Goal: Feedback & Contribution: Submit feedback/report problem

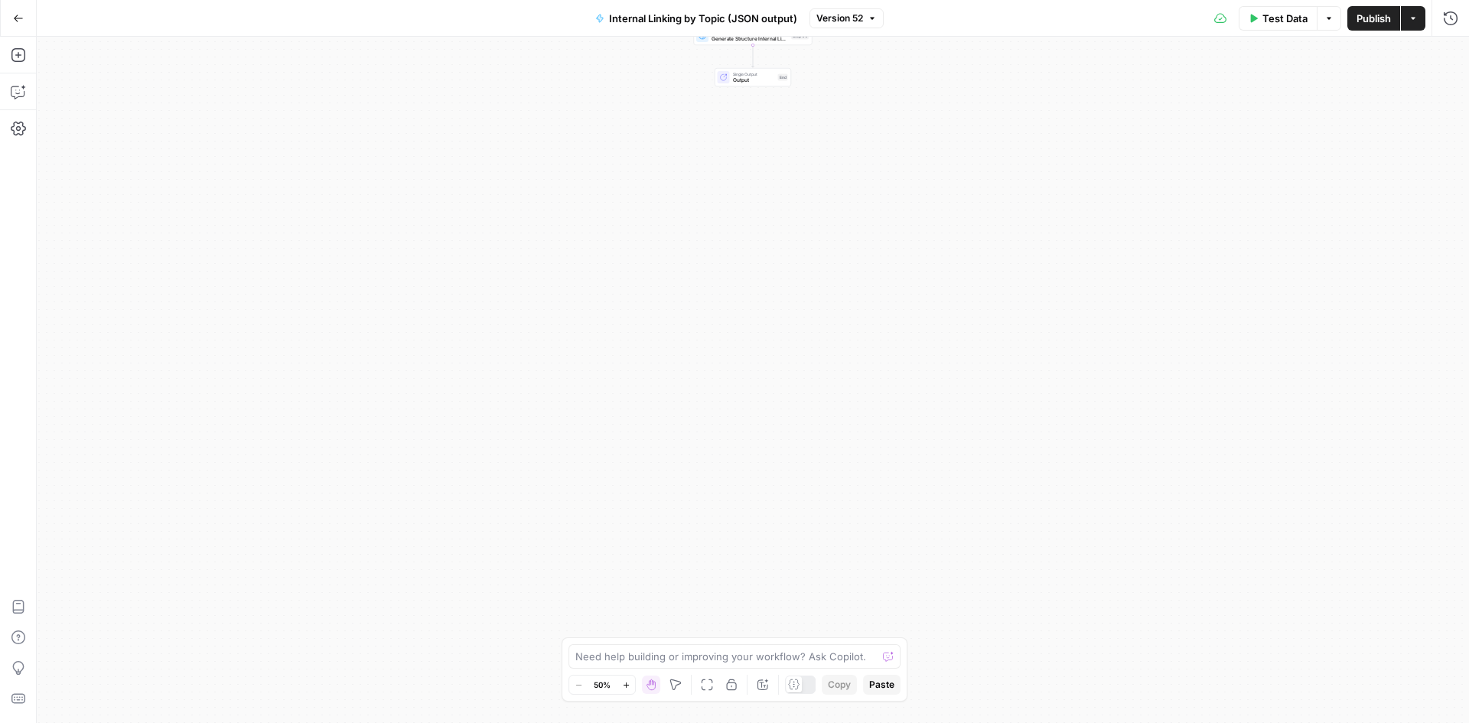
click at [1456, 31] on div "Test Data Options Publish Actions Run History" at bounding box center [1176, 18] width 586 height 36
click at [1454, 16] on icon "button" at bounding box center [1450, 18] width 15 height 15
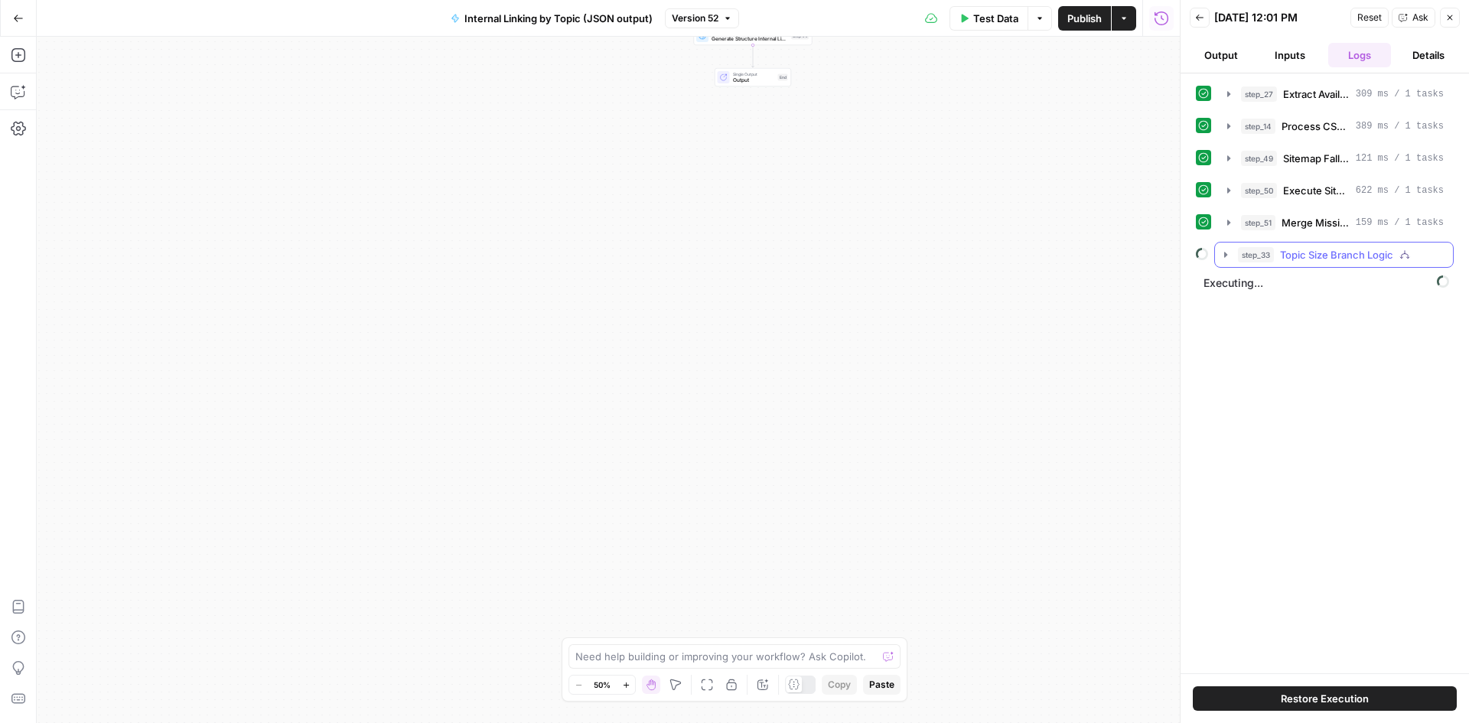
click at [1220, 259] on icon "button" at bounding box center [1225, 255] width 12 height 12
click at [1216, 325] on span "Executing..." at bounding box center [1326, 322] width 255 height 24
click at [1209, 18] on div "Back [DATE] 12:01 PM Reset Ask Close" at bounding box center [1324, 17] width 270 height 23
click at [1199, 18] on icon "button" at bounding box center [1199, 17] width 9 height 9
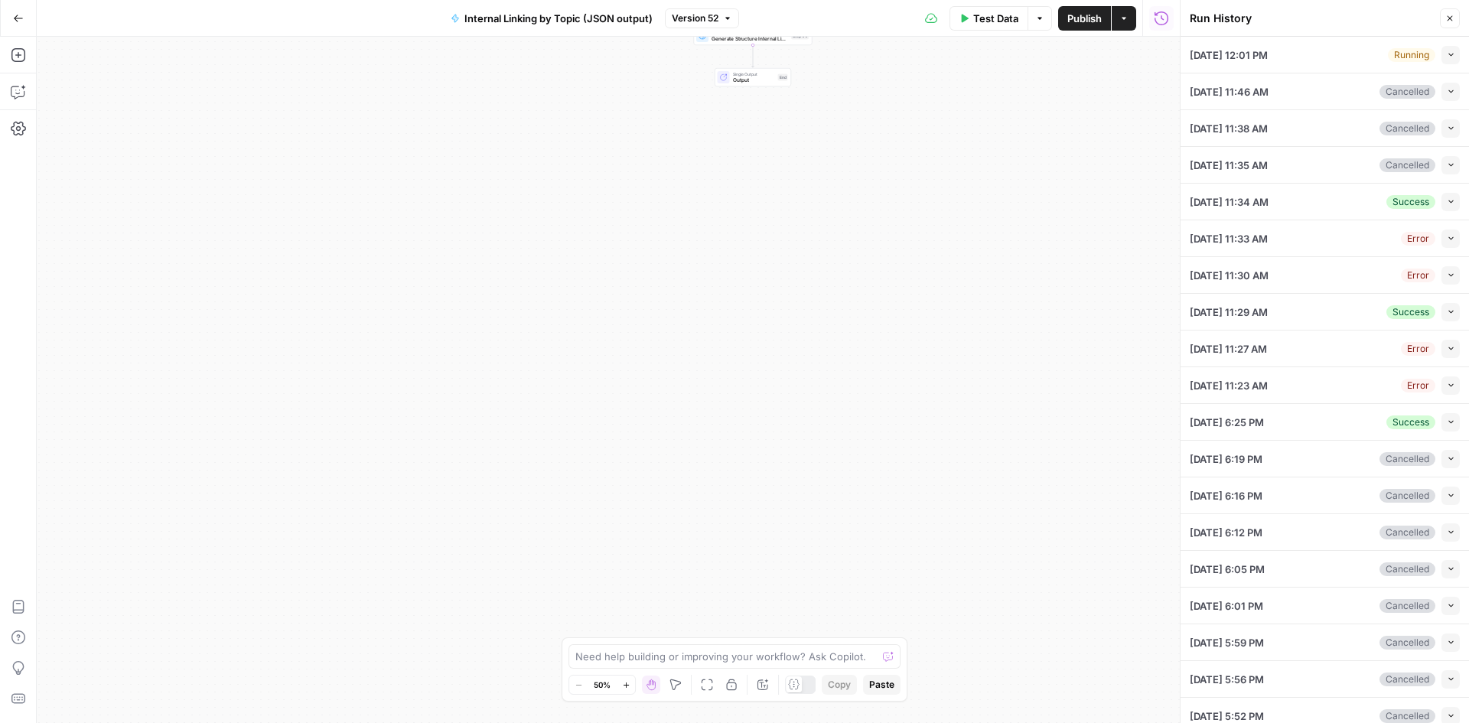
click at [1358, 56] on div "[DATE] 12:01 PM Running Collapse" at bounding box center [1324, 55] width 270 height 36
click at [1441, 49] on button "Collapse" at bounding box center [1450, 55] width 18 height 18
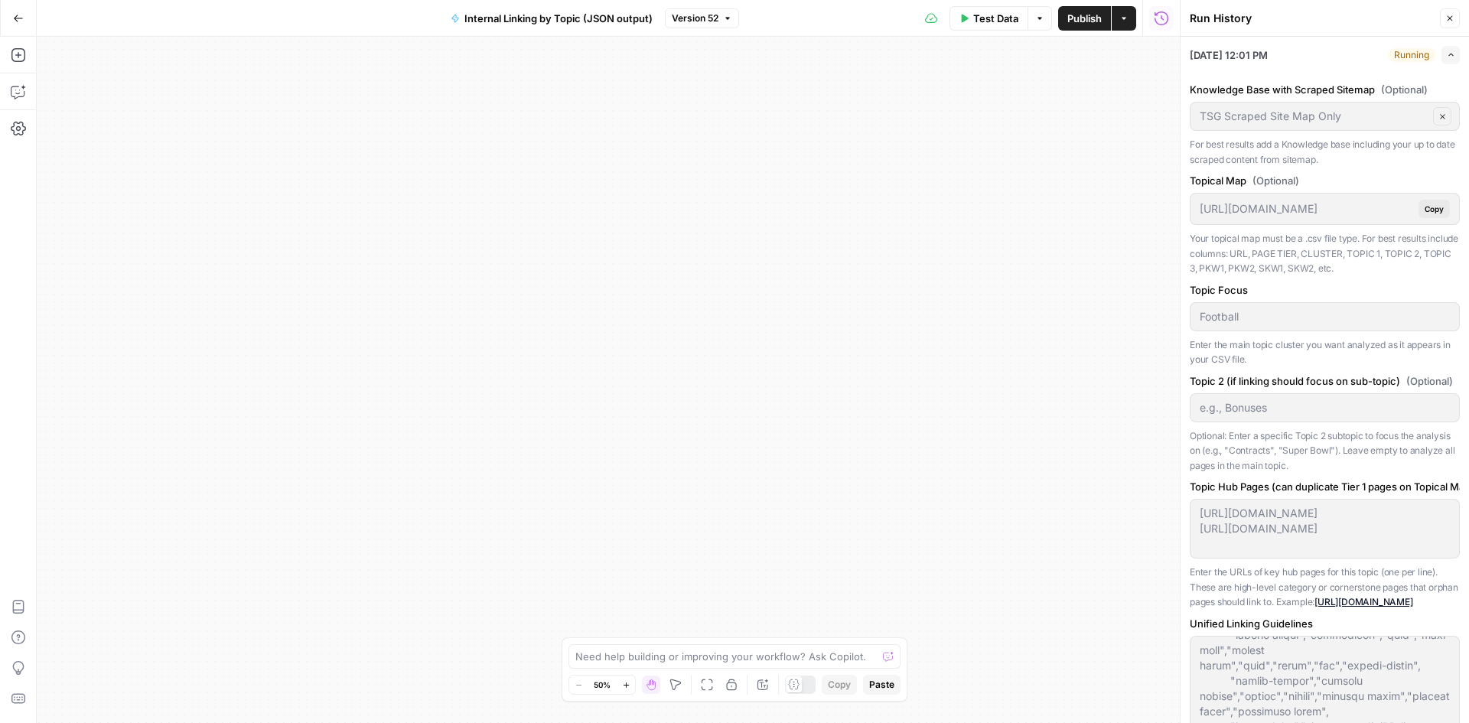
click at [1448, 49] on li "[DATE] 12:01 PM Running Expand Knowledge Base with Scraped Sitemap (Optional) T…" at bounding box center [1324, 558] width 288 height 1043
click at [1446, 53] on icon "button" at bounding box center [1450, 54] width 8 height 8
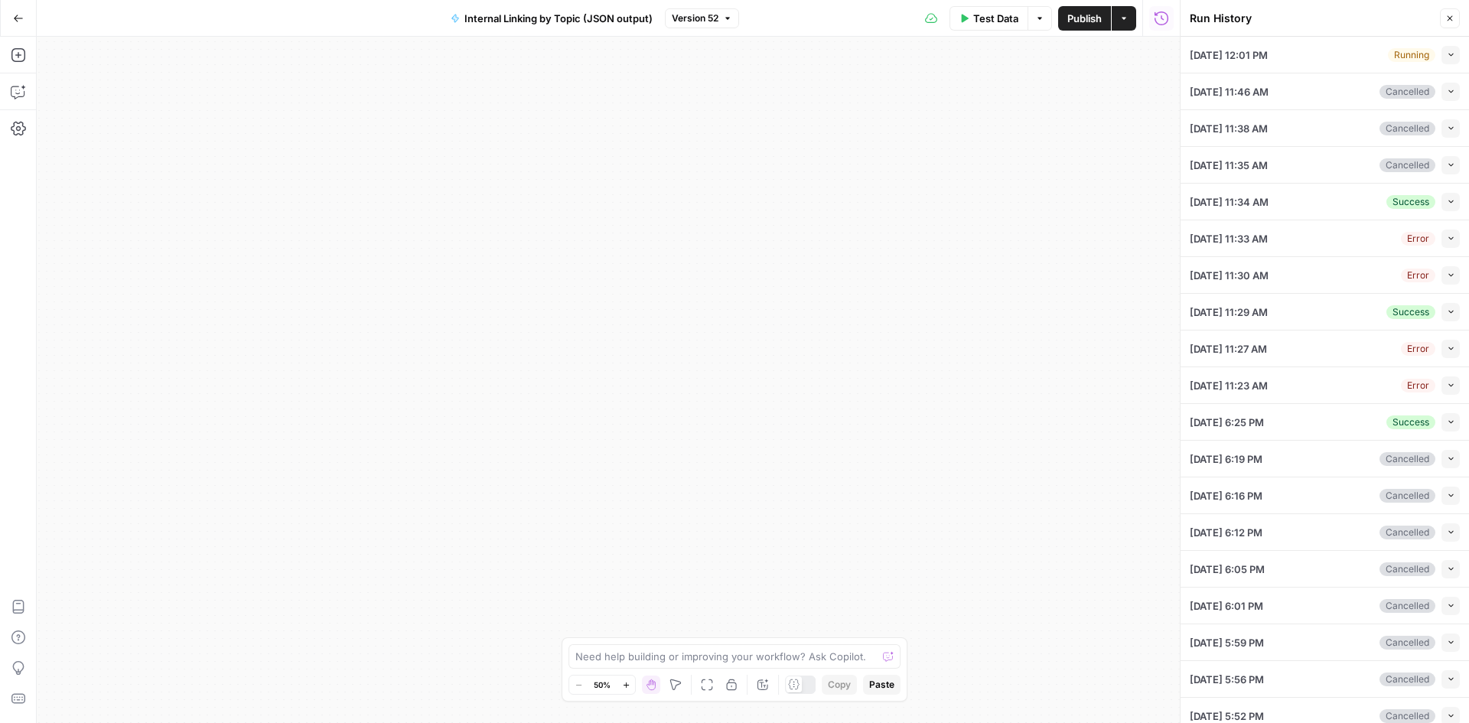
click at [1441, 451] on button "Collapse" at bounding box center [1450, 459] width 18 height 18
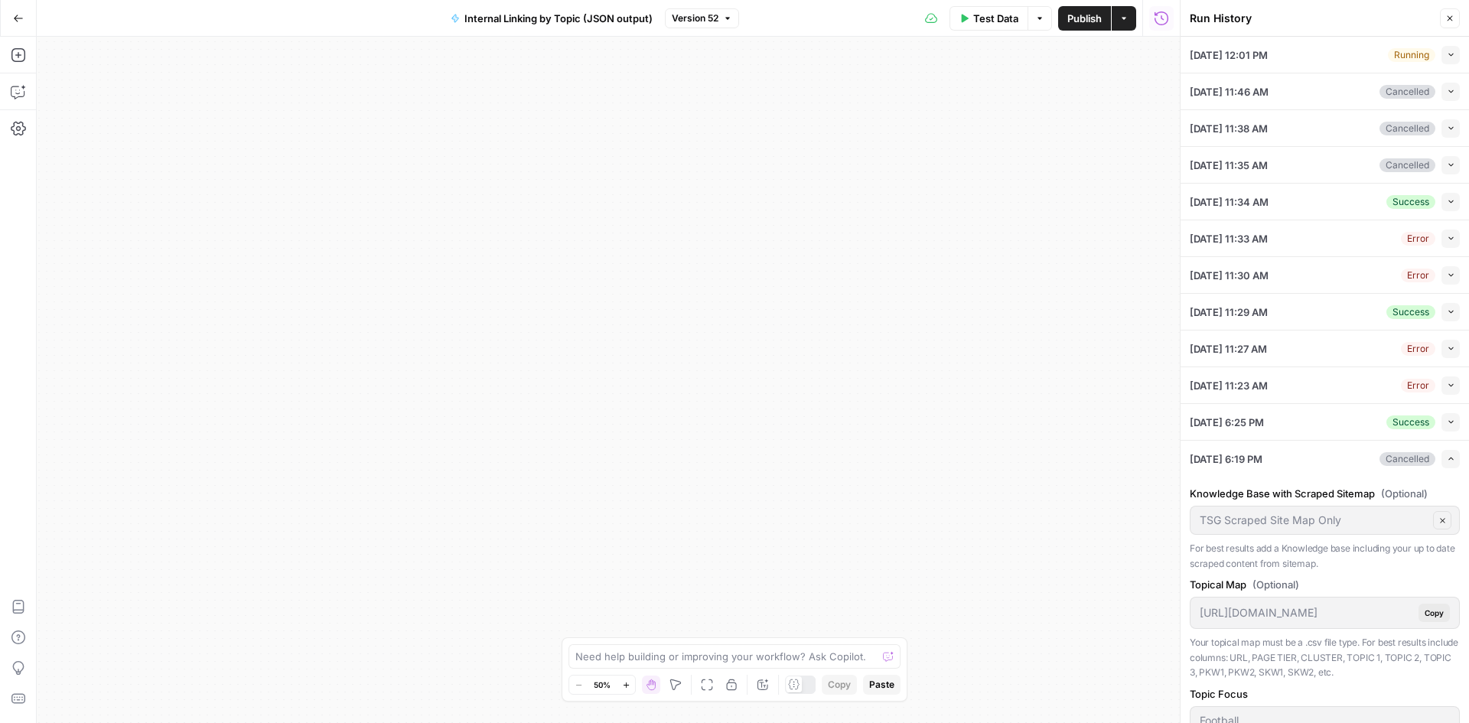
click at [1446, 54] on button "Collapse" at bounding box center [1450, 55] width 18 height 18
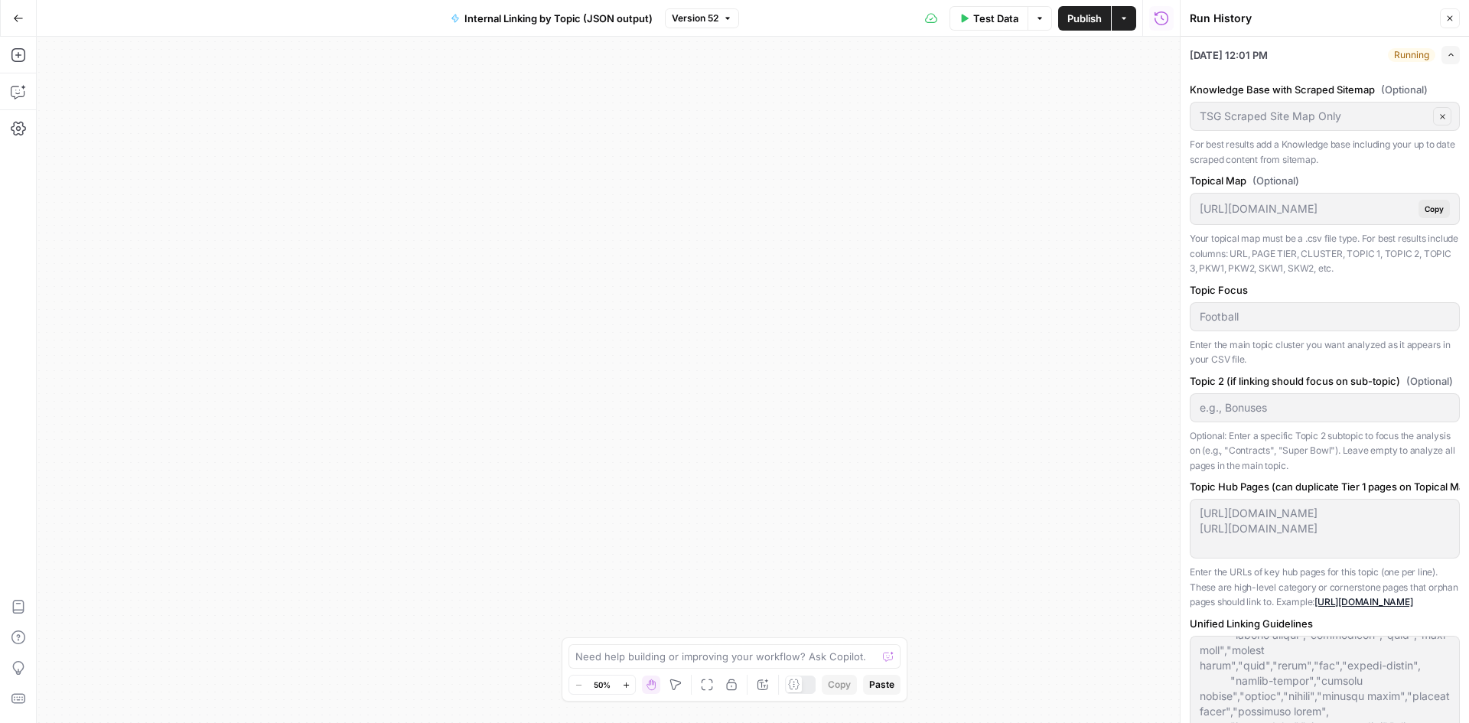
click at [1446, 54] on button "Expand" at bounding box center [1450, 55] width 18 height 18
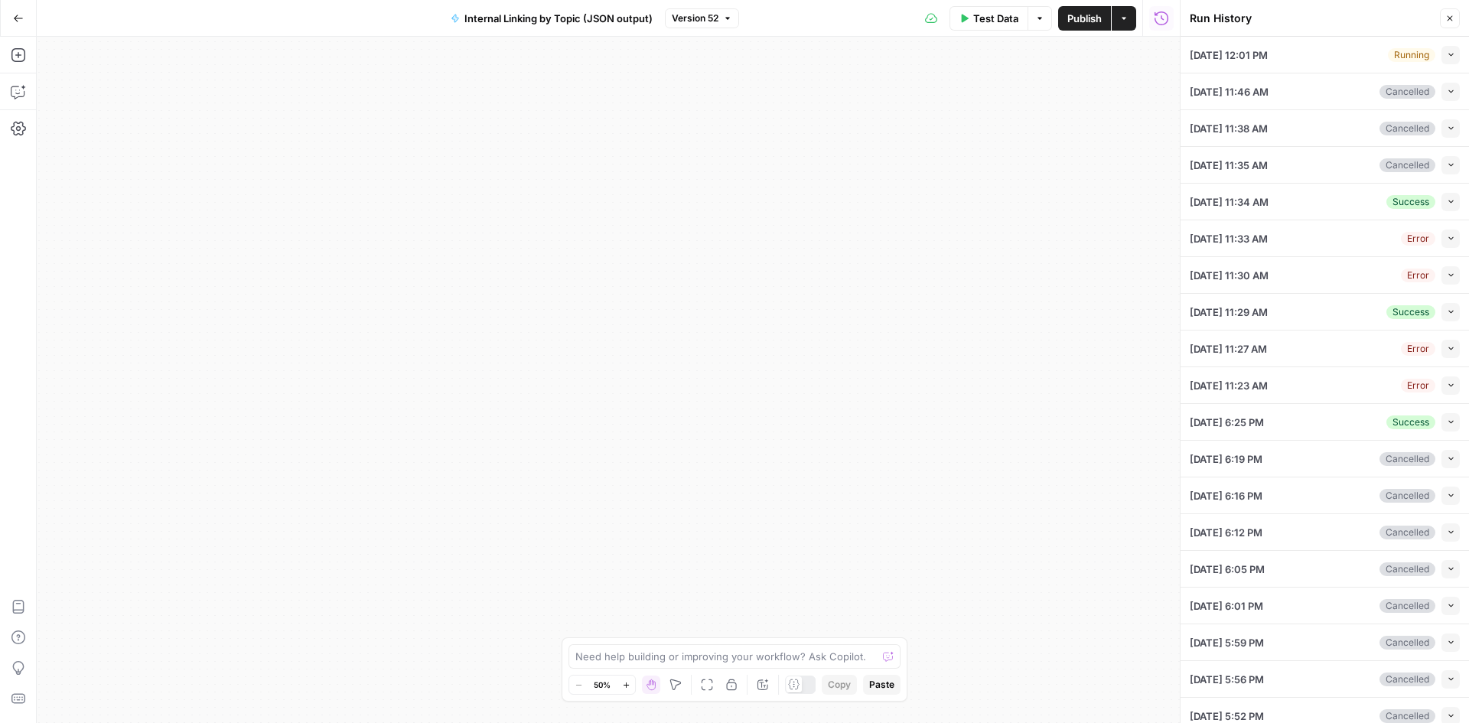
click at [1446, 51] on icon "button" at bounding box center [1450, 54] width 8 height 8
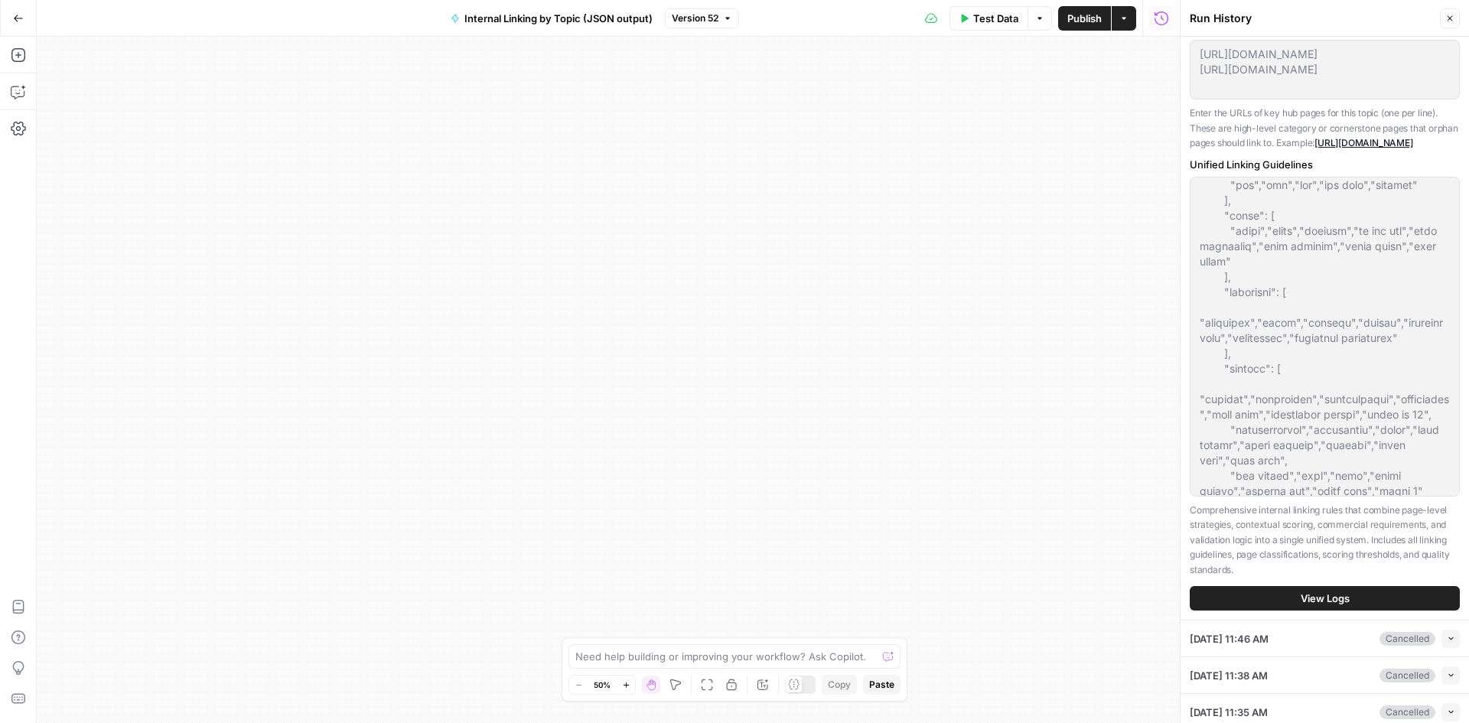
scroll to position [2142, 0]
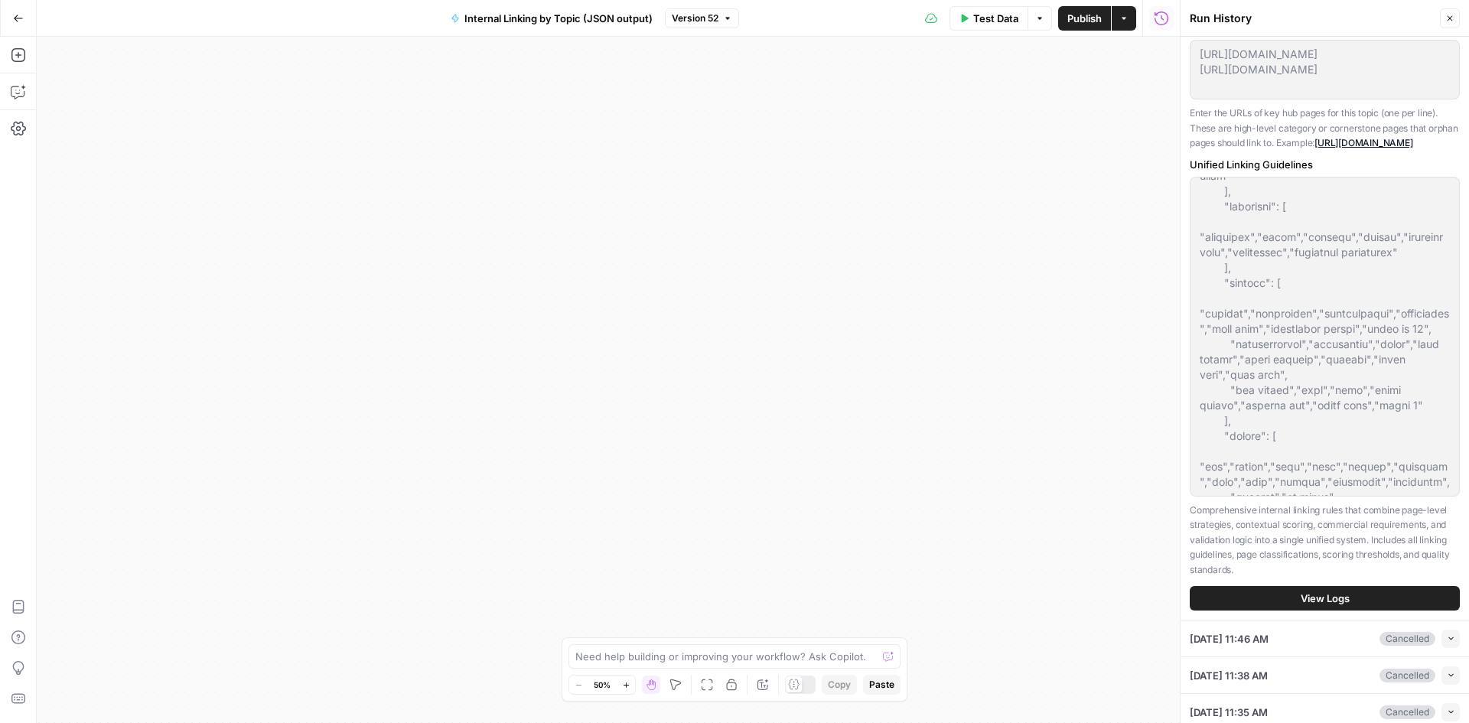
click at [1300, 606] on span "View Logs" at bounding box center [1324, 597] width 49 height 15
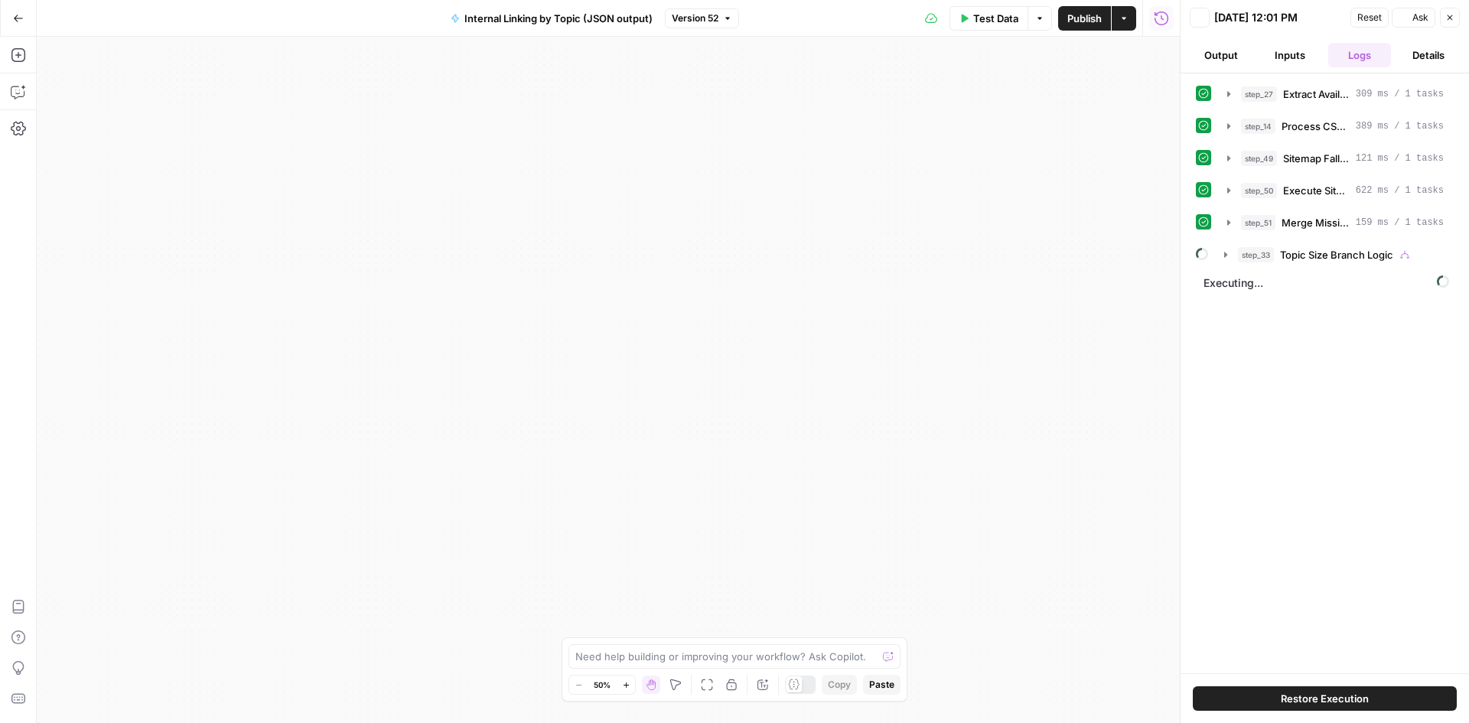
scroll to position [0, 0]
click at [1228, 259] on icon "button" at bounding box center [1225, 255] width 12 height 12
click at [1254, 284] on icon "button" at bounding box center [1257, 287] width 12 height 12
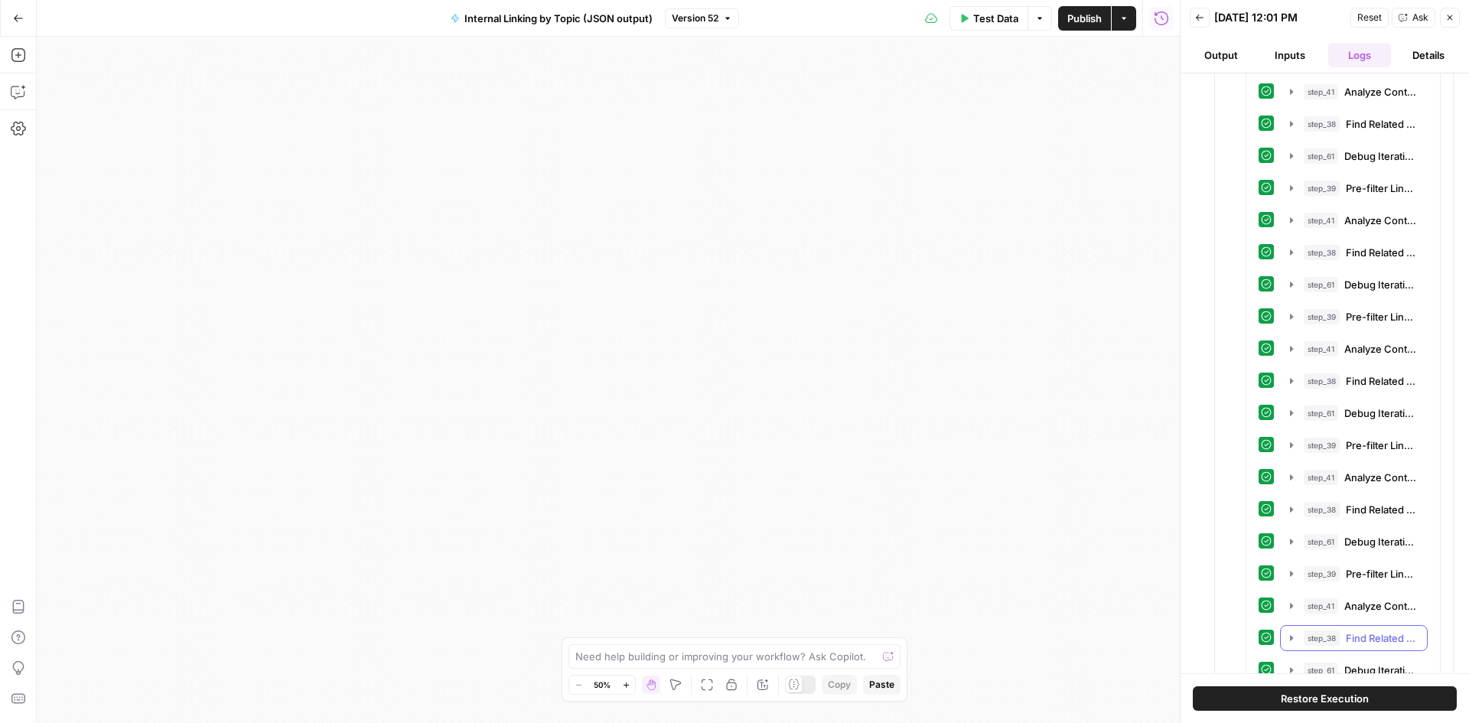
scroll to position [10566, 0]
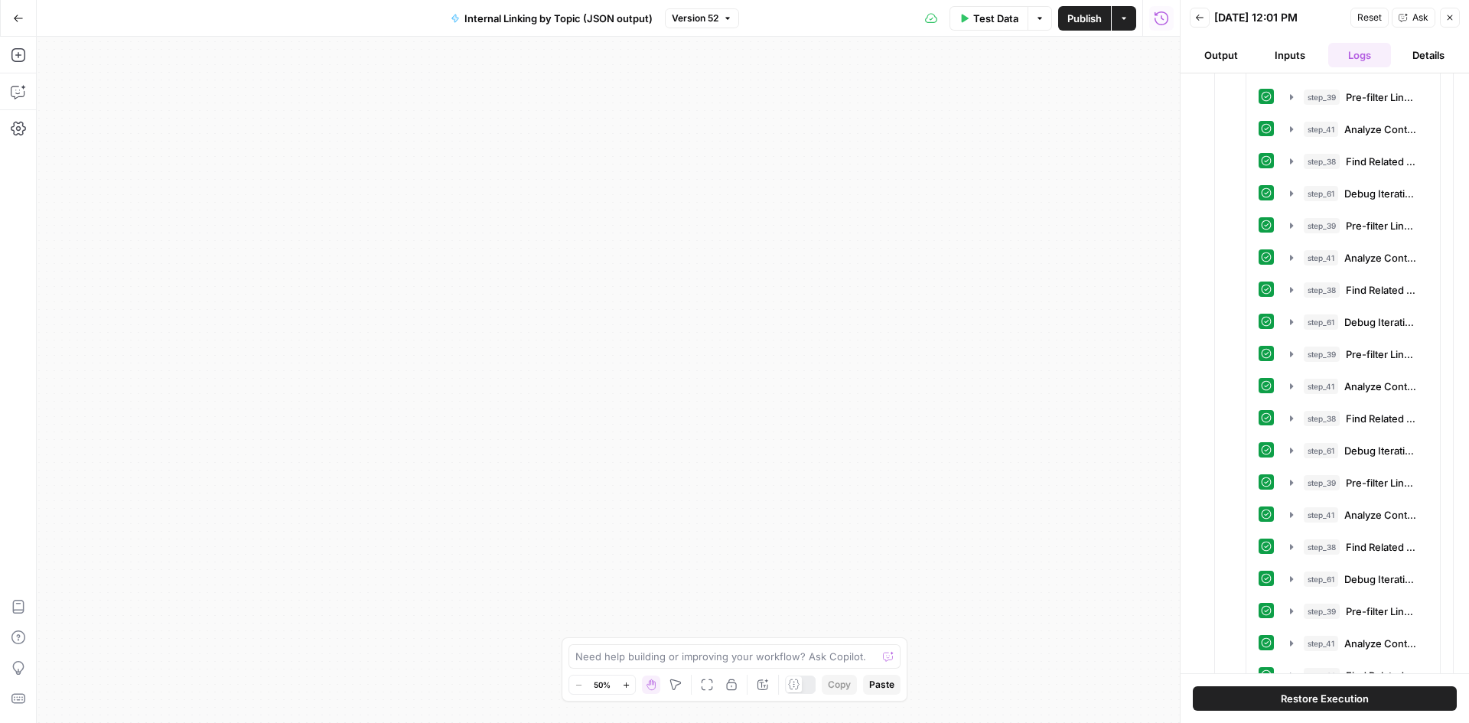
click at [1443, 21] on button "Close" at bounding box center [1449, 18] width 20 height 20
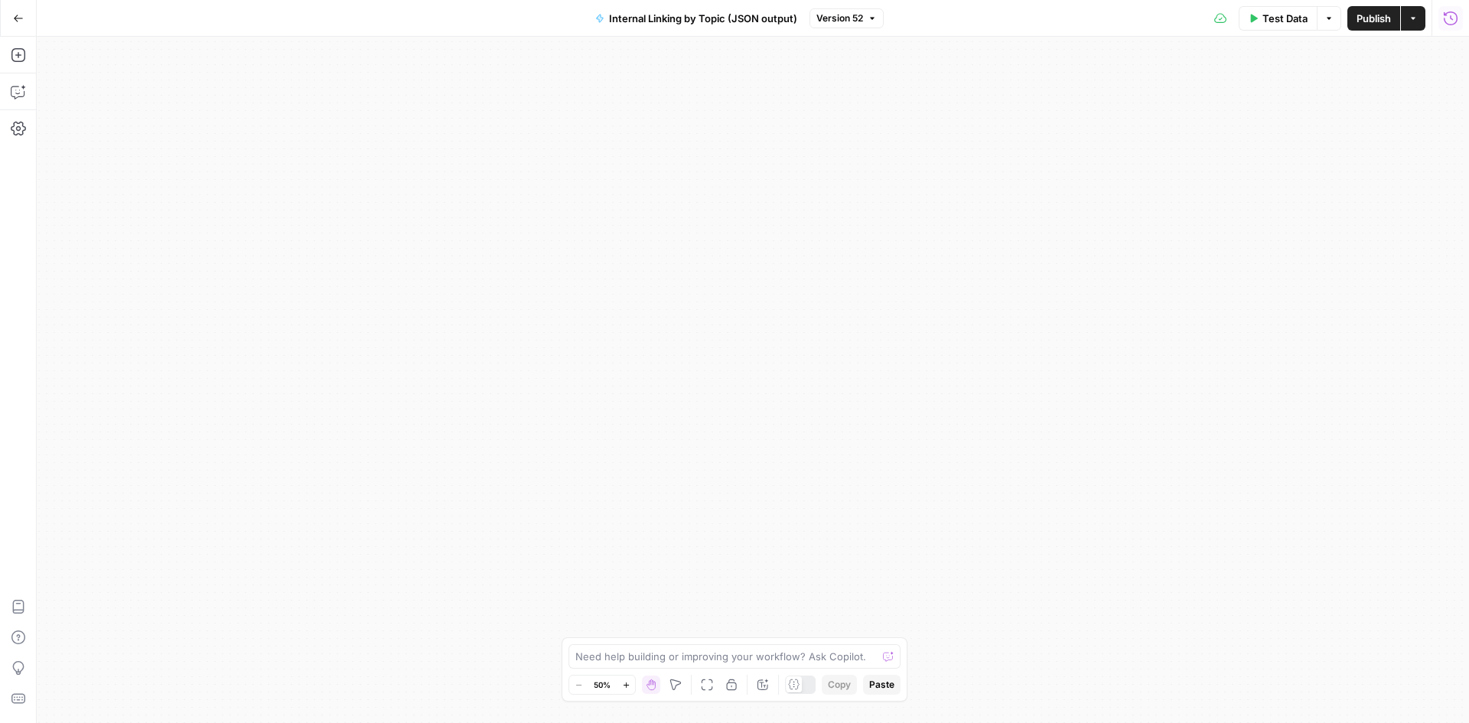
click at [1443, 21] on icon "button" at bounding box center [1450, 18] width 15 height 15
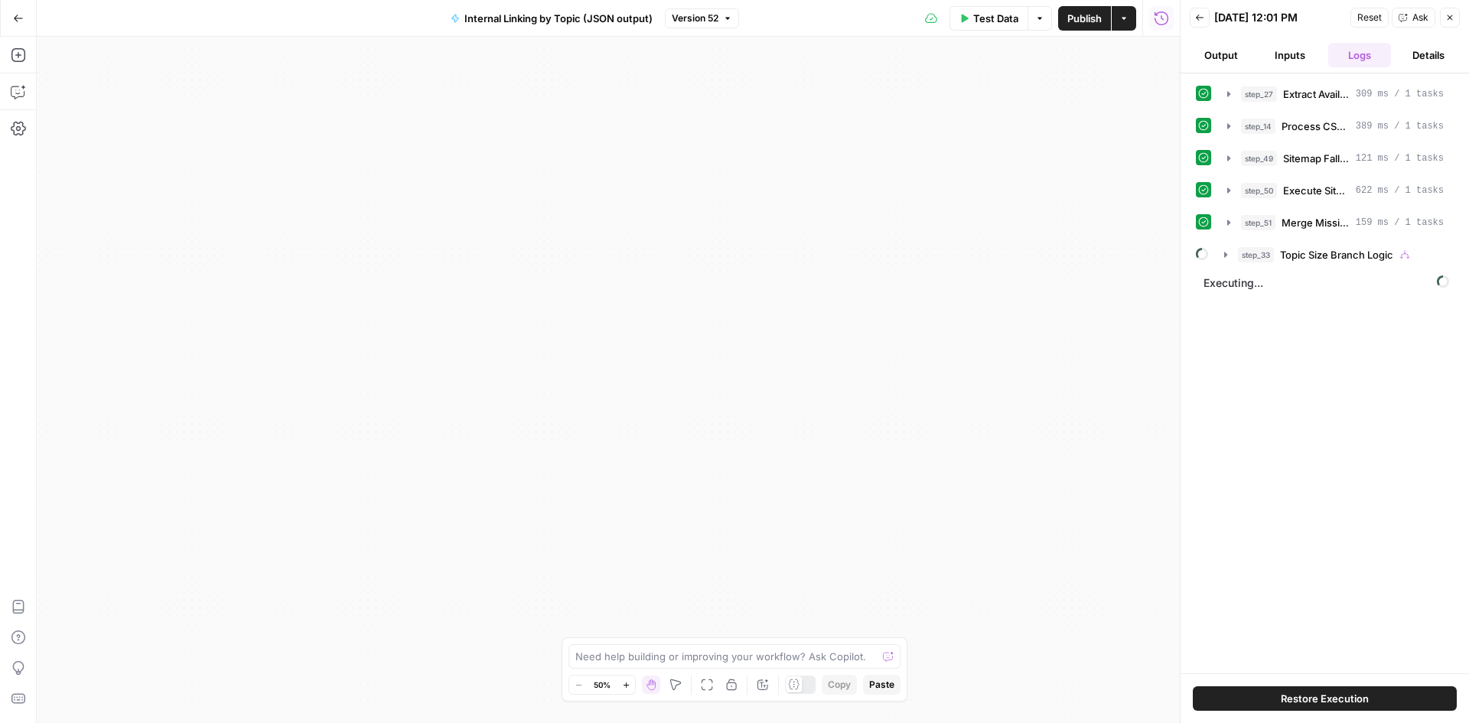
click at [1229, 249] on icon "button" at bounding box center [1225, 255] width 12 height 12
click at [1232, 286] on icon at bounding box center [1232, 285] width 15 height 15
click at [1250, 282] on button "step_36 Process Each Page (Large Clusters)" at bounding box center [1343, 287] width 194 height 24
click at [1262, 299] on hr at bounding box center [1343, 299] width 194 height 1
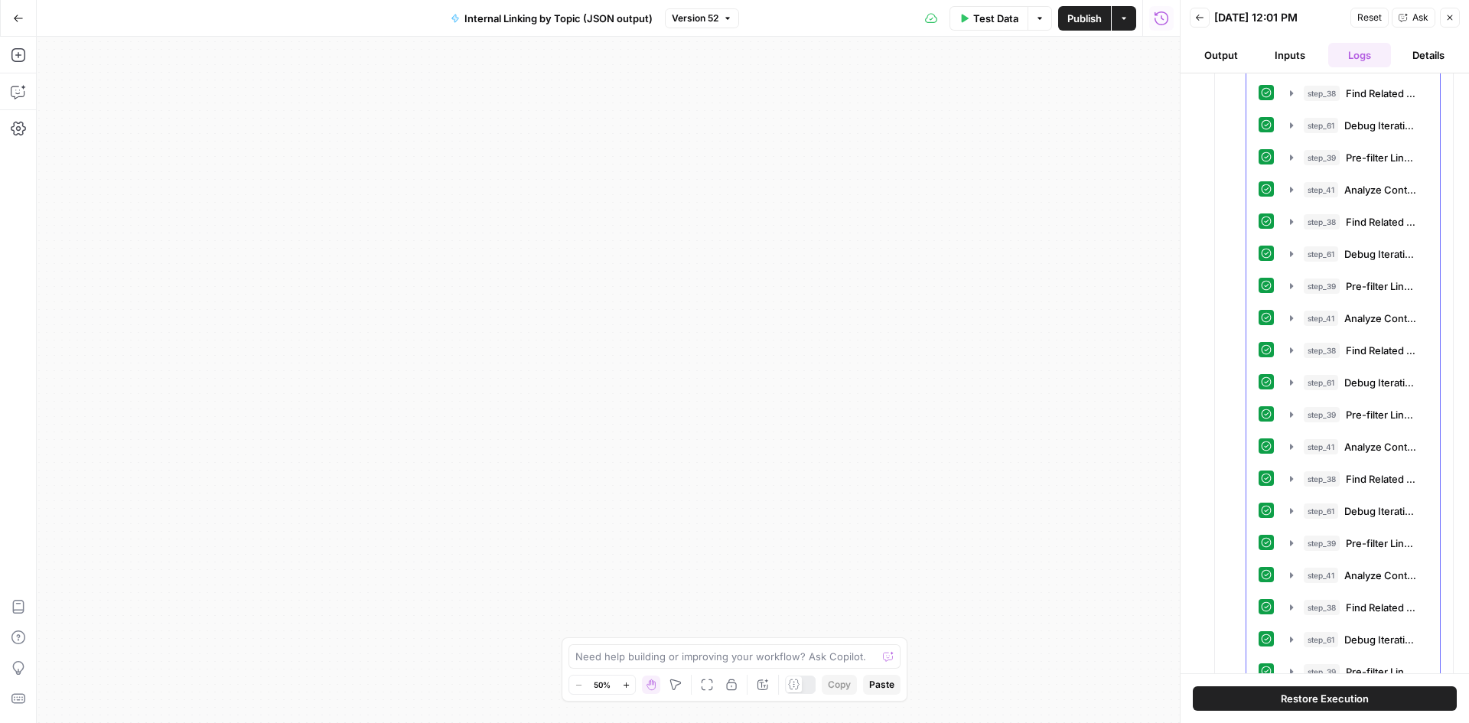
scroll to position [11337, 0]
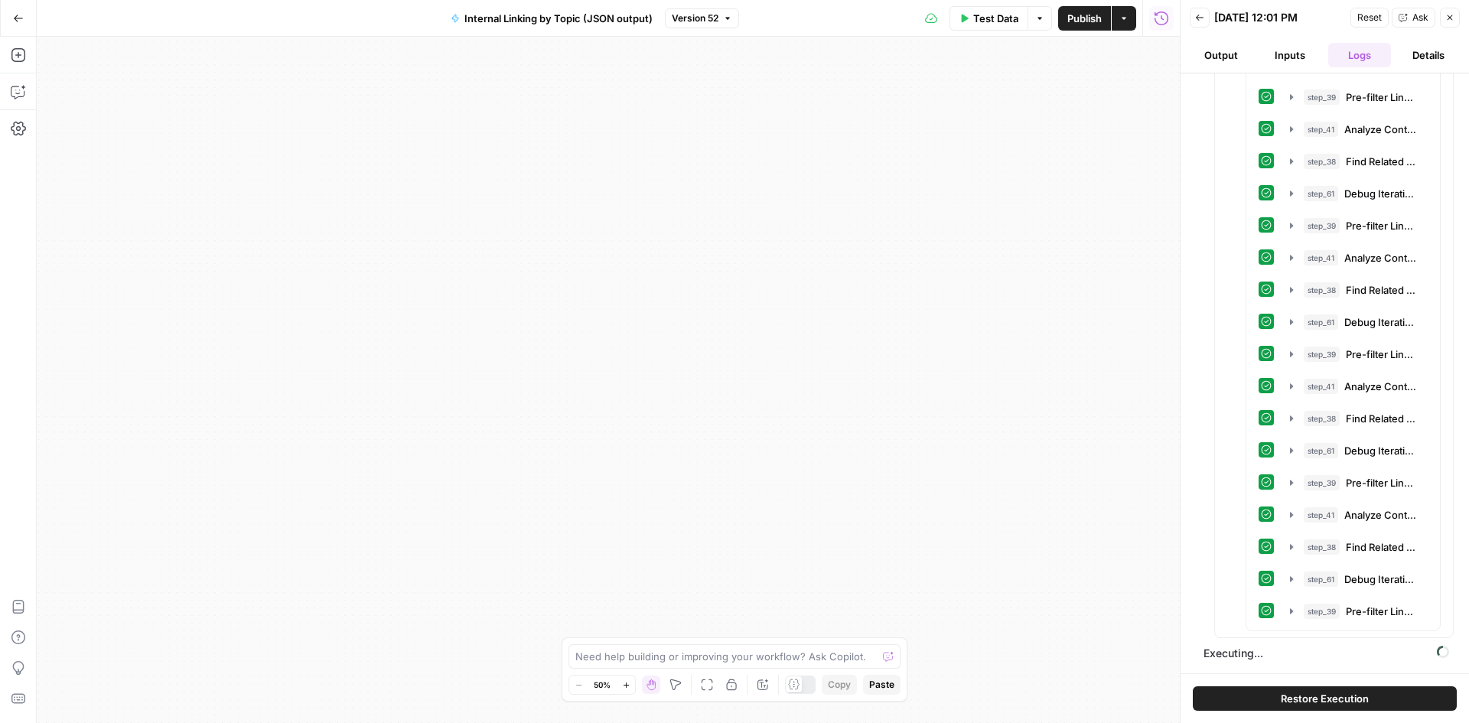
click at [747, 642] on div "Need help building or improving your workflow? Ask Copilot. Zoom Out 50% Zoom I…" at bounding box center [734, 669] width 346 height 64
click at [745, 652] on textarea at bounding box center [725, 656] width 301 height 15
type textarea "how many pages left to loop in current execution"
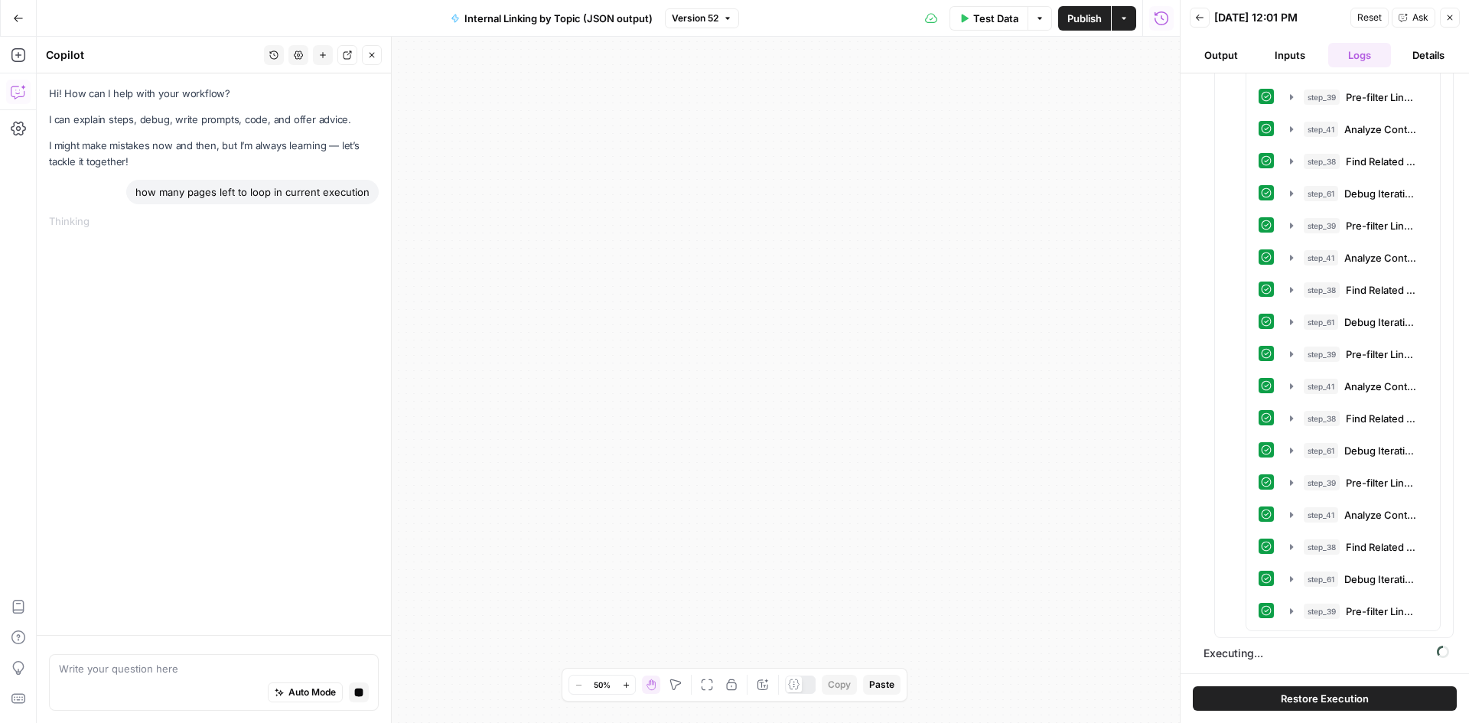
click at [209, 277] on div "Hi! How can I help with your workflow? I can explain steps, debug, write prompt…" at bounding box center [214, 353] width 354 height 561
click at [38, 216] on div "Hi! How can I help with your workflow? I can explain steps, debug, write prompt…" at bounding box center [214, 353] width 354 height 561
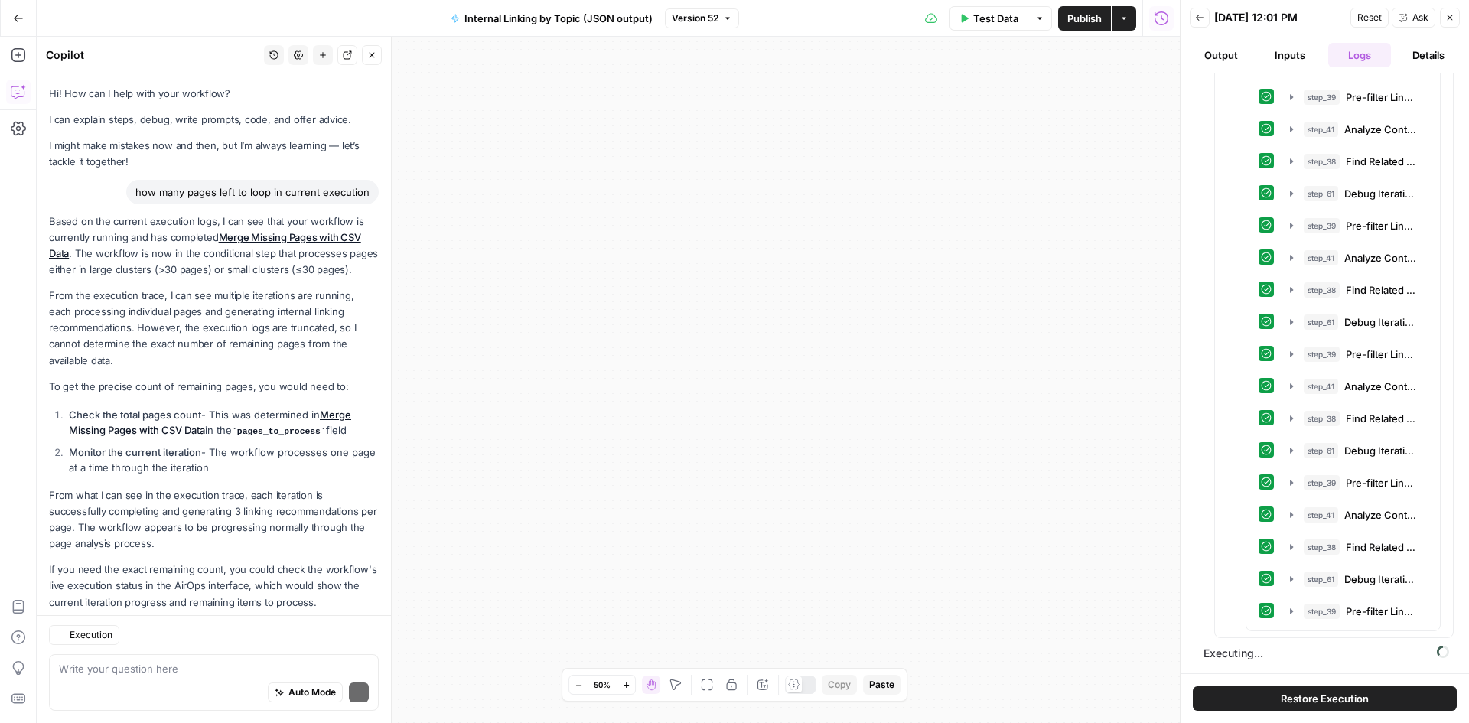
scroll to position [48, 0]
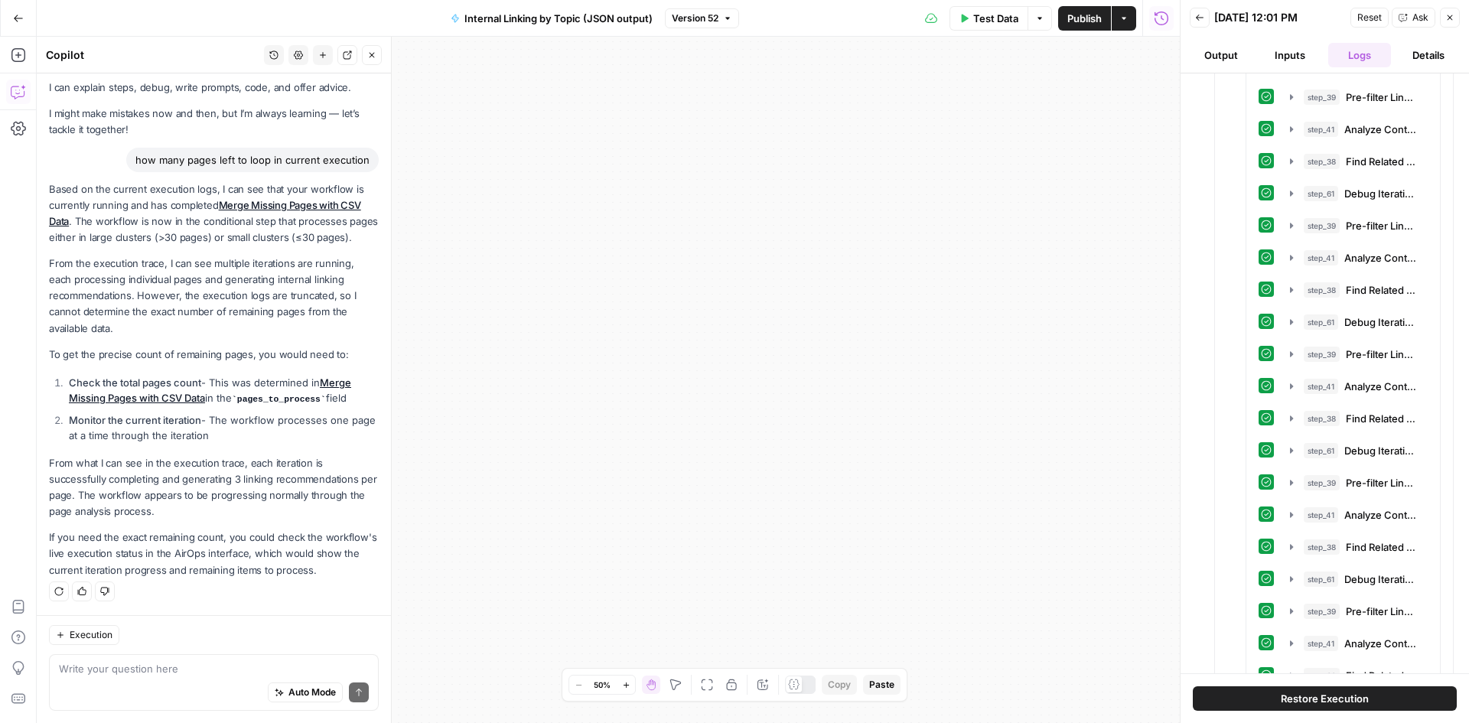
drag, startPoint x: 223, startPoint y: 254, endPoint x: 148, endPoint y: 179, distance: 106.0
click at [148, 181] on div "Based on the current execution logs, I can see that your workflow is currently …" at bounding box center [214, 379] width 330 height 397
click at [148, 181] on p "Based on the current execution logs, I can see that your workflow is currently …" at bounding box center [214, 213] width 330 height 65
drag, startPoint x: 148, startPoint y: 179, endPoint x: 150, endPoint y: 203, distance: 23.8
click at [150, 203] on p "Based on the current execution logs, I can see that your workflow is currently …" at bounding box center [214, 213] width 330 height 65
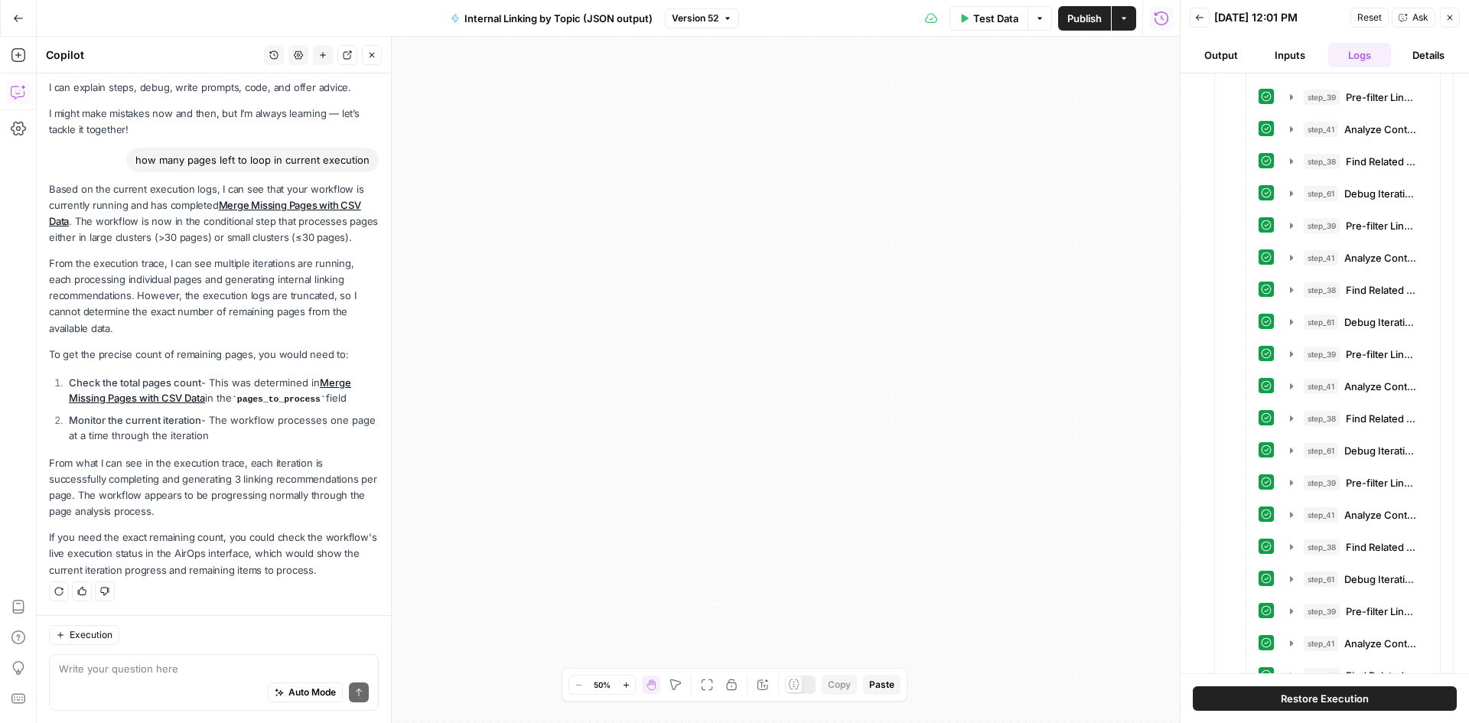
click at [150, 203] on p "Based on the current execution logs, I can see that your workflow is currently …" at bounding box center [214, 213] width 330 height 65
drag, startPoint x: 170, startPoint y: 238, endPoint x: 163, endPoint y: 192, distance: 46.4
click at [164, 194] on p "Based on the current execution logs, I can see that your workflow is currently …" at bounding box center [214, 213] width 330 height 65
click at [161, 187] on p "Based on the current execution logs, I can see that your workflow is currently …" at bounding box center [214, 213] width 330 height 65
click at [194, 671] on textarea at bounding box center [214, 668] width 310 height 15
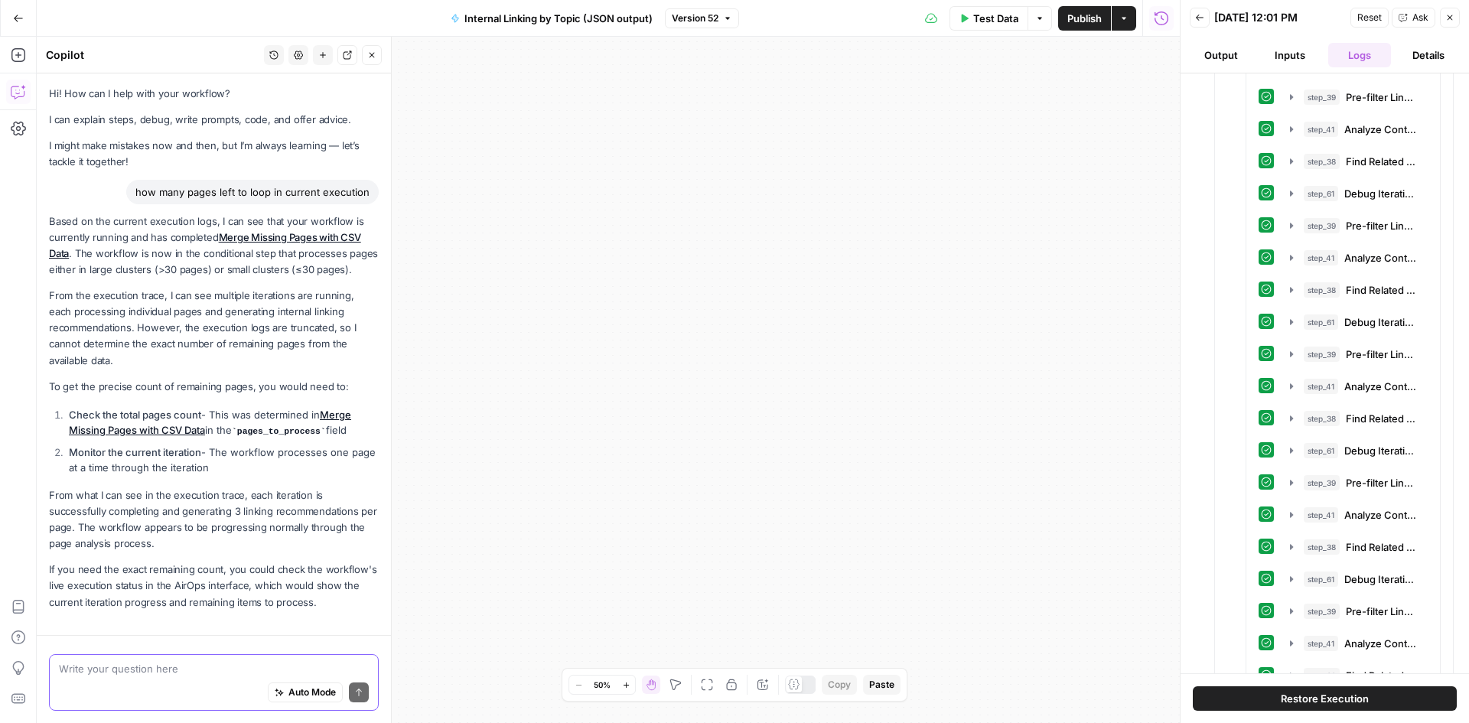
scroll to position [4, 0]
click at [1296, 514] on icon "button" at bounding box center [1291, 515] width 12 height 12
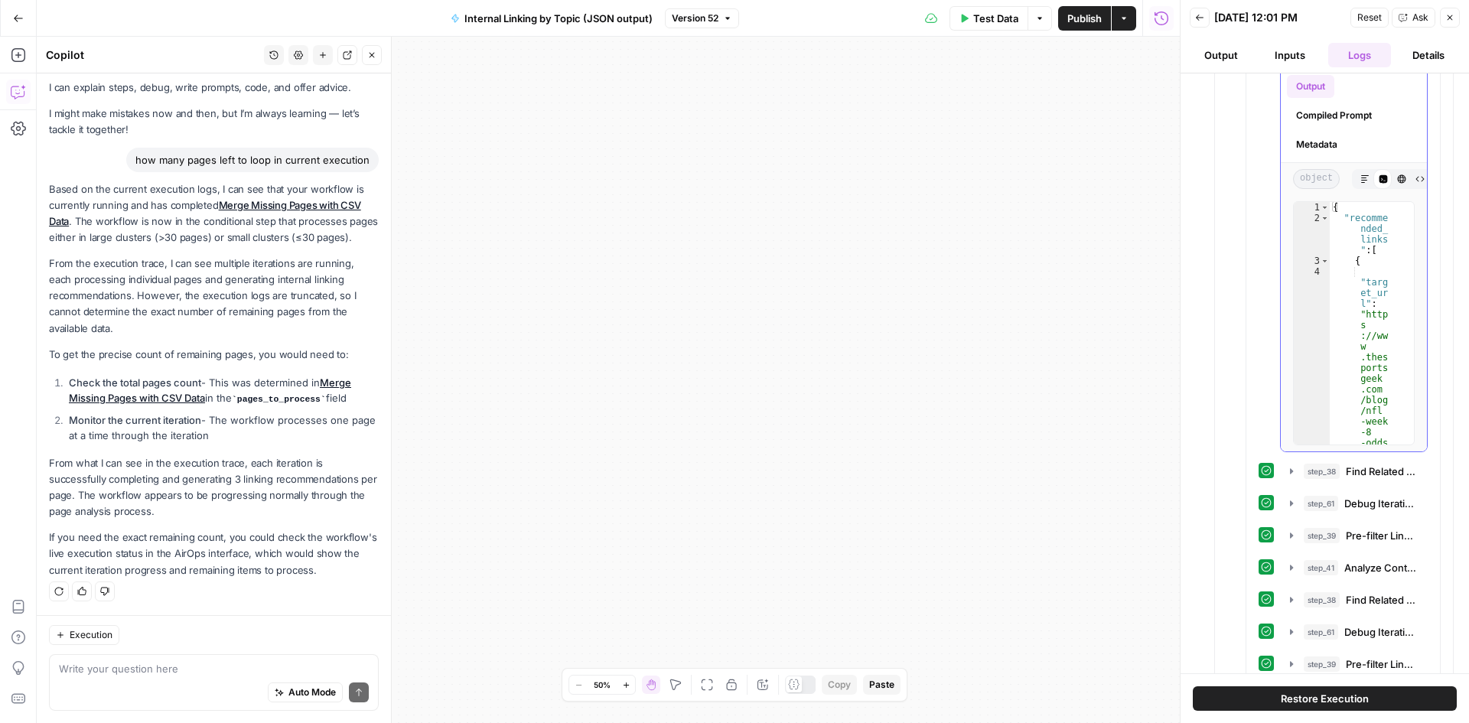
scroll to position [0, 66]
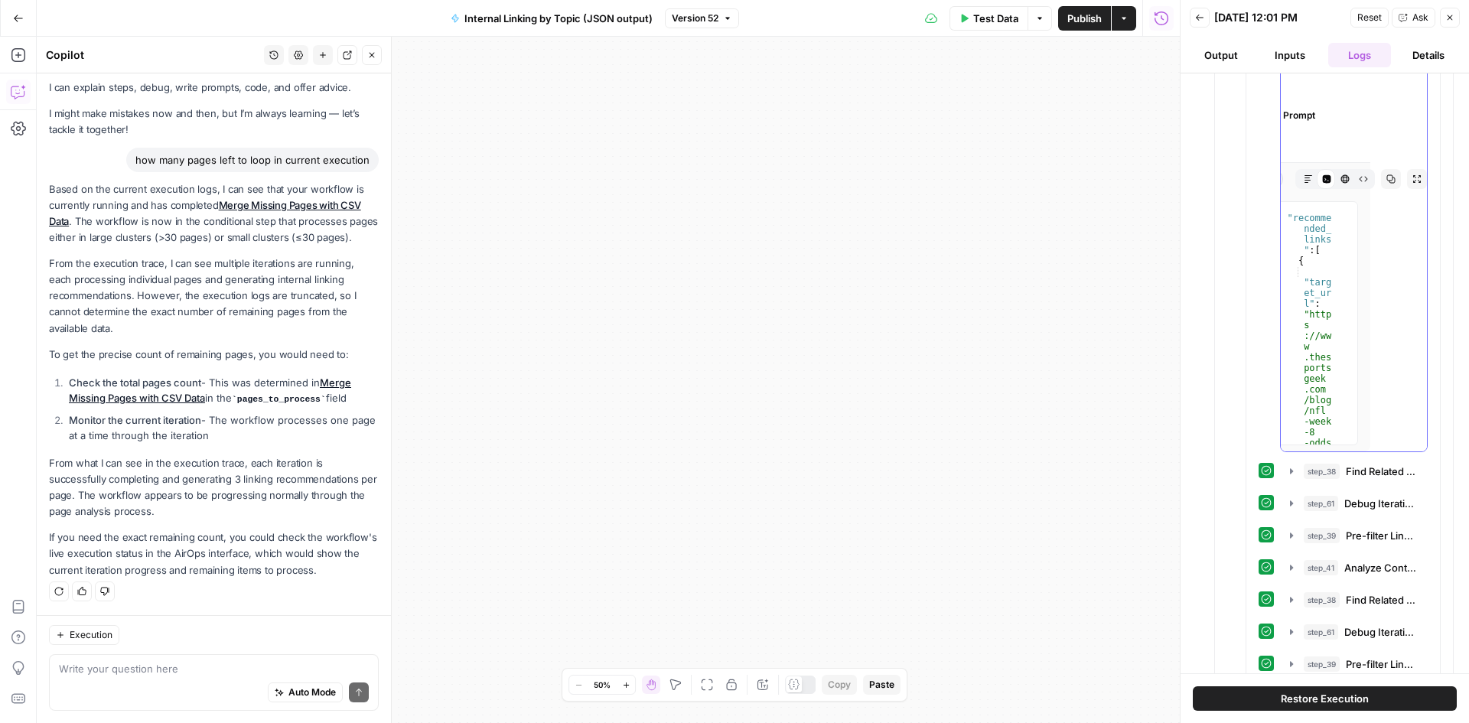
click at [1386, 178] on icon "button" at bounding box center [1390, 178] width 9 height 9
click at [168, 670] on textarea at bounding box center [214, 668] width 310 height 15
click at [168, 670] on textarea "it's not supposed to belimited to" at bounding box center [214, 668] width 310 height 15
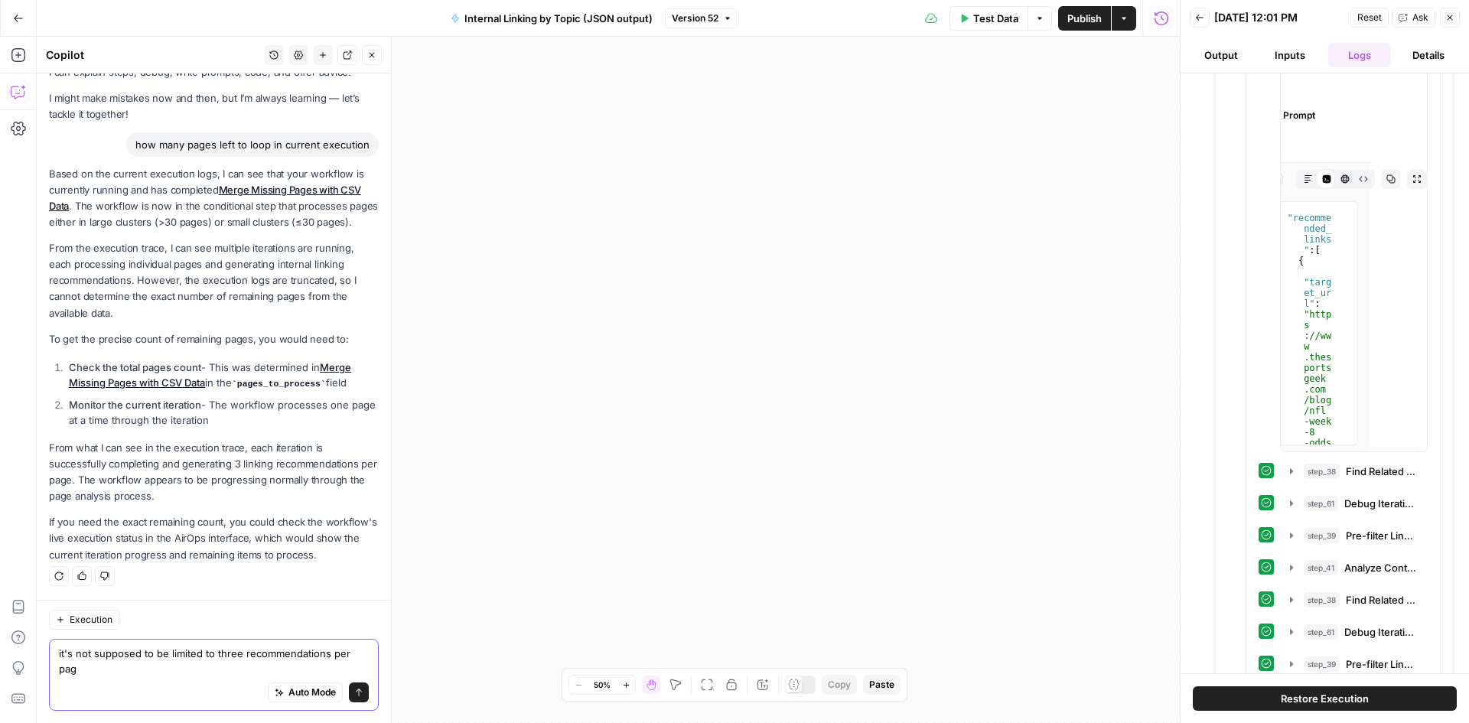
type textarea "it's not supposed to be limited to three recommendations per page"
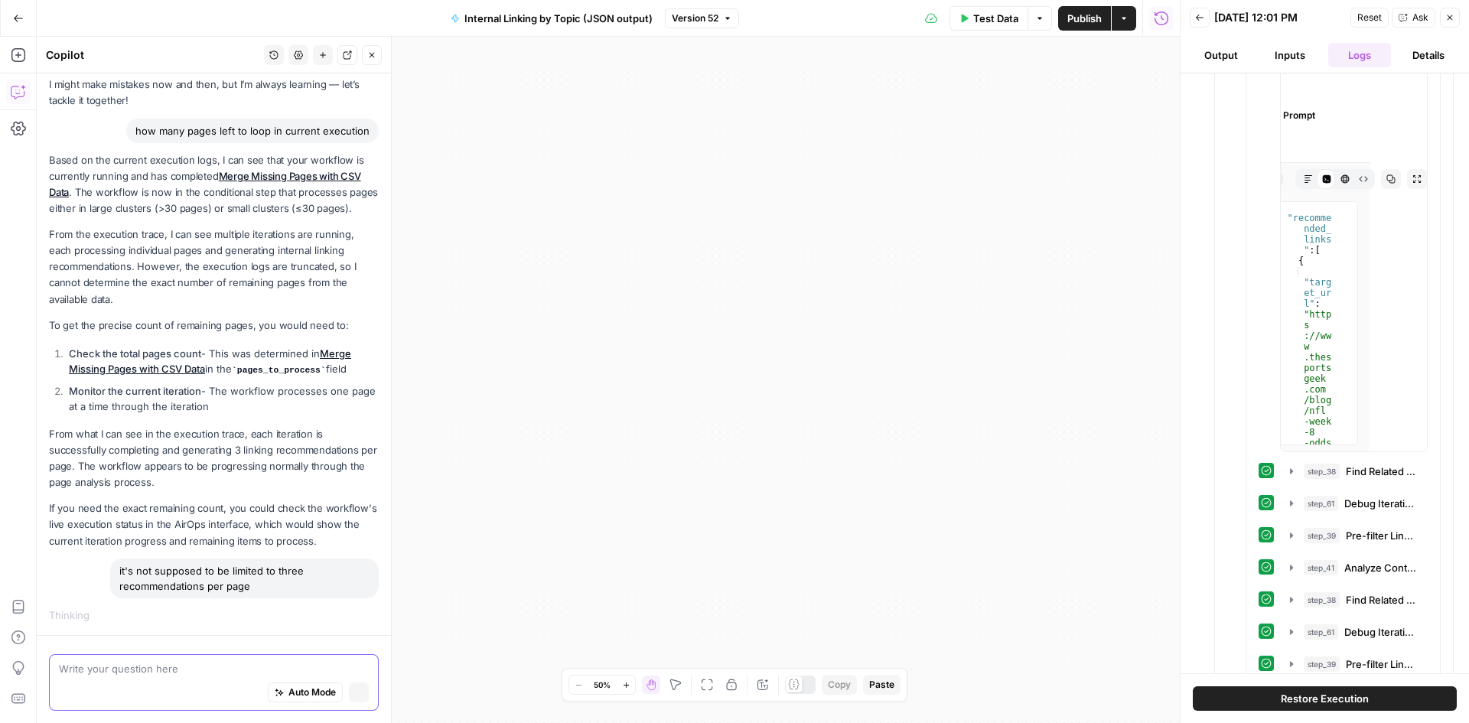
scroll to position [77, 0]
click at [1291, 471] on icon "button" at bounding box center [1291, 470] width 3 height 5
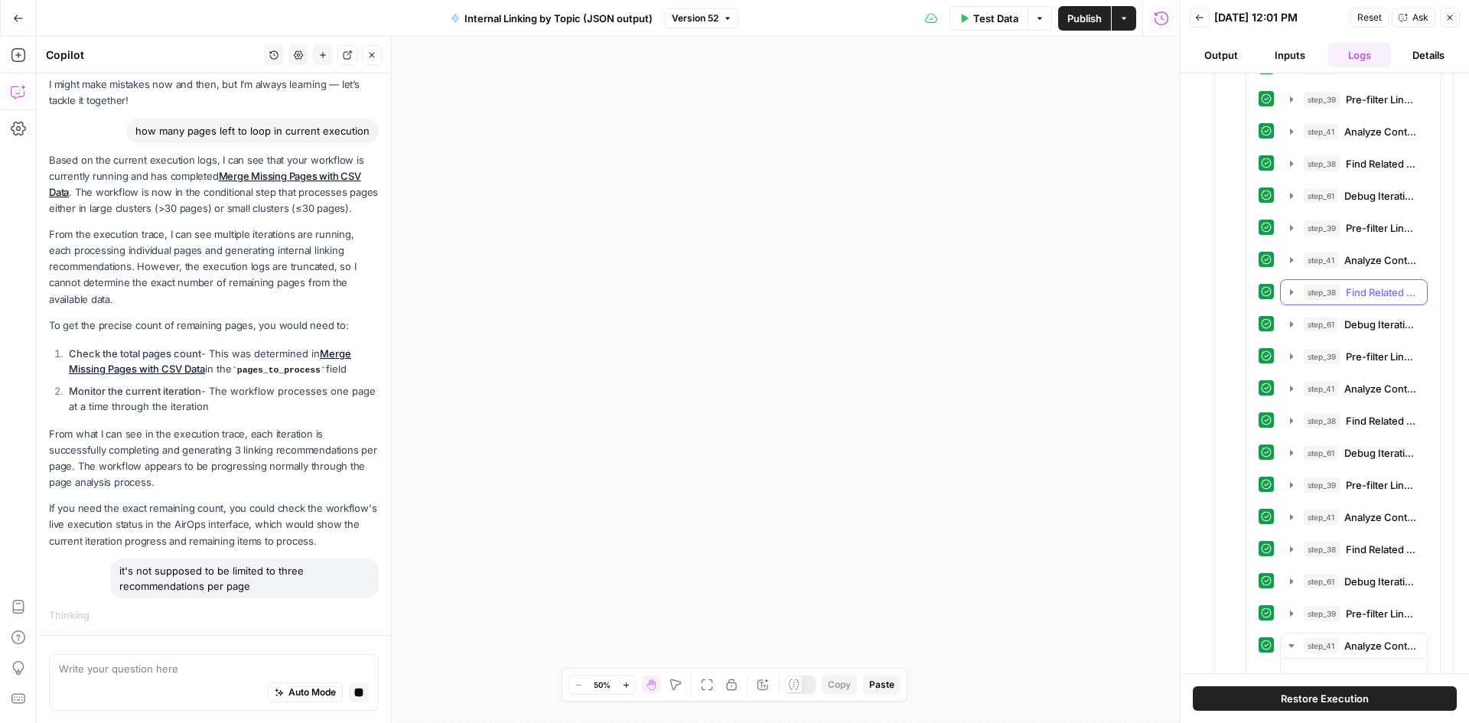
scroll to position [11184, 0]
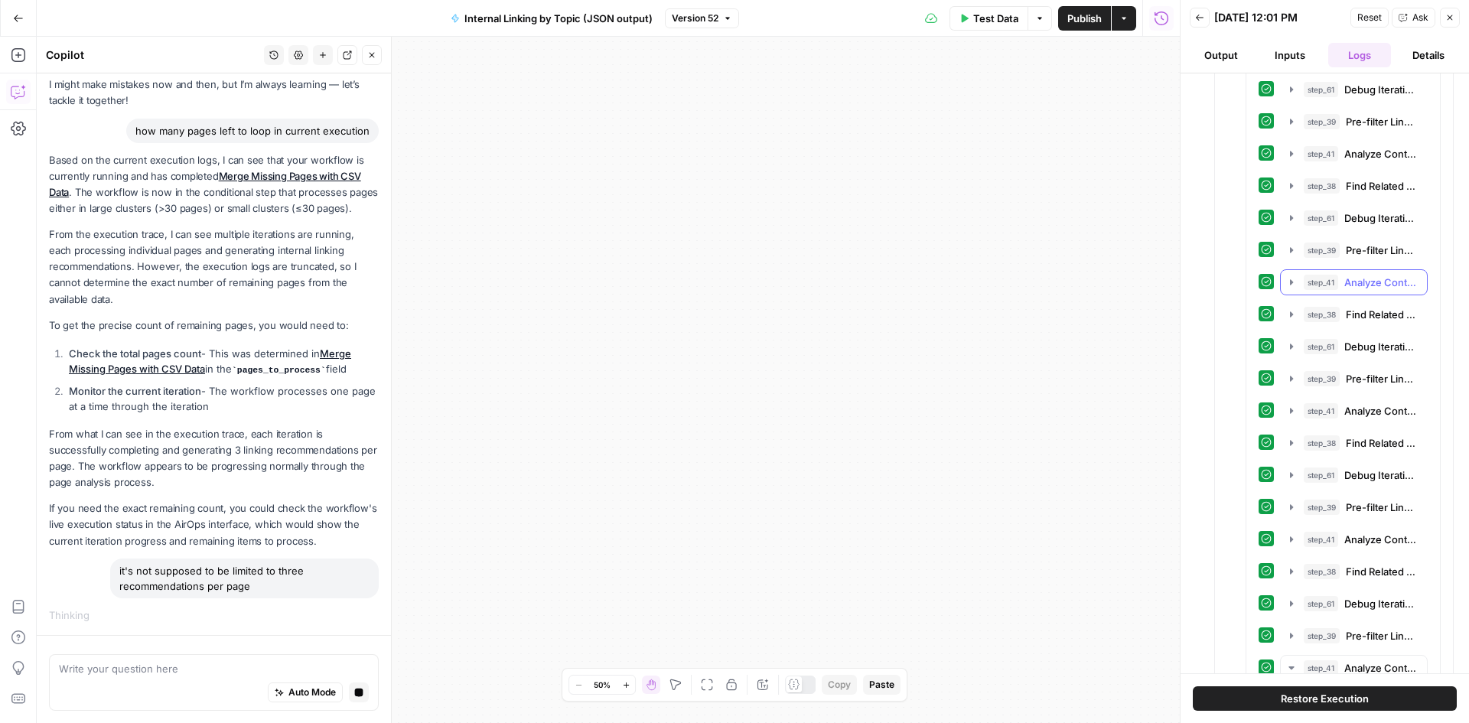
click at [1286, 278] on icon "button" at bounding box center [1291, 282] width 12 height 12
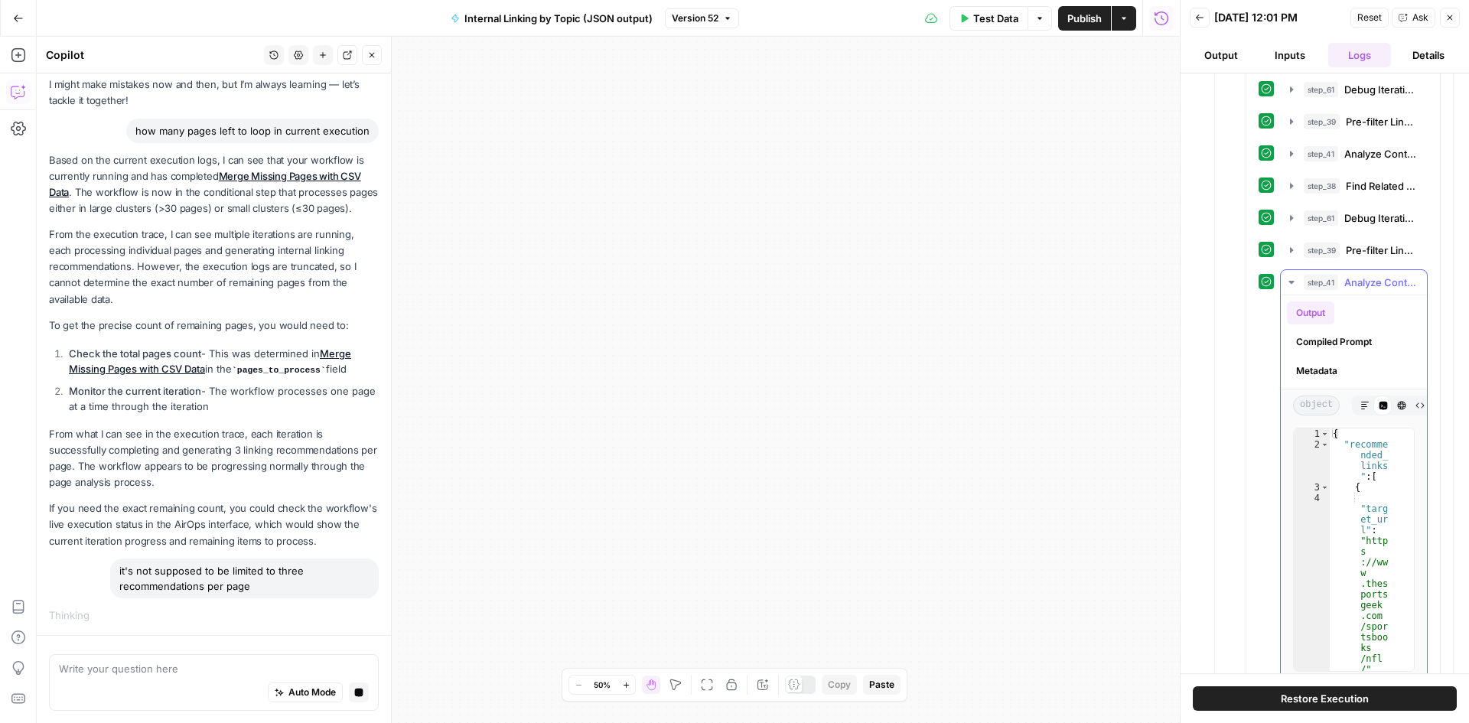
scroll to position [0, 66]
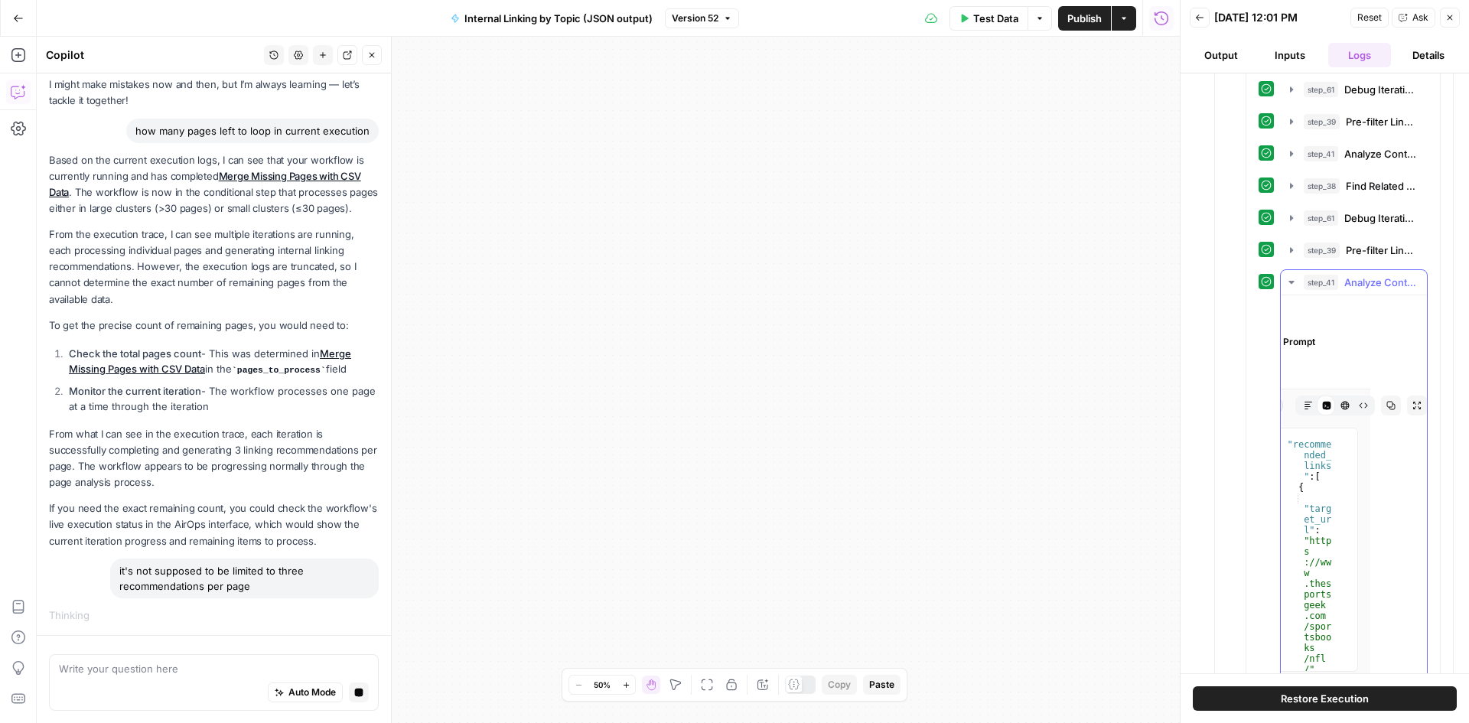
click at [1386, 408] on icon "button" at bounding box center [1390, 405] width 9 height 9
click at [116, 674] on textarea at bounding box center [214, 668] width 310 height 15
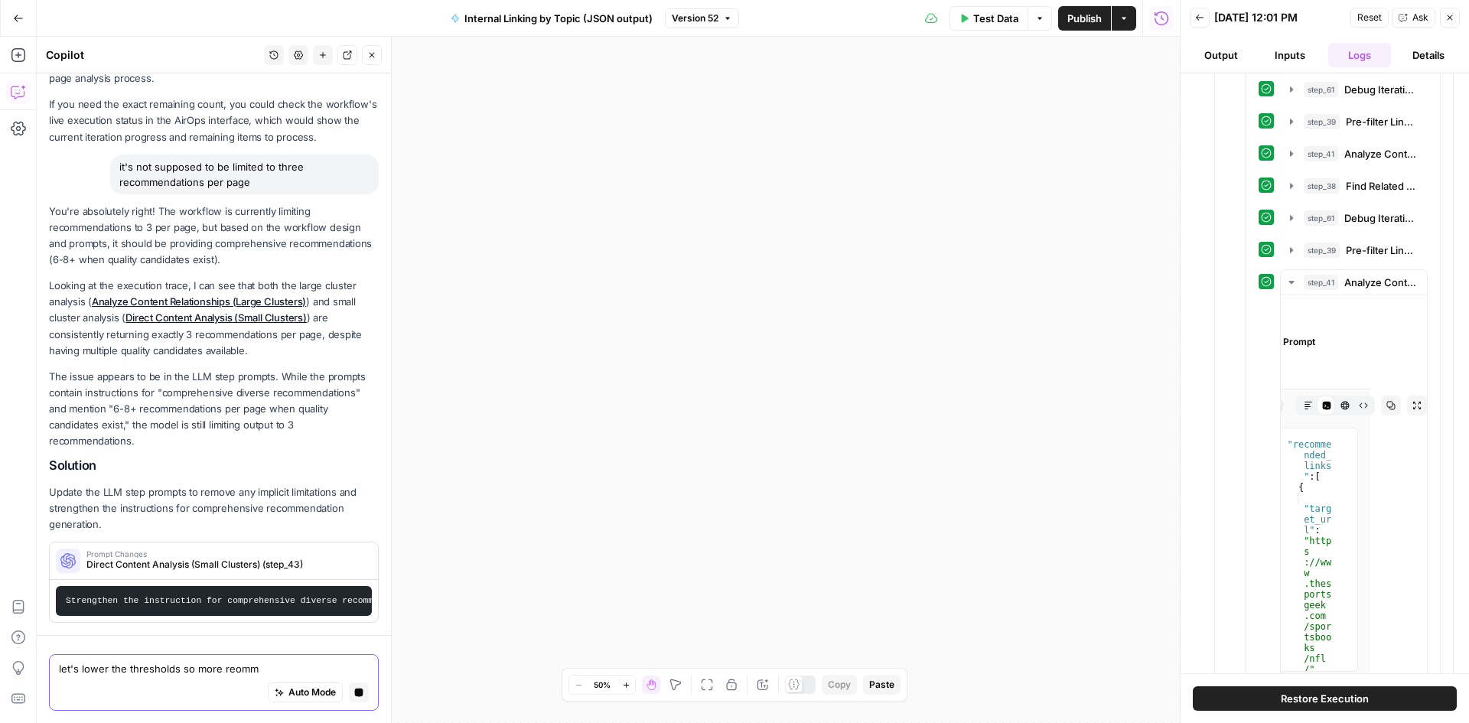
scroll to position [493, 0]
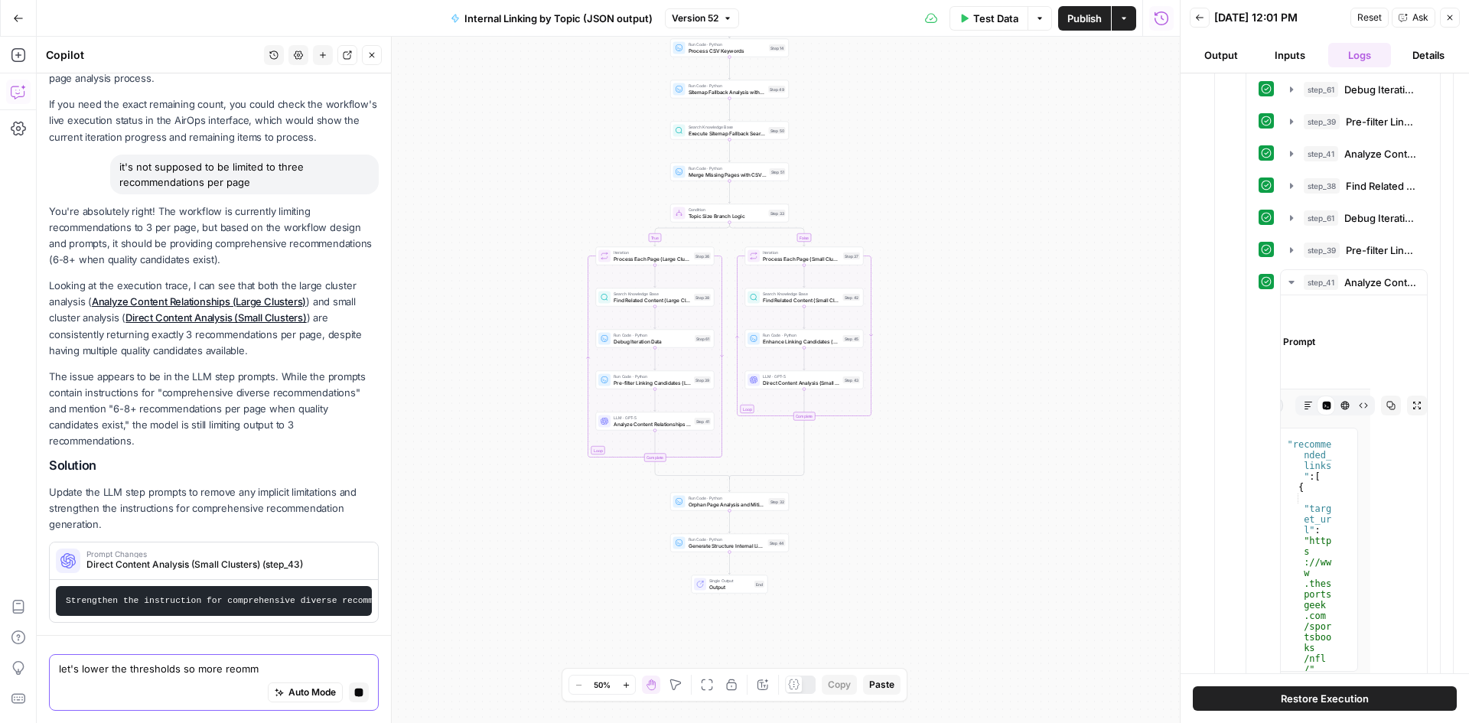
type textarea "let's lower the thresholds so more reomm"
click at [308, 396] on p "The issue appears to be in the LLM step prompts. While the prompts contain inst…" at bounding box center [214, 409] width 330 height 81
drag, startPoint x: 308, startPoint y: 396, endPoint x: 307, endPoint y: 425, distance: 28.3
click at [307, 425] on p "The issue appears to be in the LLM step prompts. While the prompts contain inst…" at bounding box center [214, 409] width 330 height 81
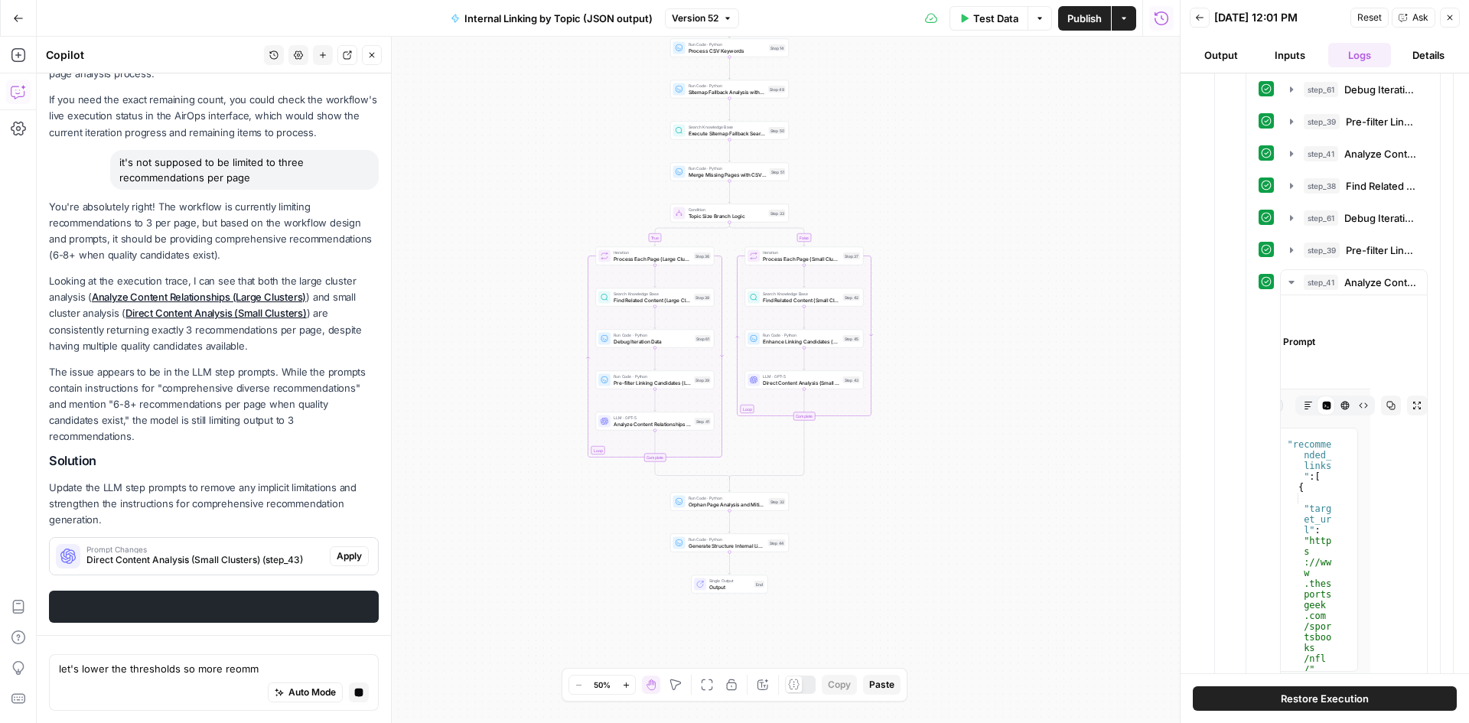
scroll to position [416, 0]
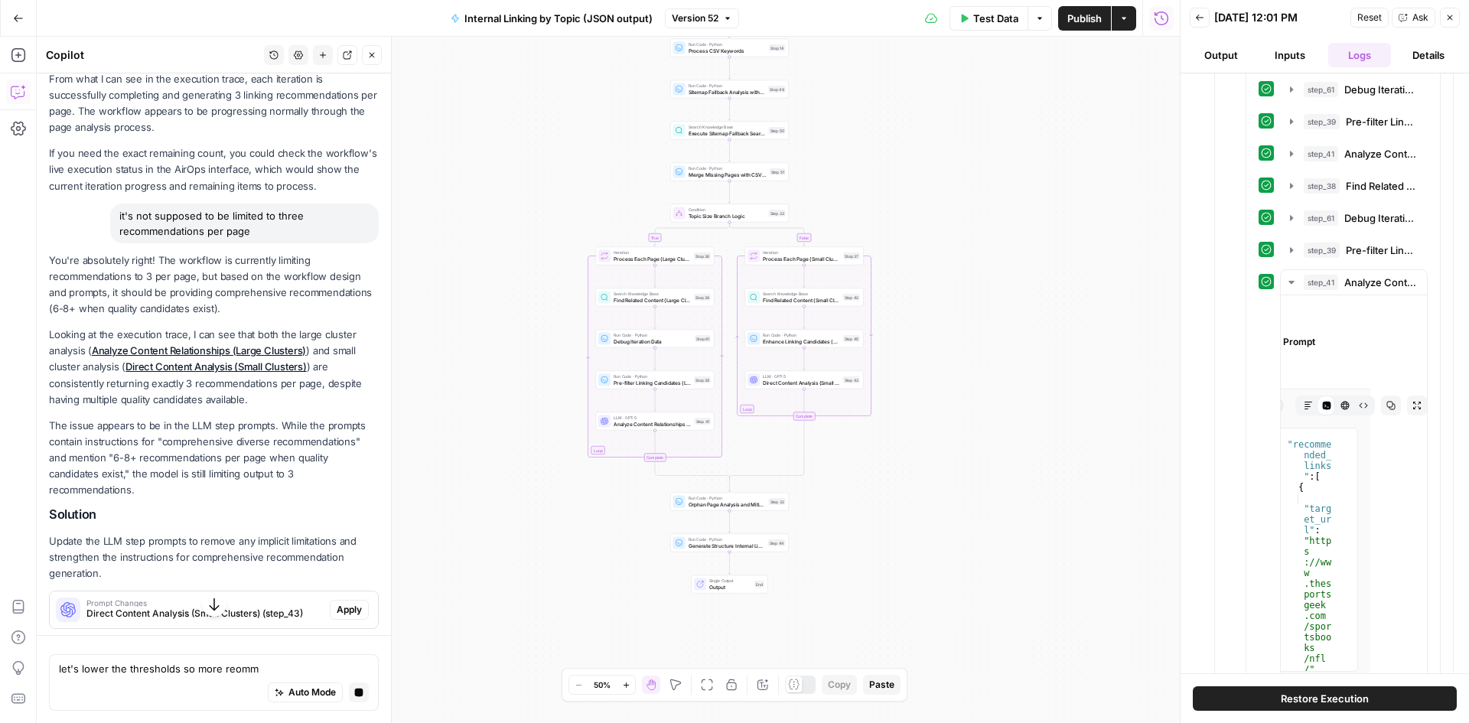
click at [77, 483] on p "The issue appears to be in the LLM step prompts. While the prompts contain inst…" at bounding box center [214, 458] width 330 height 81
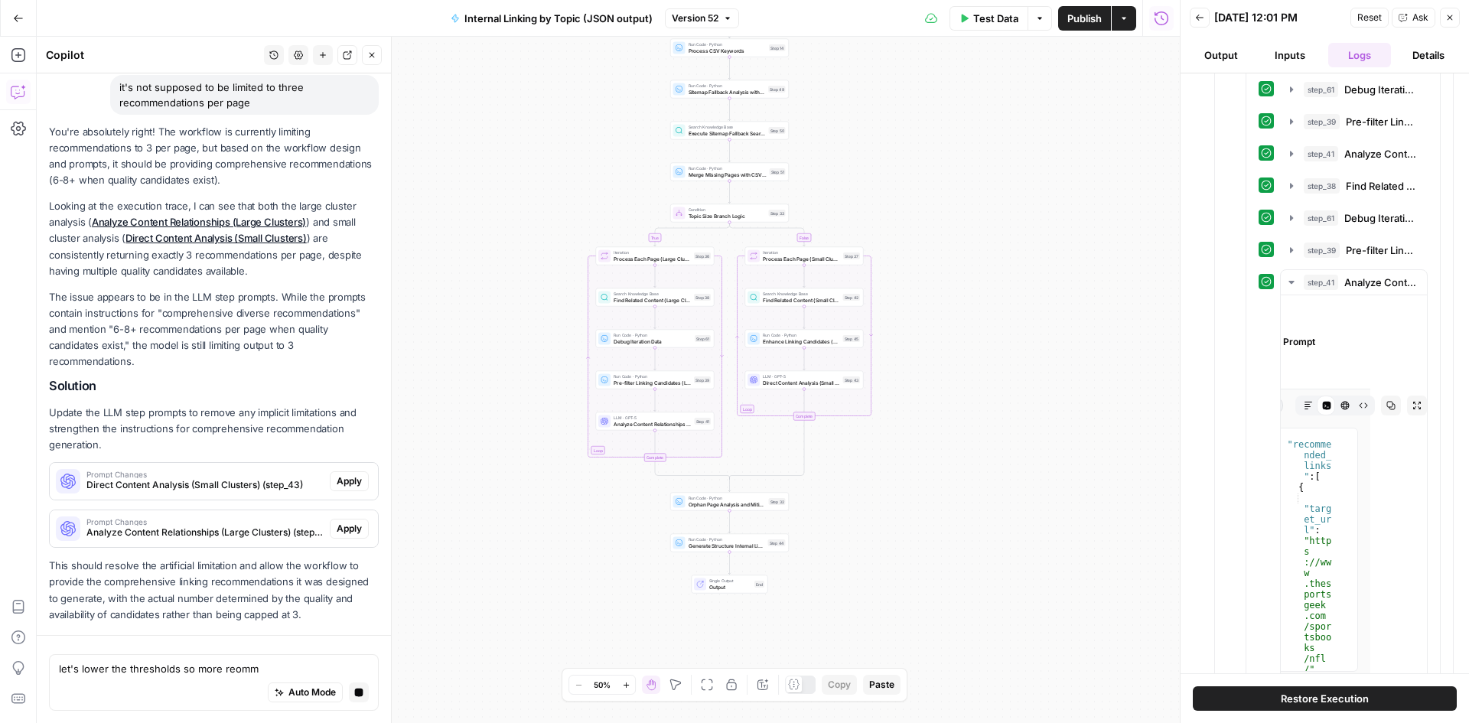
scroll to position [561, 0]
click at [217, 665] on textarea "let's lower the thresholds so more reomm" at bounding box center [214, 668] width 310 height 15
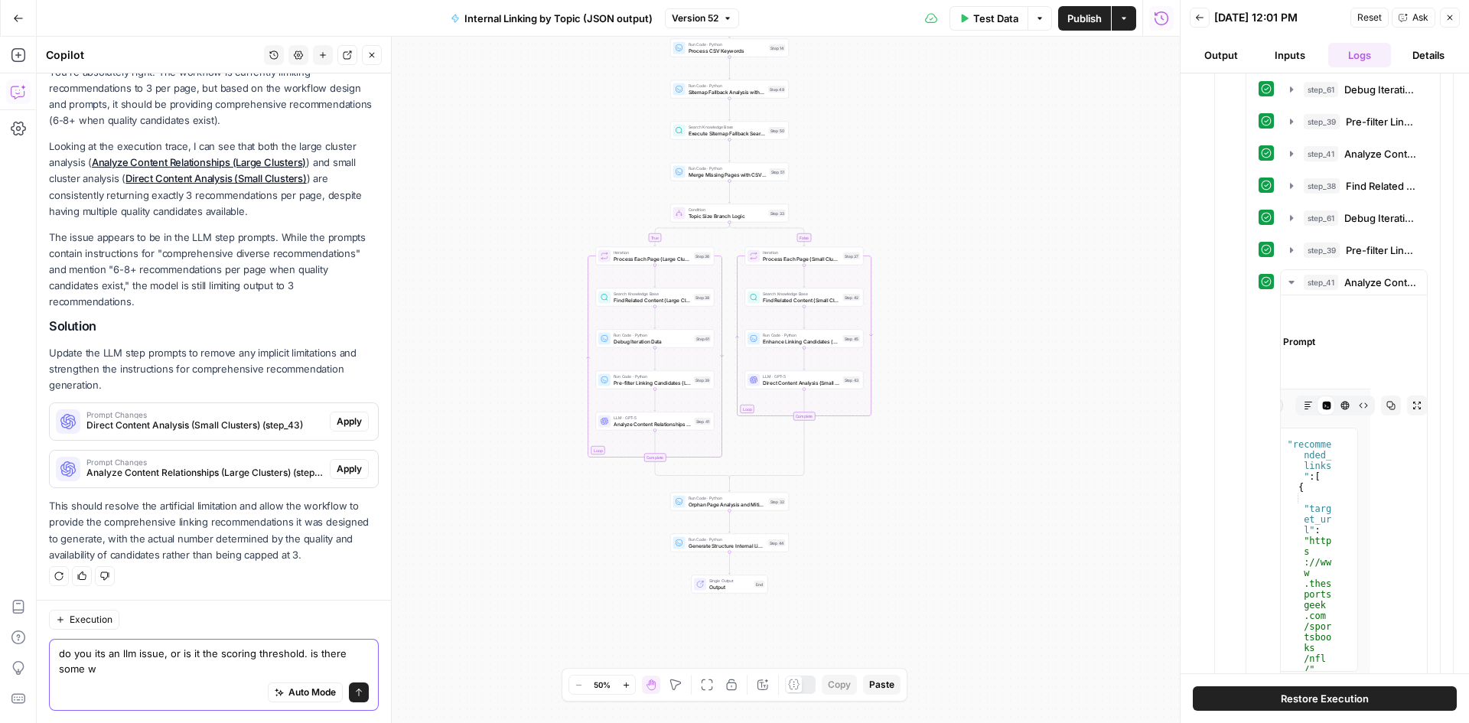
scroll to position [620, 0]
type textarea "do you its an llm issue, or is it the scoring threshold. is there some way to c…"
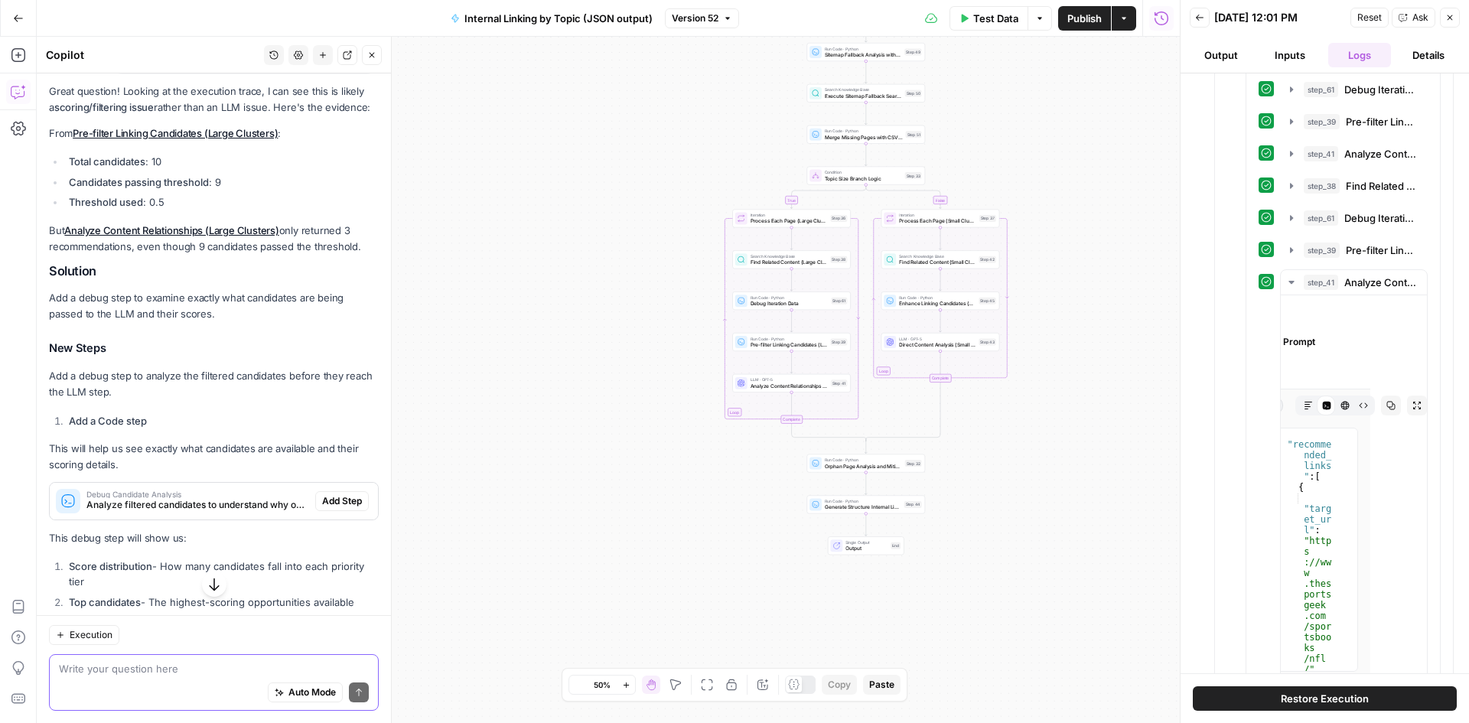
scroll to position [989, 0]
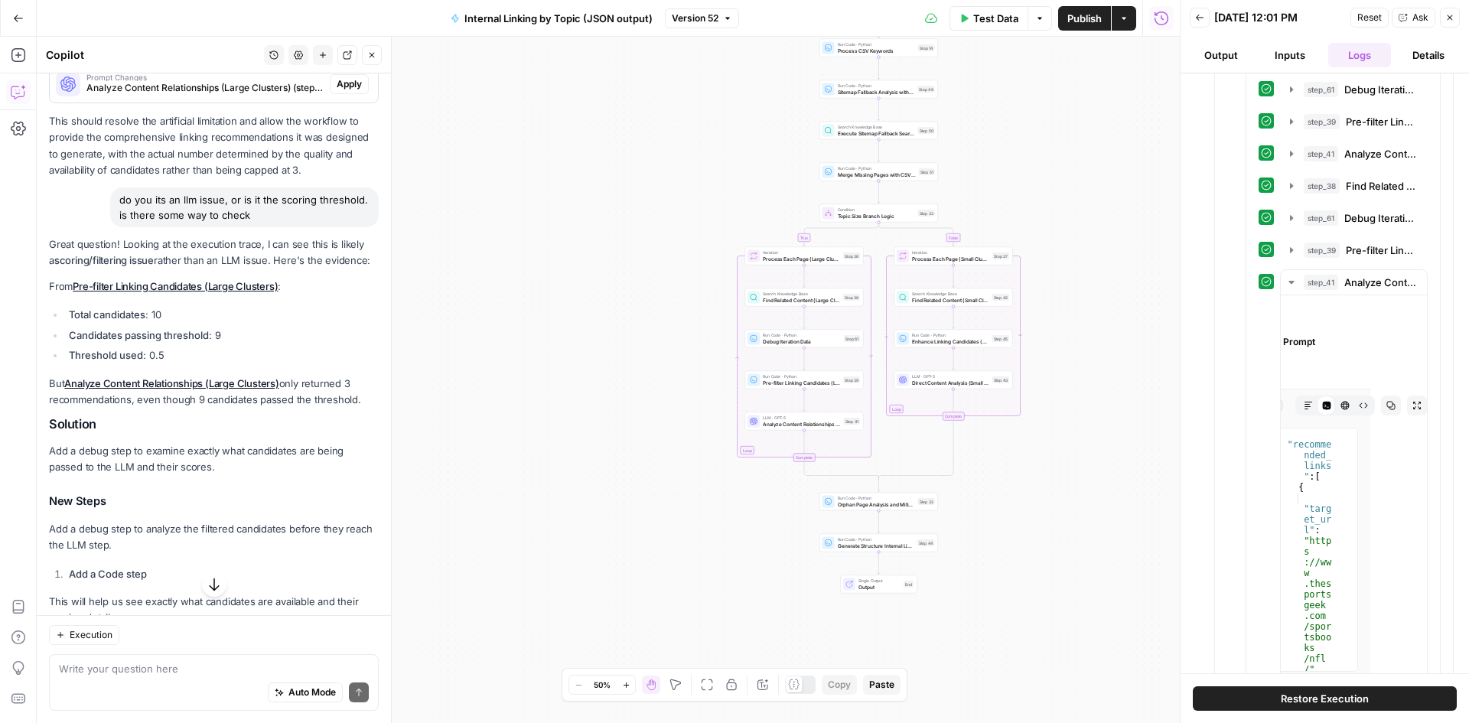
drag, startPoint x: 200, startPoint y: 369, endPoint x: 135, endPoint y: 353, distance: 67.2
click at [135, 353] on ul "Total candidates : 10 Candidates passing threshold : 9 Threshold used : 0.5" at bounding box center [214, 335] width 330 height 56
click at [135, 341] on strong "Candidates passing threshold" at bounding box center [139, 335] width 140 height 12
drag, startPoint x: 234, startPoint y: 441, endPoint x: 144, endPoint y: 480, distance: 98.6
click at [144, 480] on div "Great question! Looking at the execution trace, I can see this is likely a scor…" at bounding box center [214, 628] width 330 height 785
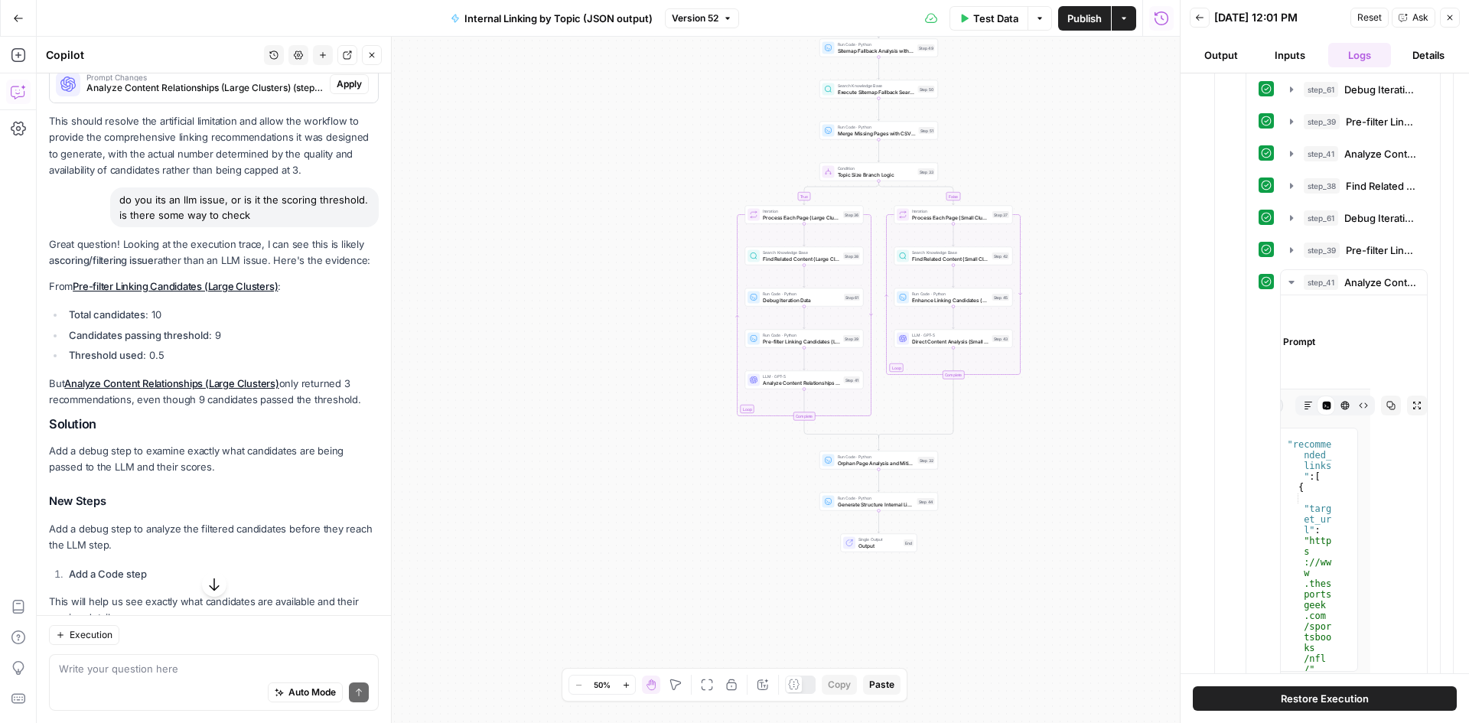
click at [144, 475] on p "Add a debug step to examine exactly what candidates are being passed to the LLM…" at bounding box center [214, 459] width 330 height 32
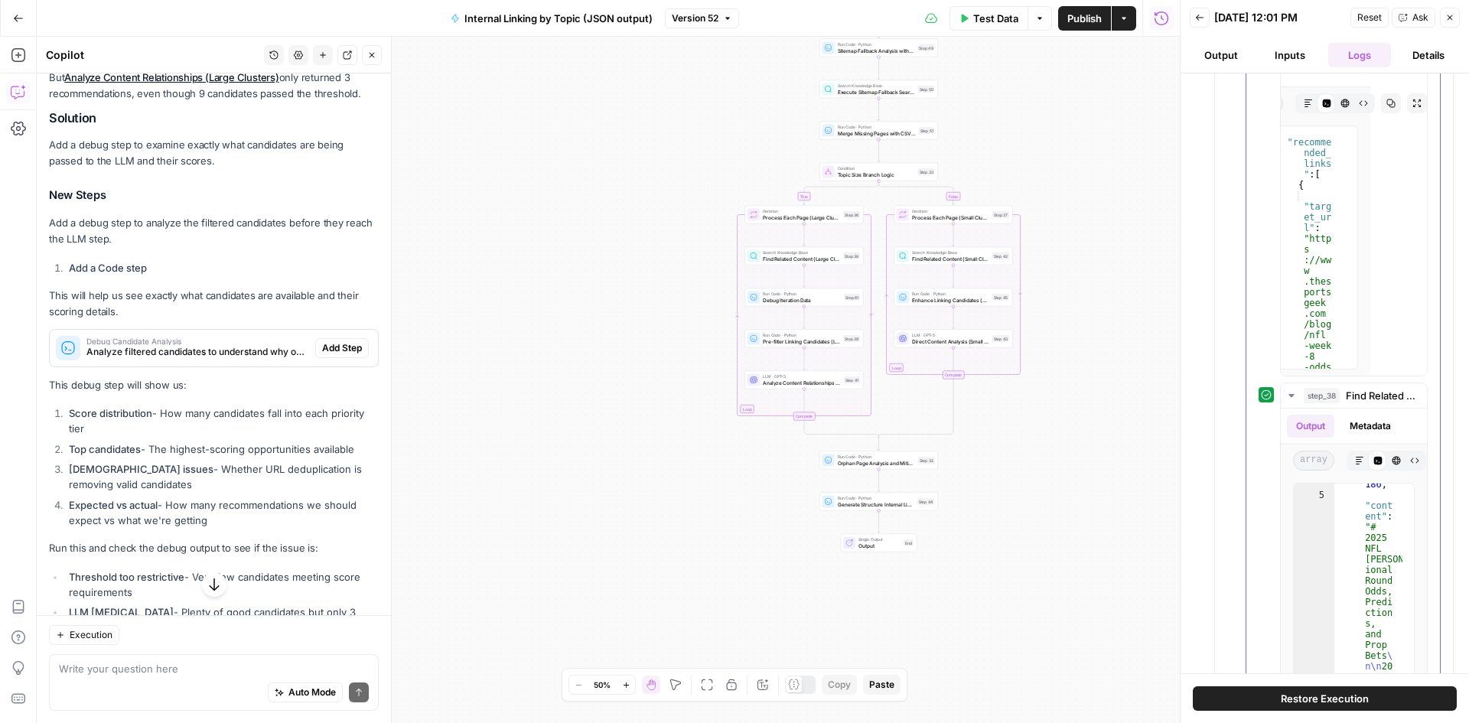
scroll to position [11643, 0]
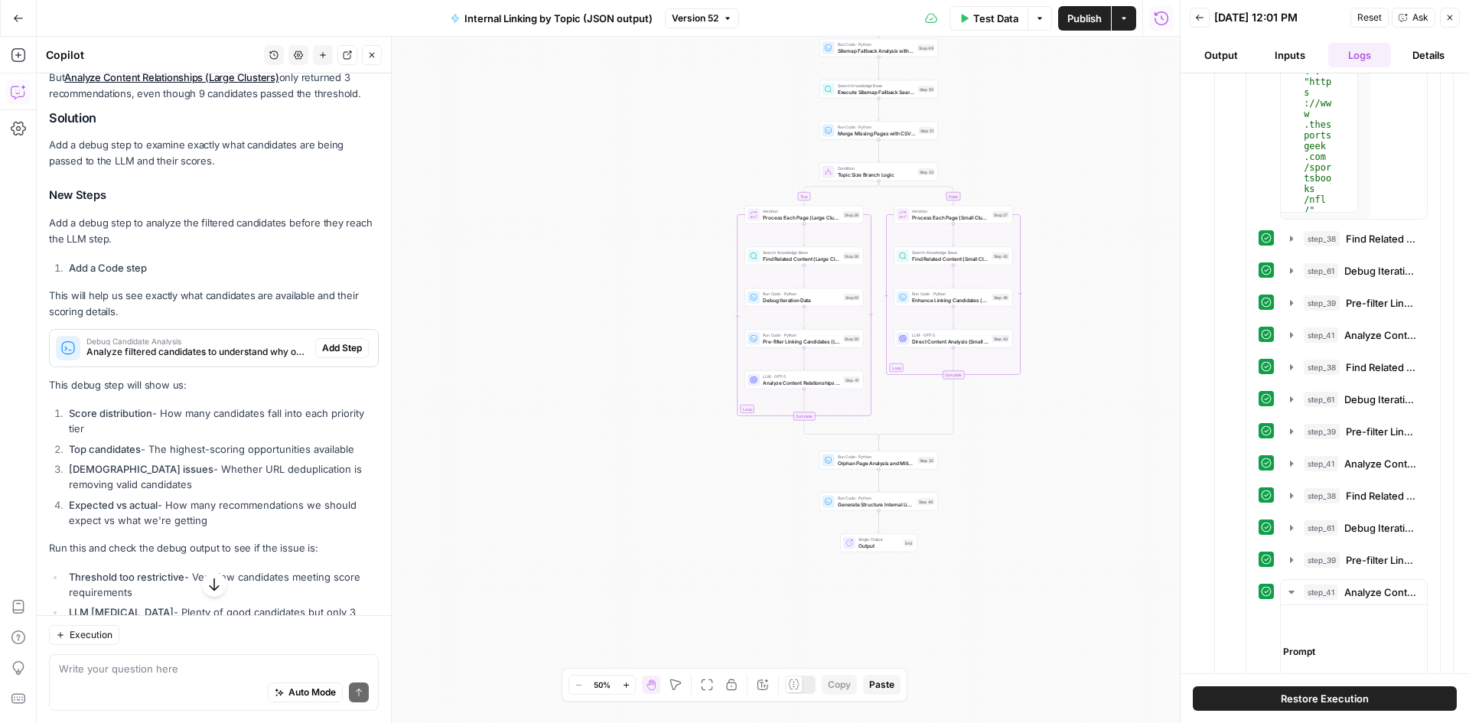
click at [158, 366] on div "Debug Candidate Analysis Analyze filtered candidates to understand why only 3 r…" at bounding box center [182, 348] width 265 height 37
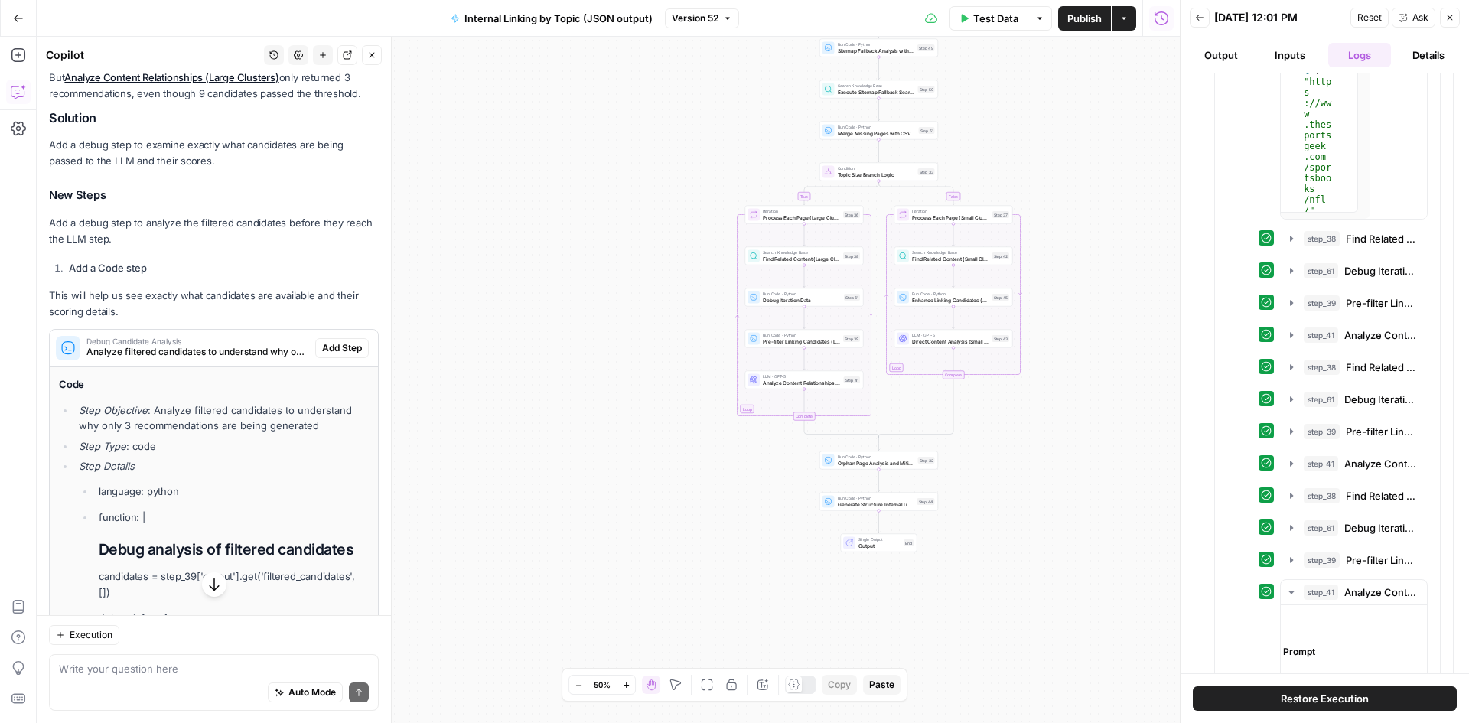
click at [158, 366] on div "Debug Candidate Analysis Analyze filtered candidates to understand why only 3 r…" at bounding box center [182, 348] width 265 height 37
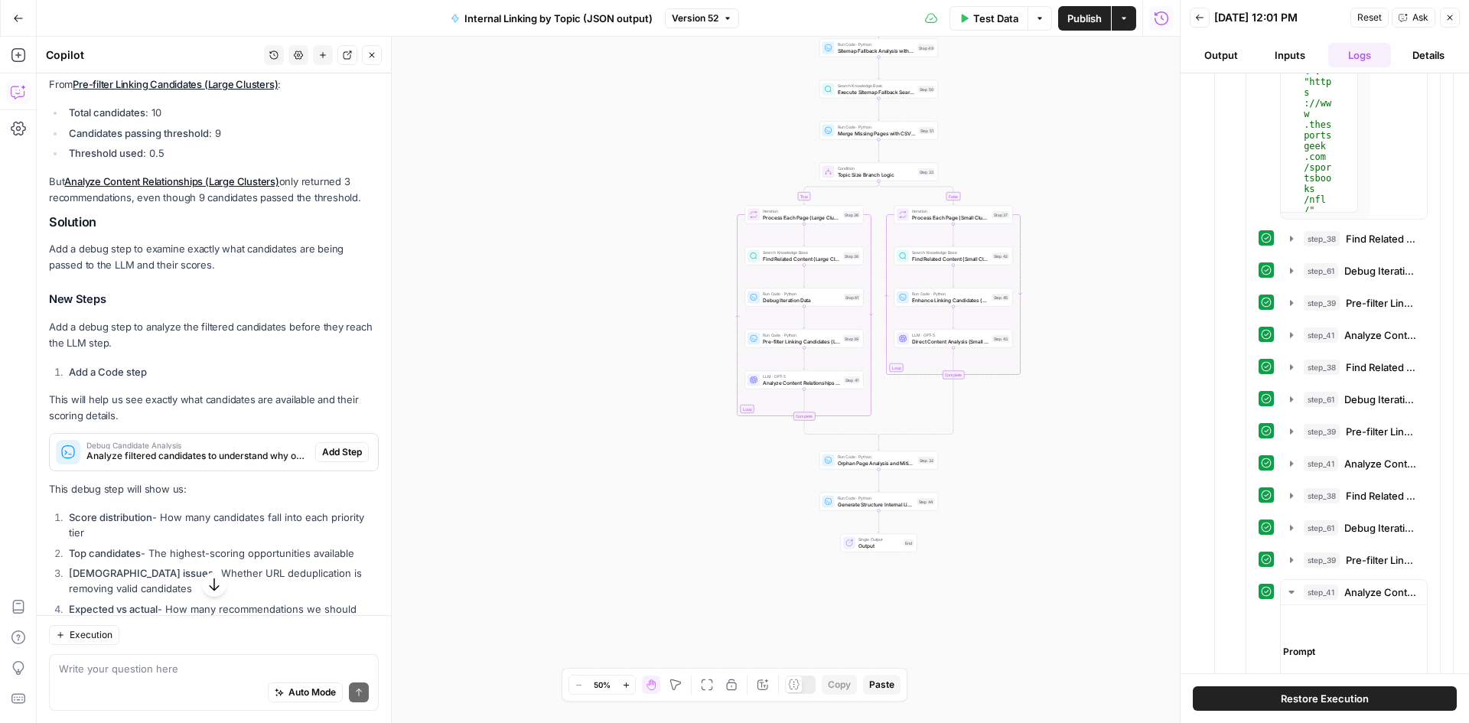
scroll to position [1065, 0]
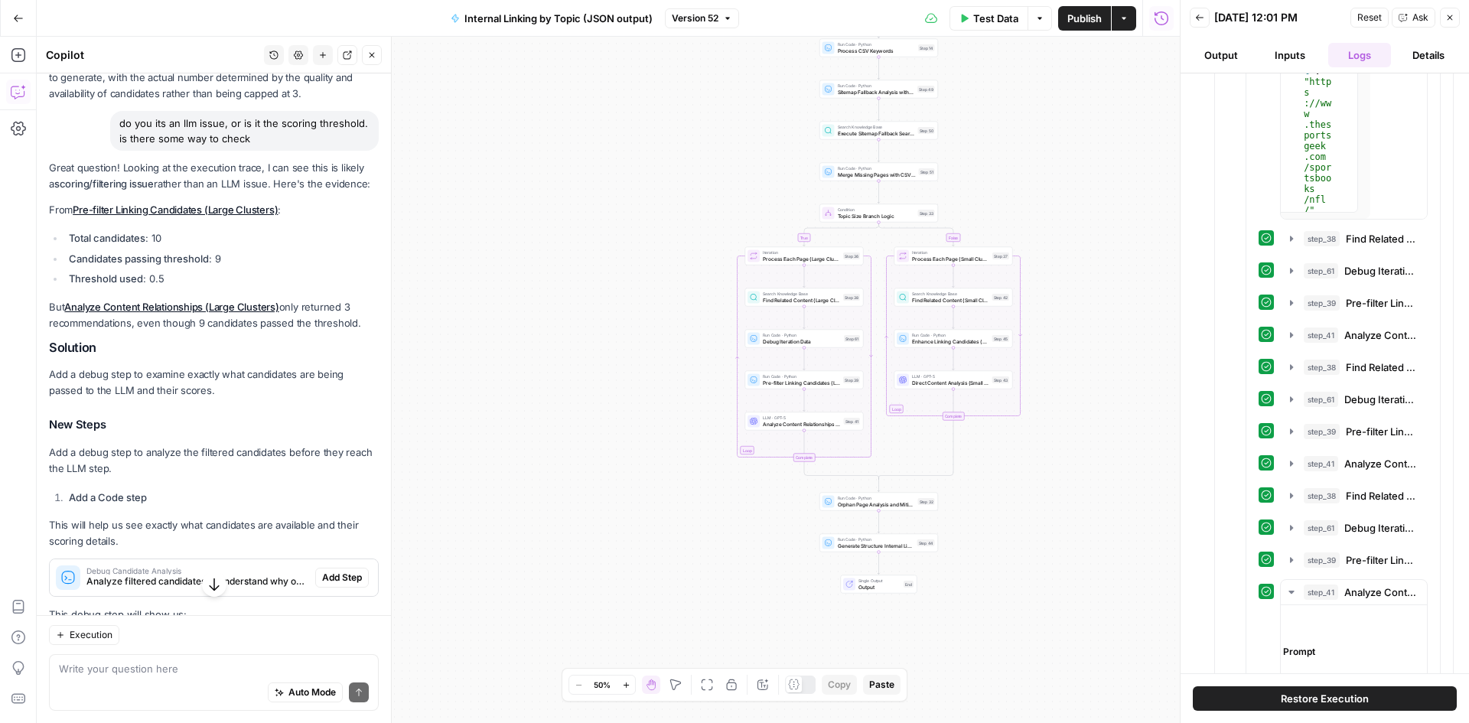
drag, startPoint x: 78, startPoint y: 183, endPoint x: 202, endPoint y: 205, distance: 125.9
click at [202, 192] on p "Great question! Looking at the execution trace, I can see this is likely a scor…" at bounding box center [214, 176] width 330 height 32
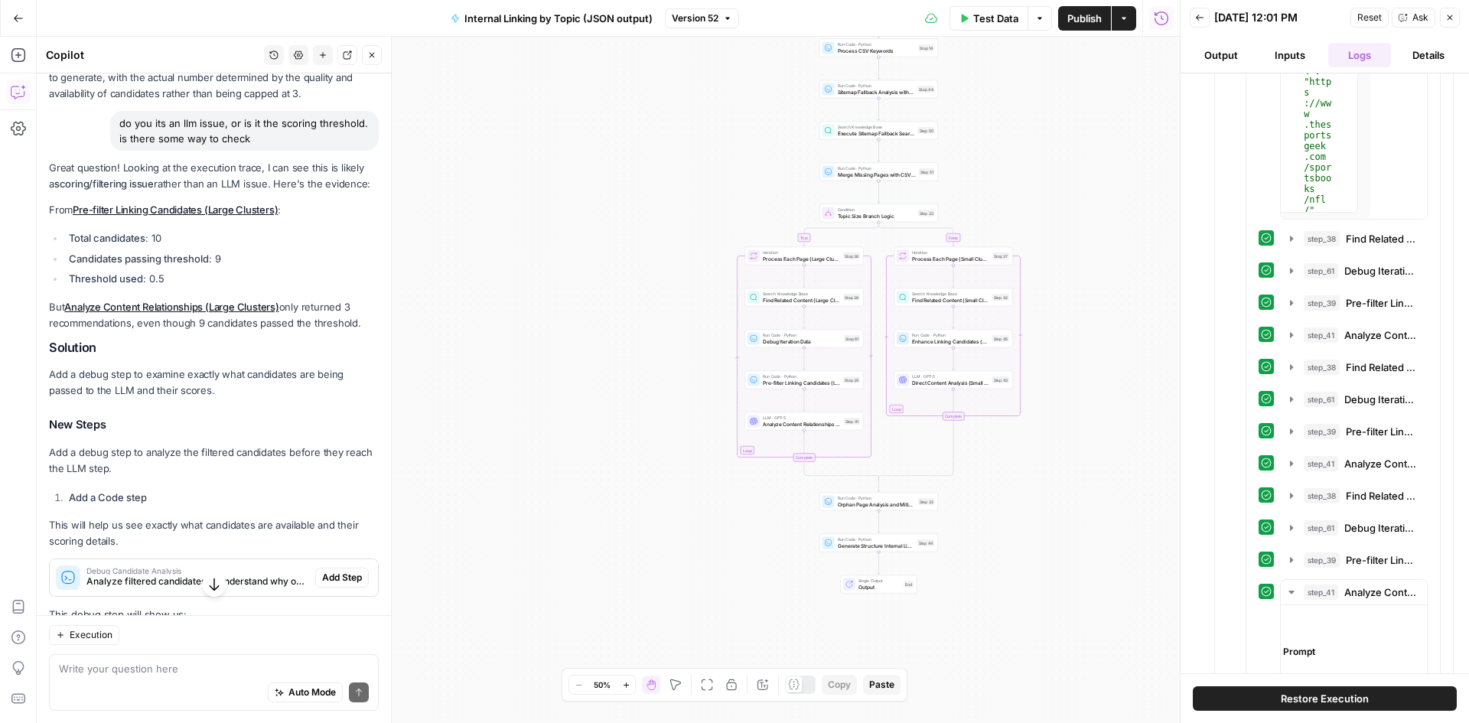
drag, startPoint x: 272, startPoint y: 303, endPoint x: 69, endPoint y: 260, distance: 207.2
click at [69, 260] on div "Great question! Looking at the execution trace, I can see this is likely a scor…" at bounding box center [214, 552] width 330 height 785
click at [69, 244] on strong "Total candidates" at bounding box center [107, 238] width 76 height 12
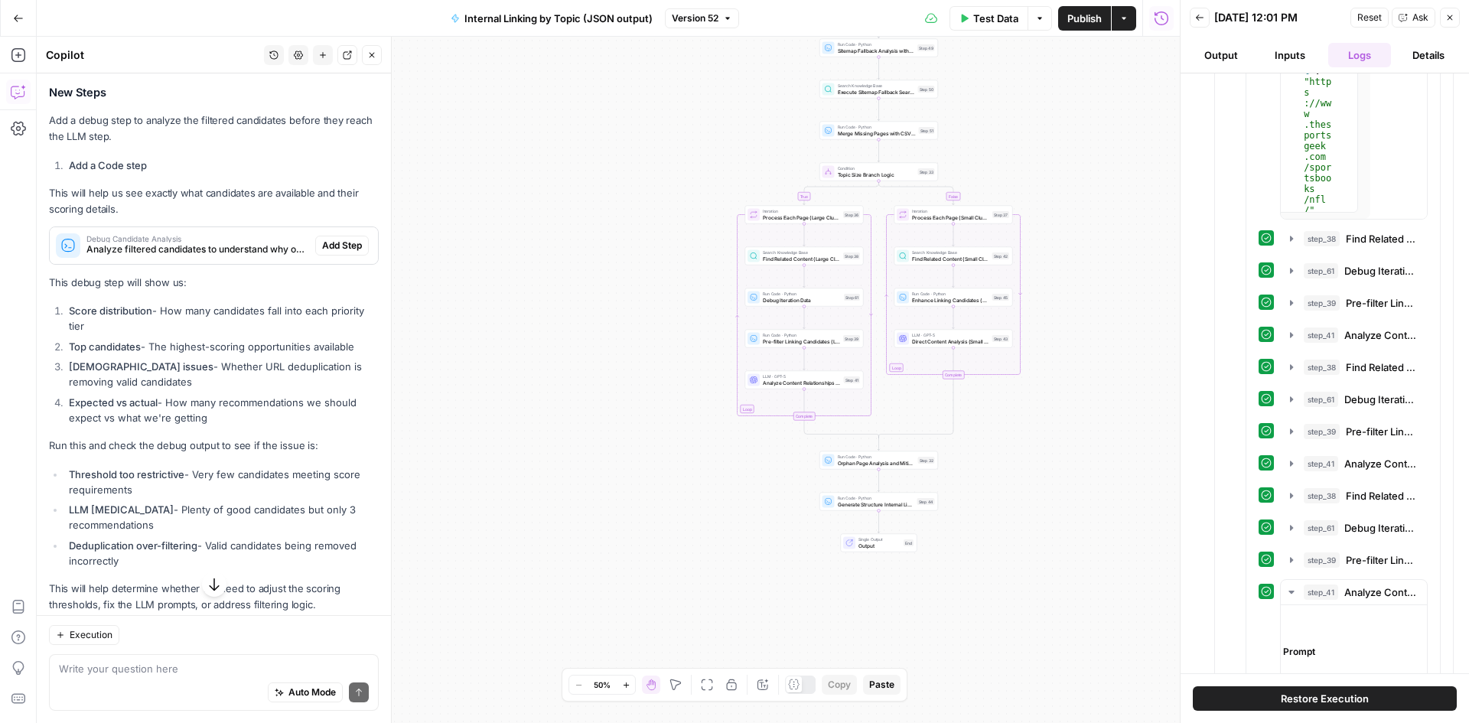
scroll to position [1448, 0]
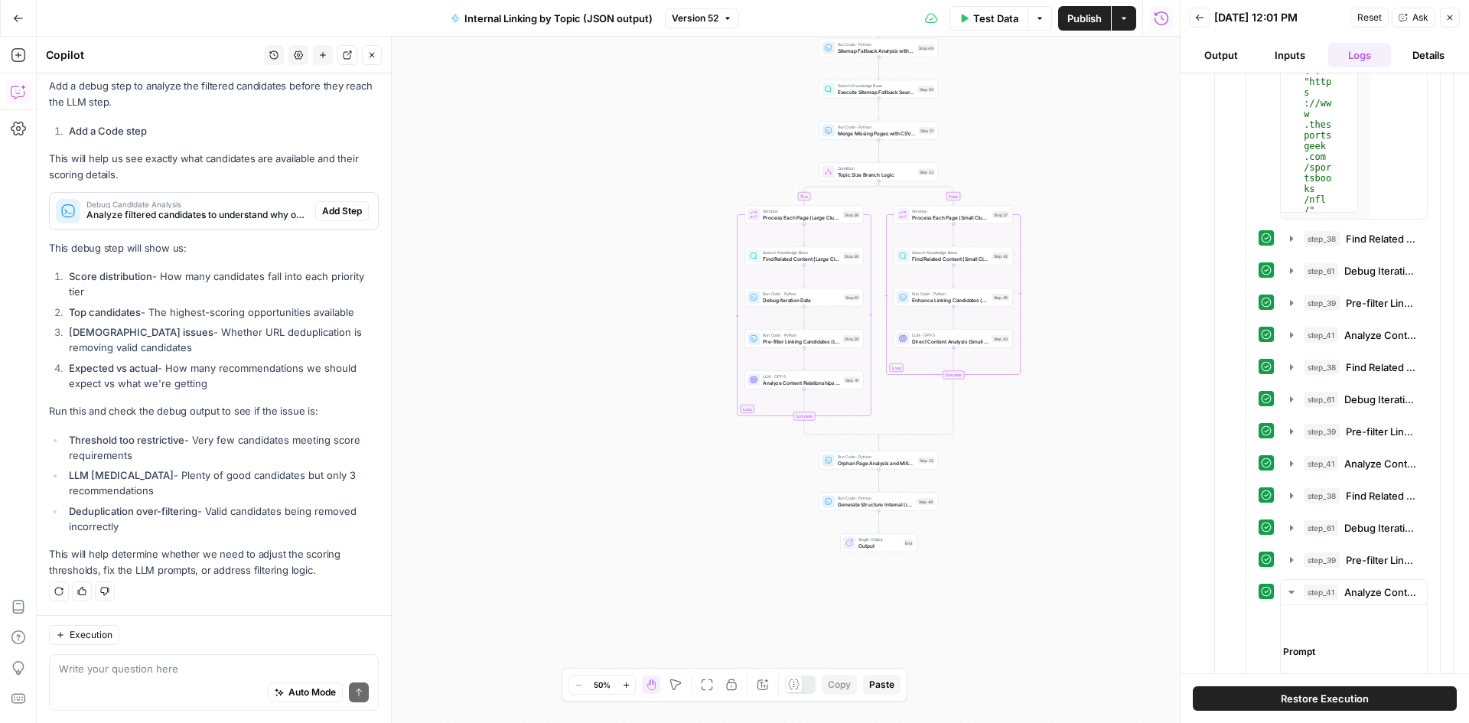
drag, startPoint x: 198, startPoint y: 507, endPoint x: 48, endPoint y: 419, distance: 173.8
click at [83, 451] on ul "Threshold too restrictive - Very few candidates meeting score requirements LLM …" at bounding box center [214, 483] width 330 height 102
click at [83, 451] on li "Threshold too restrictive - Very few candidates meeting score requirements" at bounding box center [222, 447] width 314 height 31
drag, startPoint x: 40, startPoint y: 409, endPoint x: 367, endPoint y: 505, distance: 341.0
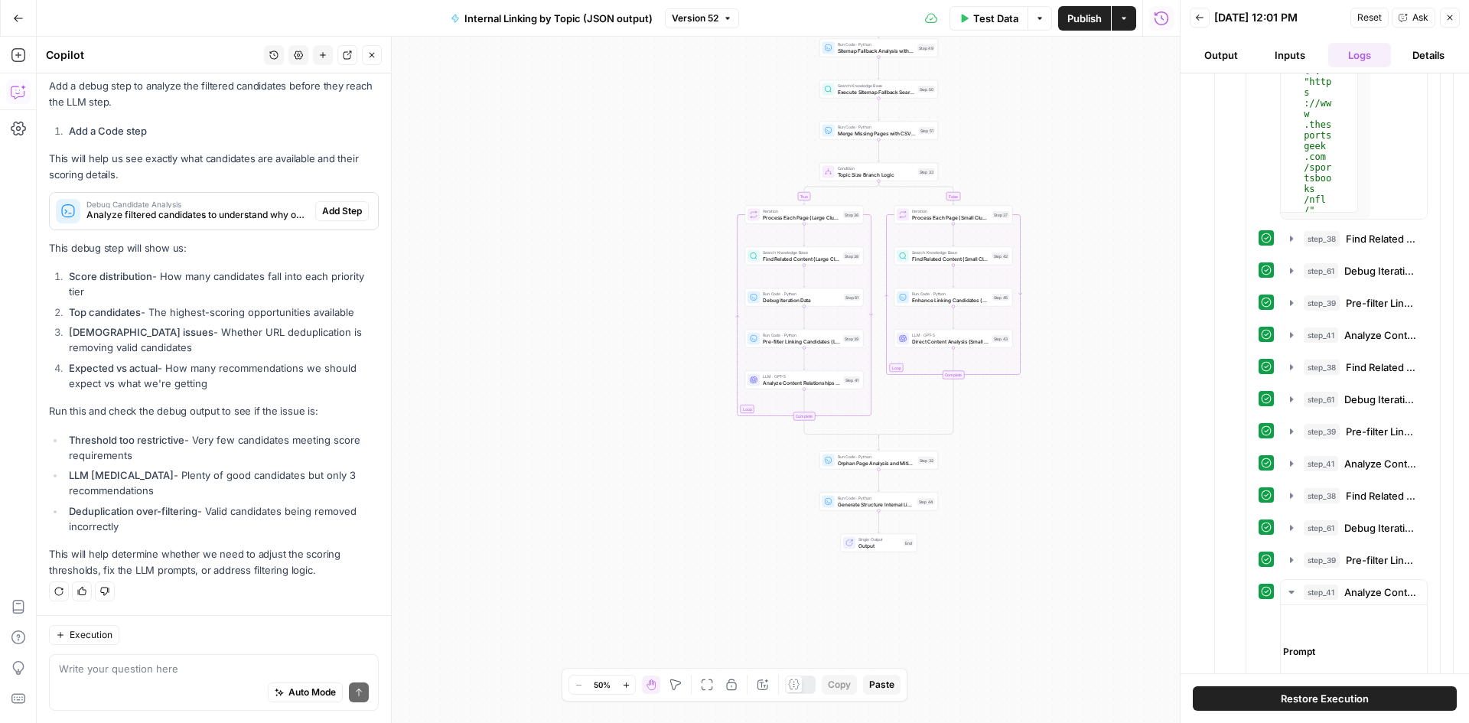
click at [198, 481] on li "LLM [MEDICAL_DATA] - Plenty of good candidates but only 3 recommendations" at bounding box center [222, 482] width 314 height 31
drag, startPoint x: 142, startPoint y: 531, endPoint x: 73, endPoint y: 418, distance: 132.5
click at [73, 418] on div "Great question! Looking at the execution trace, I can see this is likely a scor…" at bounding box center [214, 185] width 330 height 785
click at [73, 418] on p "Run this and check the debug output to see if the issue is:" at bounding box center [214, 411] width 330 height 16
click at [201, 509] on li "Deduplication over-filtering - Valid candidates being removed incorrectly" at bounding box center [222, 518] width 314 height 31
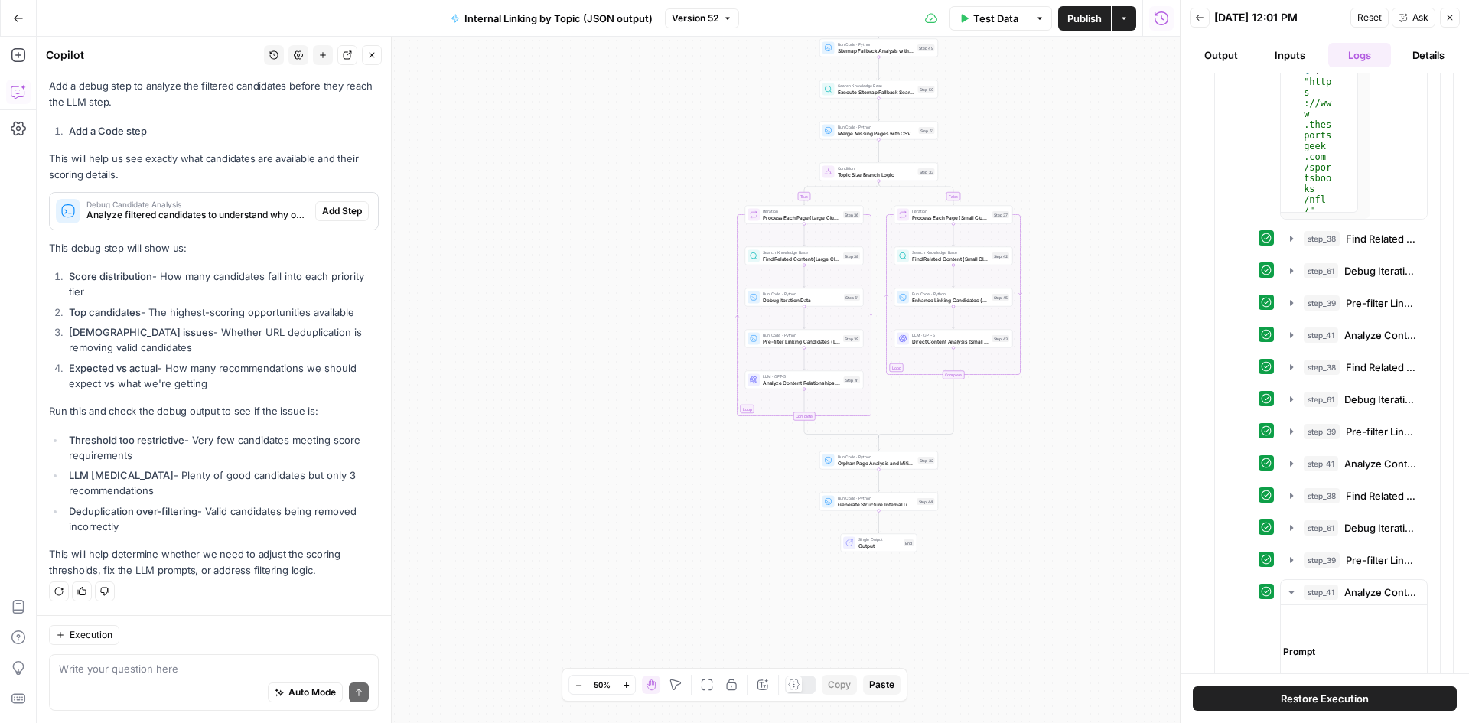
click at [180, 205] on span "Debug Candidate Analysis" at bounding box center [197, 204] width 223 height 8
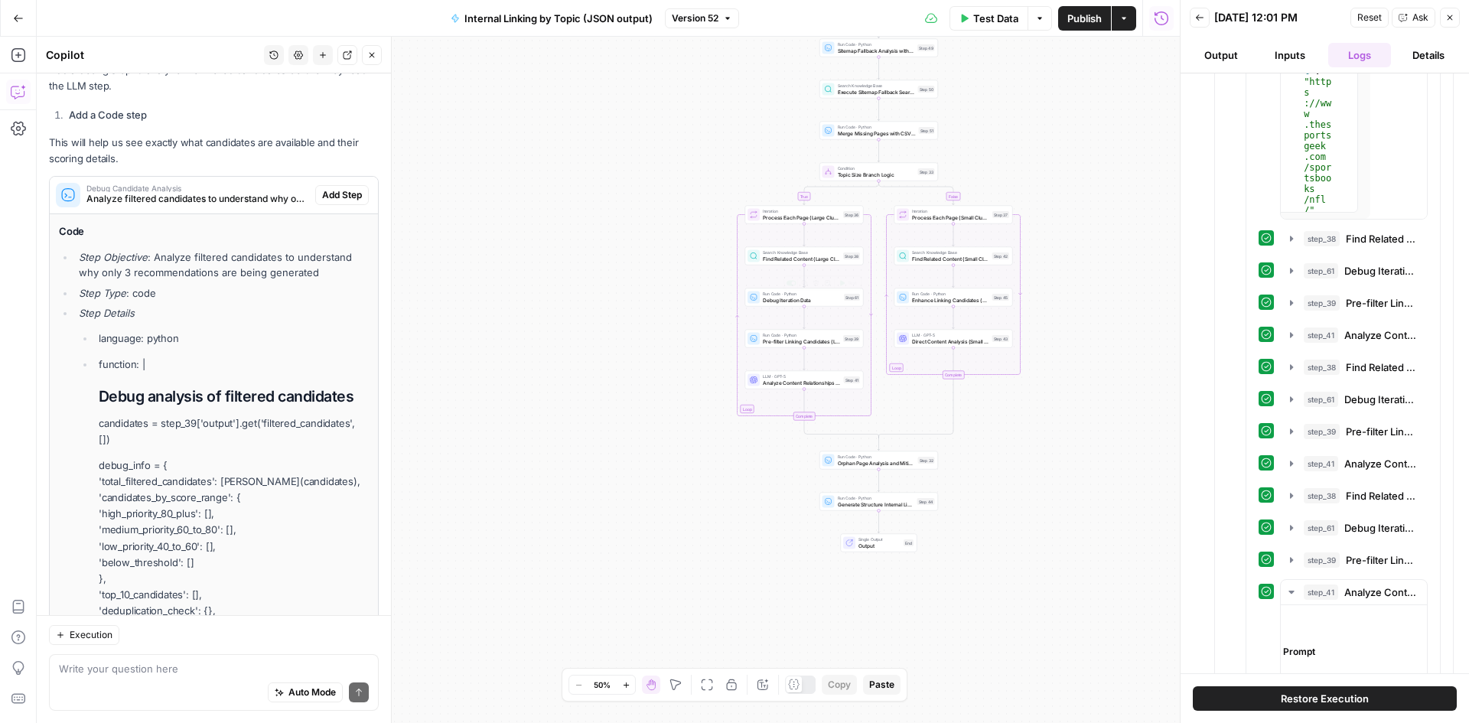
click at [812, 305] on div "Run Code · Python Debug Iteration Data Step 61 Copy step Delete step Add Note T…" at bounding box center [804, 297] width 119 height 18
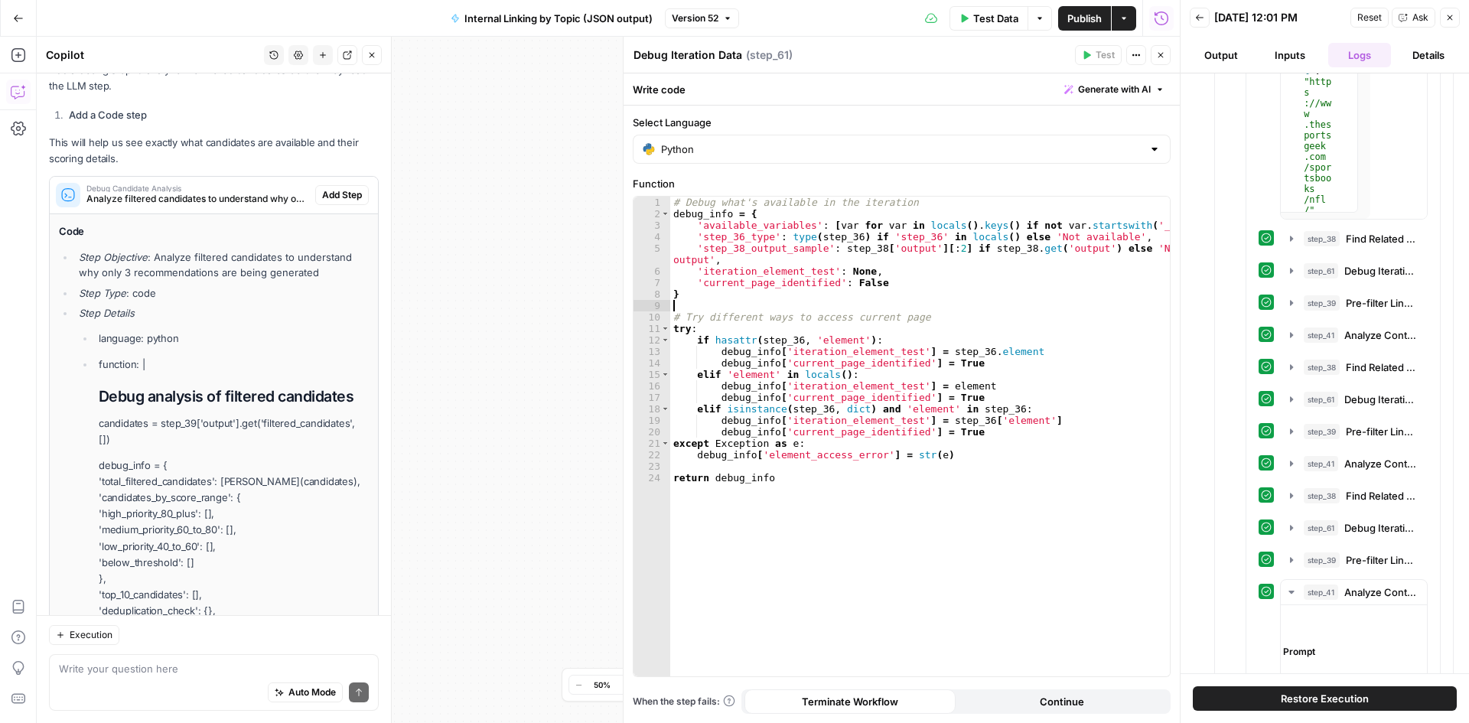
scroll to position [2894, 0]
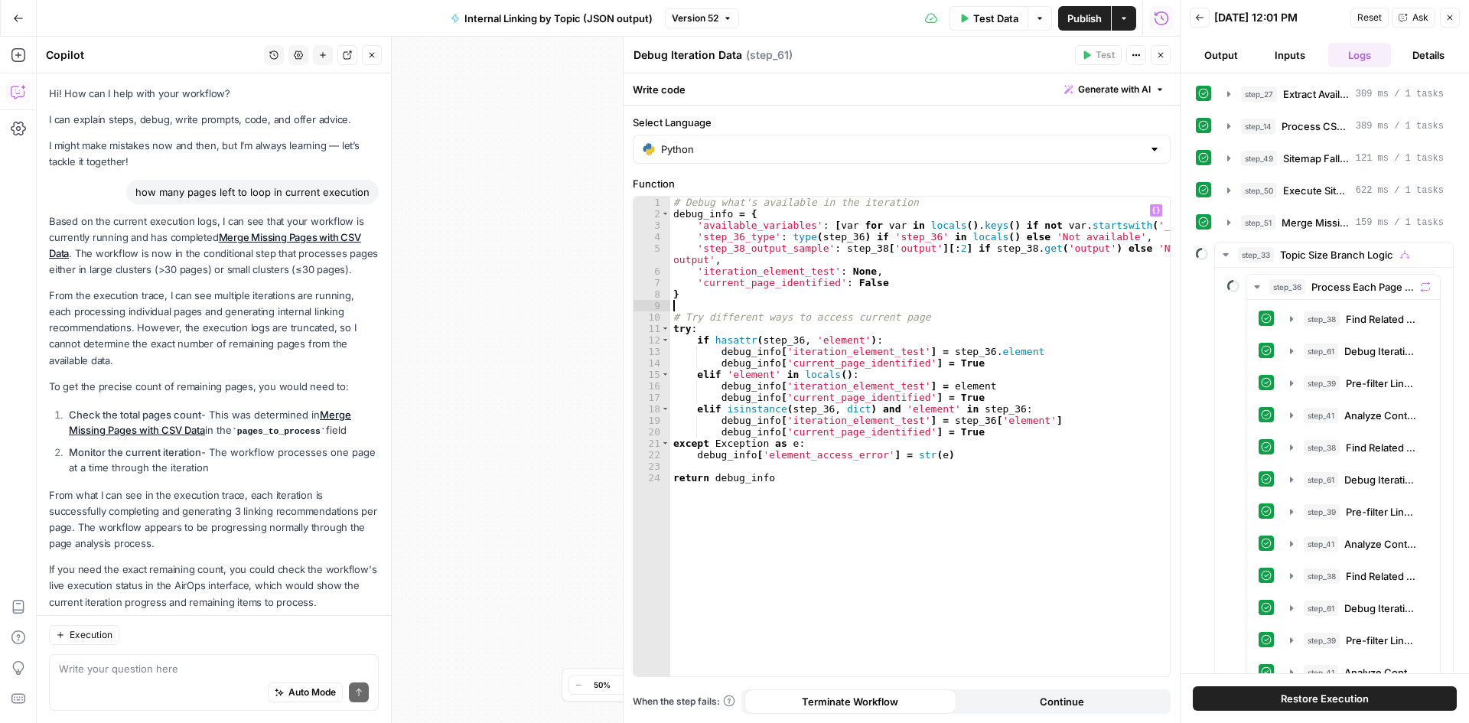
scroll to position [2894, 0]
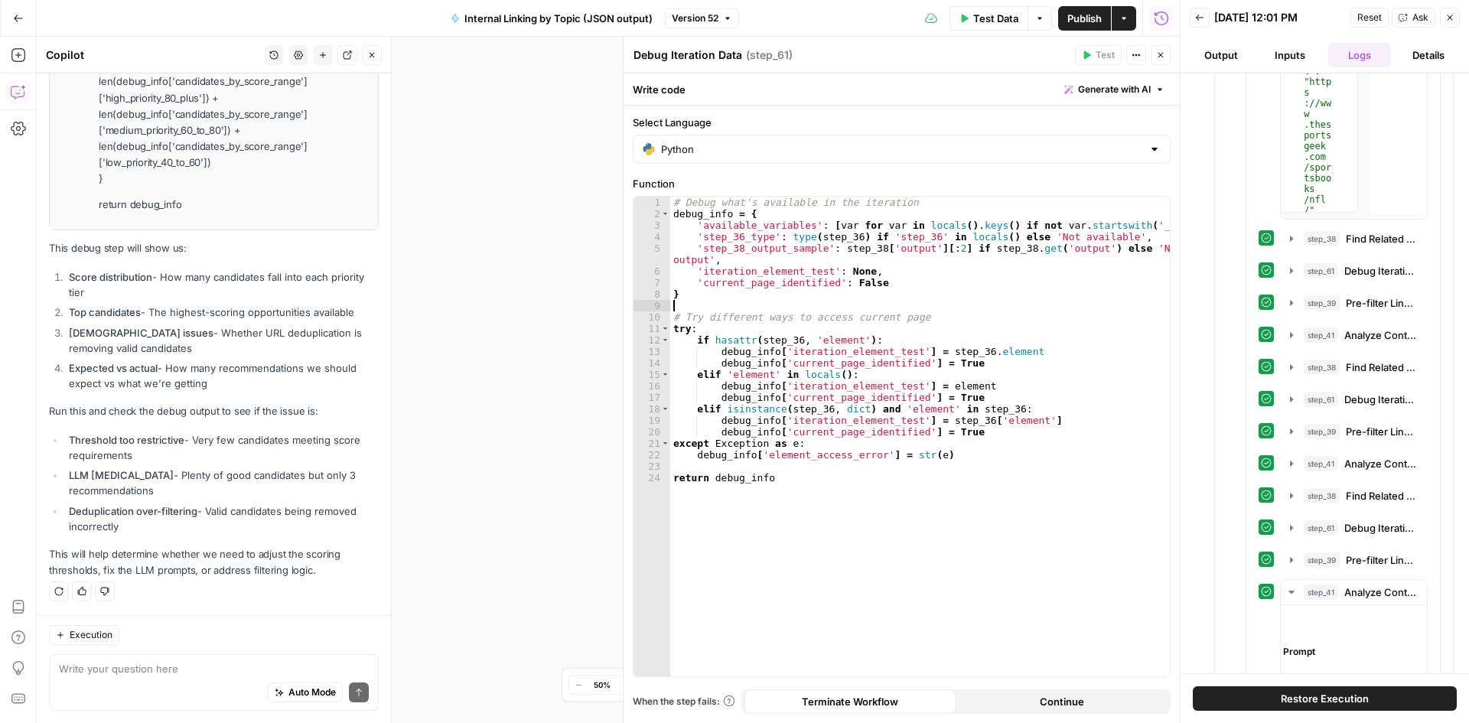
click at [1152, 44] on header "Debug Iteration Data Debug Iteration Data ( step_61 ) Test Actions Close" at bounding box center [901, 55] width 556 height 37
click at [1153, 52] on button "Close" at bounding box center [1160, 55] width 20 height 20
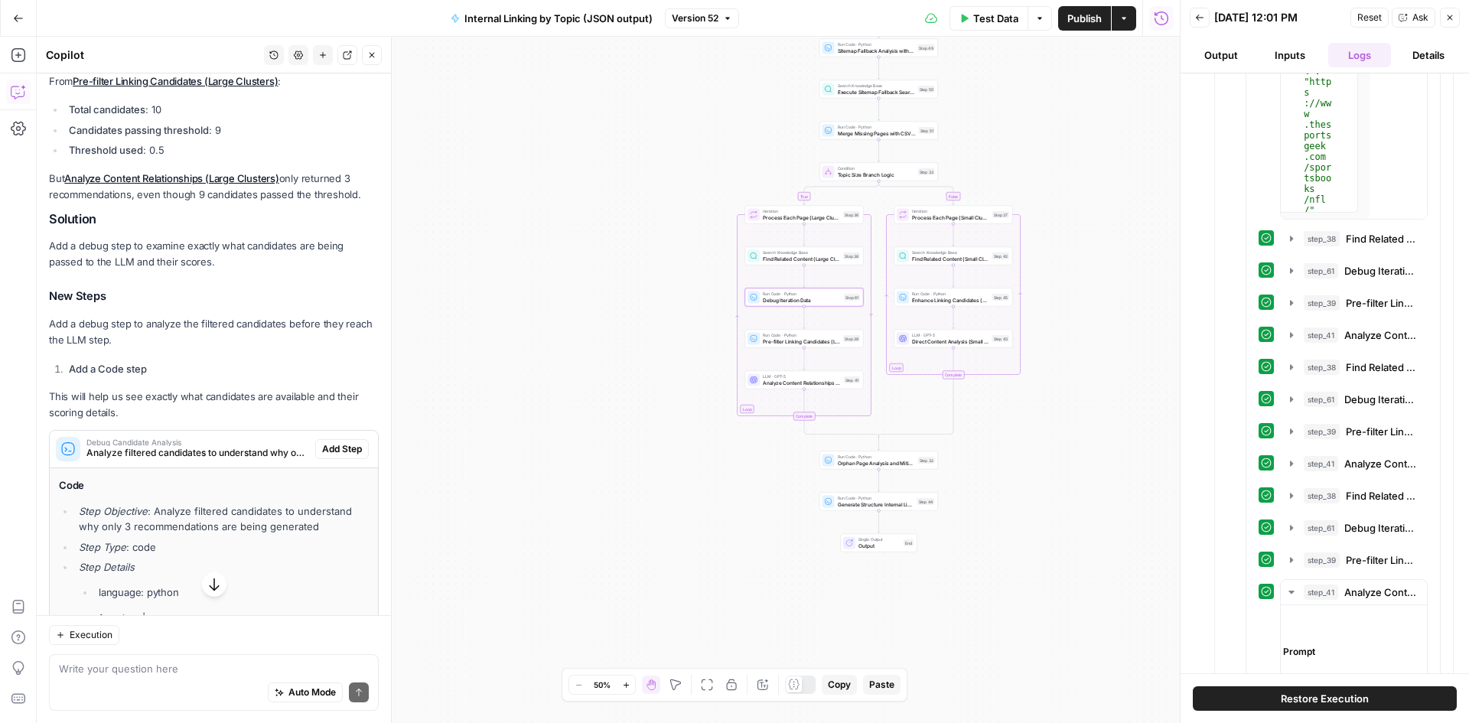
scroll to position [1288, 0]
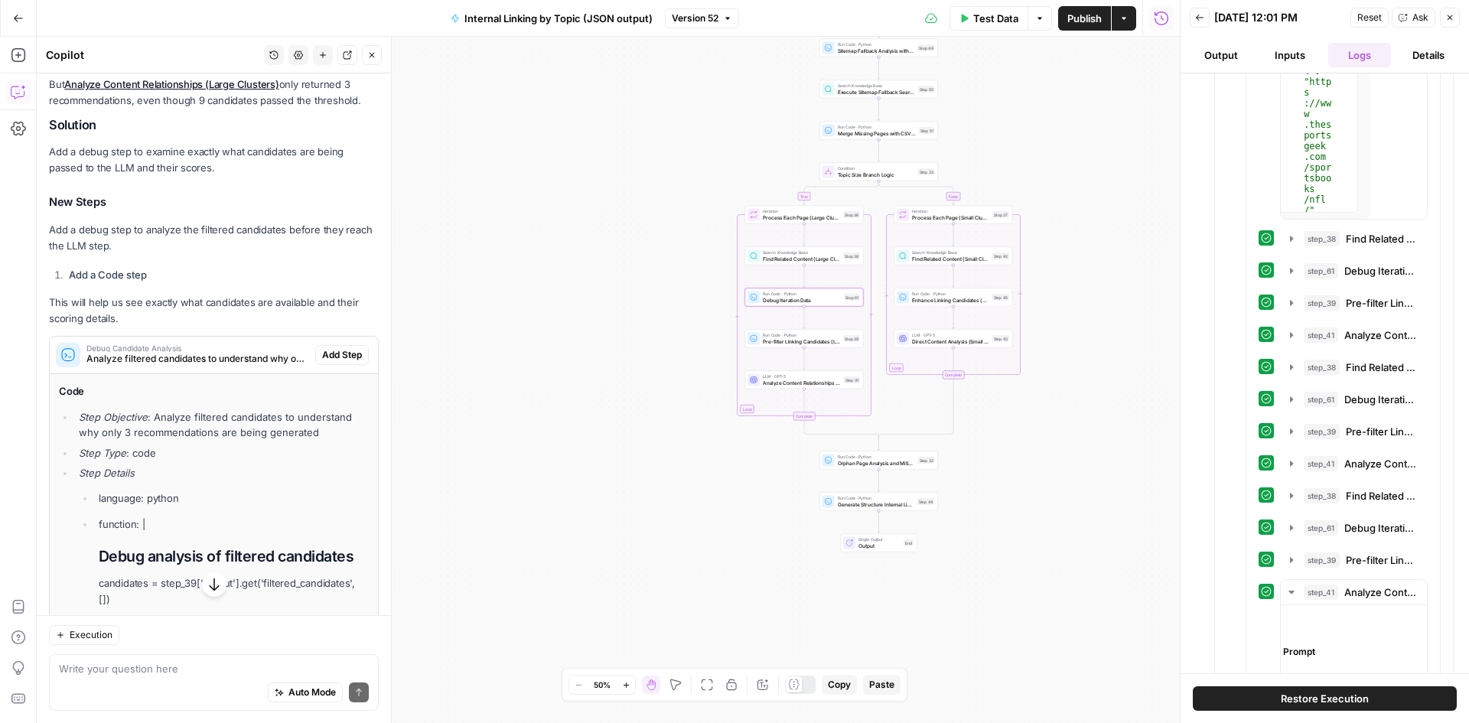
click at [187, 358] on div "Debug Candidate Analysis Analyze filtered candidates to understand why only 3 r…" at bounding box center [182, 355] width 265 height 37
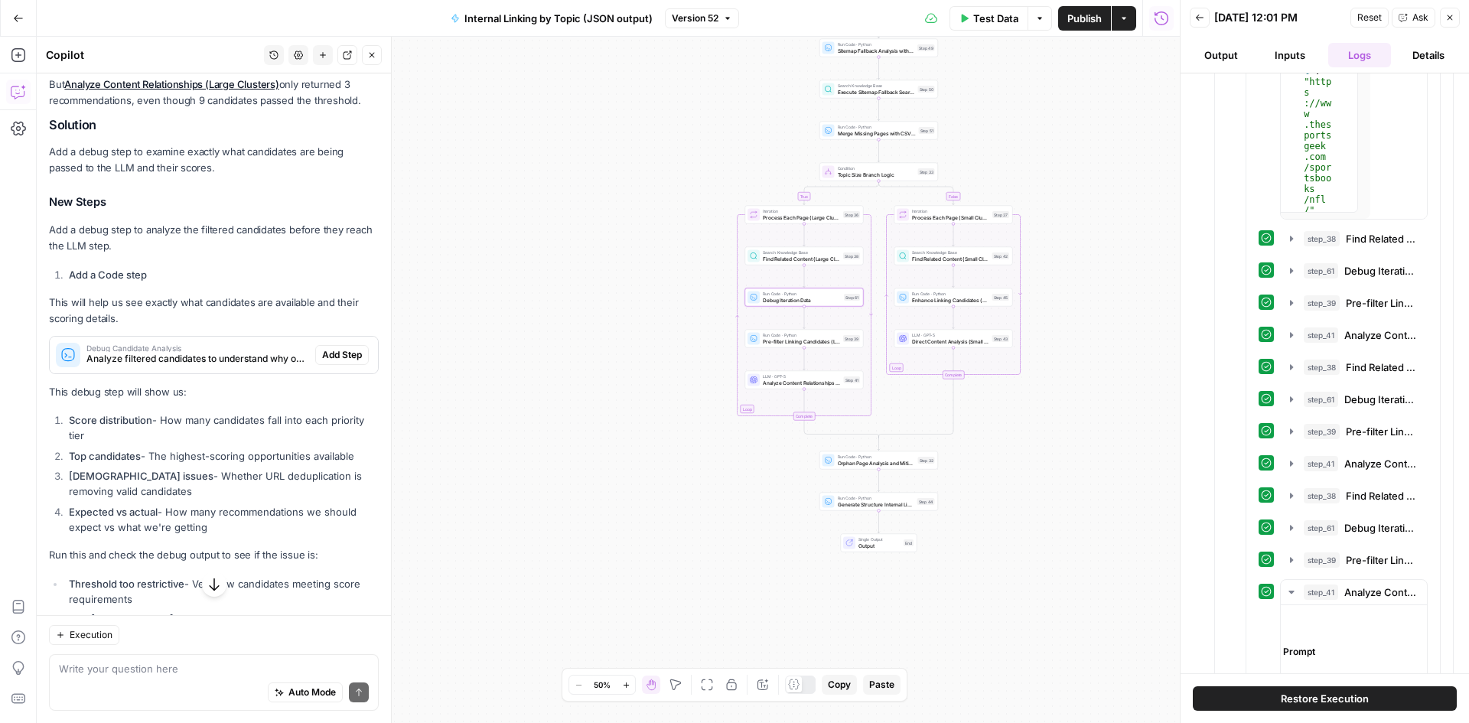
click at [187, 358] on div "Debug Candidate Analysis Analyze filtered candidates to understand why only 3 r…" at bounding box center [182, 355] width 265 height 37
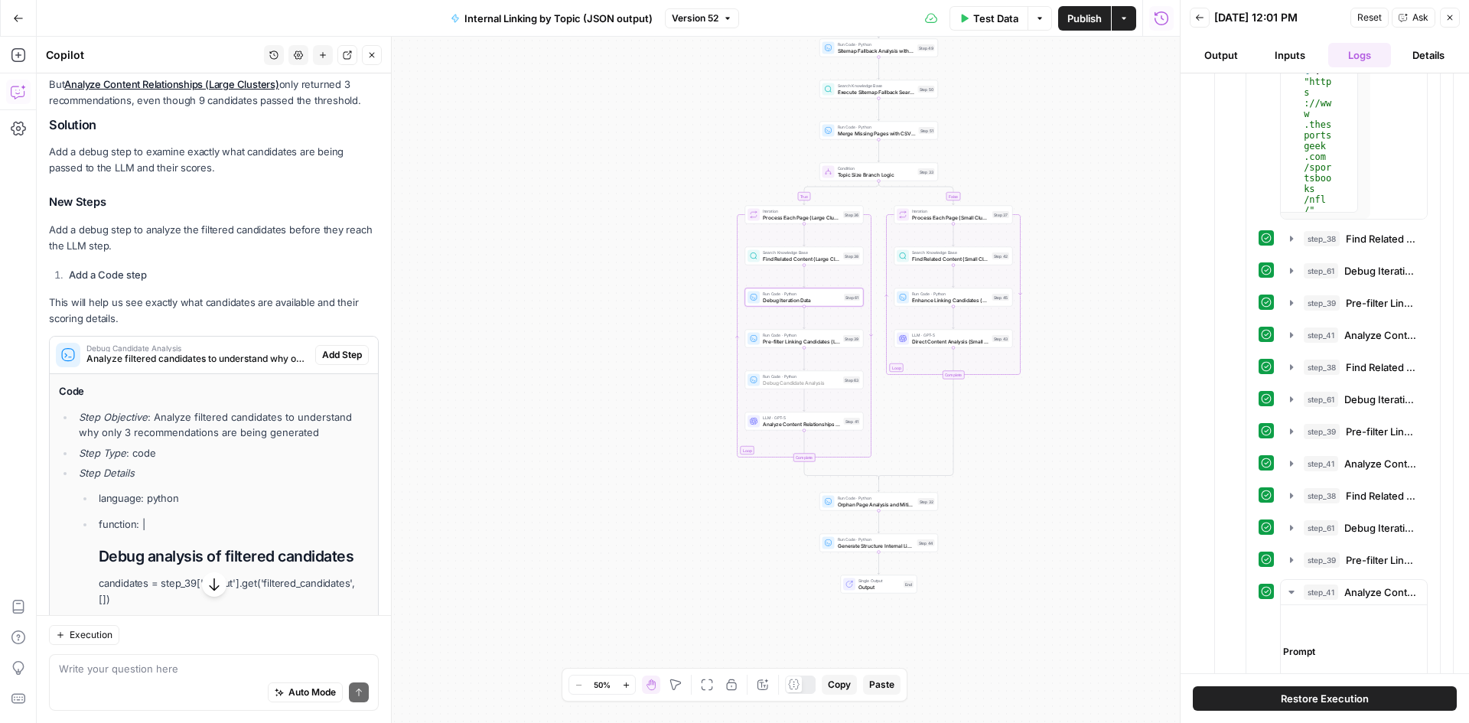
click at [322, 362] on span "Add Step" at bounding box center [342, 355] width 40 height 14
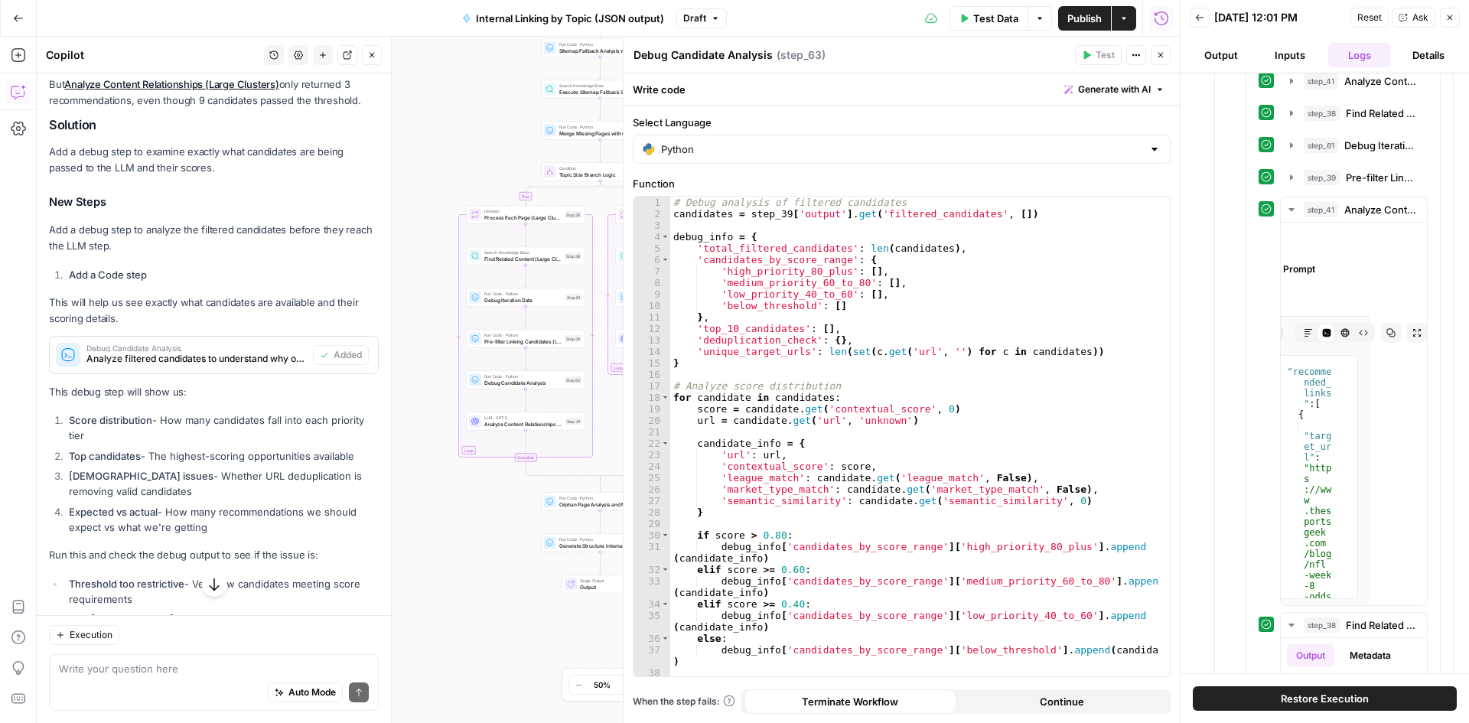
scroll to position [11872, 0]
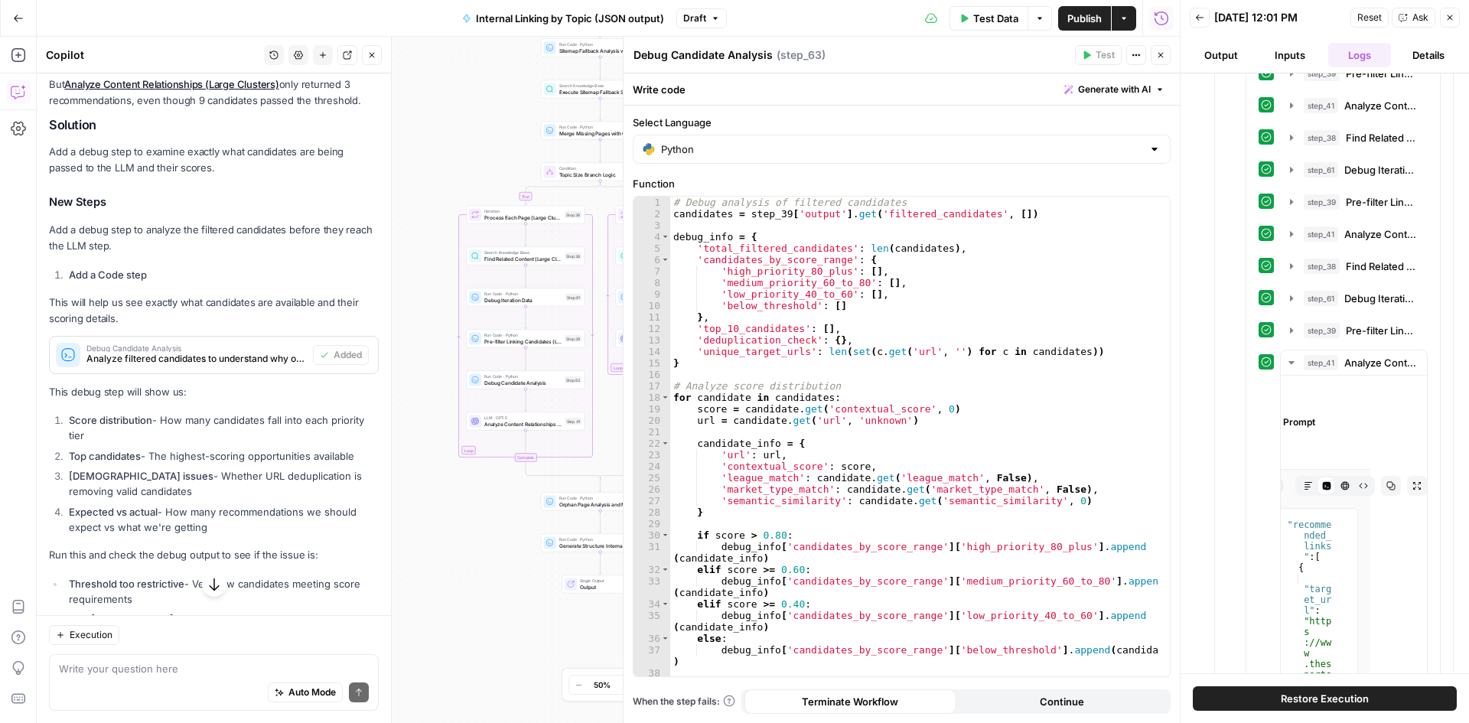
click at [1345, 60] on button "Logs" at bounding box center [1359, 55] width 63 height 24
click at [1352, 62] on button "Logs" at bounding box center [1359, 55] width 63 height 24
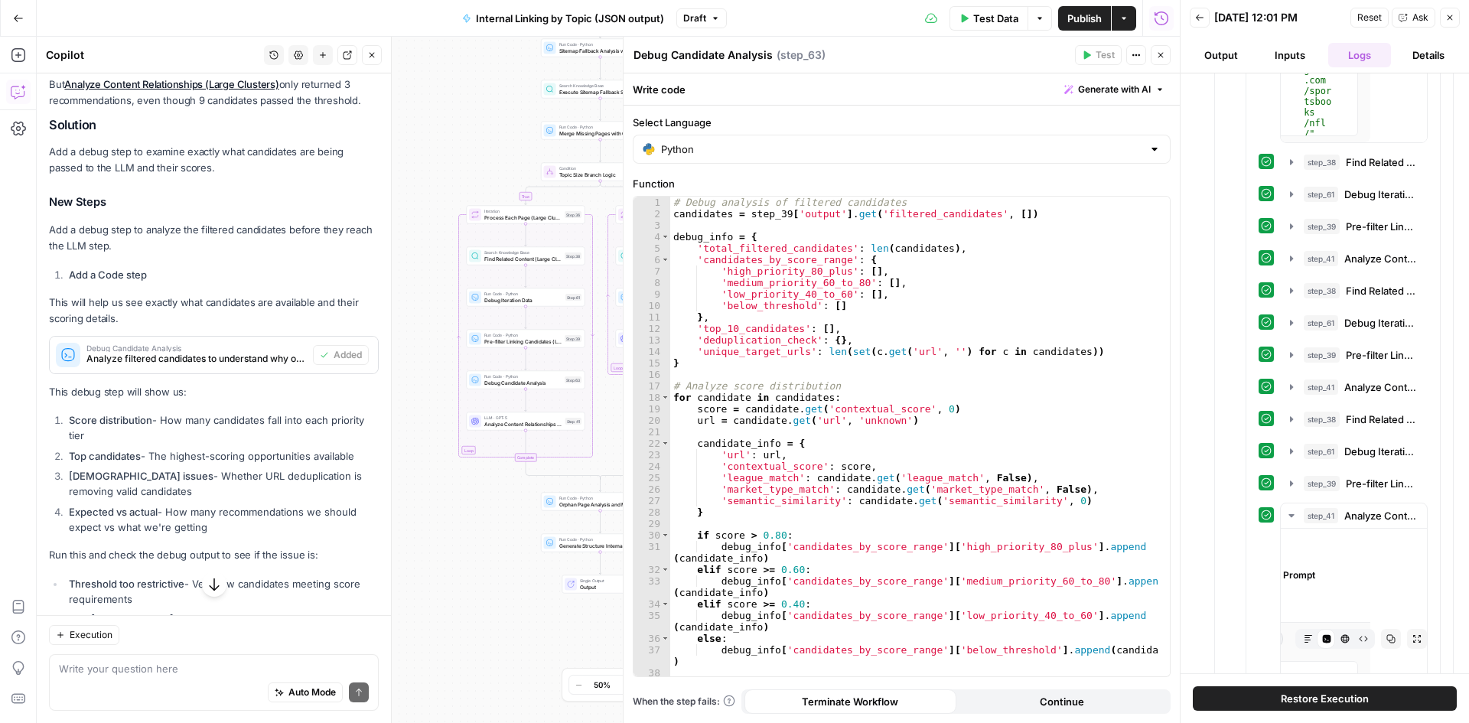
click at [1439, 15] on div "Reset Ask Close" at bounding box center [1404, 17] width 109 height 23
click at [1443, 13] on button "Close" at bounding box center [1449, 18] width 20 height 20
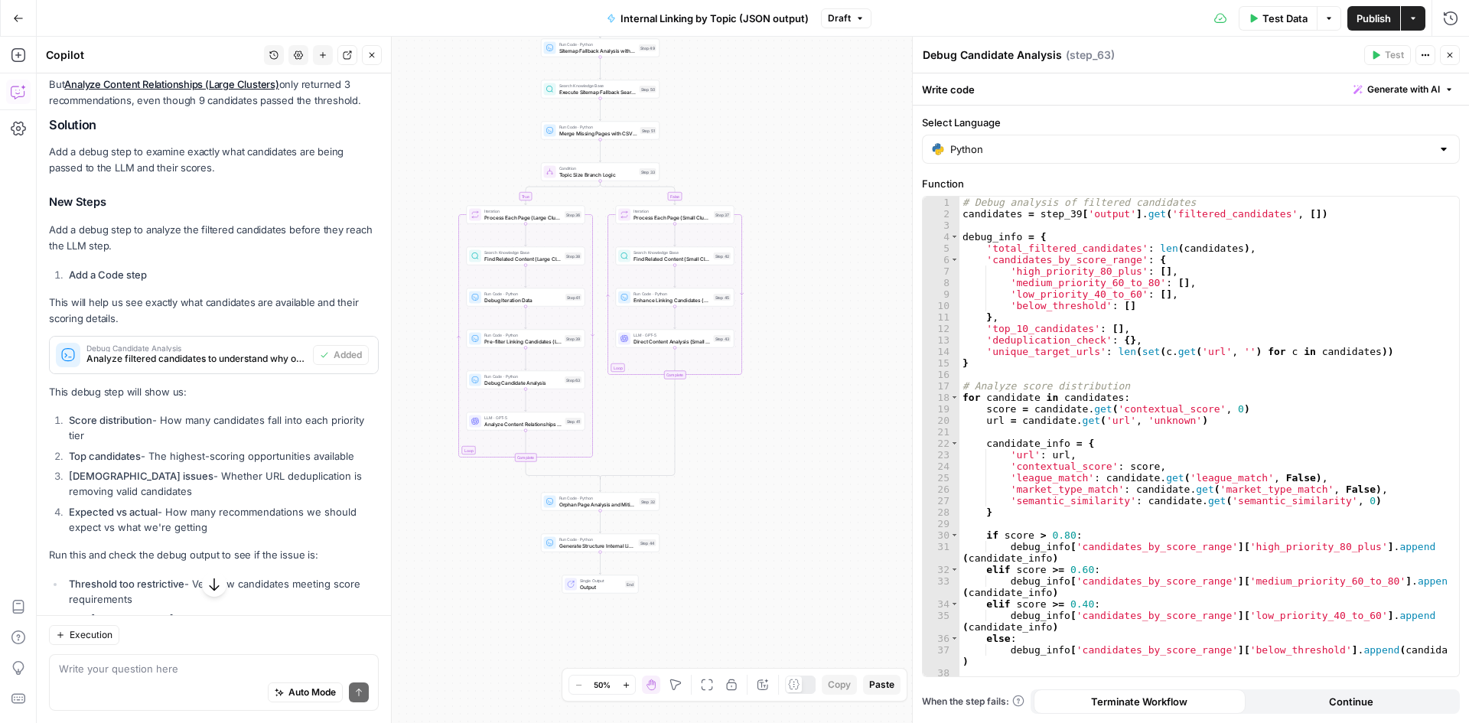
click at [1447, 55] on icon "button" at bounding box center [1449, 54] width 9 height 9
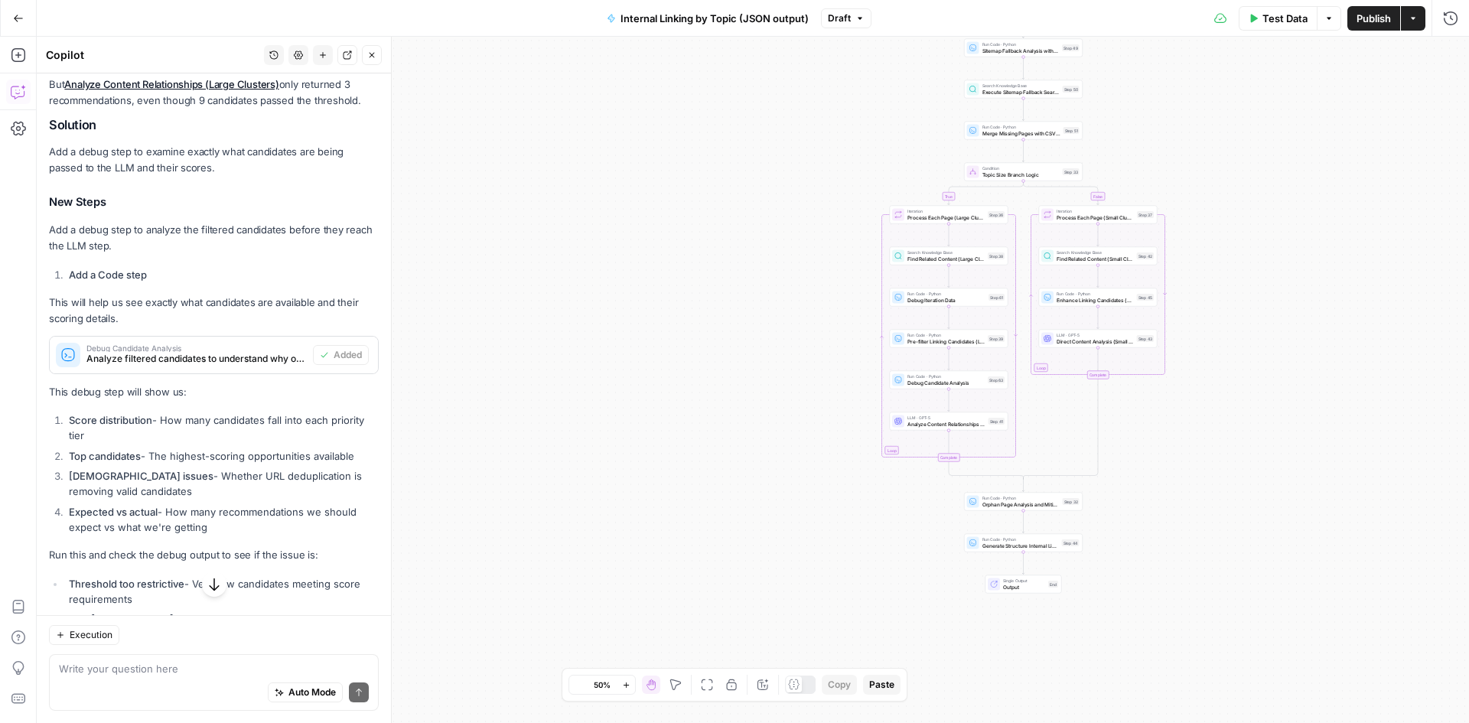
scroll to position [1521, 0]
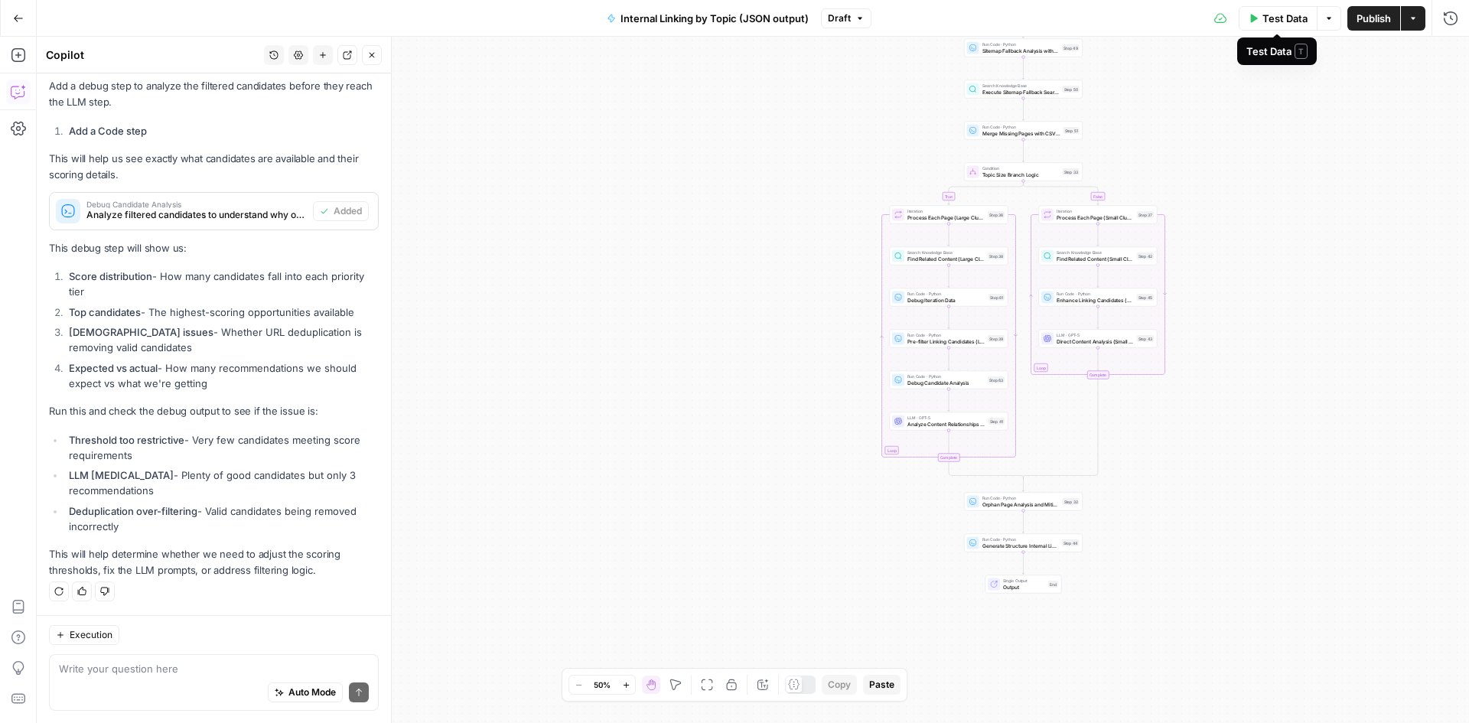
click at [1277, 24] on span "Test Data" at bounding box center [1284, 18] width 45 height 15
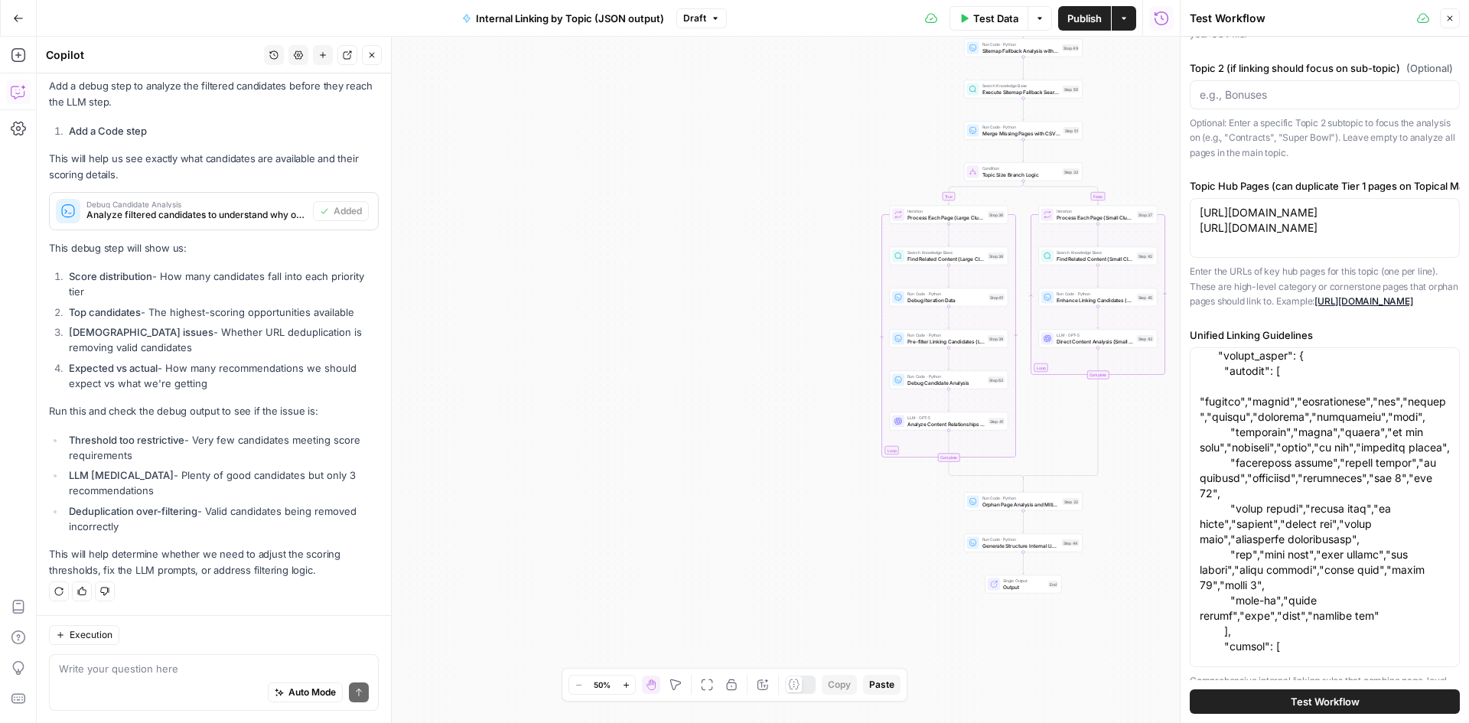
scroll to position [306, 0]
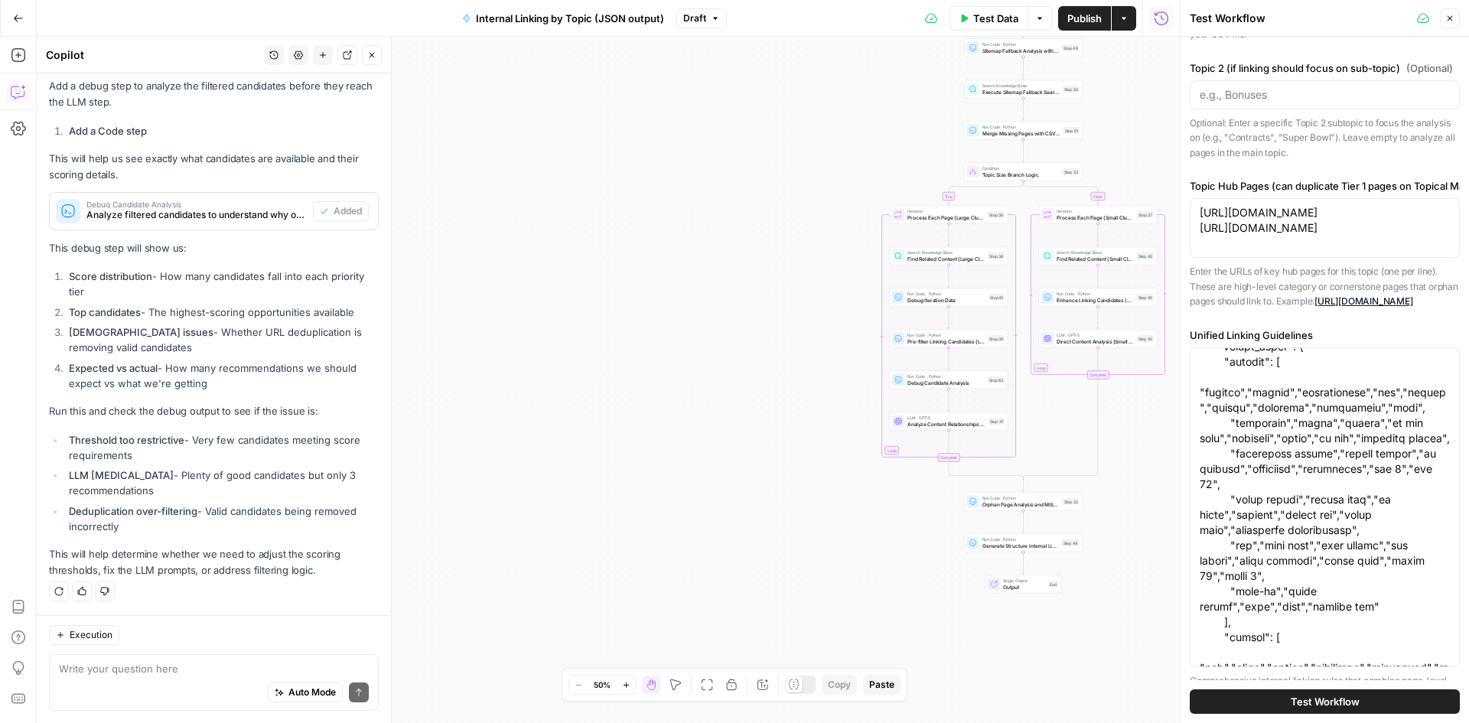
click at [1268, 696] on button "Test Workflow" at bounding box center [1324, 701] width 270 height 24
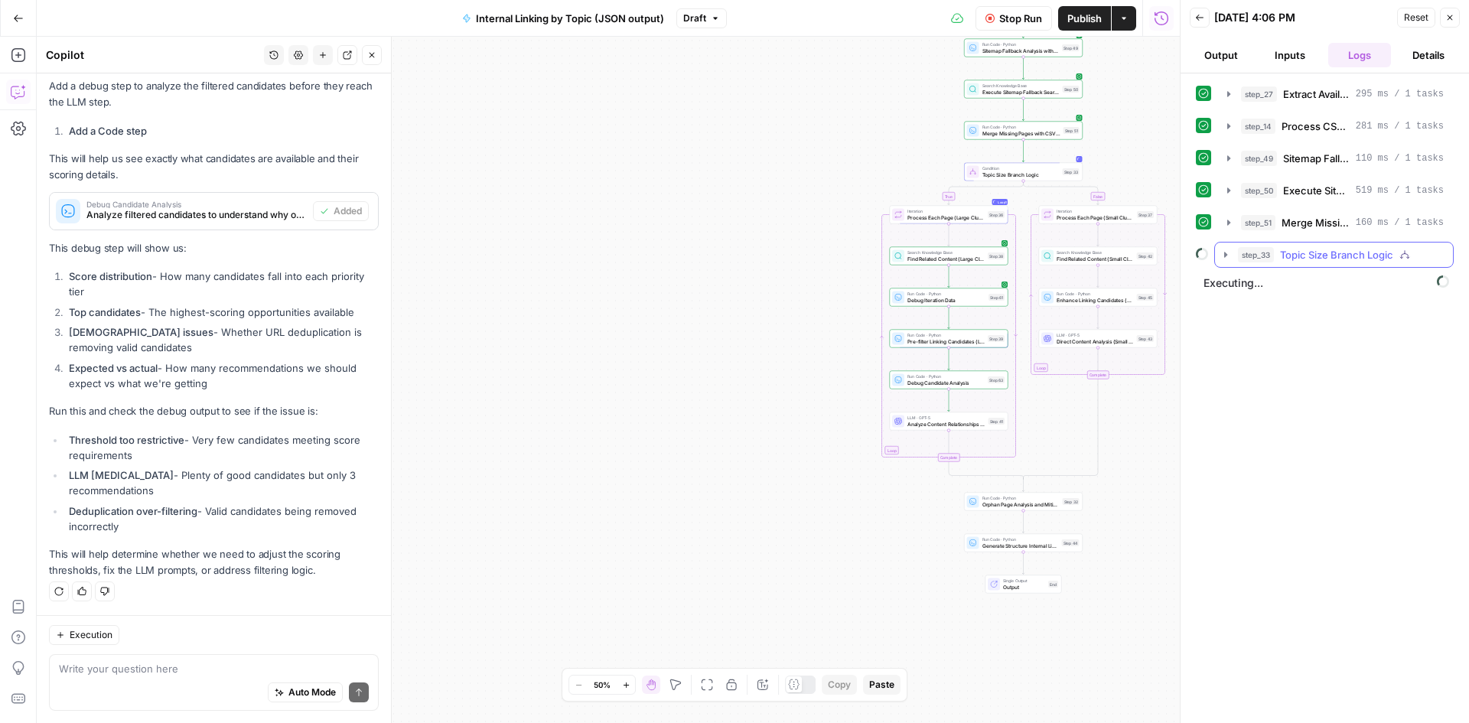
drag, startPoint x: 1221, startPoint y: 263, endPoint x: 1226, endPoint y: 254, distance: 10.3
click at [1222, 262] on button "step_33 Topic Size Branch Logic" at bounding box center [1334, 254] width 238 height 24
click at [1245, 285] on div "step_36 Process Each Page (Large Clusters)" at bounding box center [1333, 287] width 213 height 26
click at [1251, 286] on icon "button" at bounding box center [1257, 287] width 12 height 12
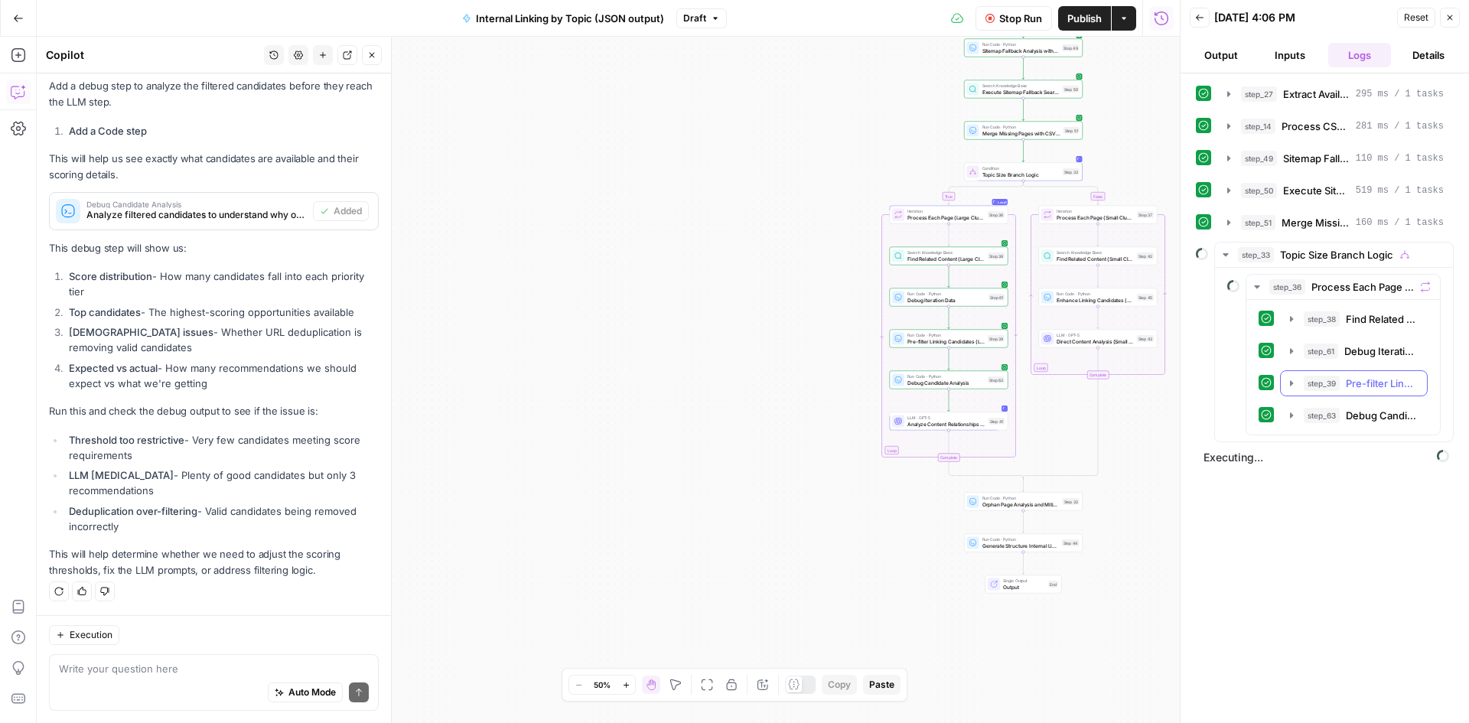
click at [1290, 387] on icon "button" at bounding box center [1291, 383] width 12 height 12
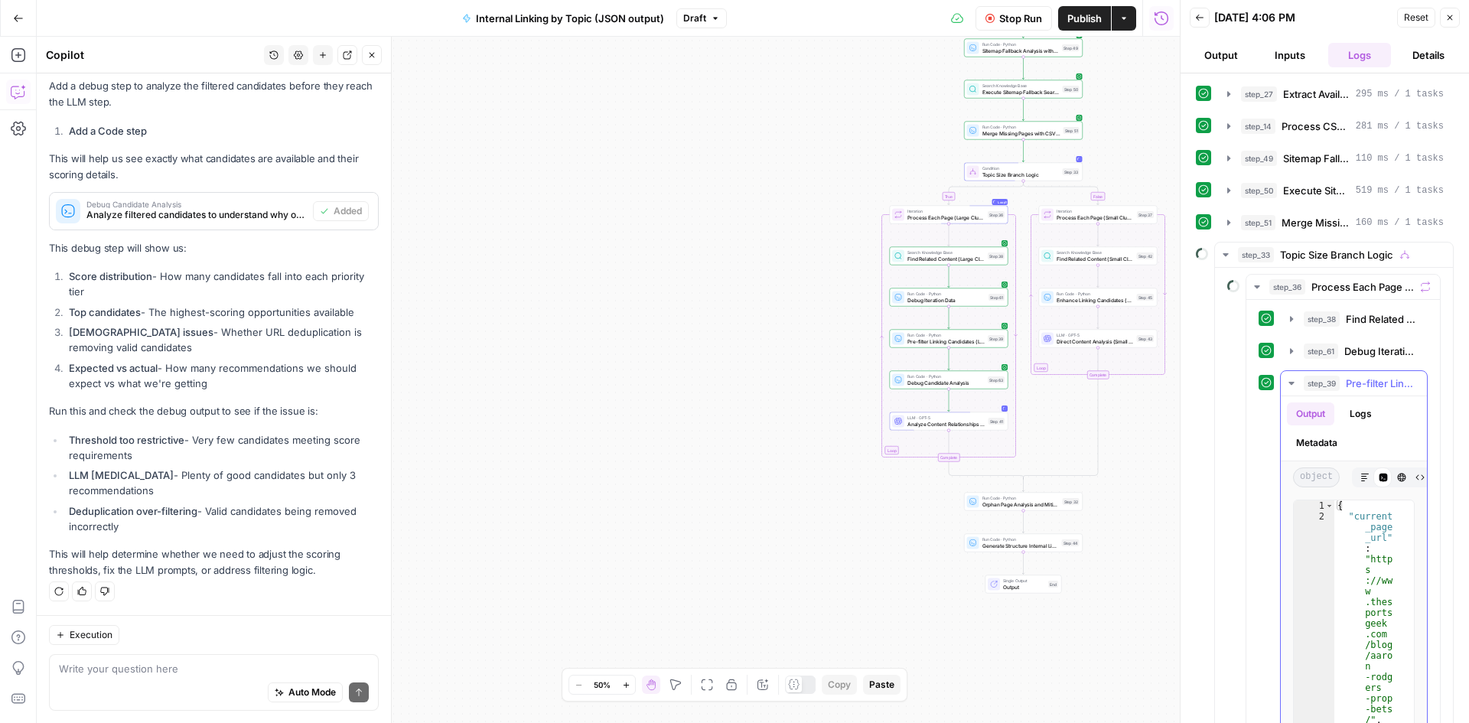
click at [1288, 389] on icon "button" at bounding box center [1291, 383] width 12 height 12
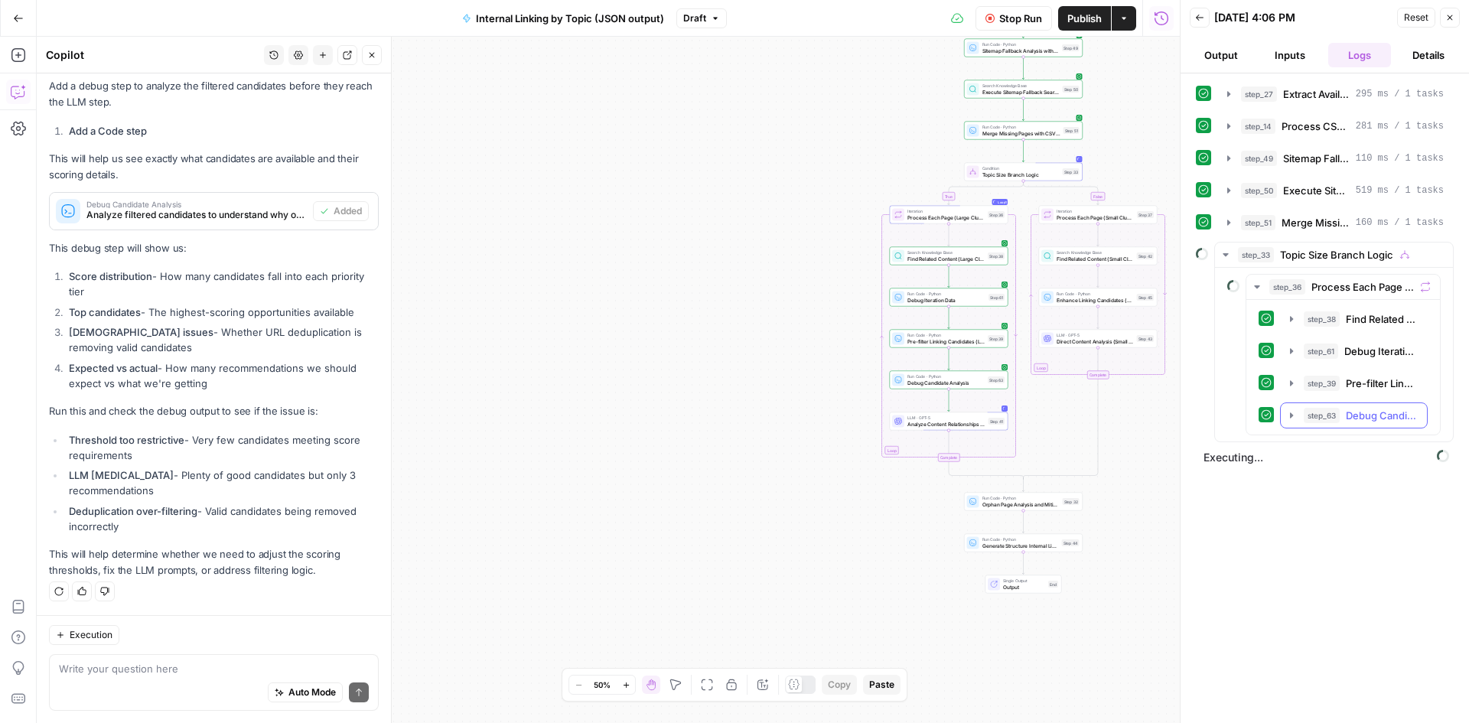
click at [1296, 412] on icon "button" at bounding box center [1291, 415] width 12 height 12
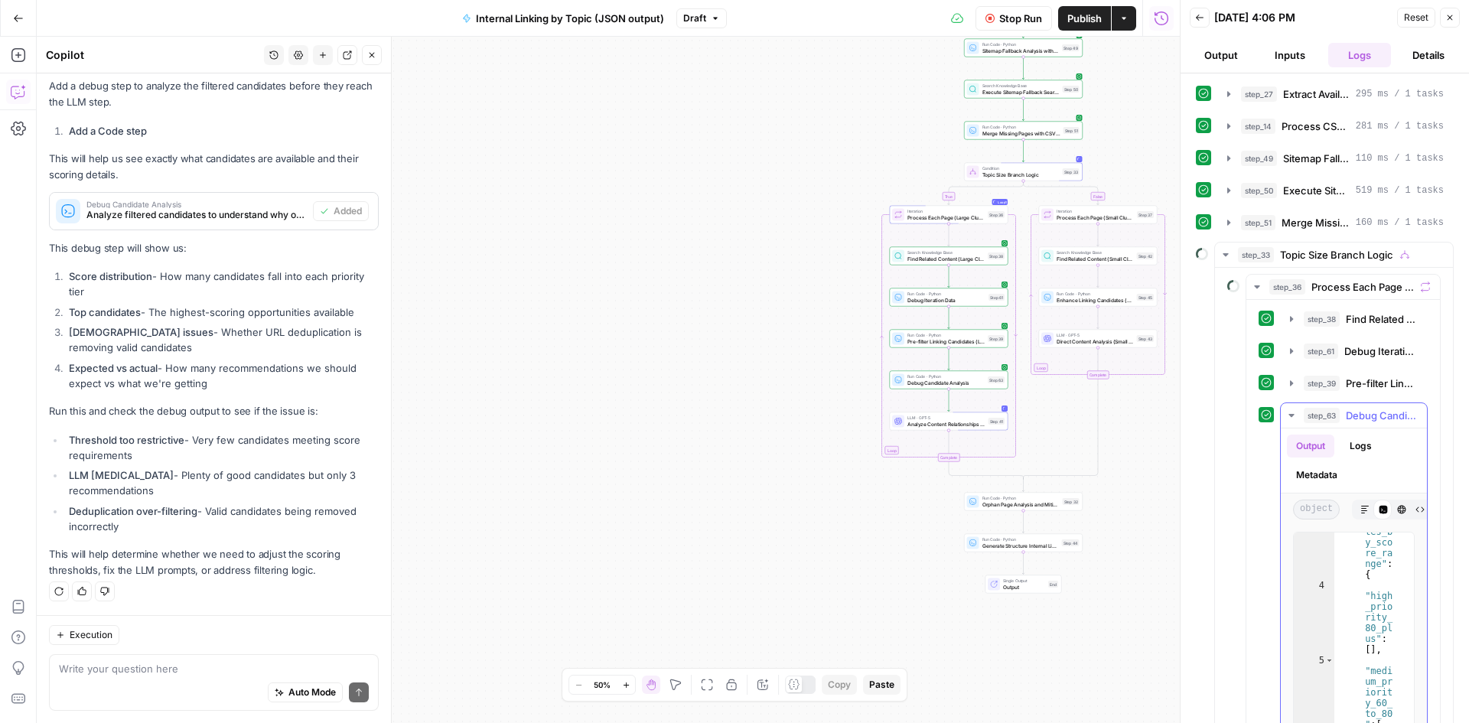
scroll to position [92, 0]
type textarea "* *"
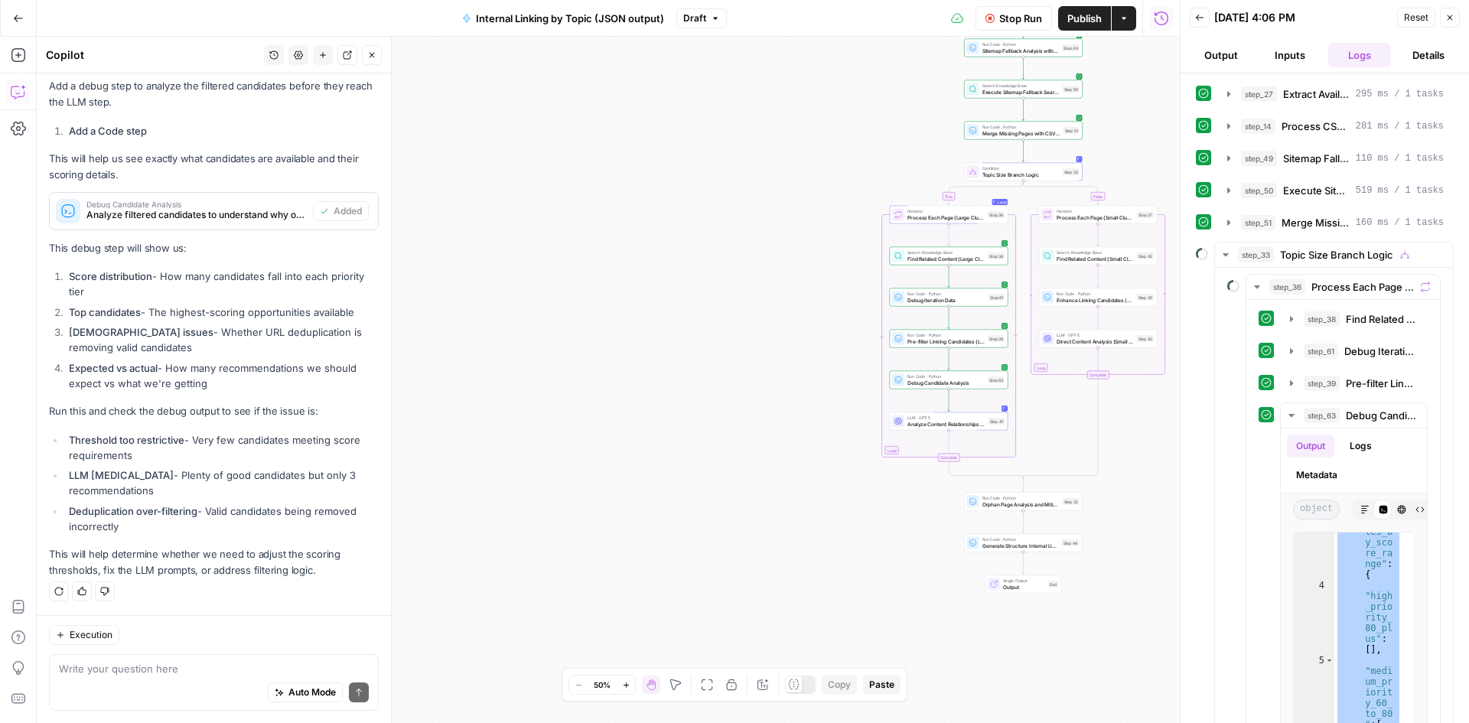
click at [148, 694] on div "Auto Mode Send" at bounding box center [214, 693] width 310 height 34
paste textarea "{ "total_filtered_candidates": 9, "candidates_by_score_range": { "high_priority…"
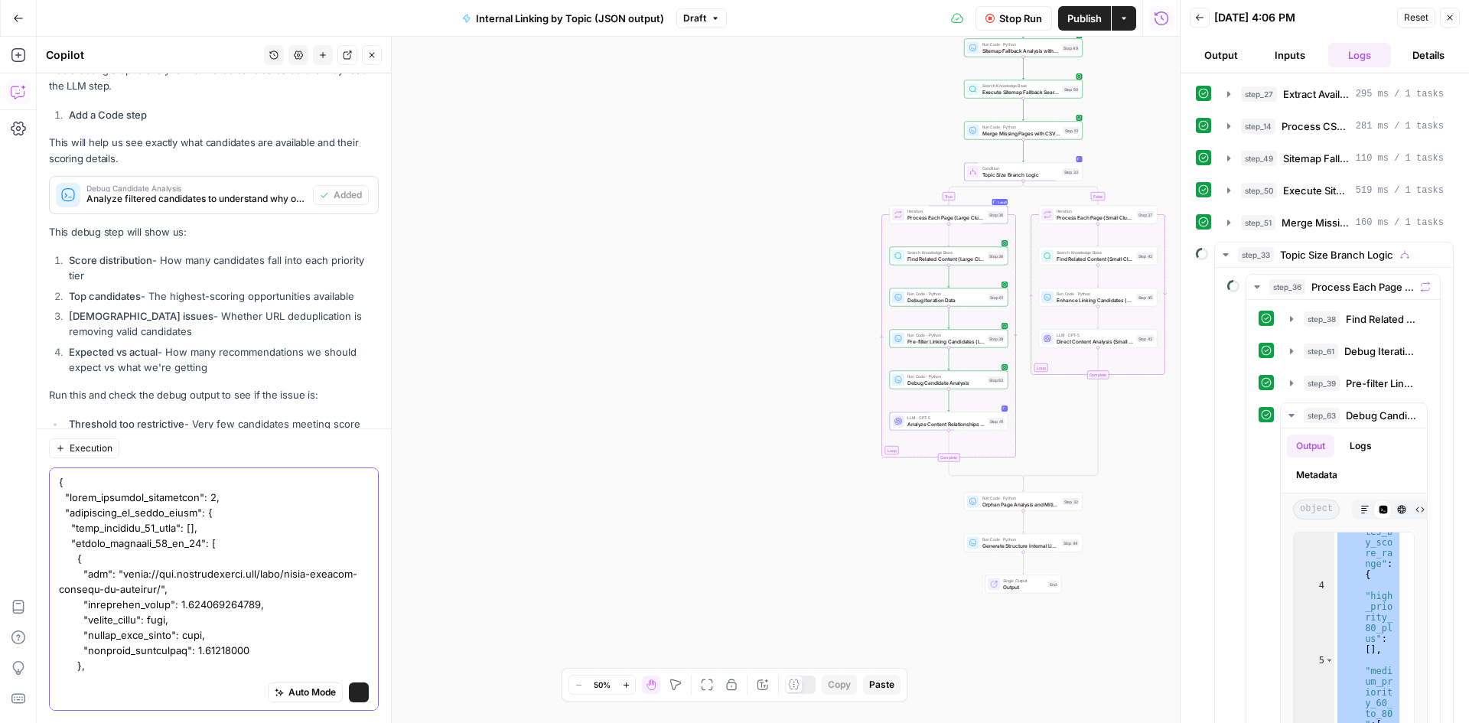
scroll to position [2364, 0]
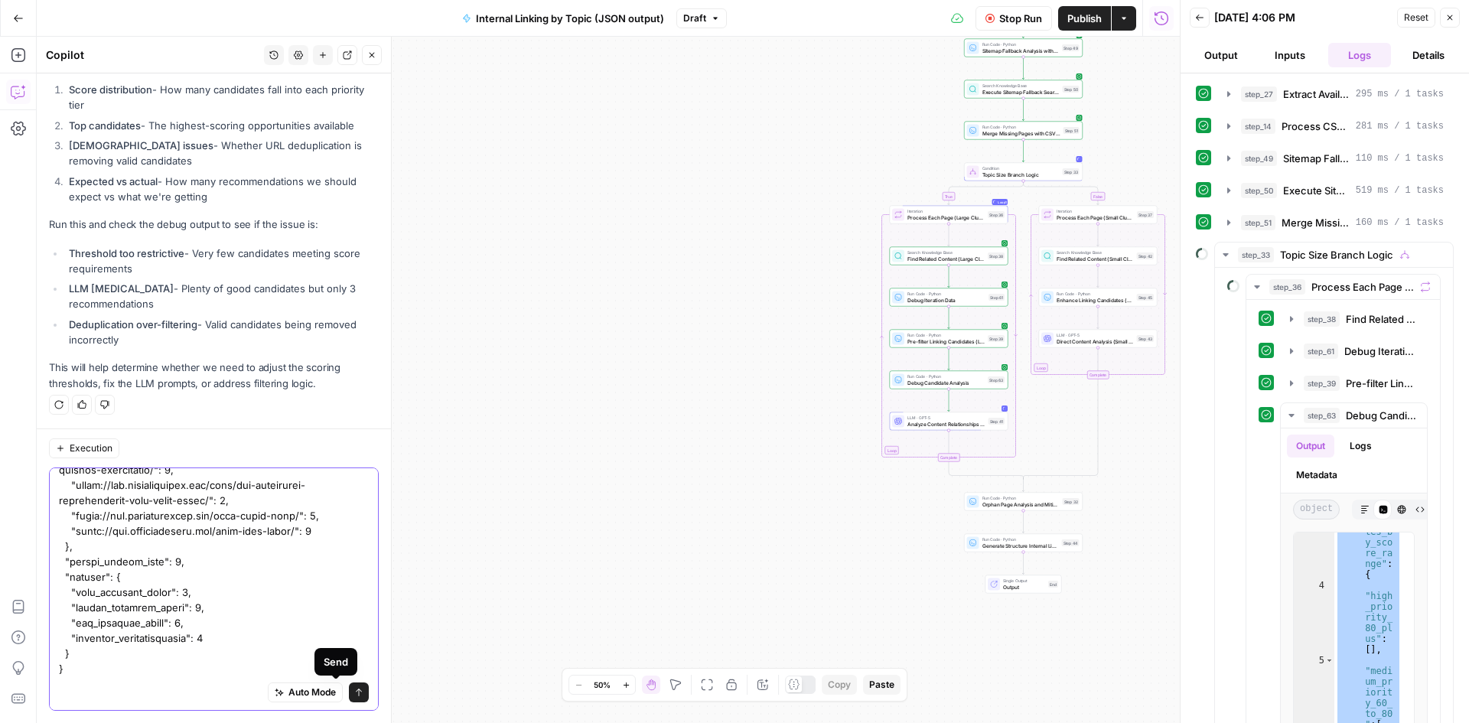
type textarea "{ "total_filtered_candidates": 9, "candidates_by_score_range": { "high_priority…"
click at [349, 689] on button "Send" at bounding box center [359, 692] width 20 height 20
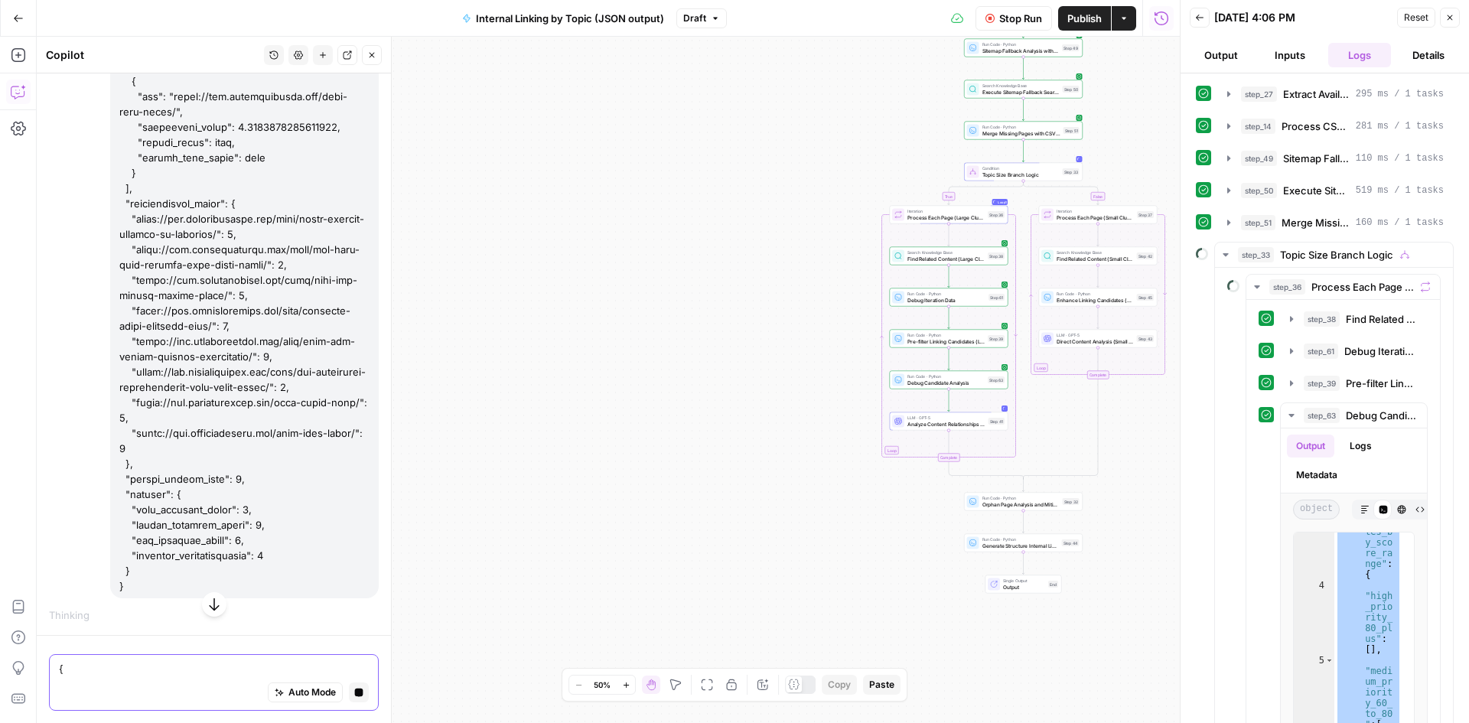
scroll to position [4317, 0]
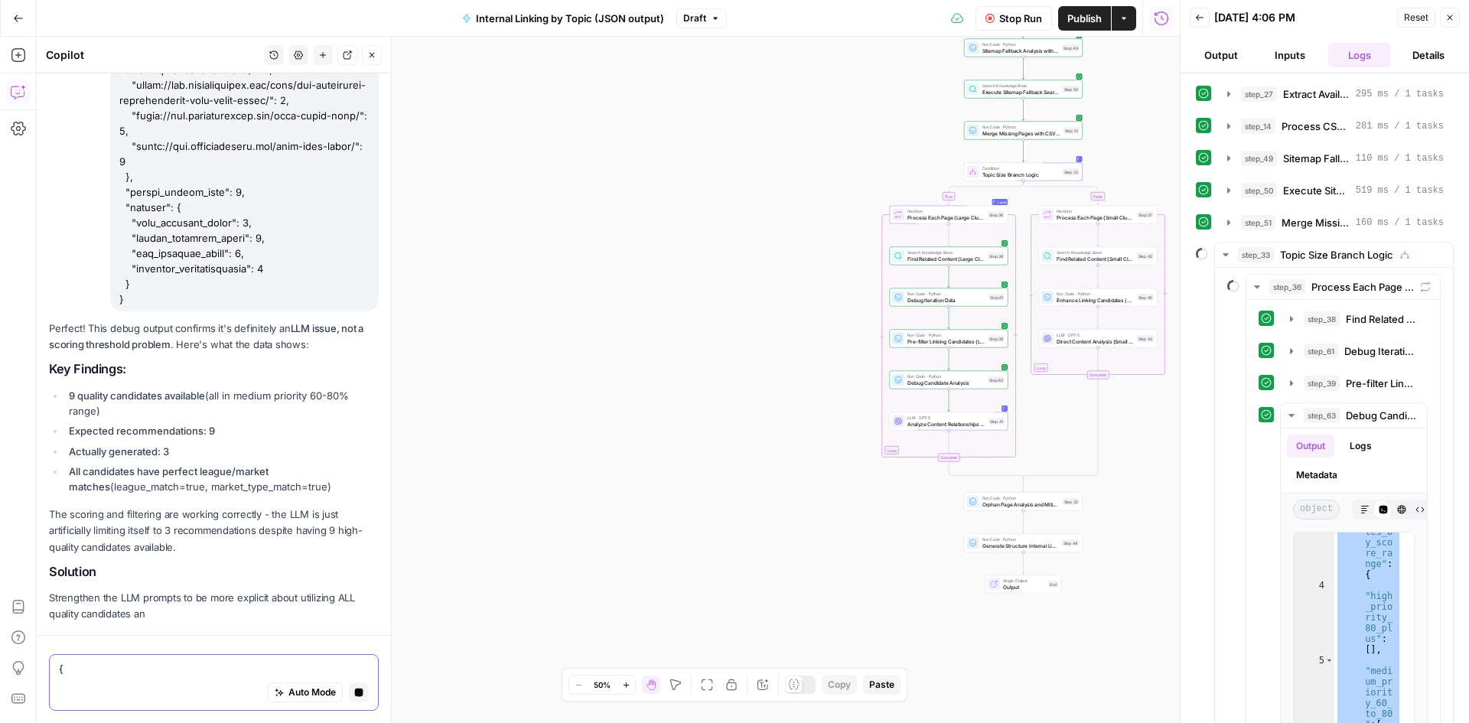
drag, startPoint x: 119, startPoint y: 405, endPoint x: 134, endPoint y: 433, distance: 31.5
click at [134, 433] on ul "9 quality candidates available (all in medium priority 60-80% range) Expected r…" at bounding box center [214, 441] width 330 height 107
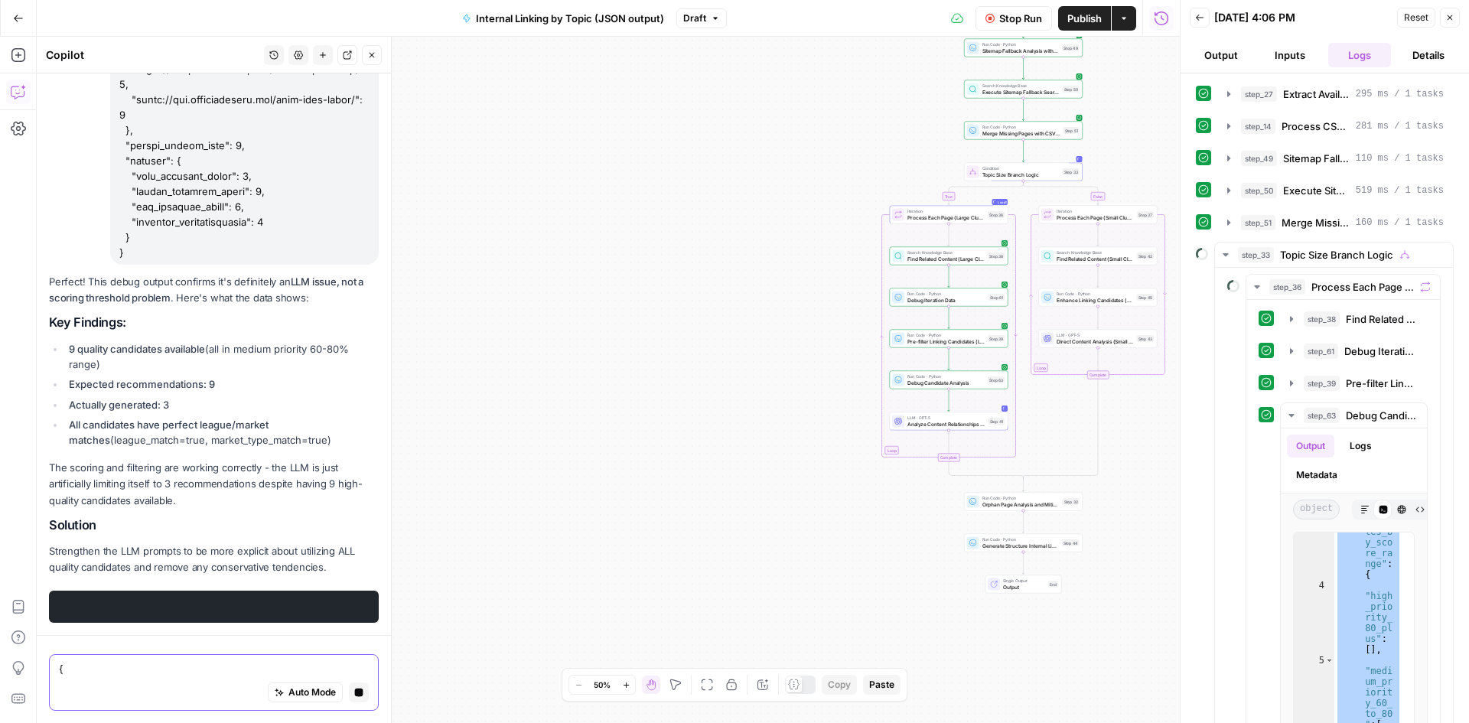
click at [134, 460] on p "The scoring and filtering are working correctly - the LLM is just artificially …" at bounding box center [214, 484] width 330 height 48
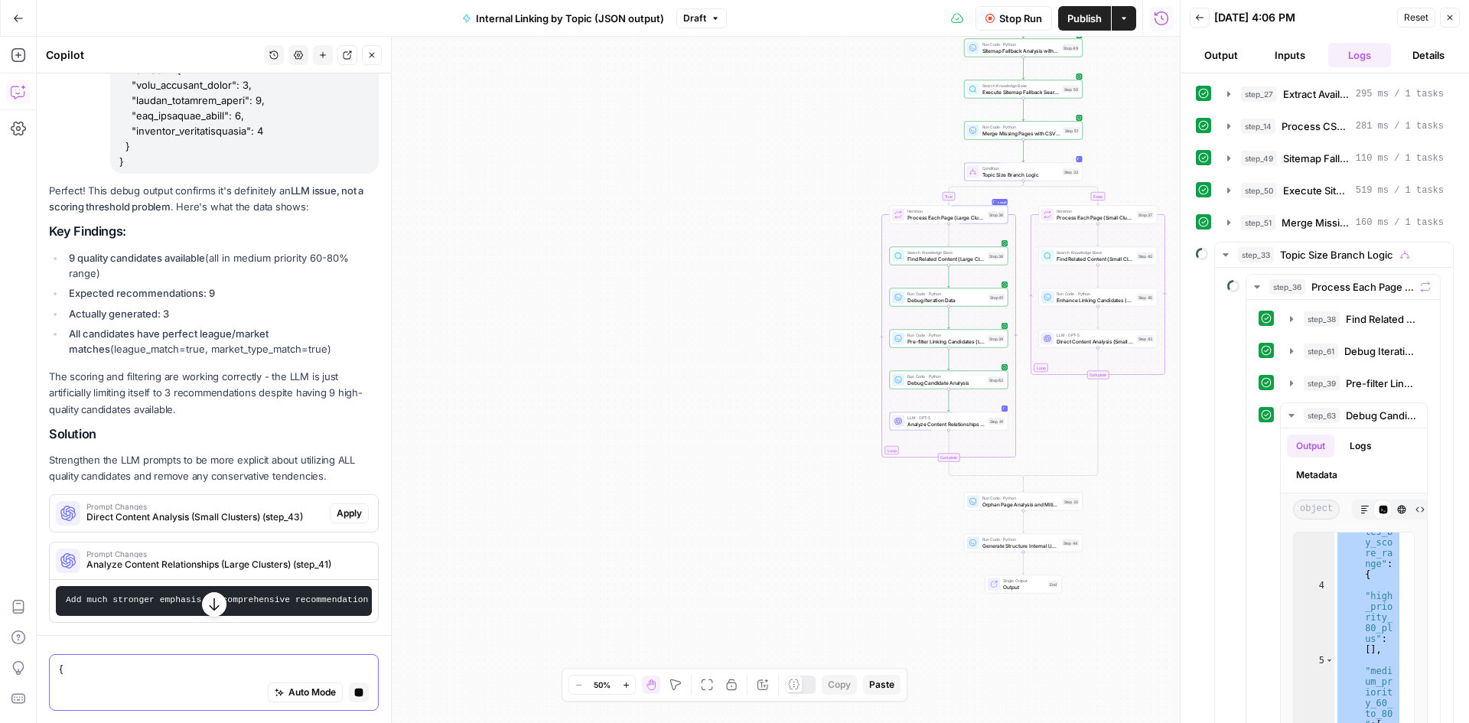
scroll to position [4705, 0]
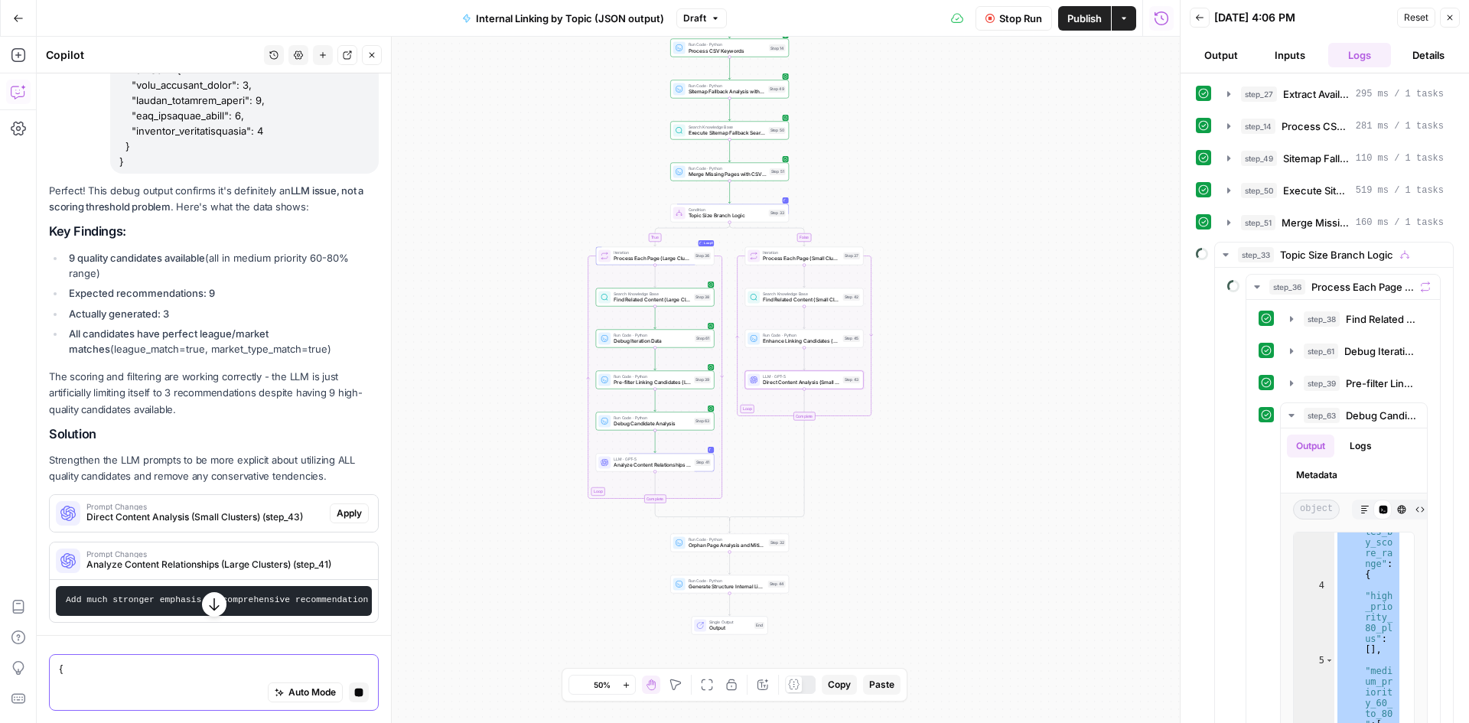
click at [237, 524] on span "Direct Content Analysis (Small Clusters) (step_43)" at bounding box center [204, 517] width 237 height 14
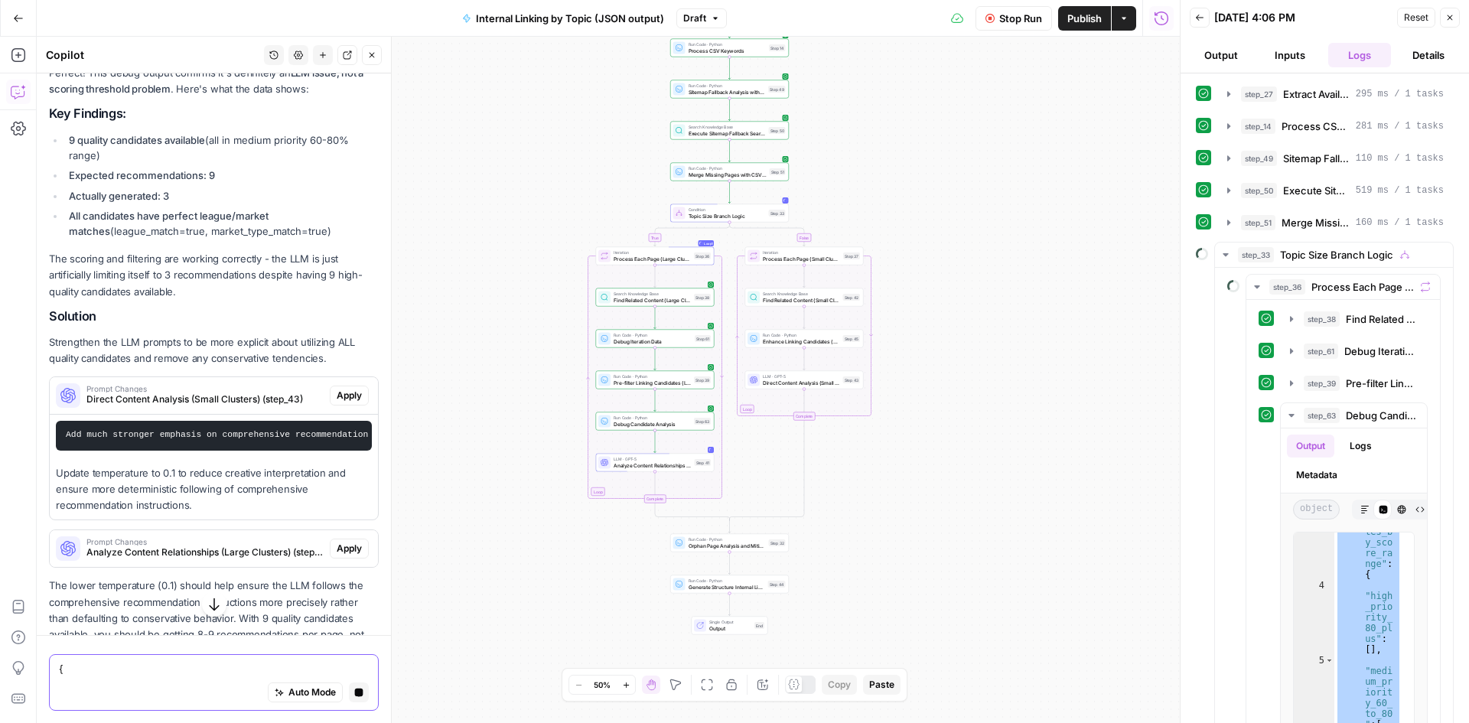
scroll to position [4782, 0]
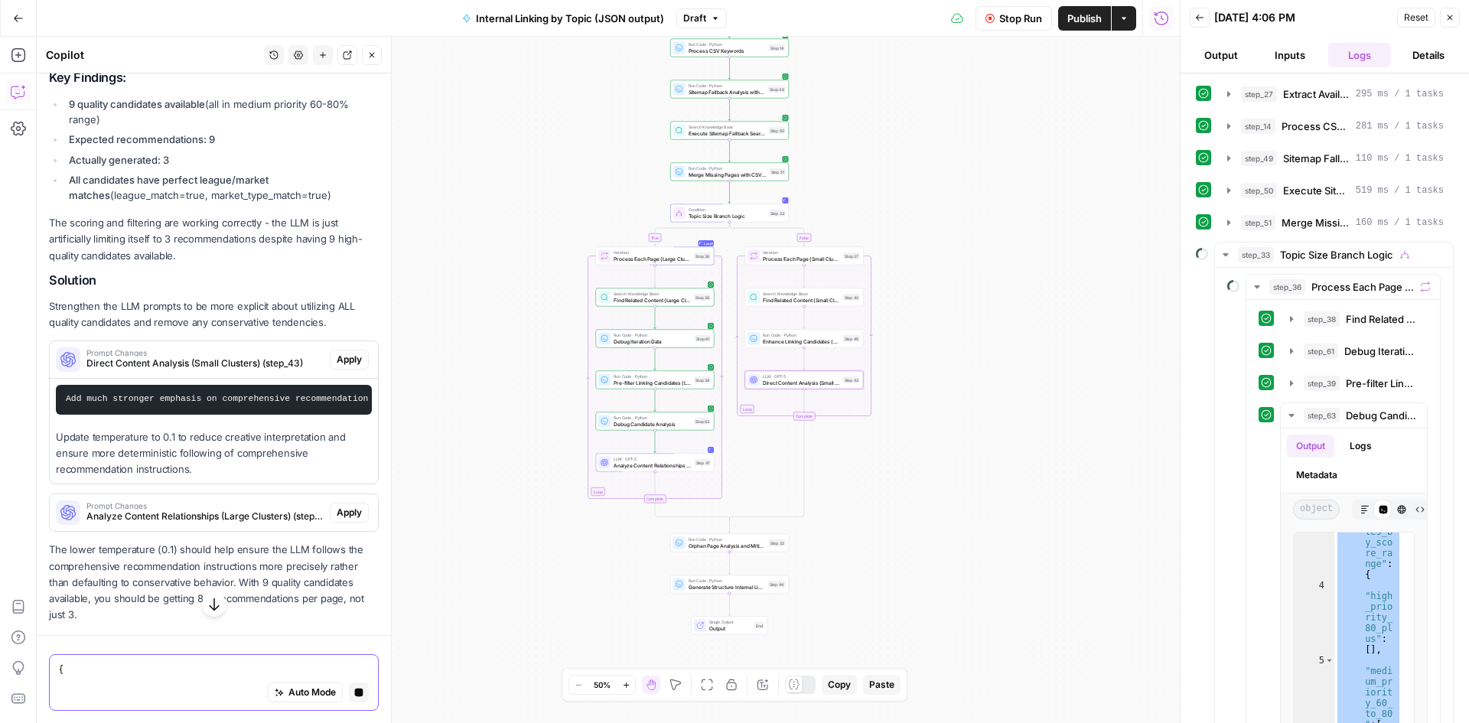
click at [337, 366] on span "Apply" at bounding box center [349, 360] width 25 height 14
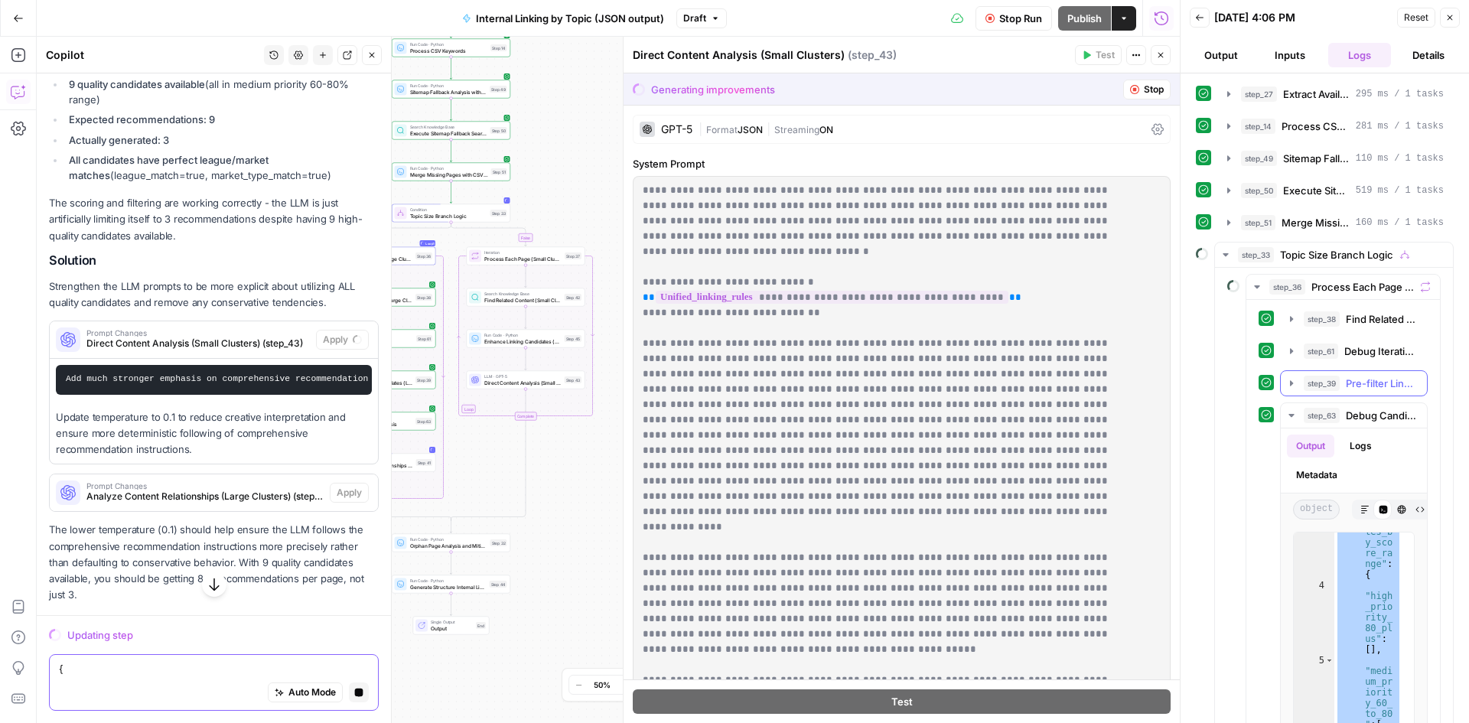
click at [1287, 420] on icon "button" at bounding box center [1291, 415] width 12 height 12
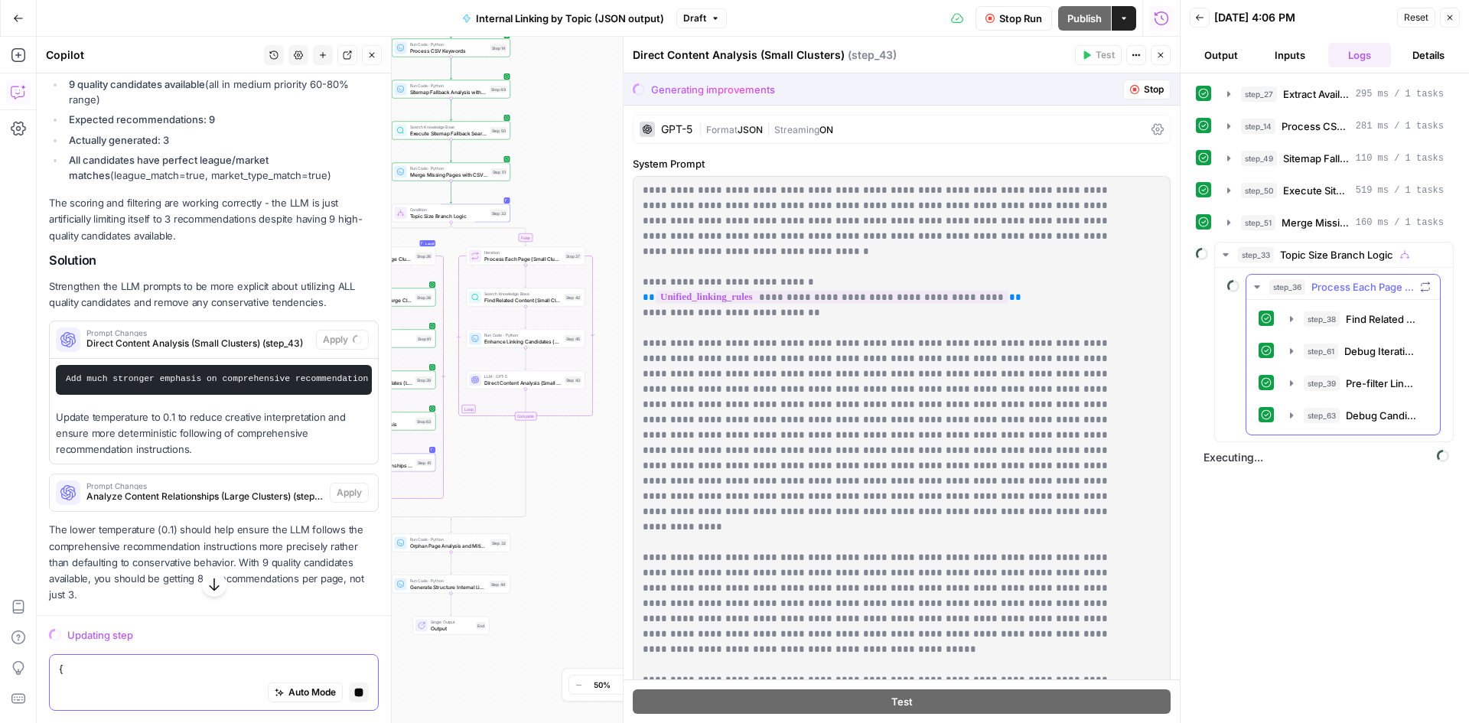
click at [1252, 285] on icon "button" at bounding box center [1257, 287] width 12 height 12
click at [1255, 285] on icon "button" at bounding box center [1257, 287] width 12 height 12
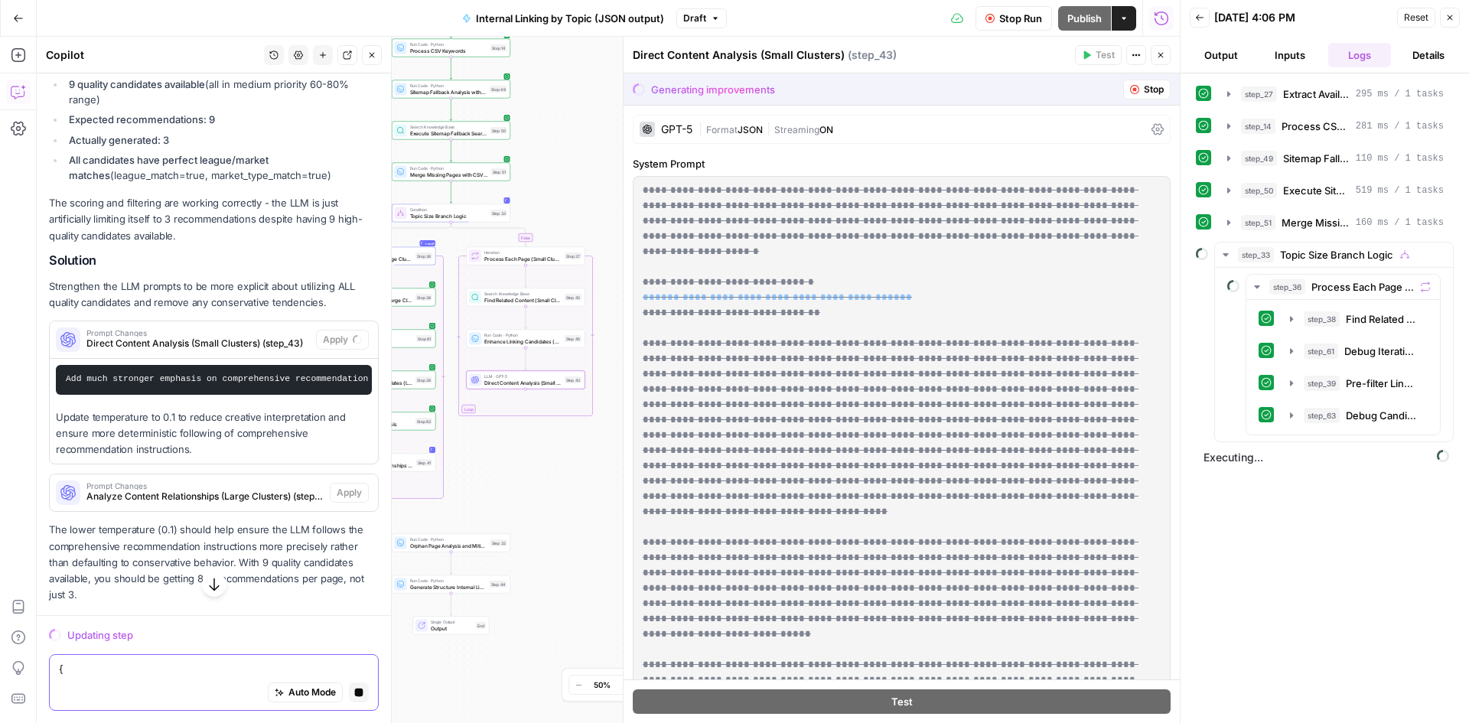
click at [210, 580] on icon "button" at bounding box center [214, 584] width 15 height 15
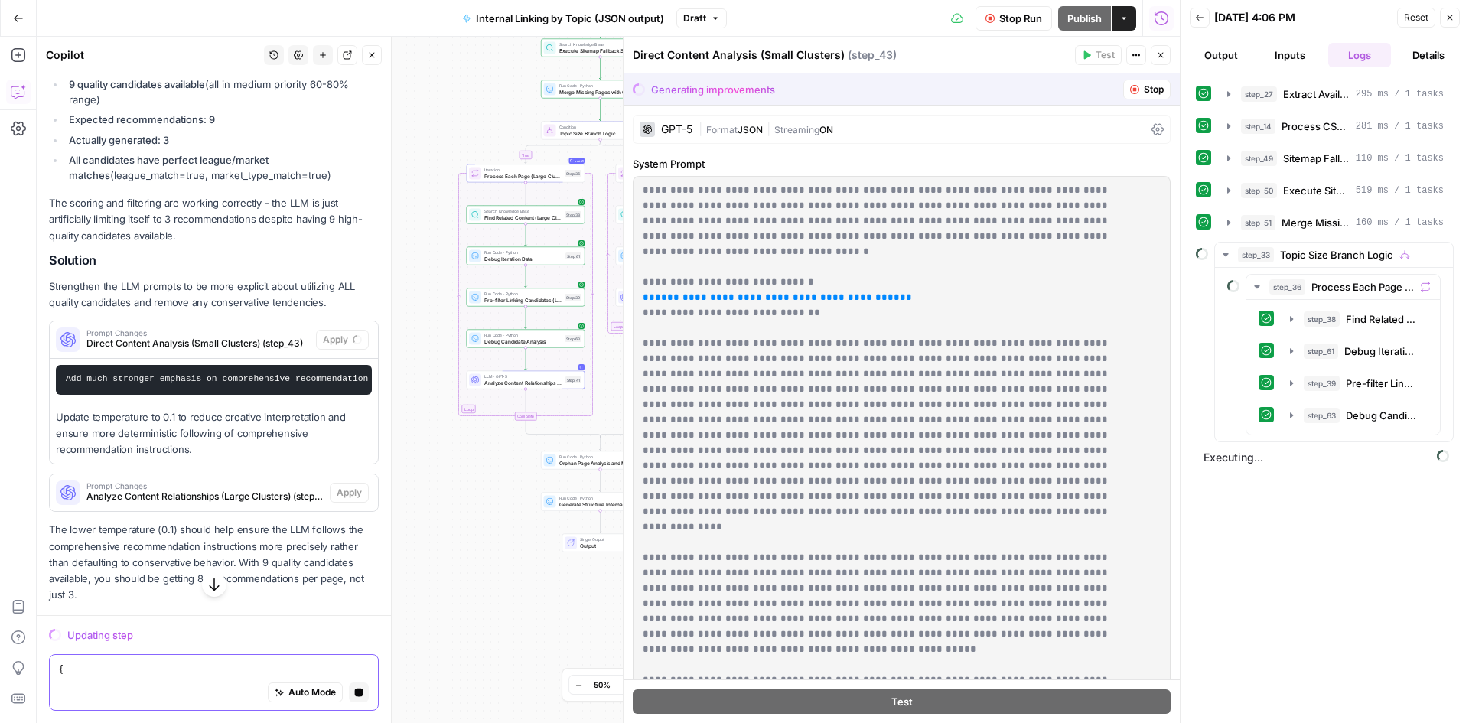
scroll to position [4621, 0]
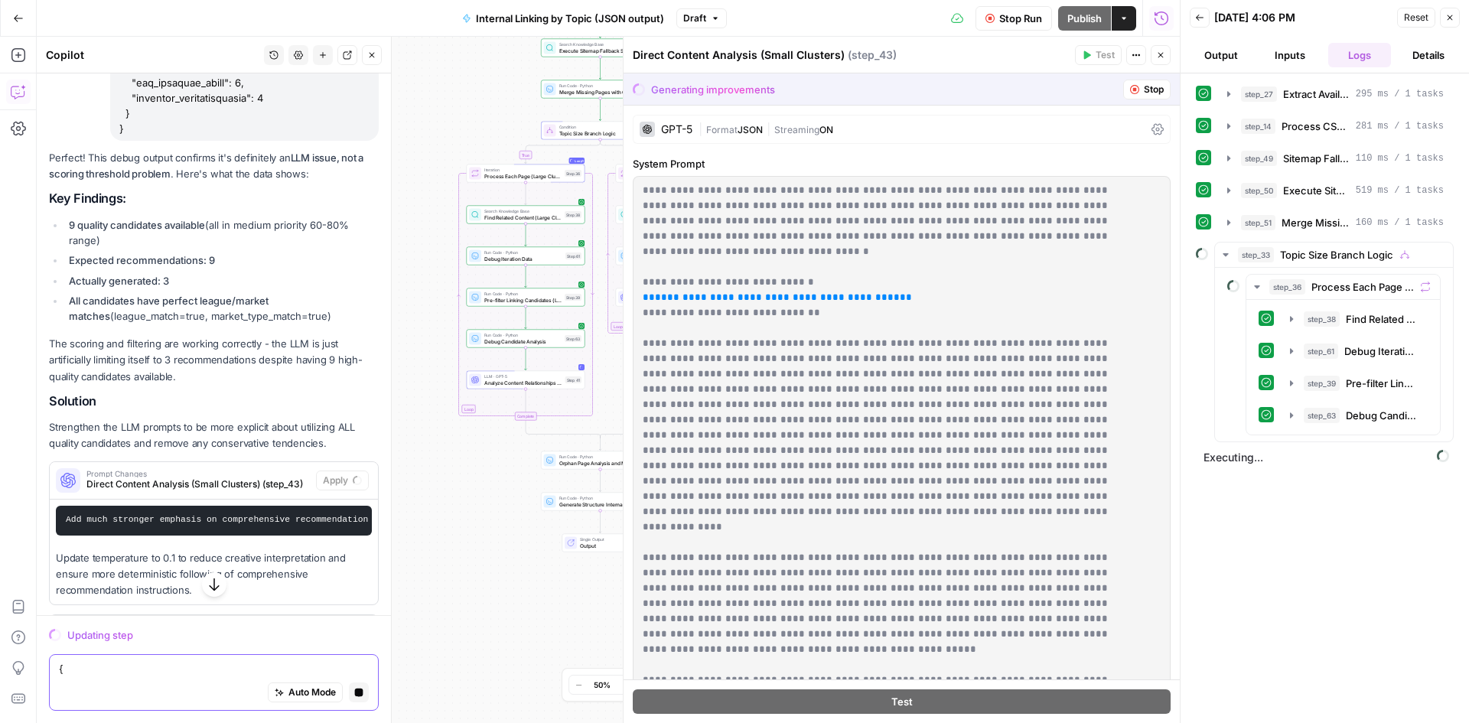
click at [175, 340] on div "Perfect! This debug output confirms it's definitely an LLM issue, not a scoring…" at bounding box center [214, 447] width 330 height 594
click at [216, 324] on ul "9 quality candidates available (all in medium priority 60-80% range) Expected r…" at bounding box center [214, 270] width 330 height 107
click at [216, 322] on strong "All candidates have perfect league/market matches" at bounding box center [169, 308] width 200 height 28
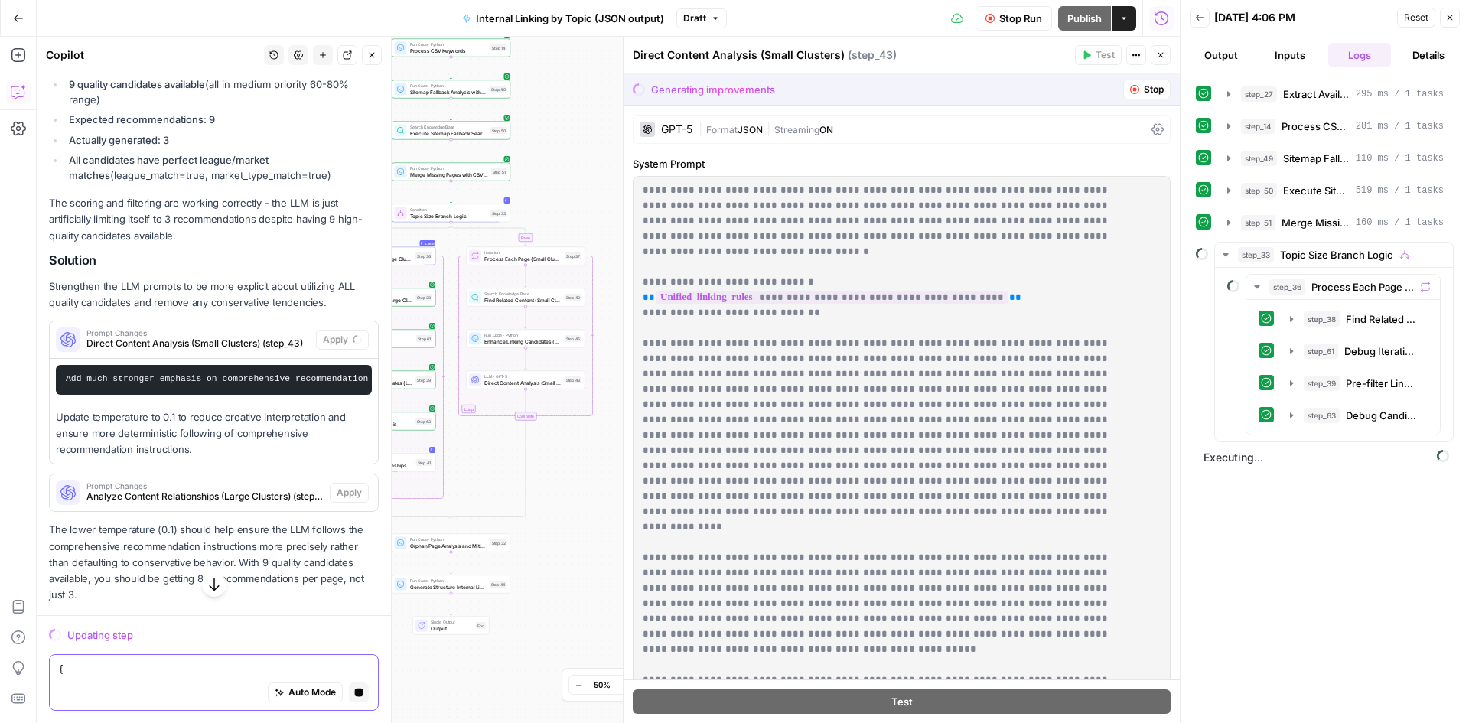
click at [210, 578] on icon "button" at bounding box center [214, 584] width 15 height 15
click at [114, 673] on textarea at bounding box center [214, 668] width 310 height 15
click at [1452, 20] on icon "button" at bounding box center [1449, 17] width 5 height 5
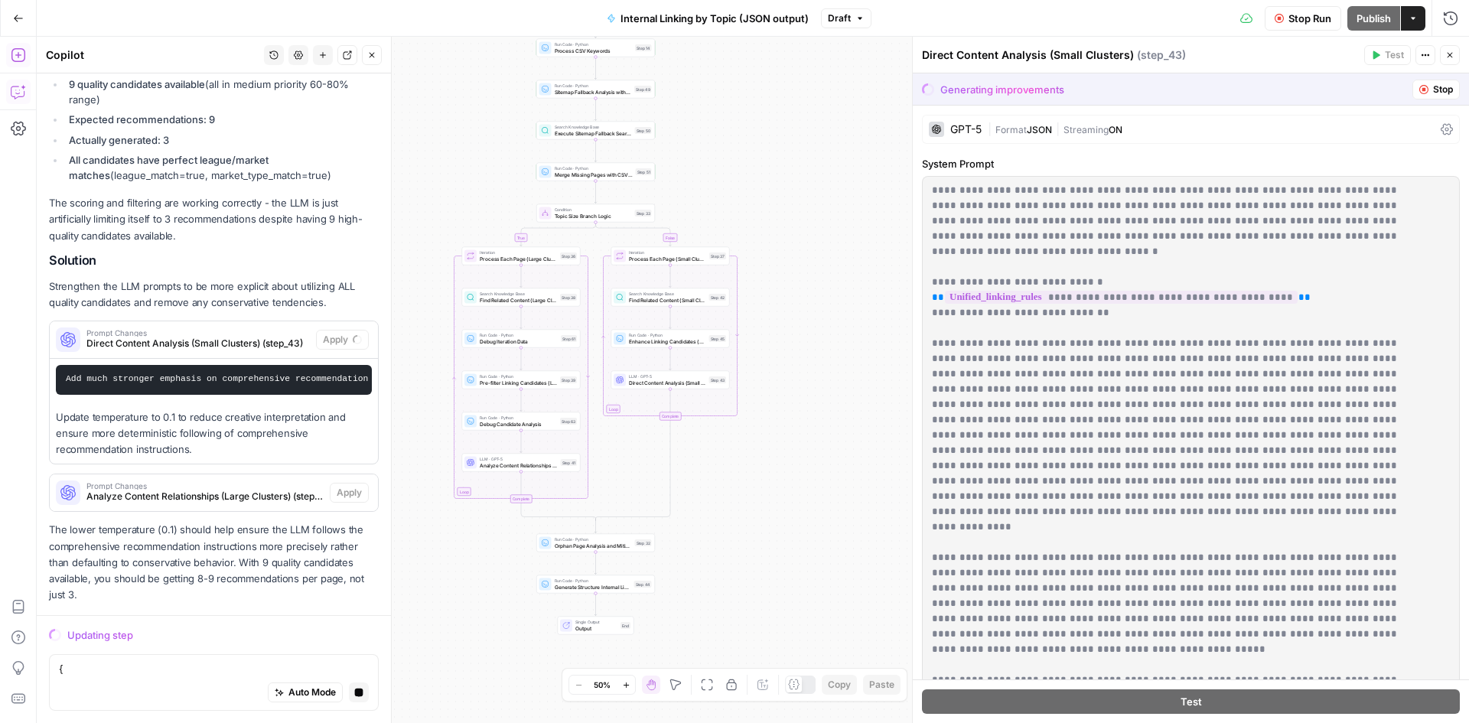
click at [1457, 54] on button "Close" at bounding box center [1449, 55] width 20 height 20
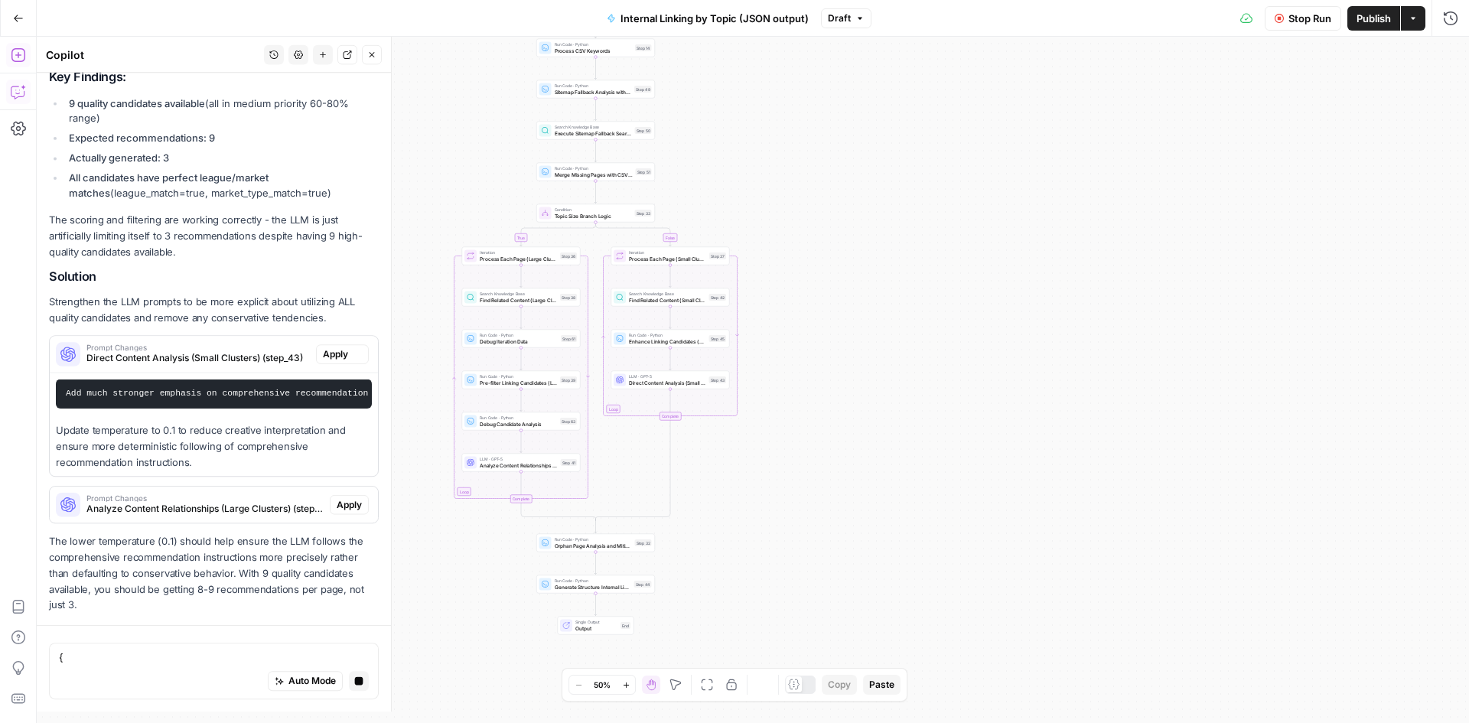
scroll to position [4907, 0]
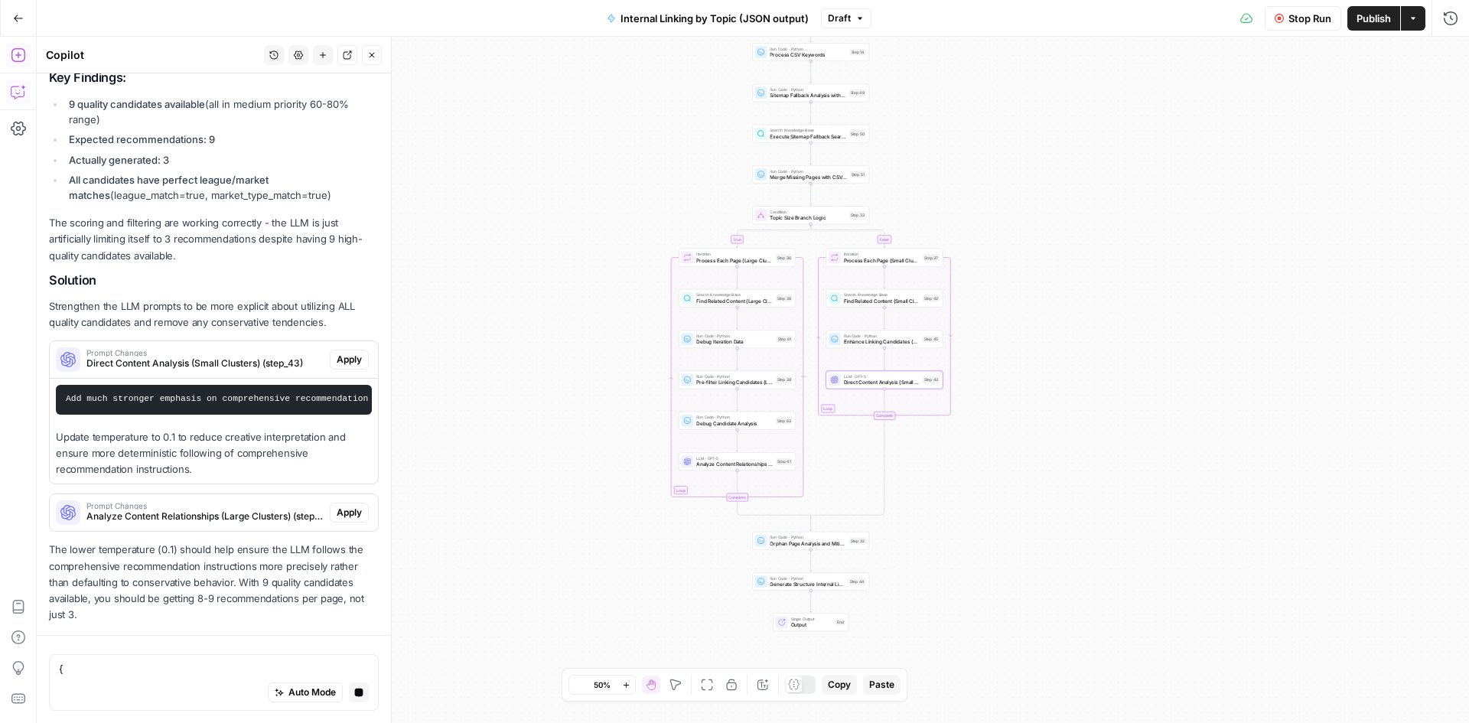
click at [217, 356] on span "Direct Content Analysis (Small Clusters) (step_43)" at bounding box center [204, 363] width 237 height 14
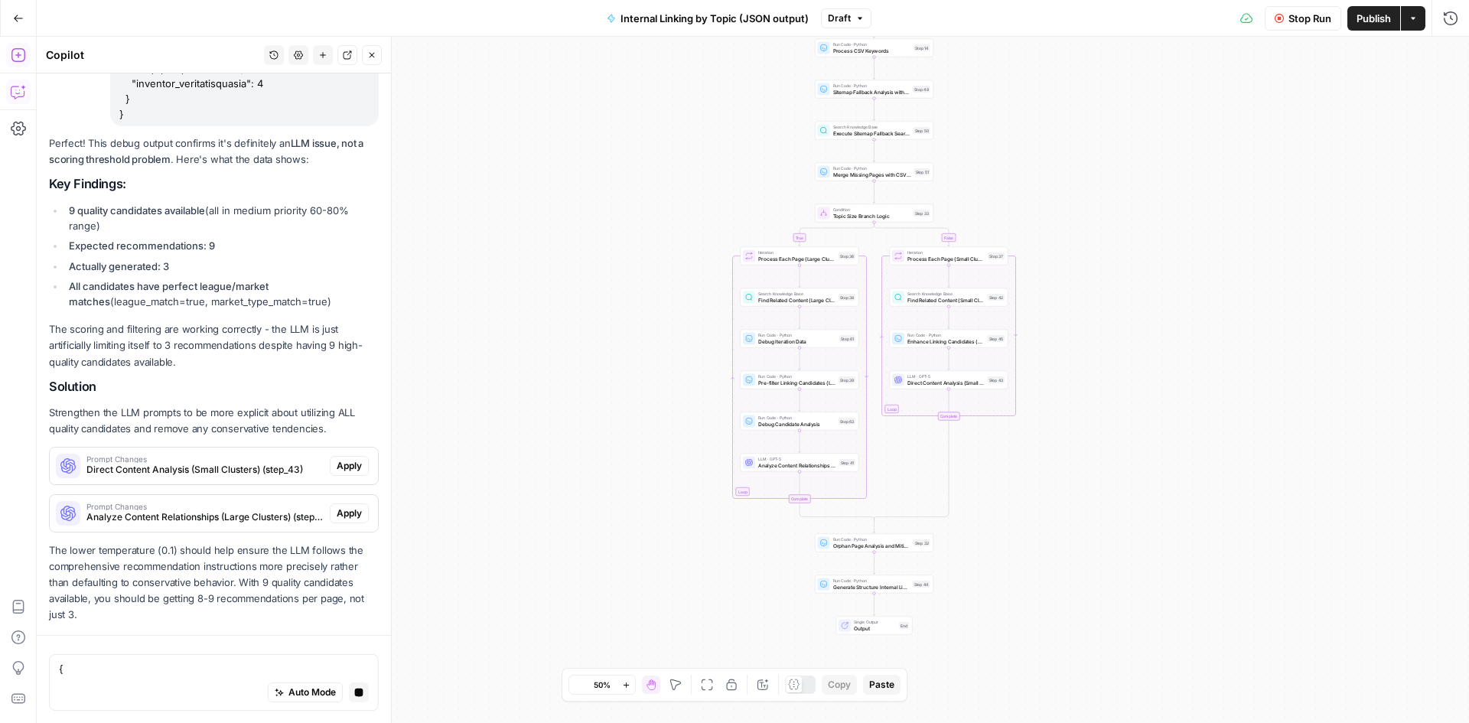
scroll to position [4789, 0]
click at [341, 461] on span "Apply" at bounding box center [349, 466] width 25 height 14
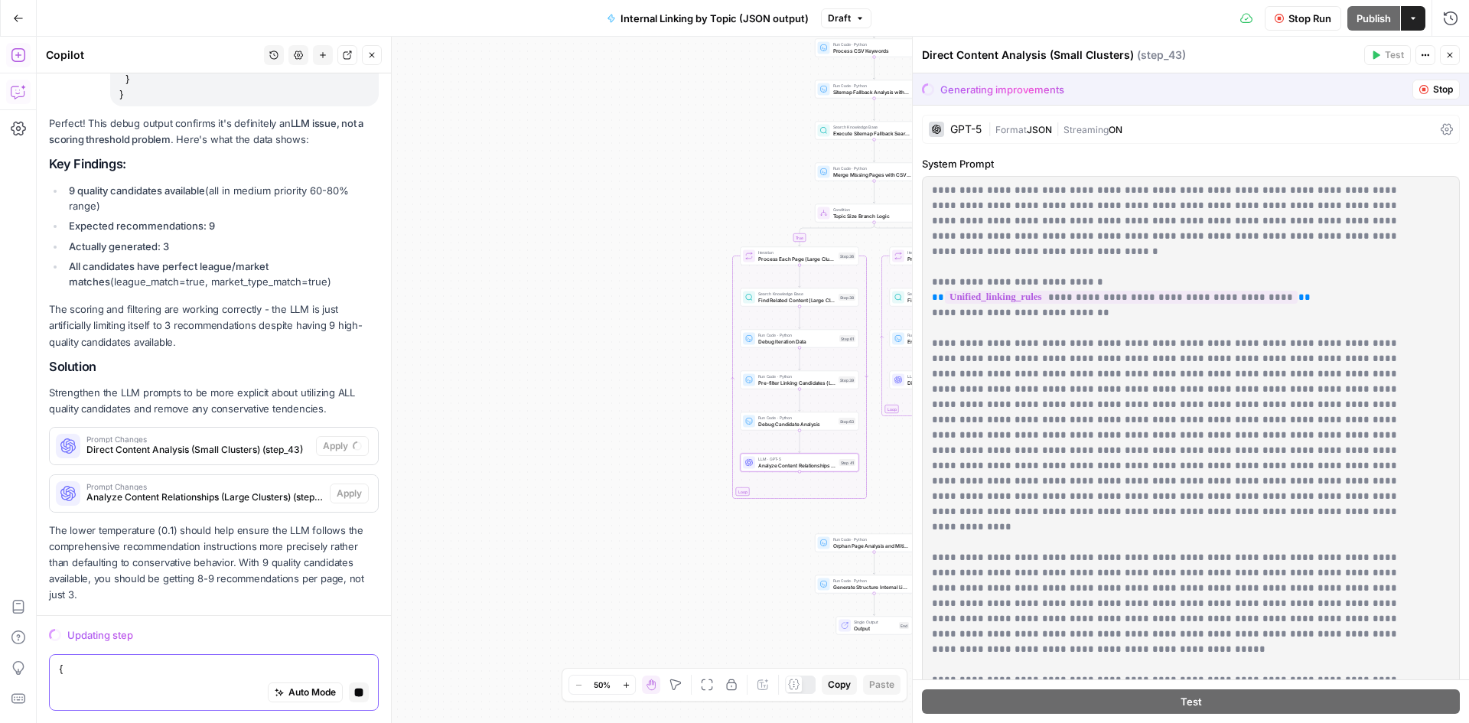
click at [120, 665] on textarea at bounding box center [214, 668] width 310 height 15
click at [132, 670] on textarea at bounding box center [214, 668] width 310 height 15
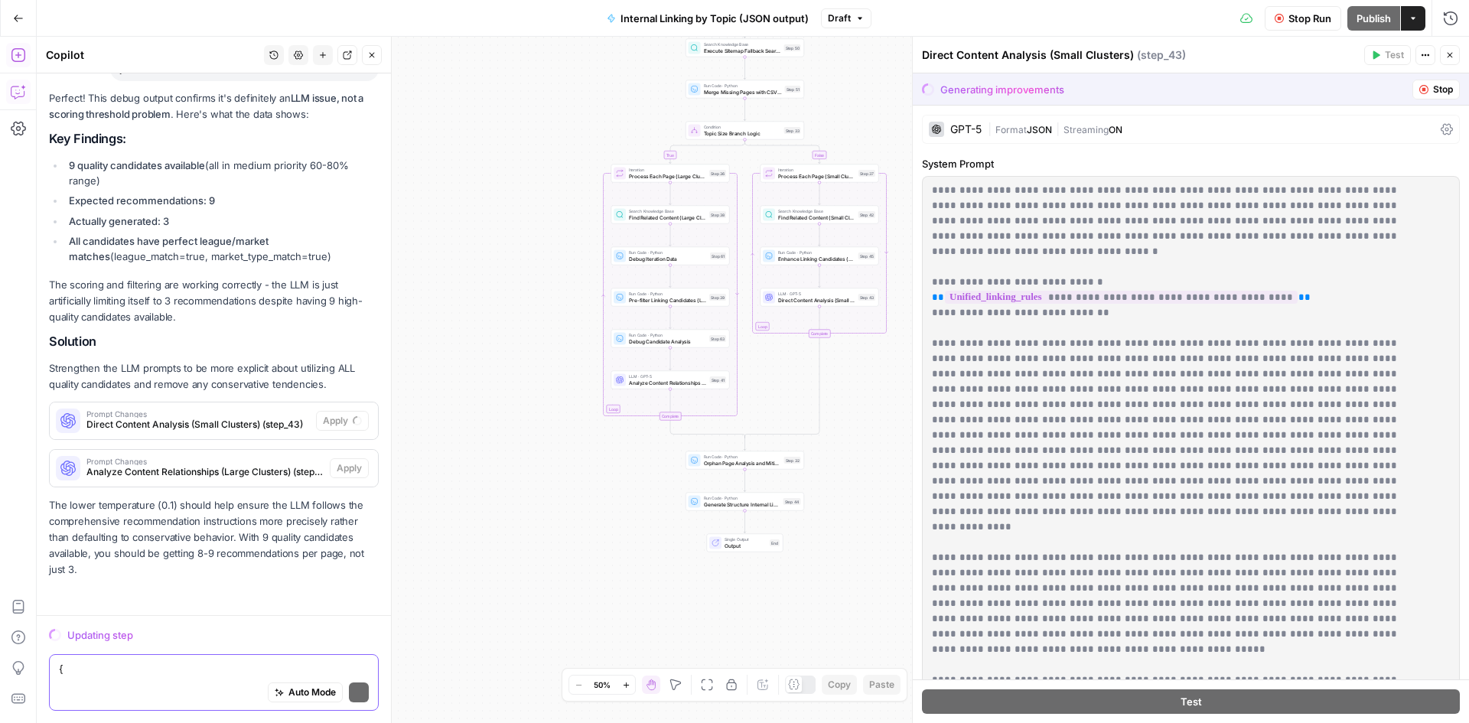
scroll to position [4839, 0]
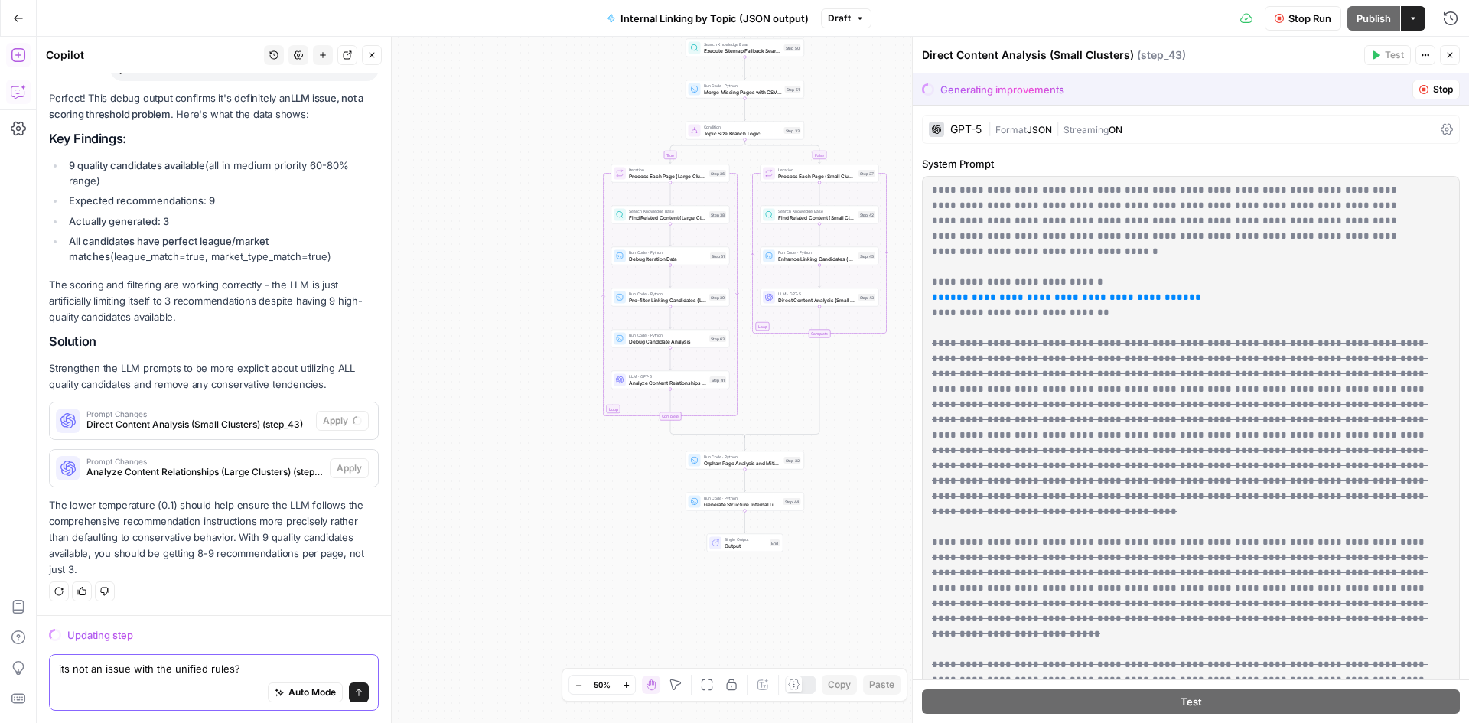
type textarea "its not an issue with the unified rules?"
click at [356, 691] on icon "submit" at bounding box center [359, 692] width 6 height 8
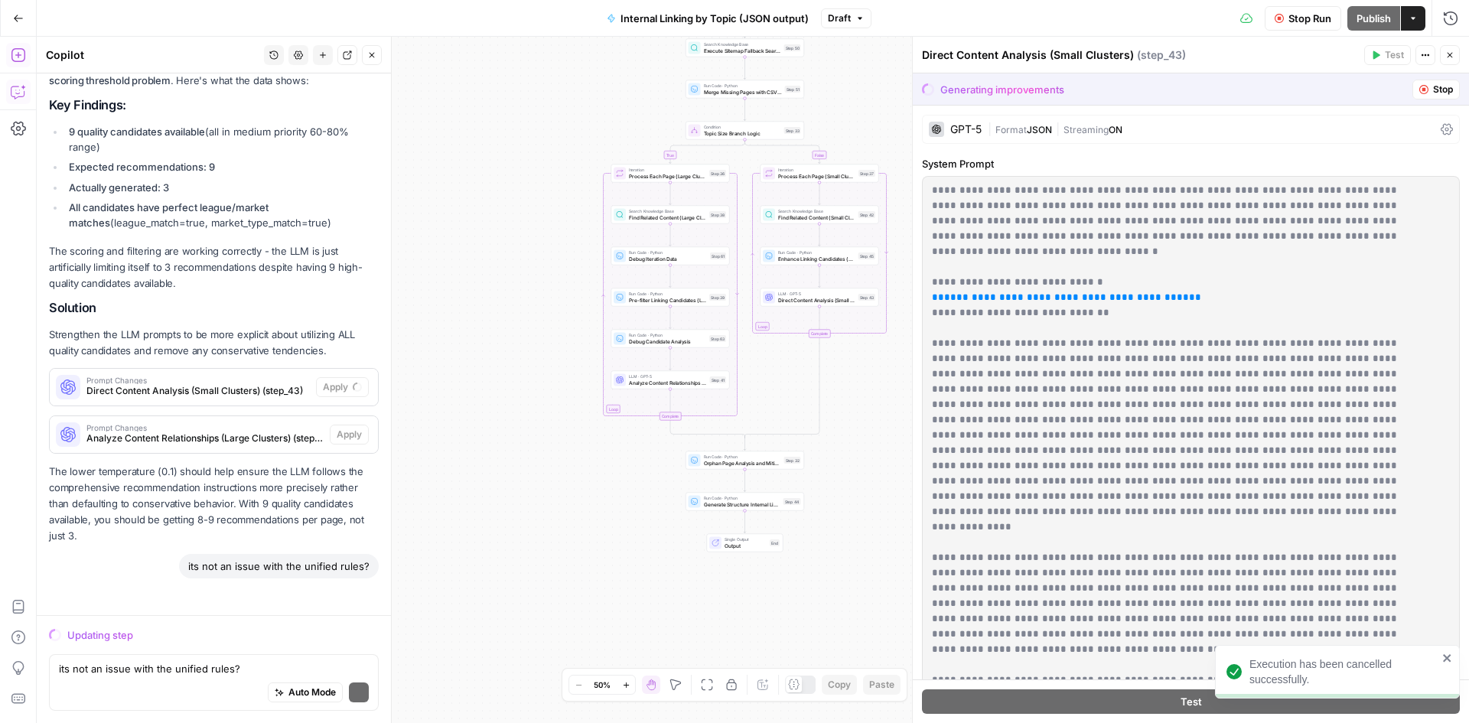
scroll to position [4873, 0]
click at [1451, 660] on icon "close" at bounding box center [1447, 658] width 11 height 12
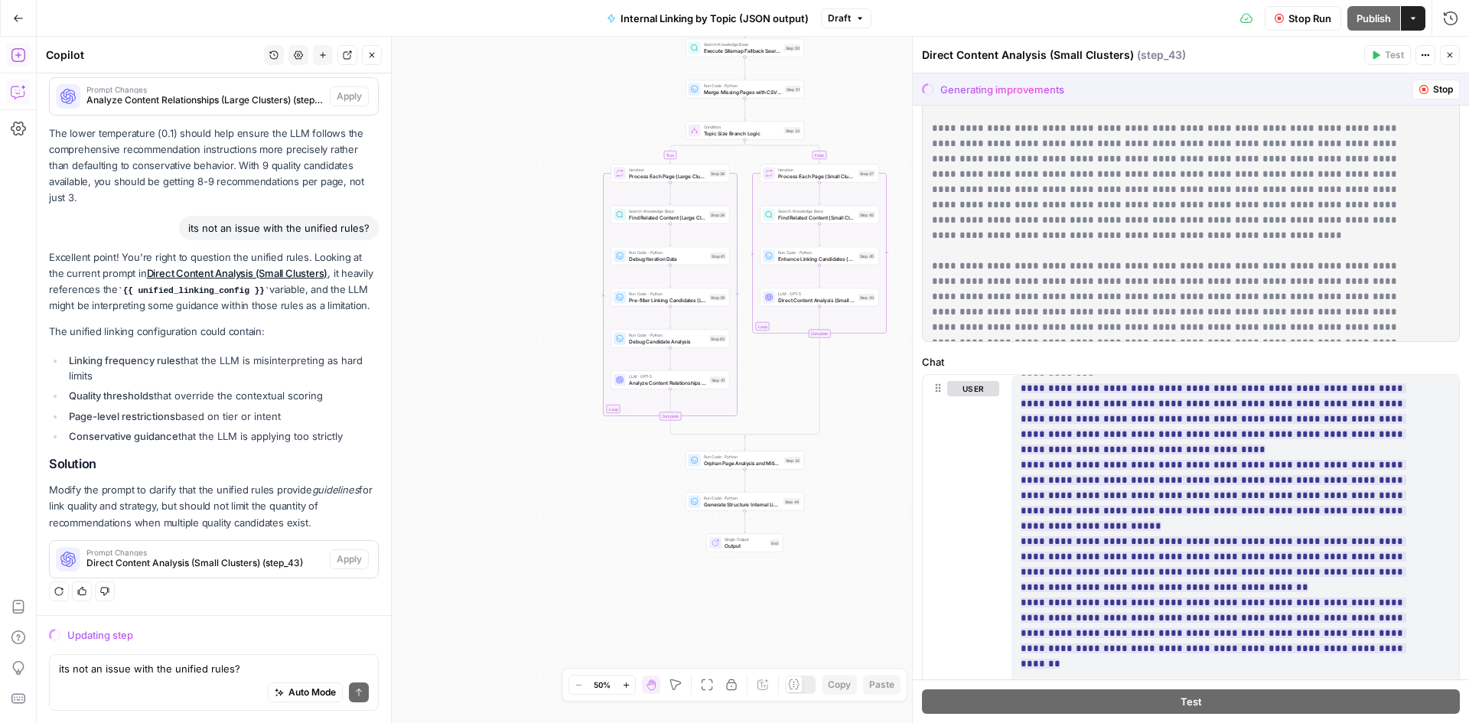
scroll to position [5153, 0]
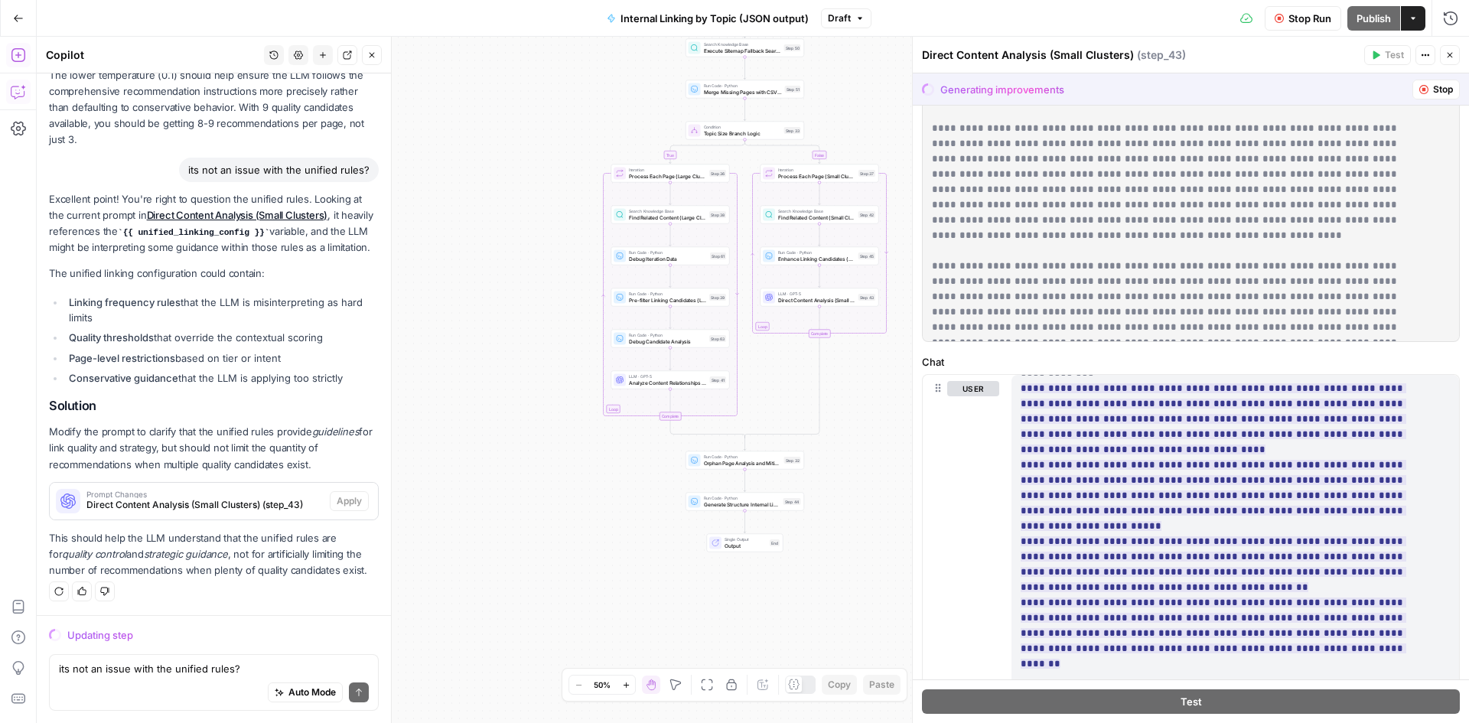
click at [109, 256] on p "Excellent point! You're right to question the unified rules. Looking at the cur…" at bounding box center [214, 223] width 330 height 65
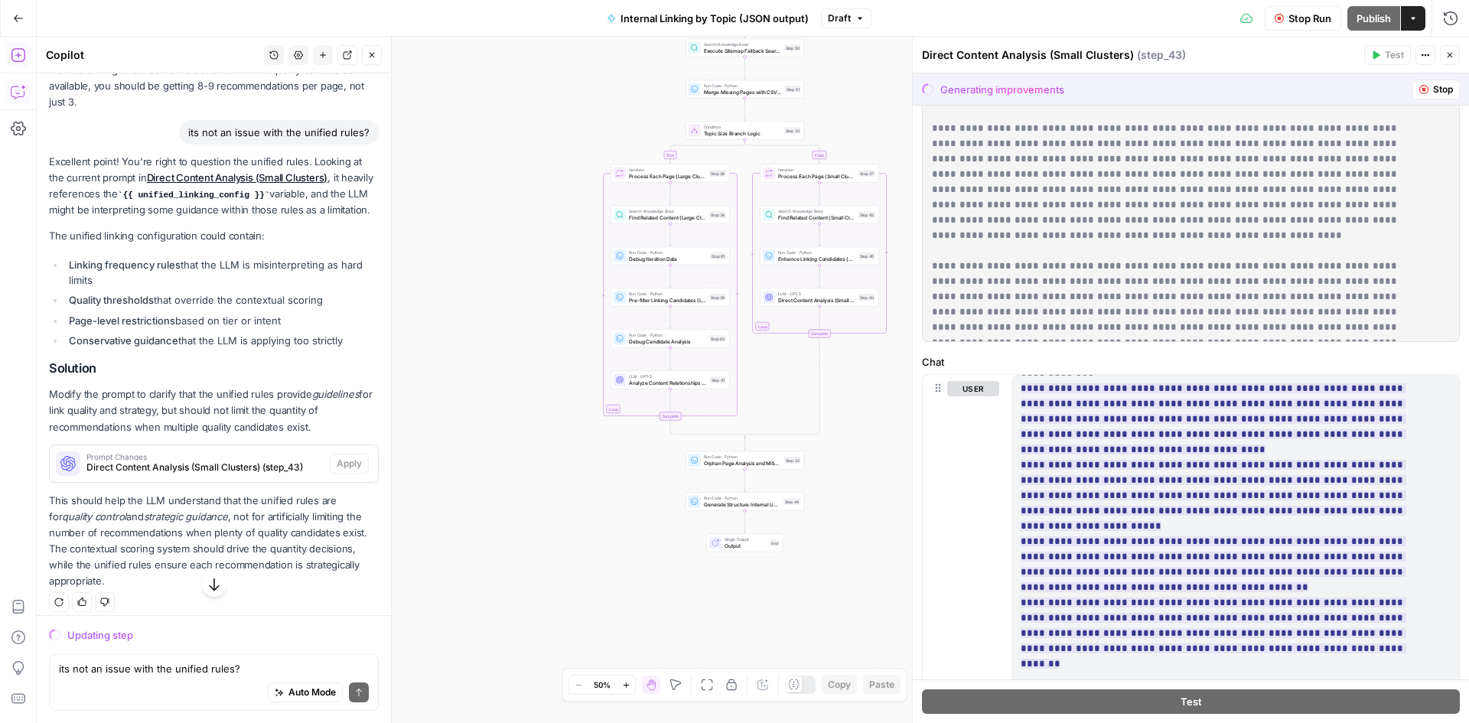
click at [106, 219] on p "Excellent point! You're right to question the unified rules. Looking at the cur…" at bounding box center [214, 186] width 330 height 65
drag, startPoint x: 106, startPoint y: 335, endPoint x: 124, endPoint y: 386, distance: 54.2
click at [124, 219] on p "Excellent point! You're right to question the unified rules. Looking at the cur…" at bounding box center [214, 186] width 330 height 65
drag, startPoint x: 125, startPoint y: 356, endPoint x: 211, endPoint y: 386, distance: 91.4
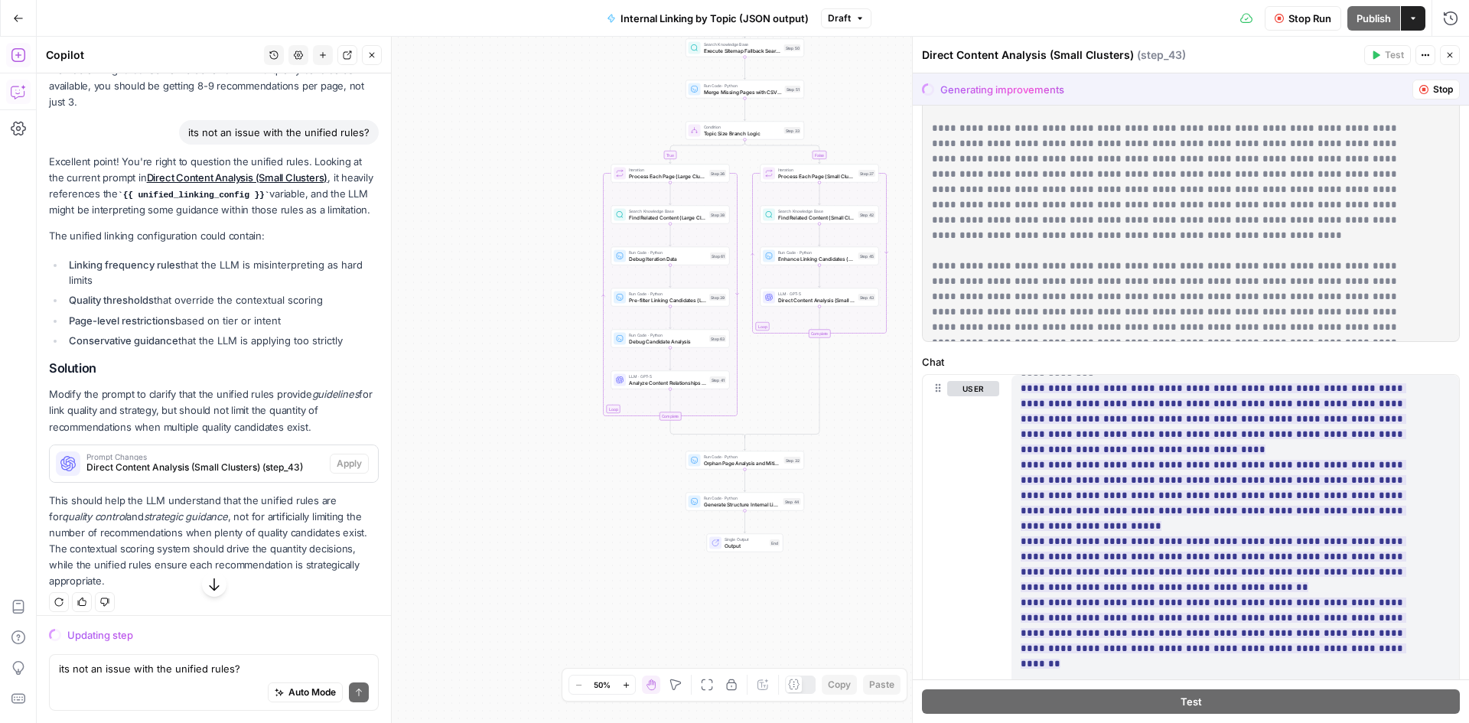
click at [211, 349] on ul "Linking frequency rules that the LLM is misinterpreting as hard limits Quality …" at bounding box center [214, 303] width 330 height 92
click at [211, 307] on li "Quality thresholds that override the contextual scoring" at bounding box center [222, 299] width 314 height 15
click at [125, 288] on li "Linking frequency rules that the LLM is misinterpreting as hard limits" at bounding box center [222, 272] width 314 height 31
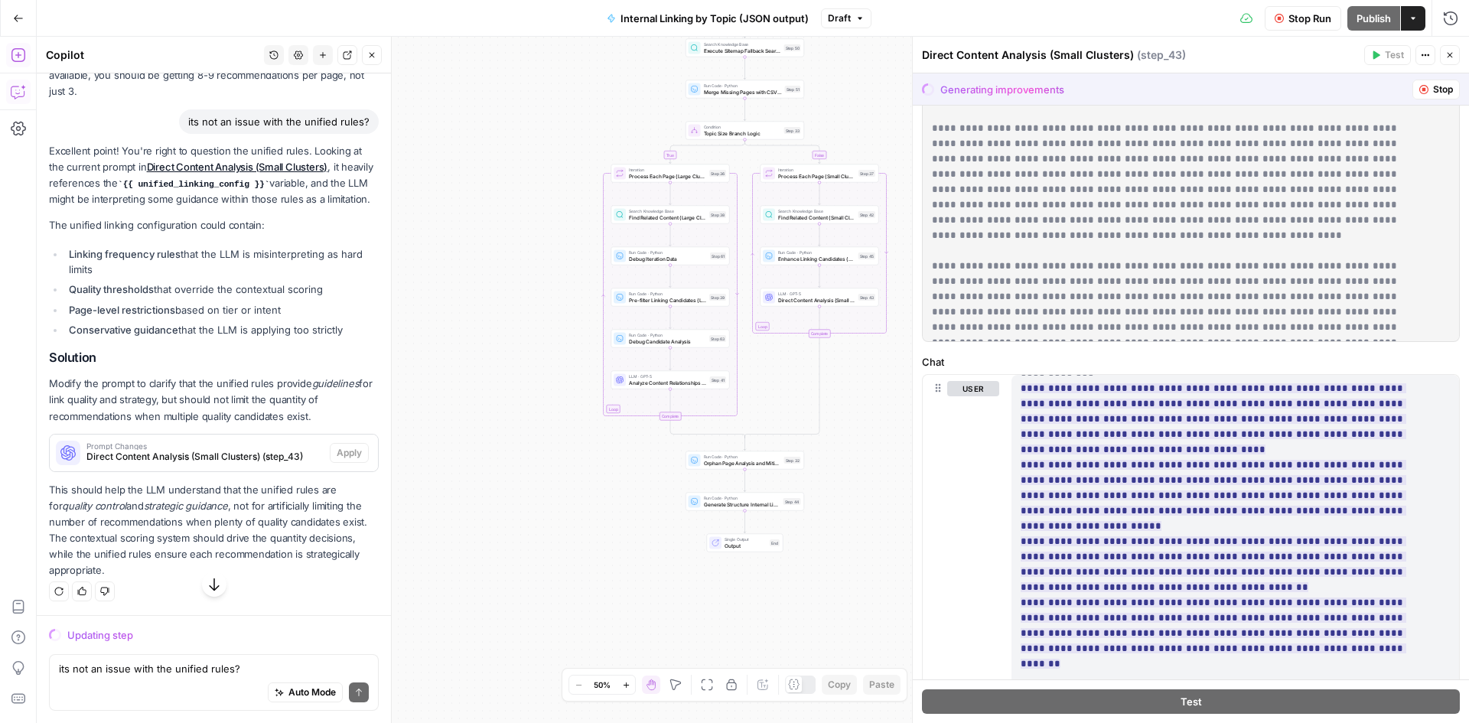
scroll to position [4694, 0]
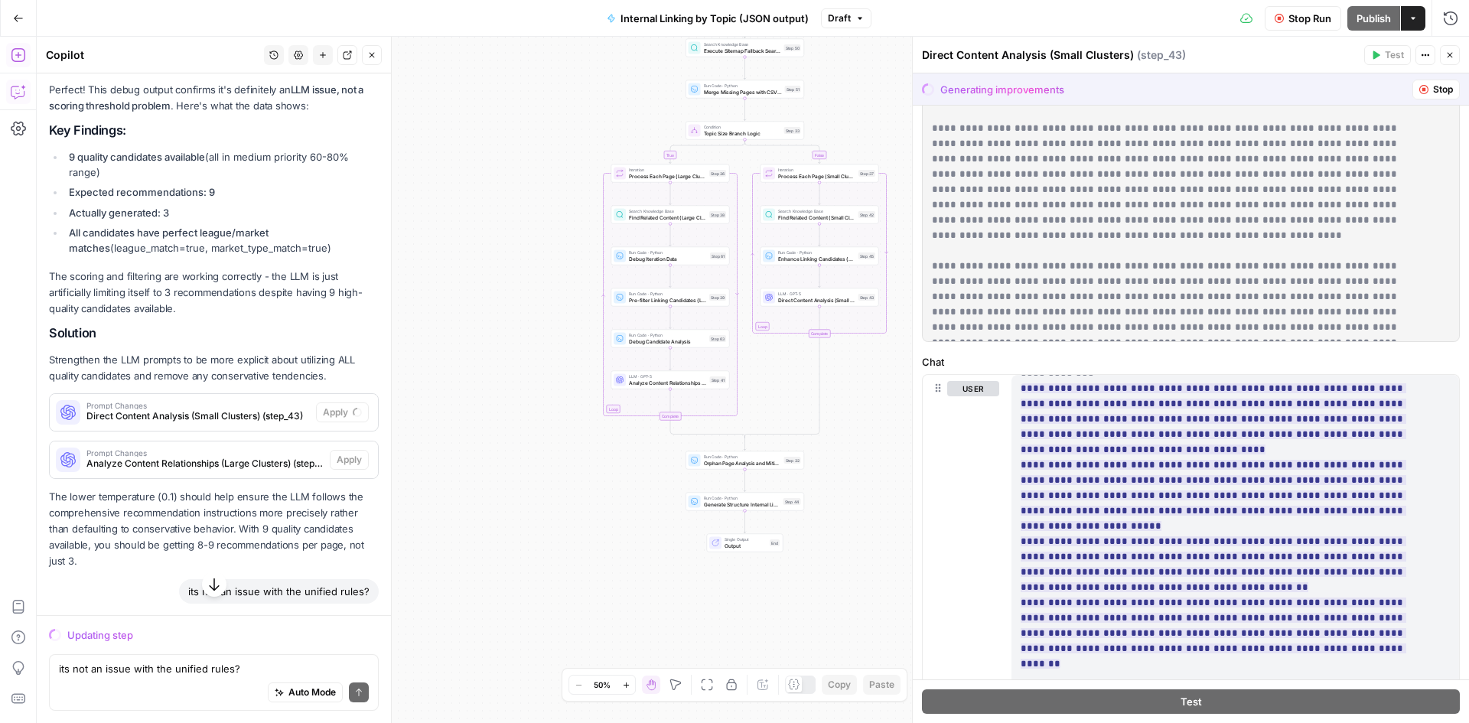
click at [1285, 18] on button "Stop Run" at bounding box center [1302, 18] width 76 height 24
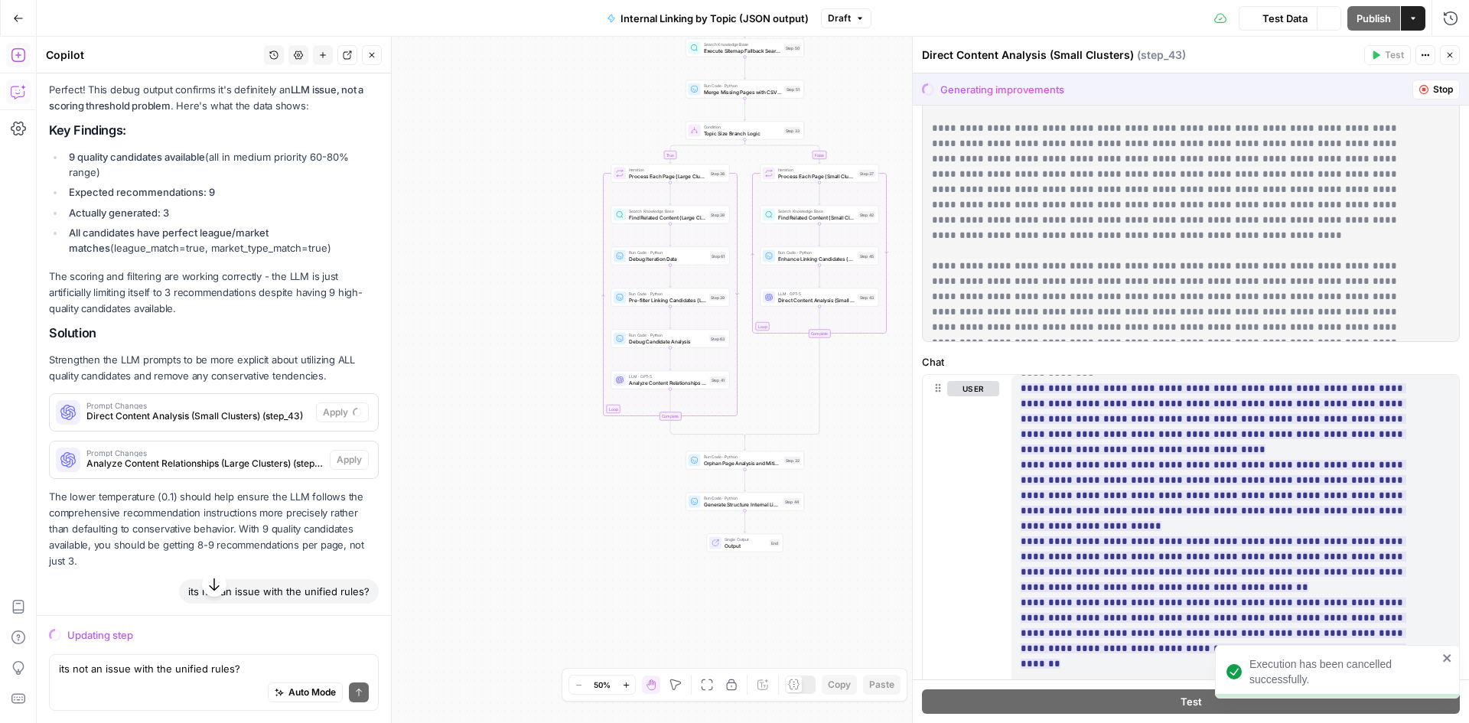
scroll to position [4770, 0]
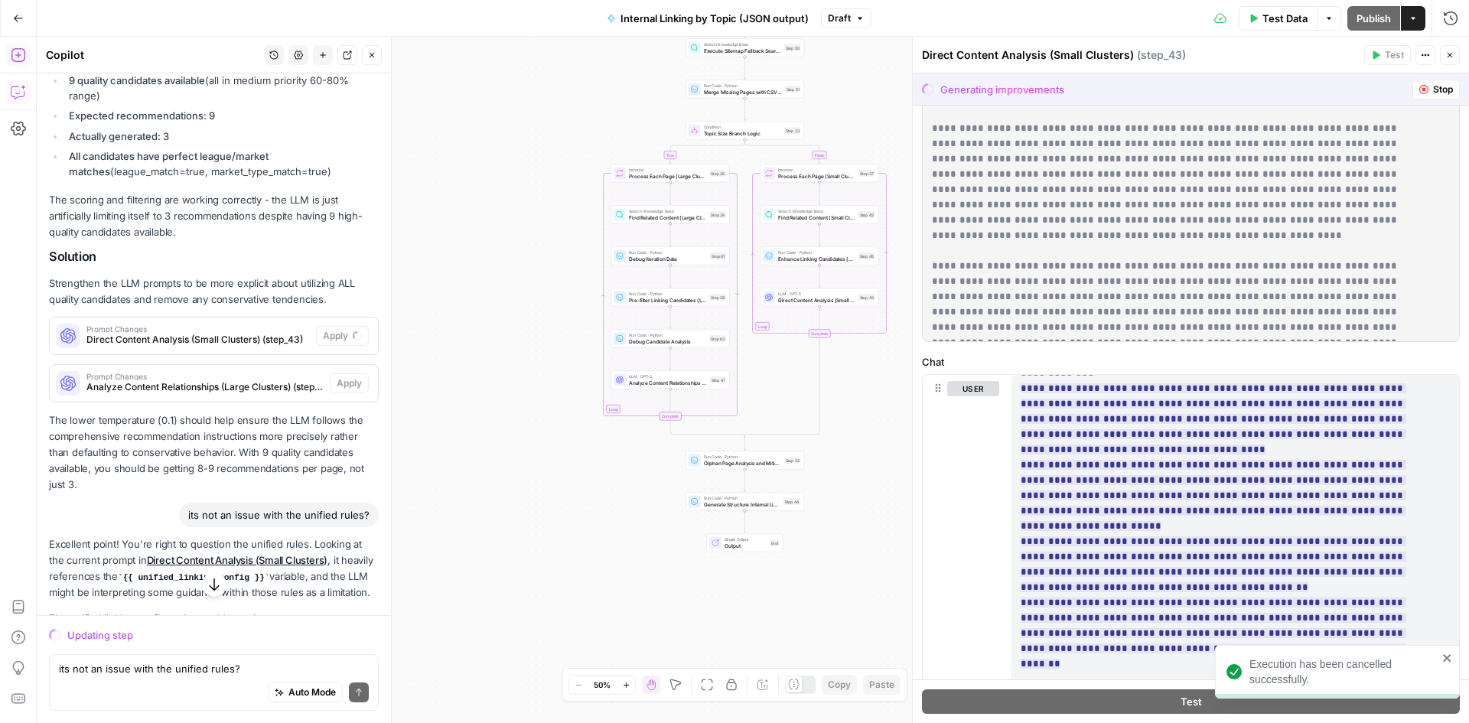
click at [1448, 659] on icon "close" at bounding box center [1447, 658] width 8 height 8
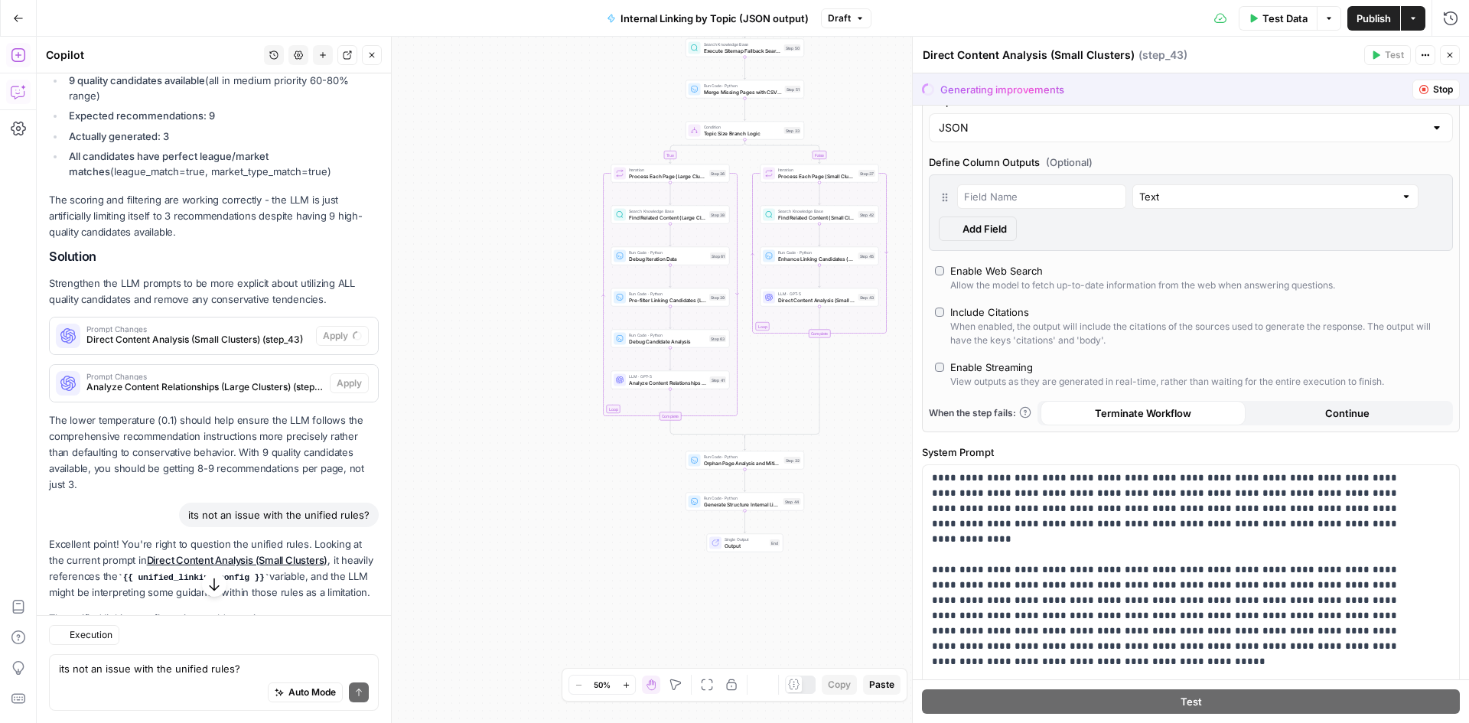
scroll to position [1206, 0]
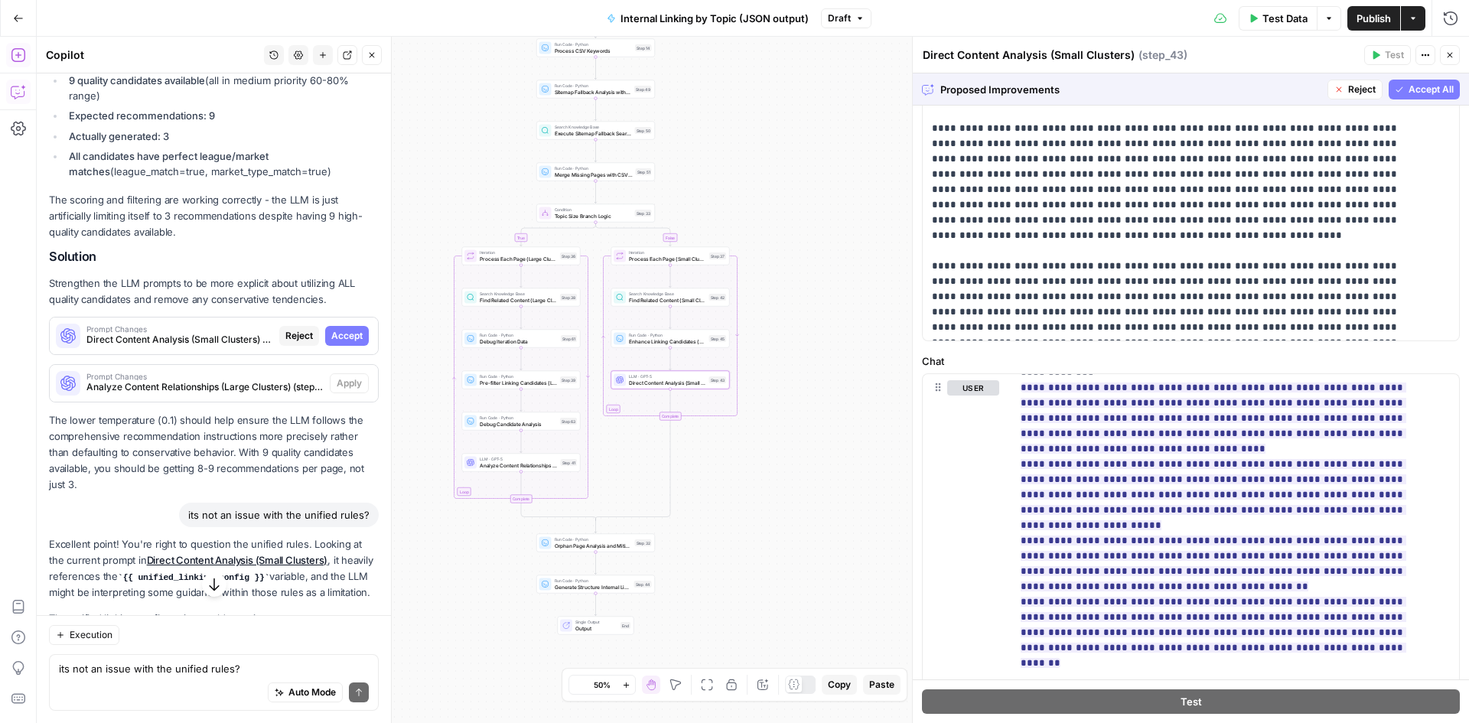
click at [183, 346] on span "Direct Content Analysis (Small Clusters) (step_43)" at bounding box center [179, 340] width 187 height 14
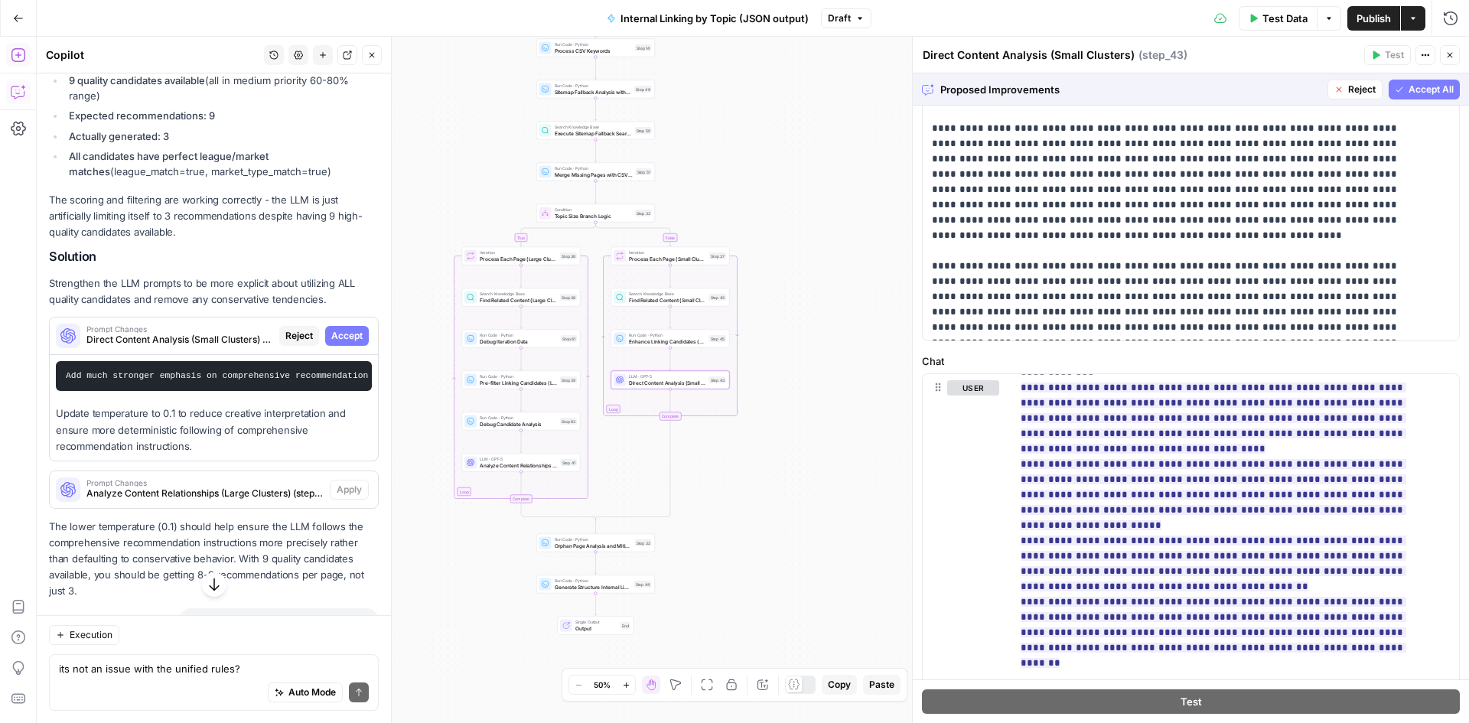
click at [339, 343] on span "Accept" at bounding box center [346, 336] width 31 height 14
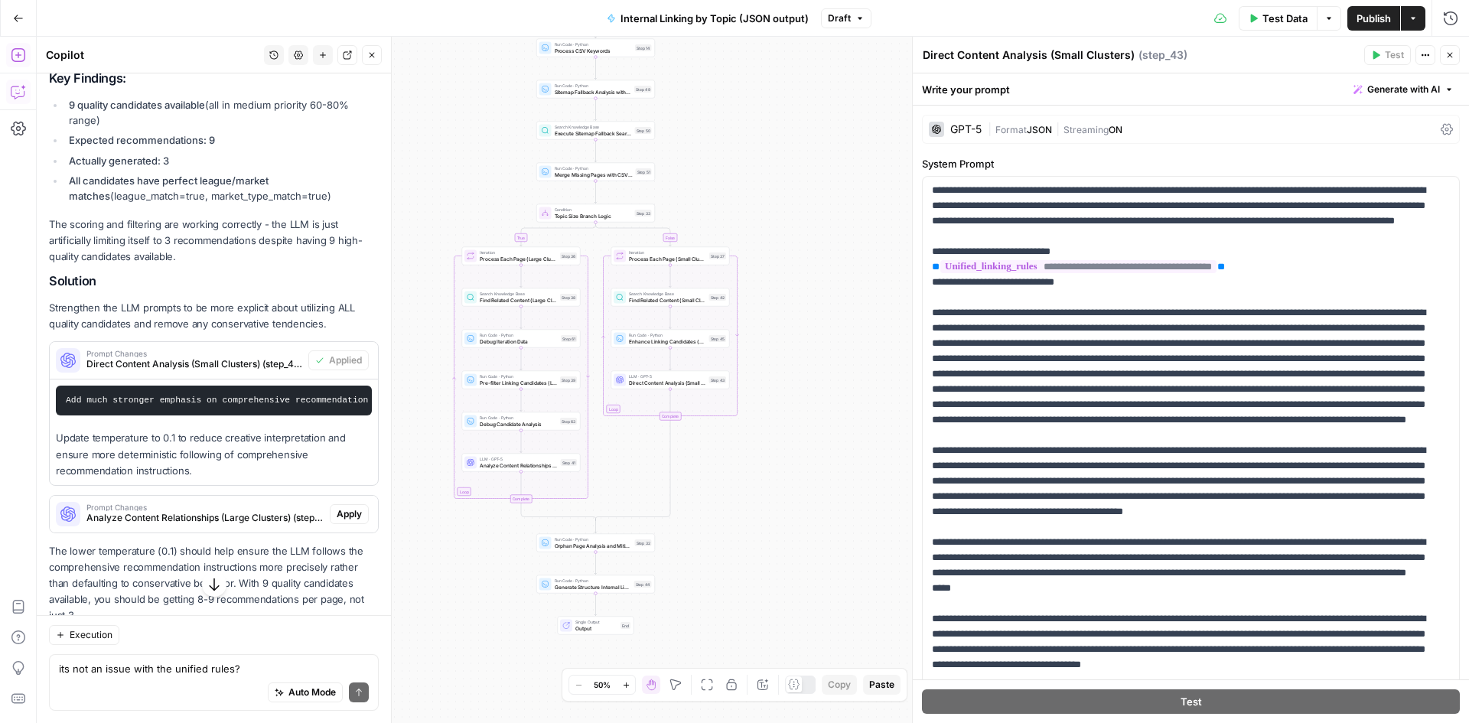
scroll to position [5150, 0]
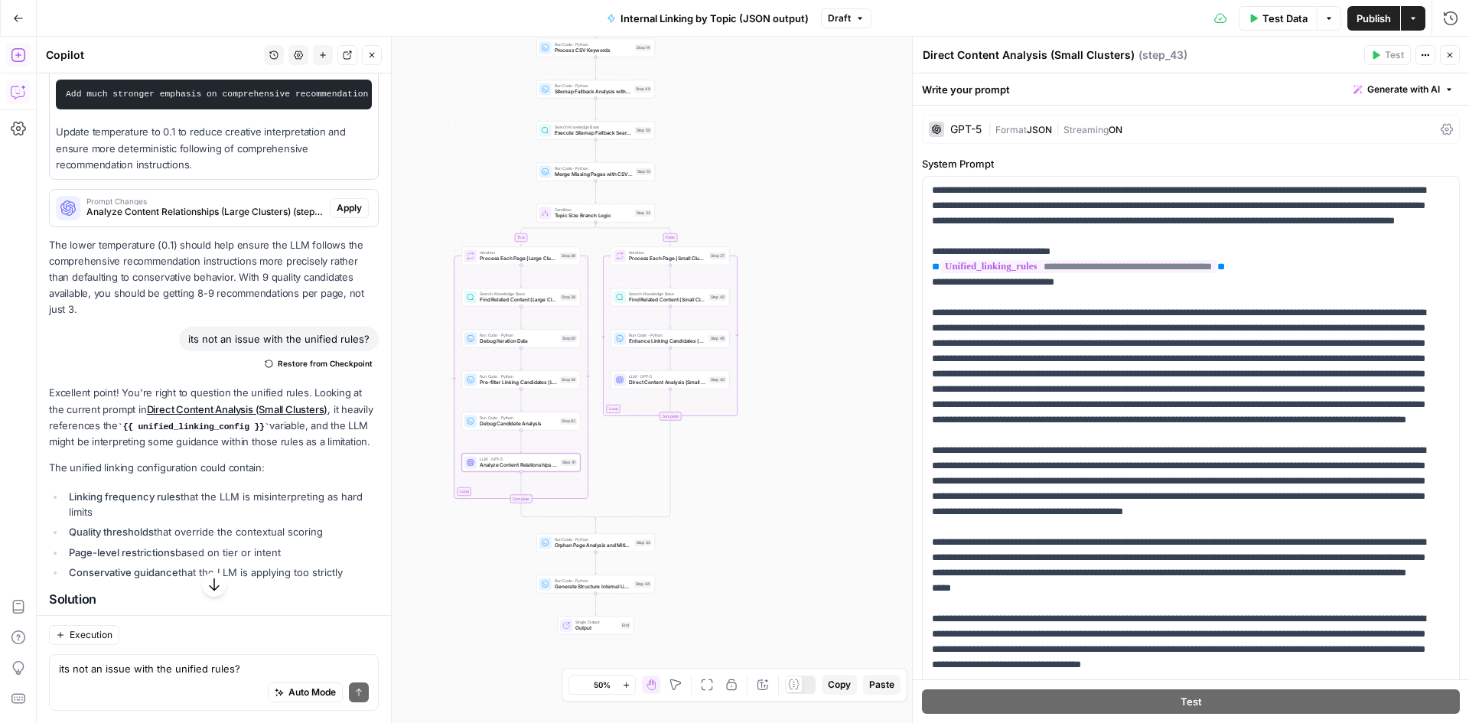
click at [195, 219] on span "Analyze Content Relationships (Large Clusters) (step_41)" at bounding box center [204, 212] width 237 height 14
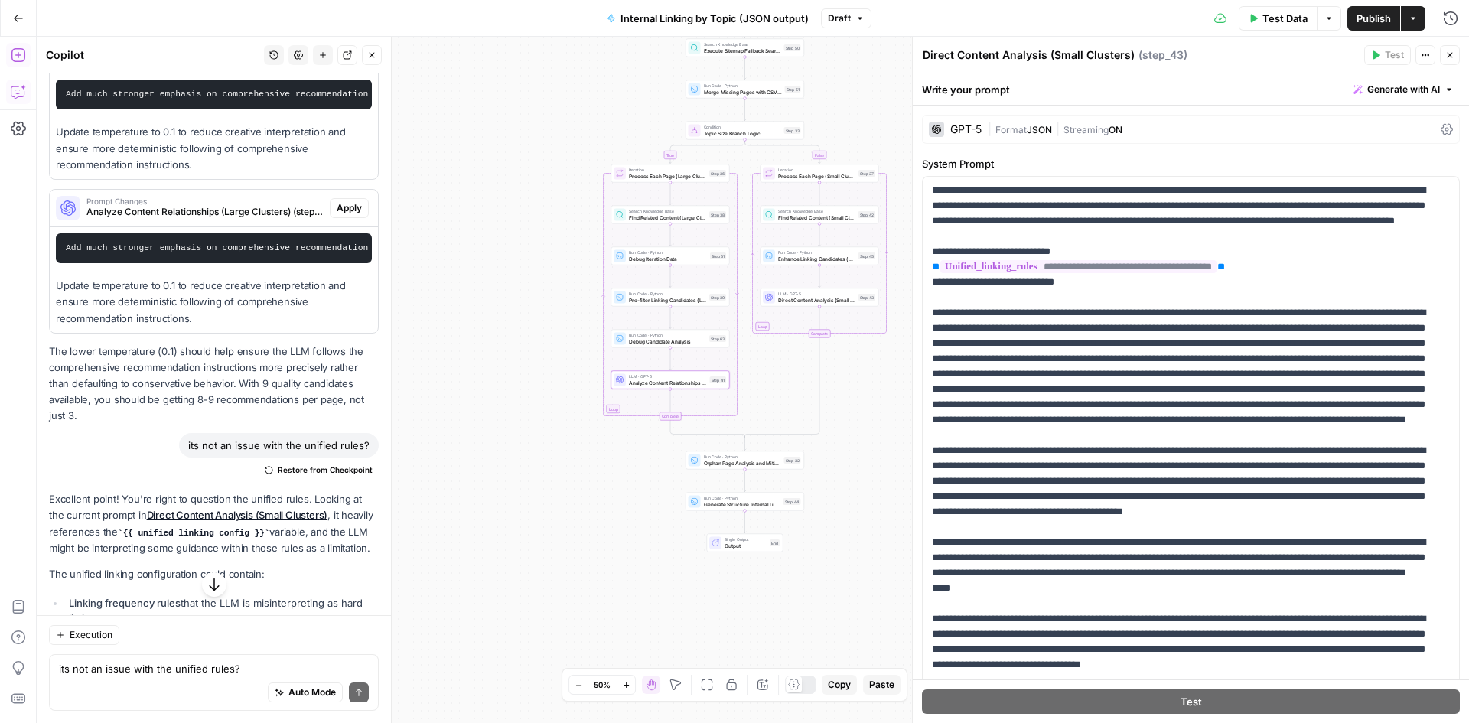
click at [337, 215] on span "Apply" at bounding box center [349, 208] width 25 height 14
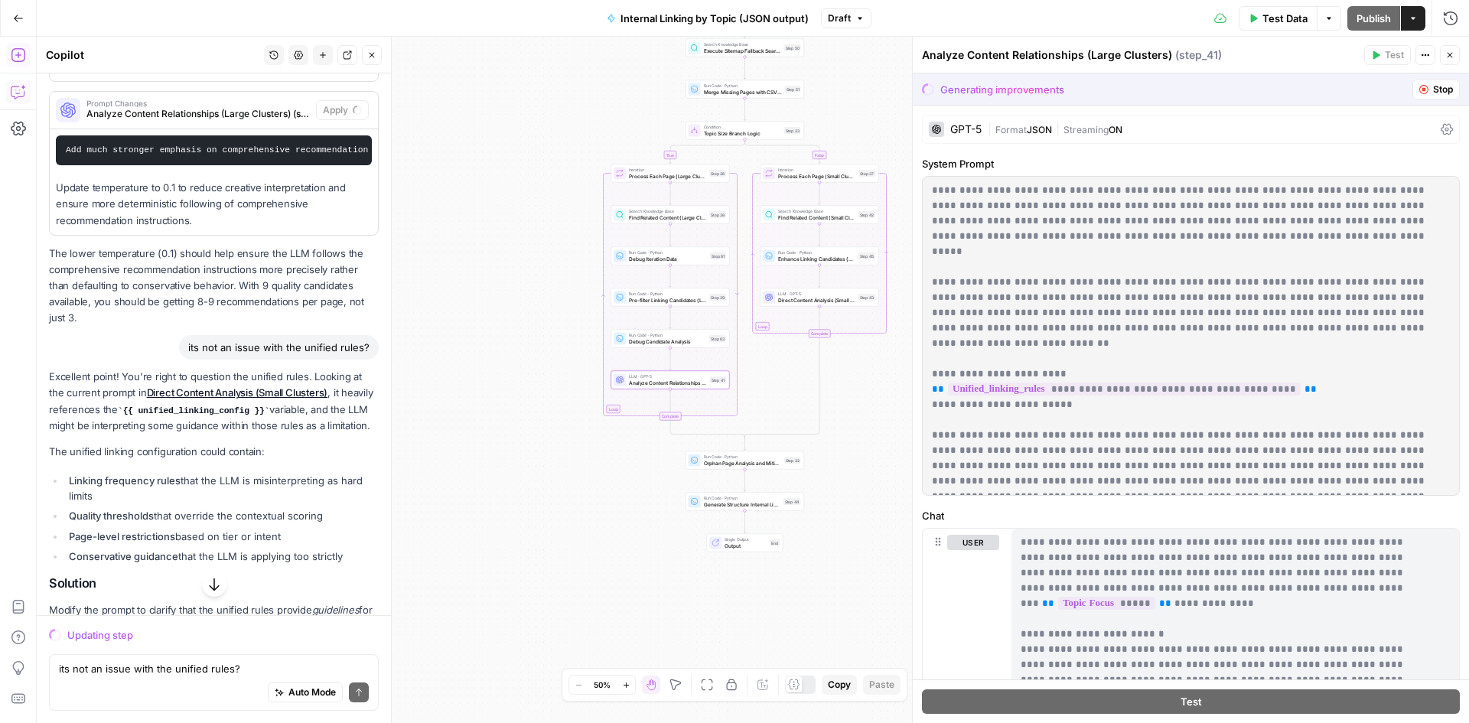
scroll to position [5052, 0]
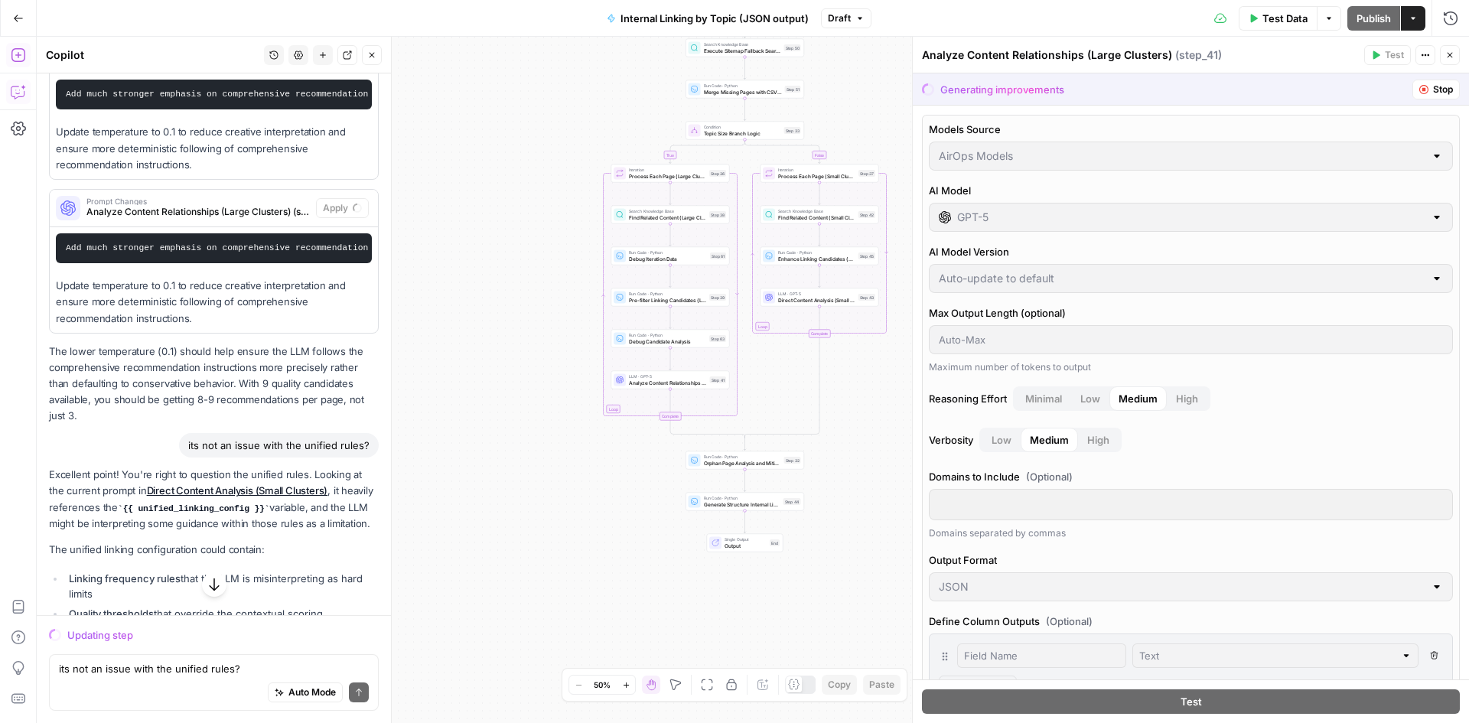
click at [1452, 59] on icon "button" at bounding box center [1449, 54] width 9 height 9
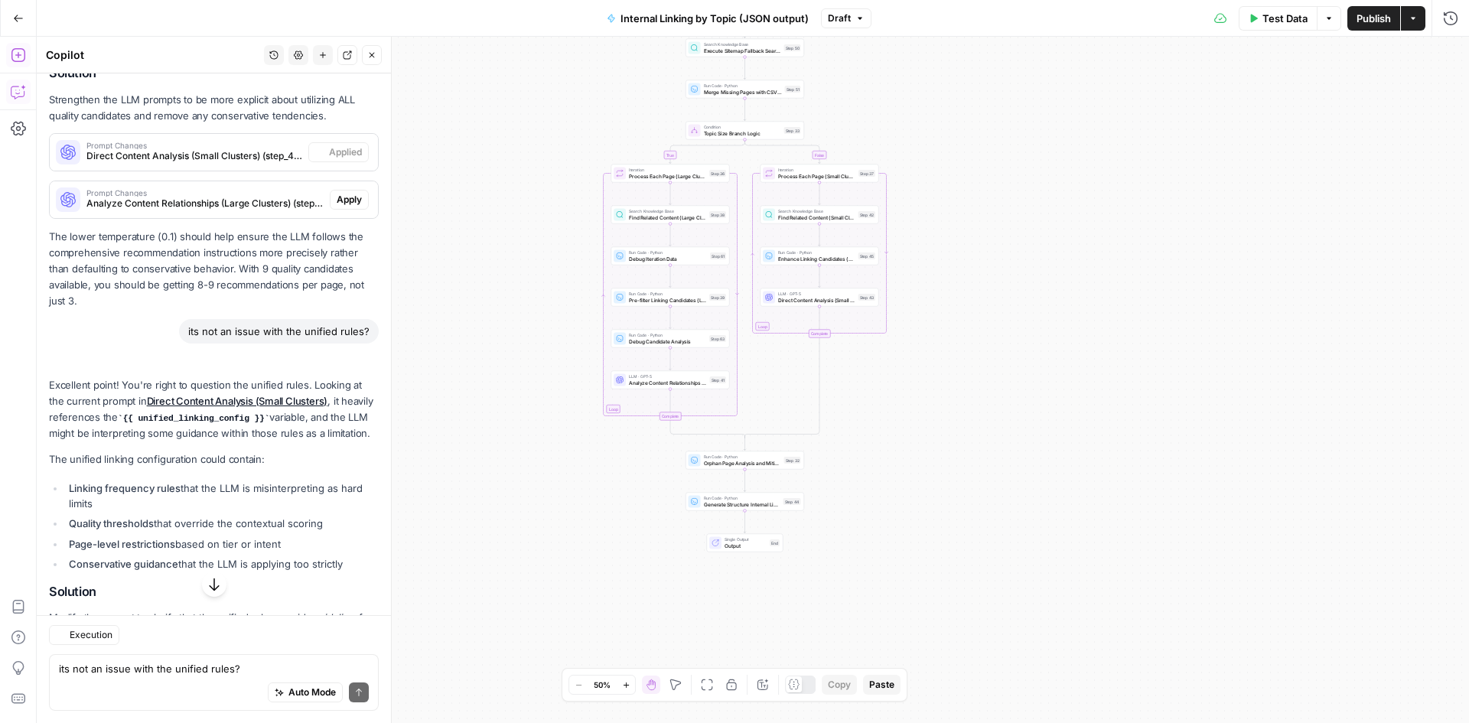
scroll to position [5150, 0]
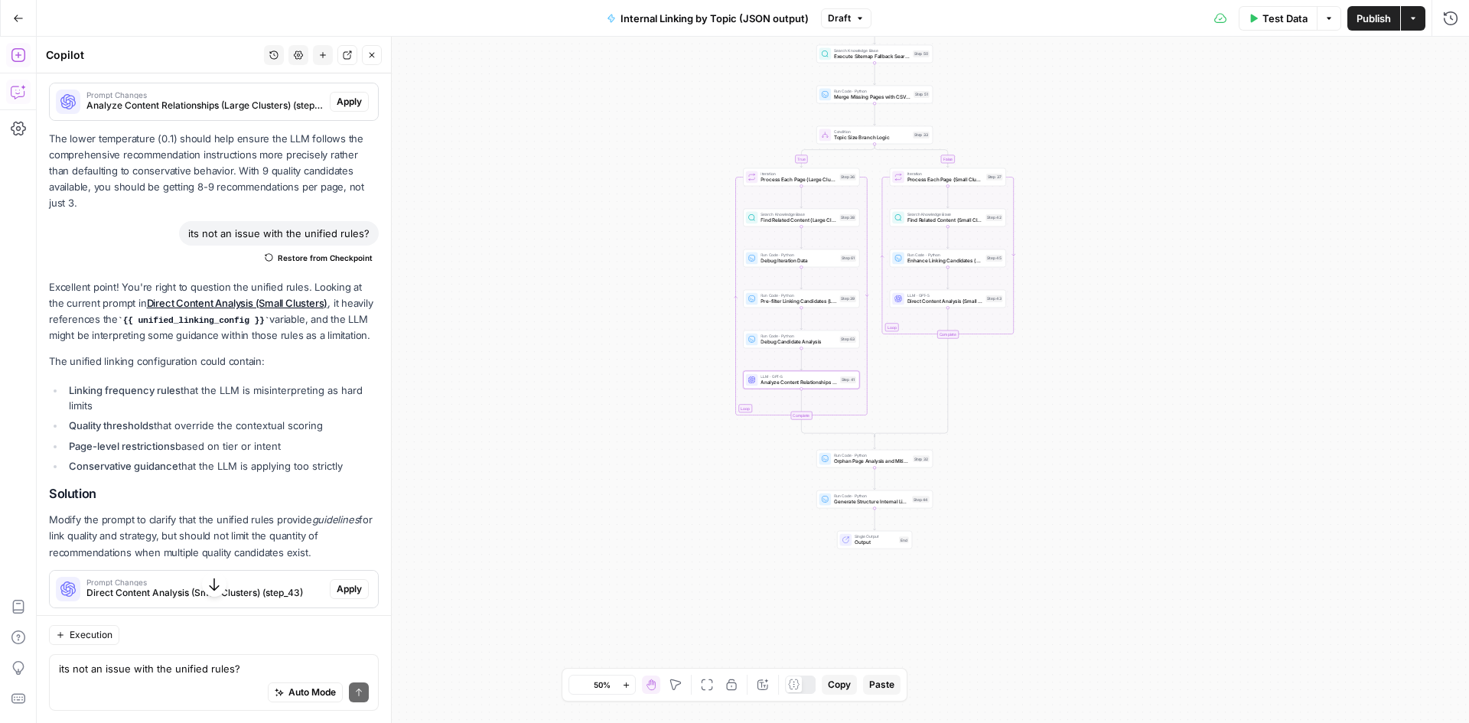
click at [242, 112] on span "Analyze Content Relationships (Large Clusters) (step_41)" at bounding box center [204, 106] width 237 height 14
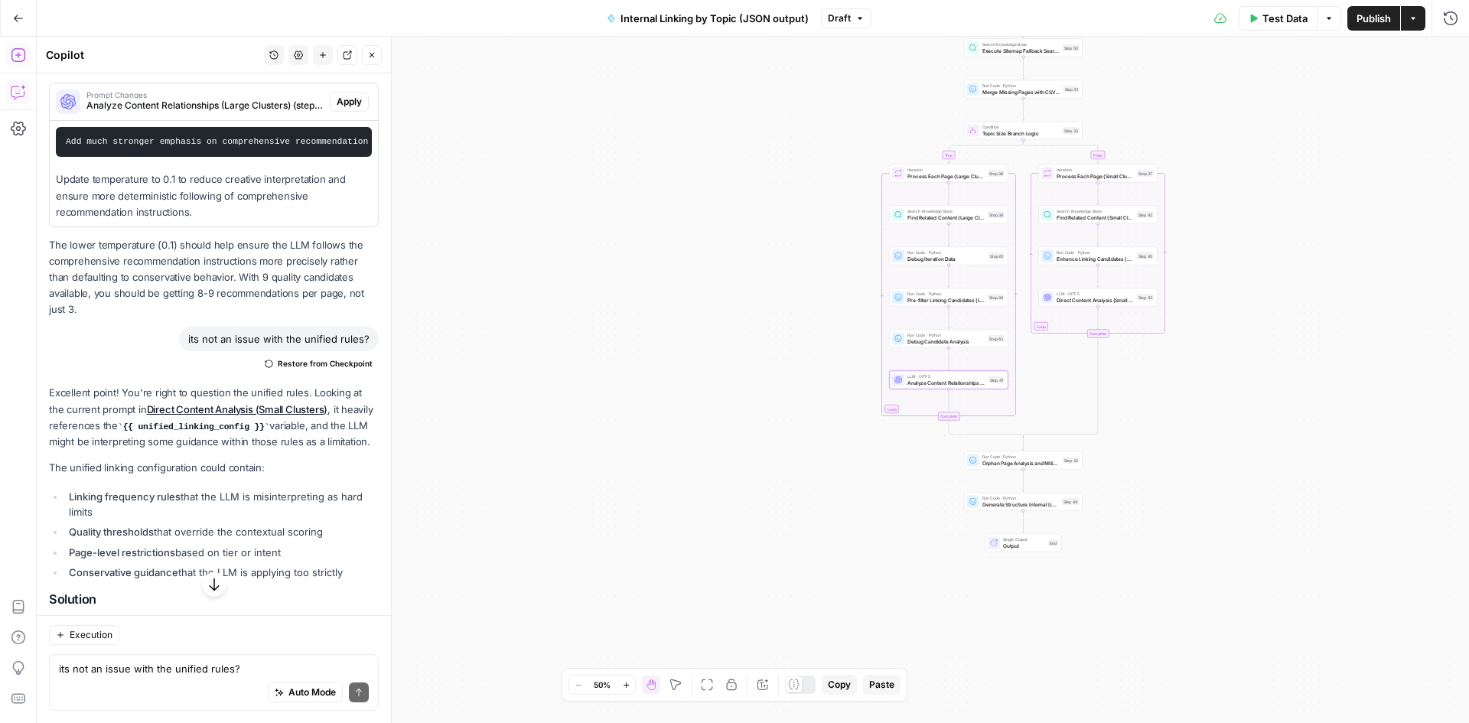
click at [337, 109] on span "Apply" at bounding box center [349, 102] width 25 height 14
click at [202, 586] on button "button" at bounding box center [214, 584] width 24 height 24
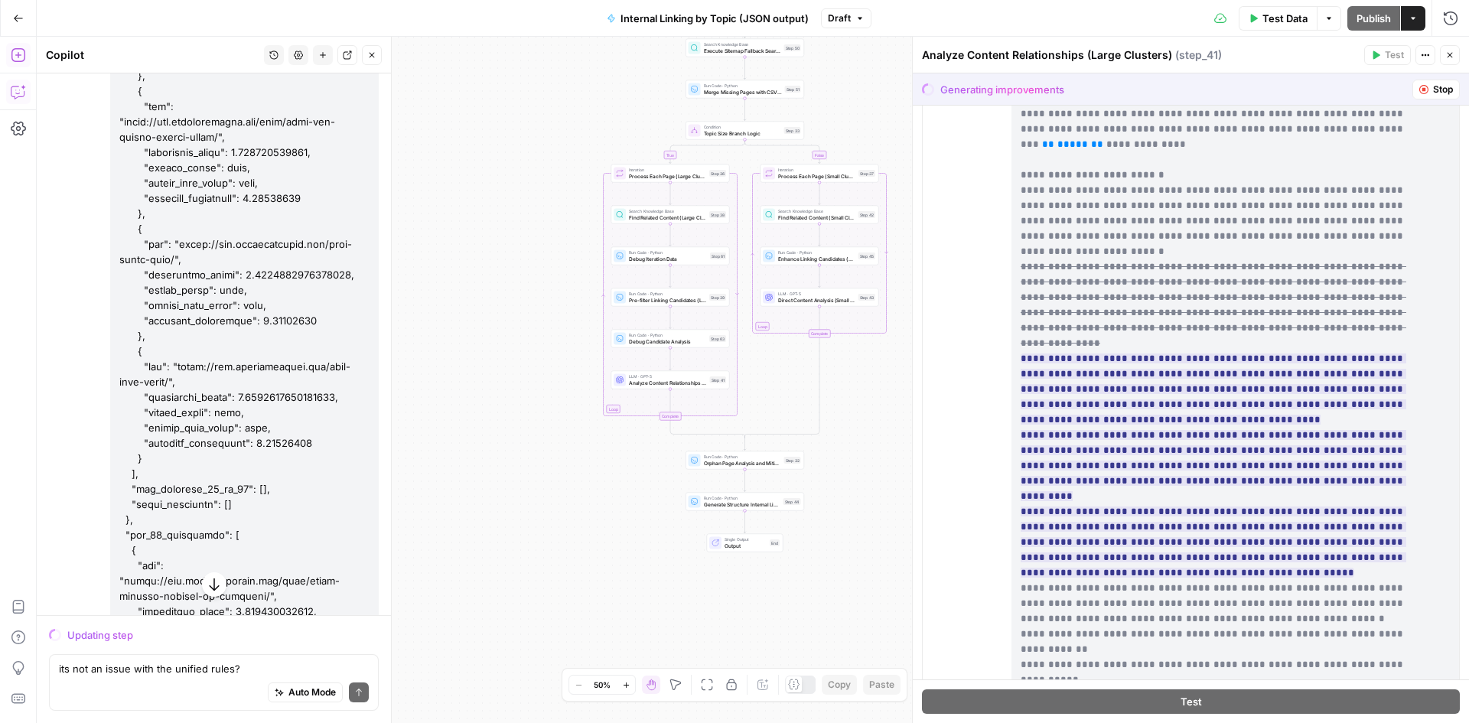
scroll to position [153, 0]
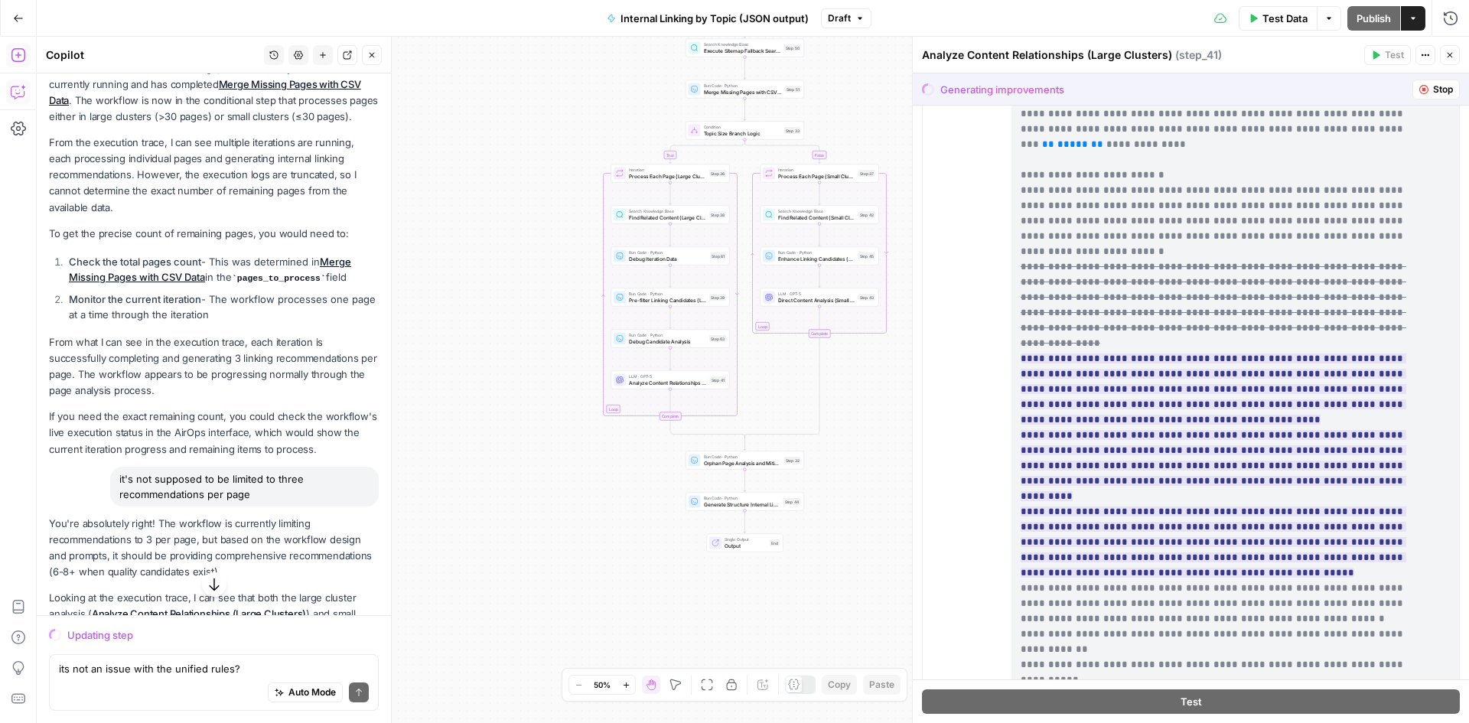
click at [209, 585] on icon "button" at bounding box center [214, 584] width 10 height 12
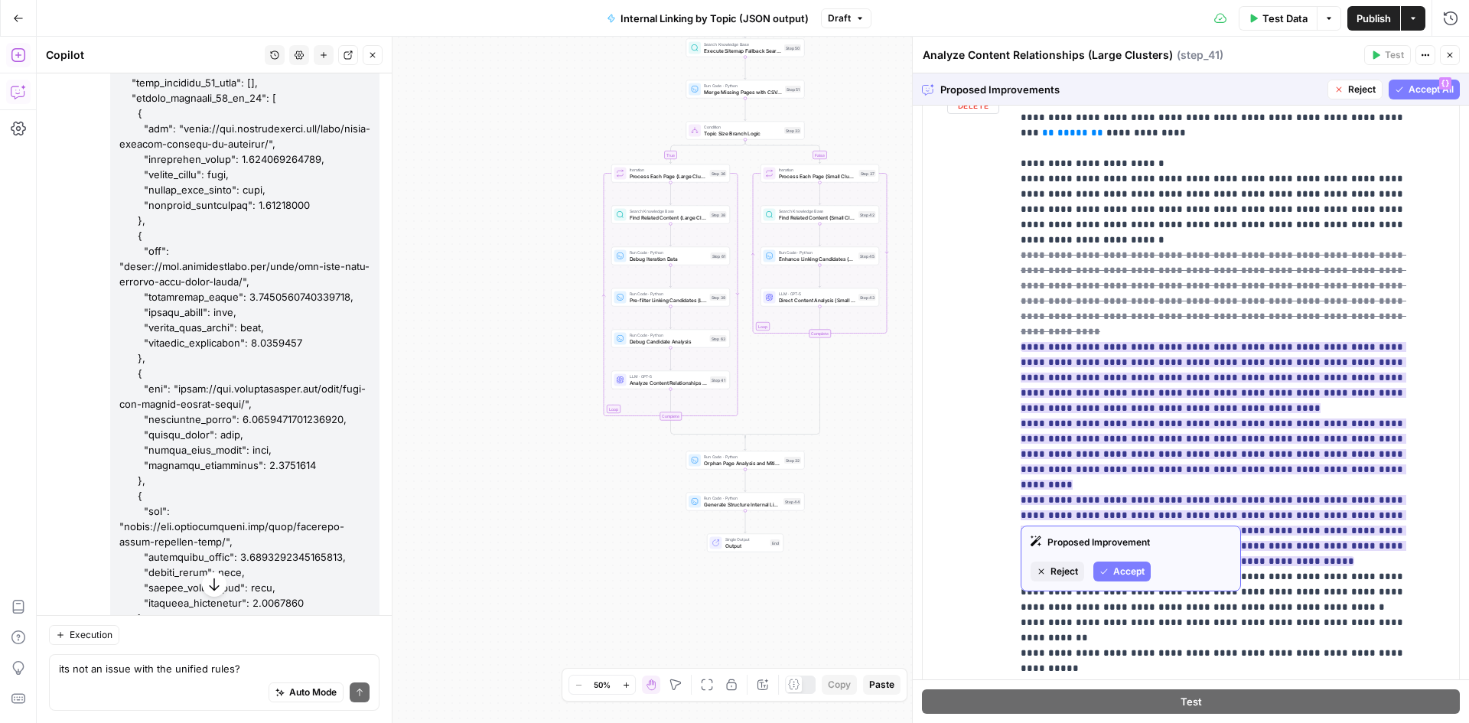
scroll to position [0, 0]
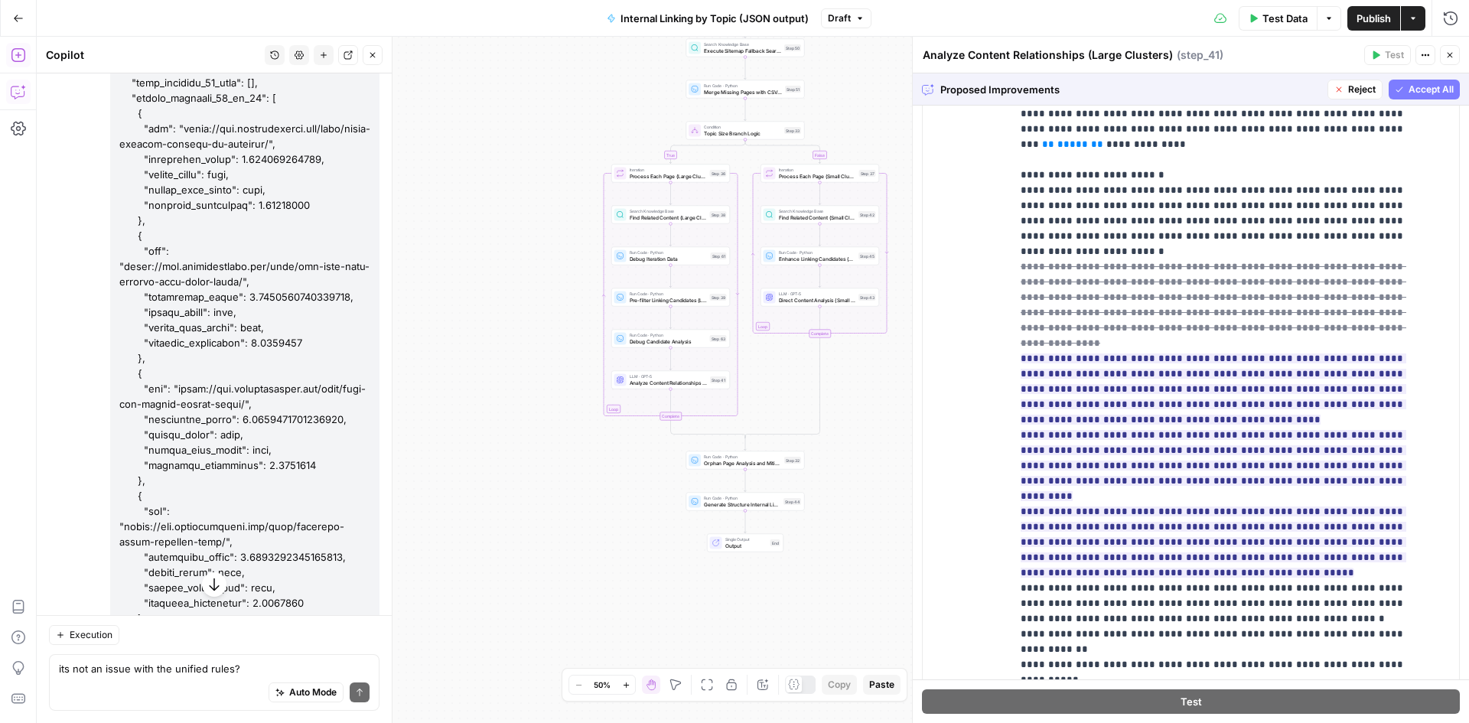
click at [1408, 87] on span "Accept All" at bounding box center [1430, 90] width 45 height 14
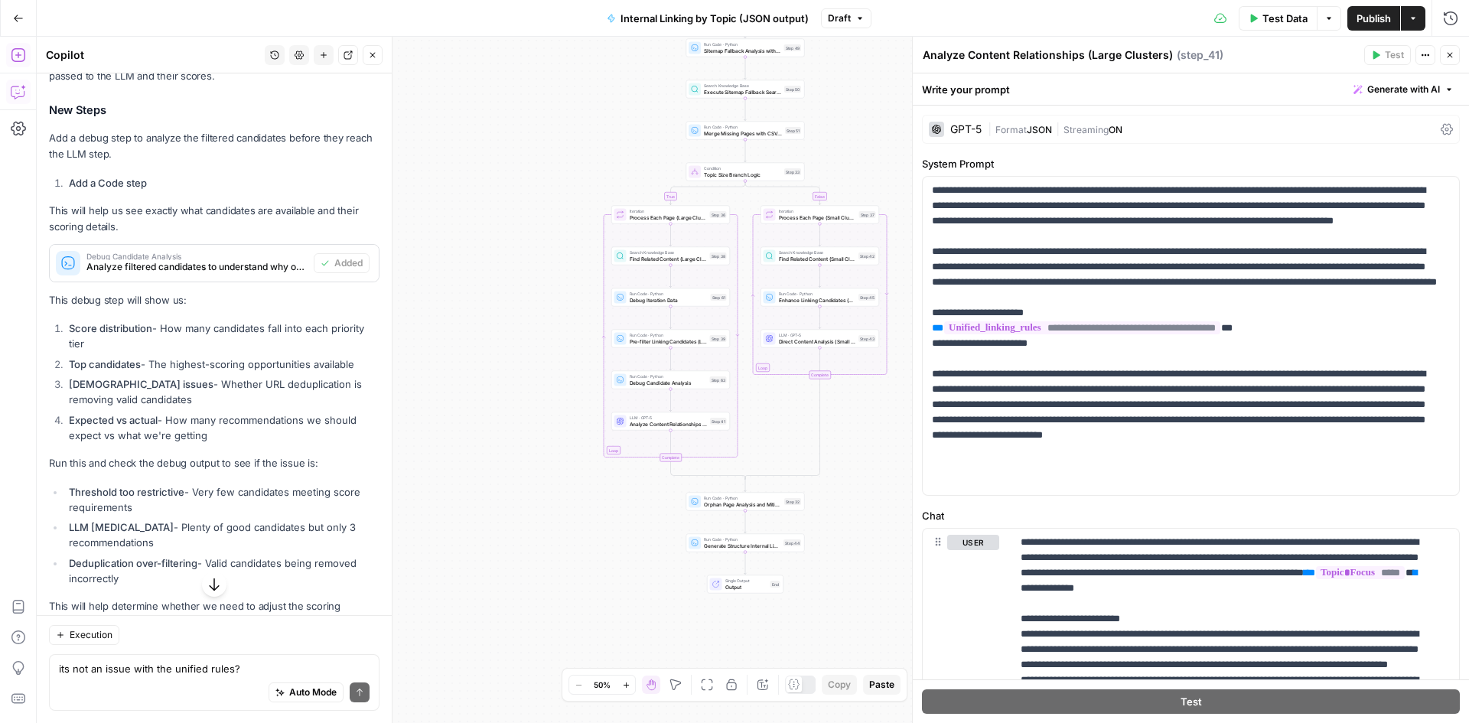
scroll to position [153, 0]
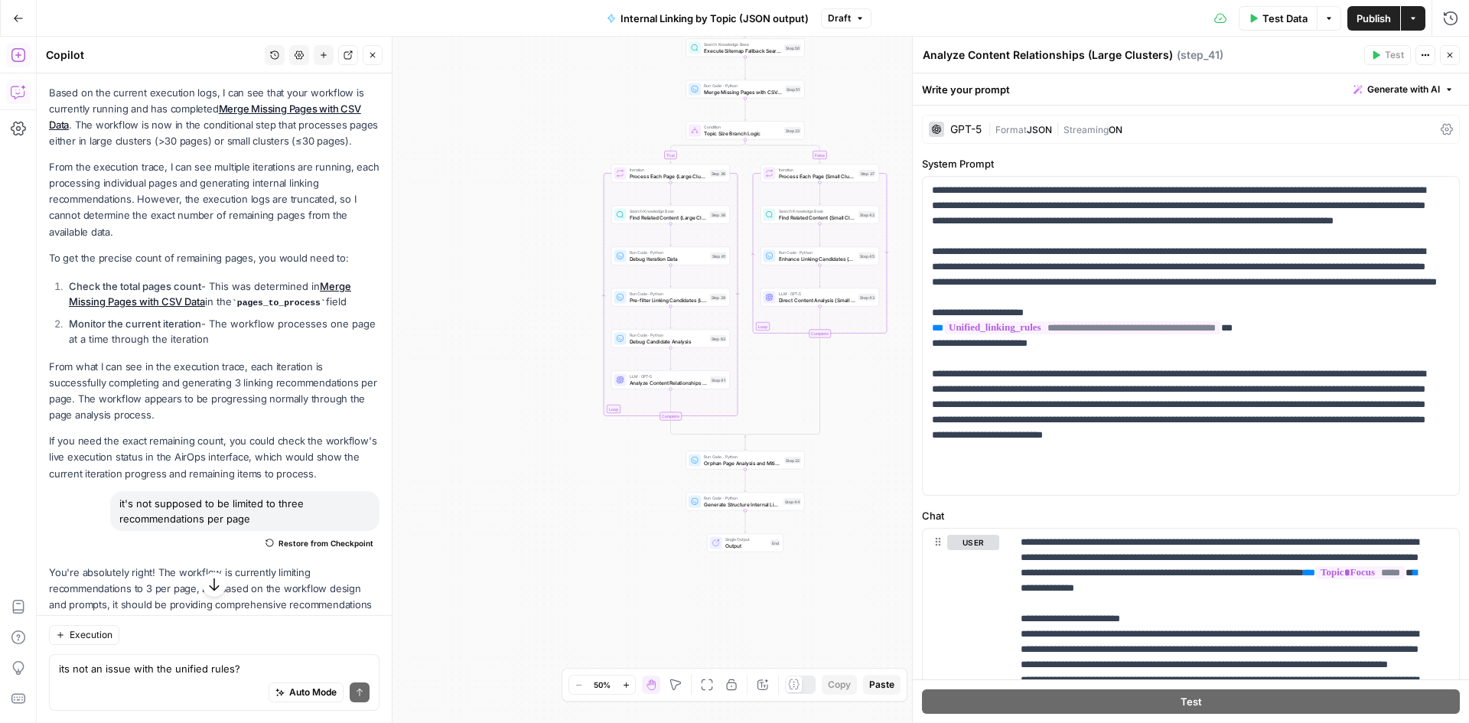
drag, startPoint x: 228, startPoint y: 197, endPoint x: 239, endPoint y: 319, distance: 122.1
click at [241, 304] on div "Based on the current execution logs, I can see that your workflow is currently …" at bounding box center [214, 283] width 330 height 397
click at [239, 311] on li "Check the total pages count - This was determined in Merge Missing Pages with C…" at bounding box center [222, 294] width 314 height 32
drag, startPoint x: 211, startPoint y: 367, endPoint x: 366, endPoint y: 349, distance: 156.3
click at [141, 253] on div "Based on the current execution logs, I can see that your workflow is currently …" at bounding box center [214, 283] width 330 height 397
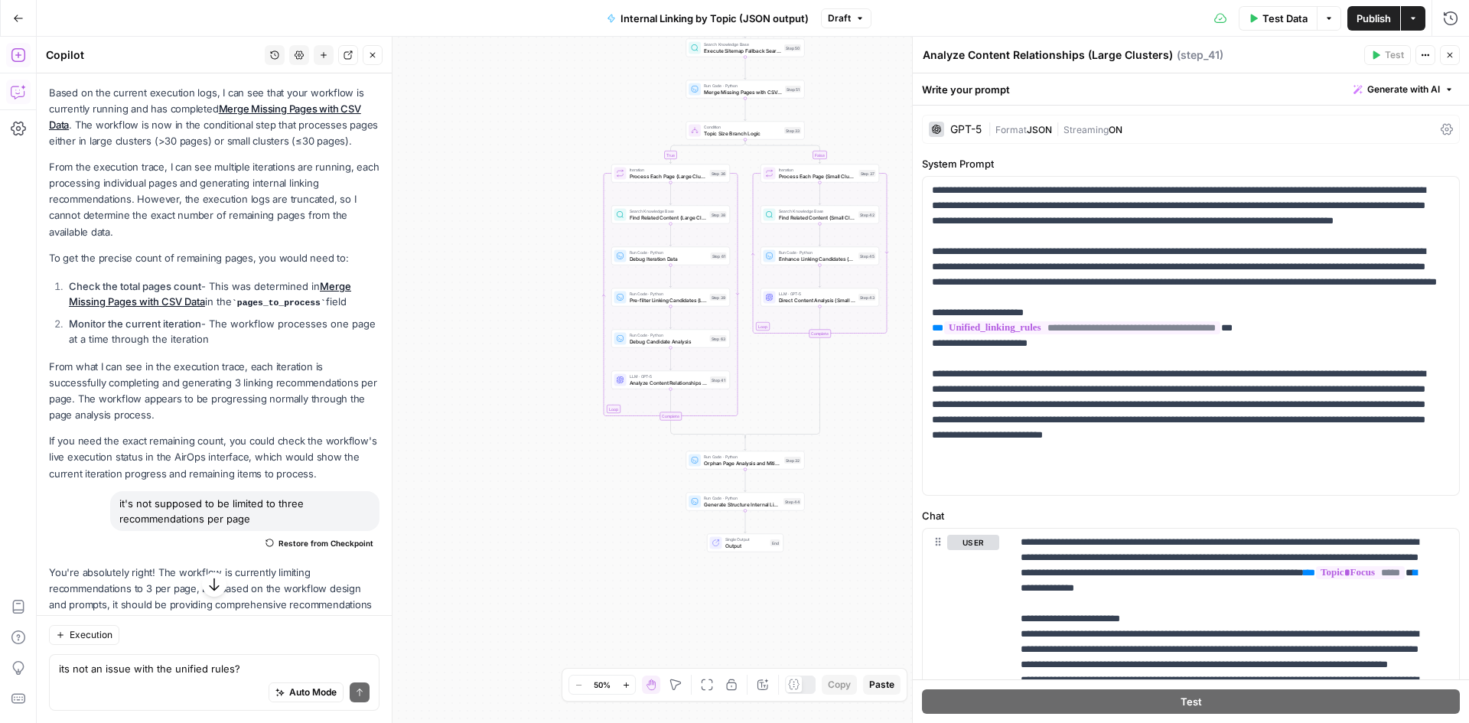
click at [141, 240] on p "From the execution trace, I can see multiple iterations are running, each proce…" at bounding box center [214, 199] width 330 height 81
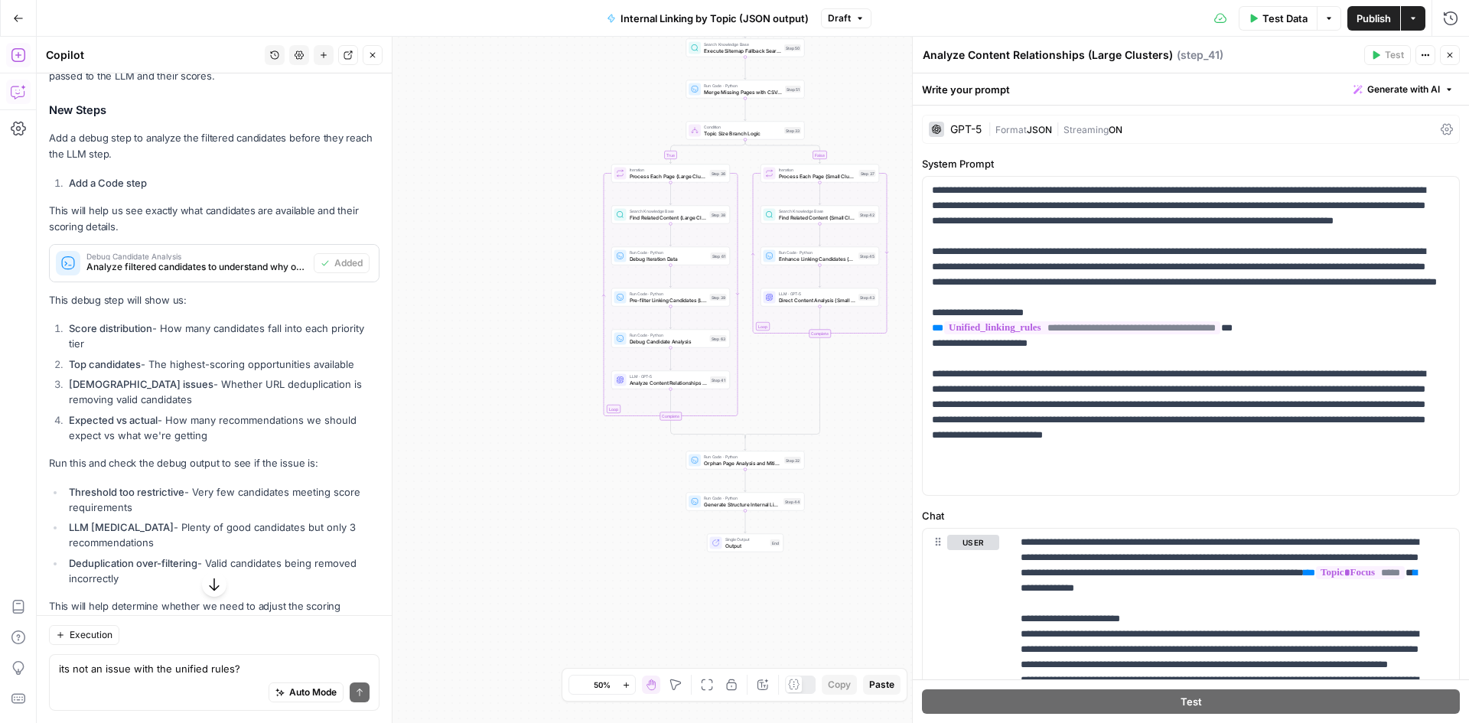
scroll to position [1530, 0]
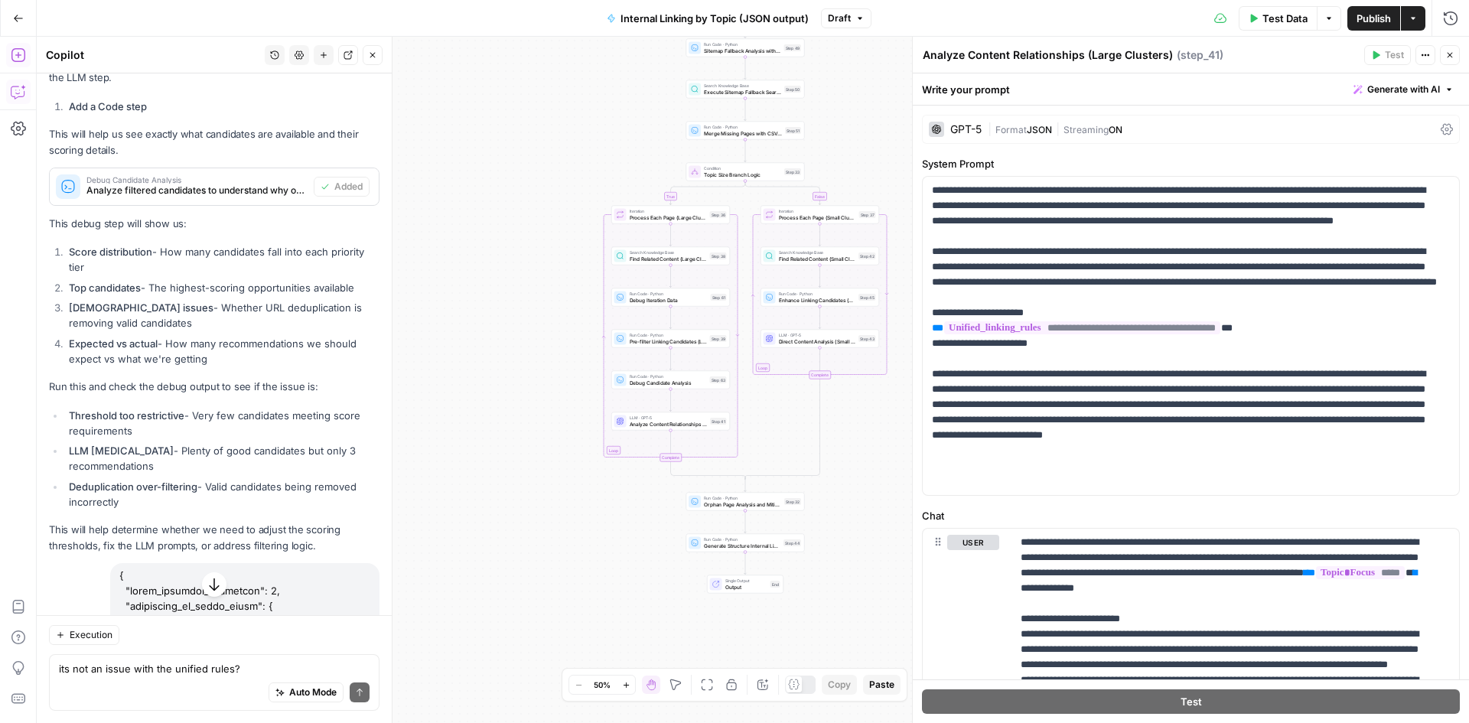
drag, startPoint x: 212, startPoint y: 355, endPoint x: 255, endPoint y: 432, distance: 88.3
click at [255, 432] on div "Great question! Looking at the execution trace, I can see this is likely a scor…" at bounding box center [214, 161] width 330 height 785
click at [255, 432] on li "Threshold too restrictive - Very few candidates meeting score requirements" at bounding box center [222, 423] width 314 height 31
drag, startPoint x: 114, startPoint y: 523, endPoint x: 99, endPoint y: 415, distance: 109.7
click at [99, 415] on div "Great question! Looking at the execution trace, I can see this is likely a scor…" at bounding box center [214, 161] width 330 height 785
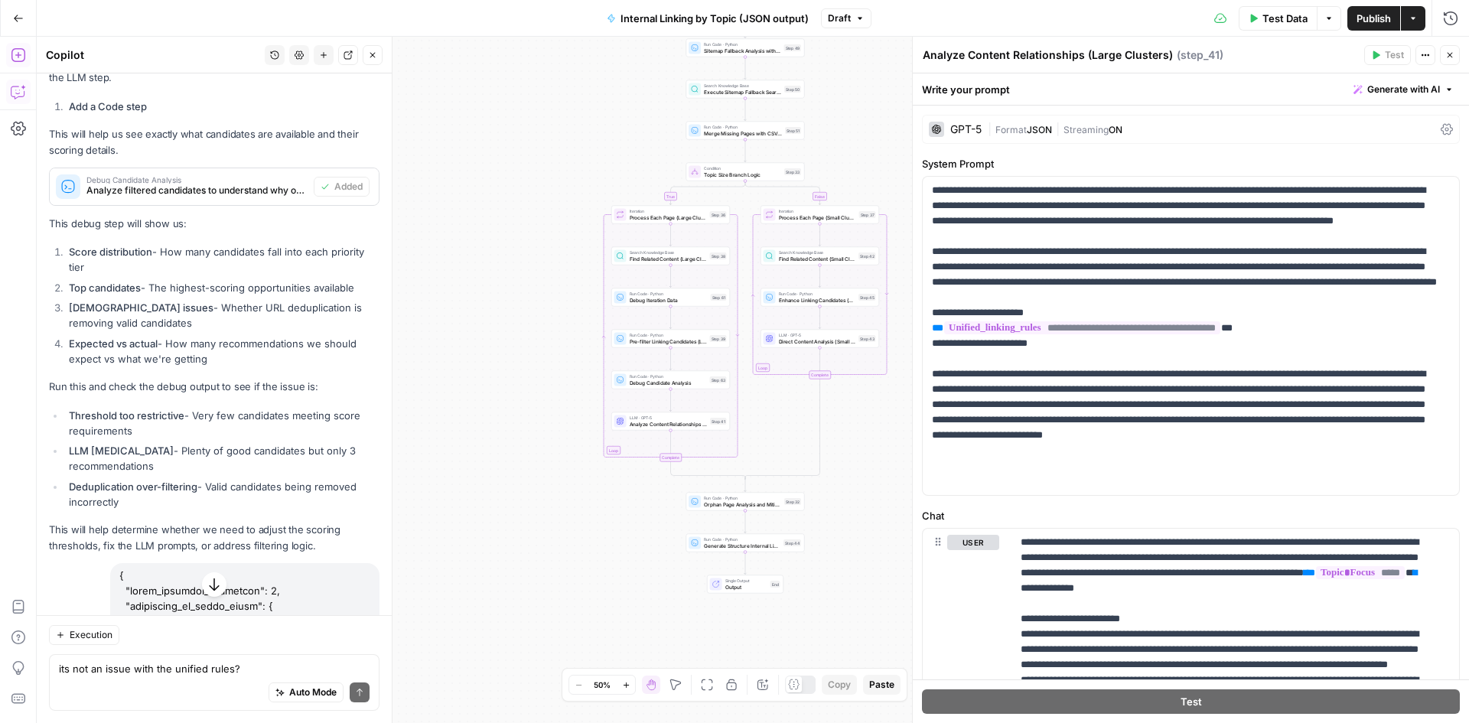
click at [104, 421] on strong "Threshold too restrictive" at bounding box center [126, 415] width 115 height 12
drag, startPoint x: 73, startPoint y: 430, endPoint x: 149, endPoint y: 516, distance: 115.4
click at [149, 509] on ul "Threshold too restrictive - Very few candidates meeting score requirements LLM …" at bounding box center [214, 459] width 330 height 102
click at [149, 509] on li "Deduplication over-filtering - Valid candidates being removed incorrectly" at bounding box center [222, 494] width 314 height 31
drag, startPoint x: 134, startPoint y: 515, endPoint x: 41, endPoint y: 374, distance: 168.9
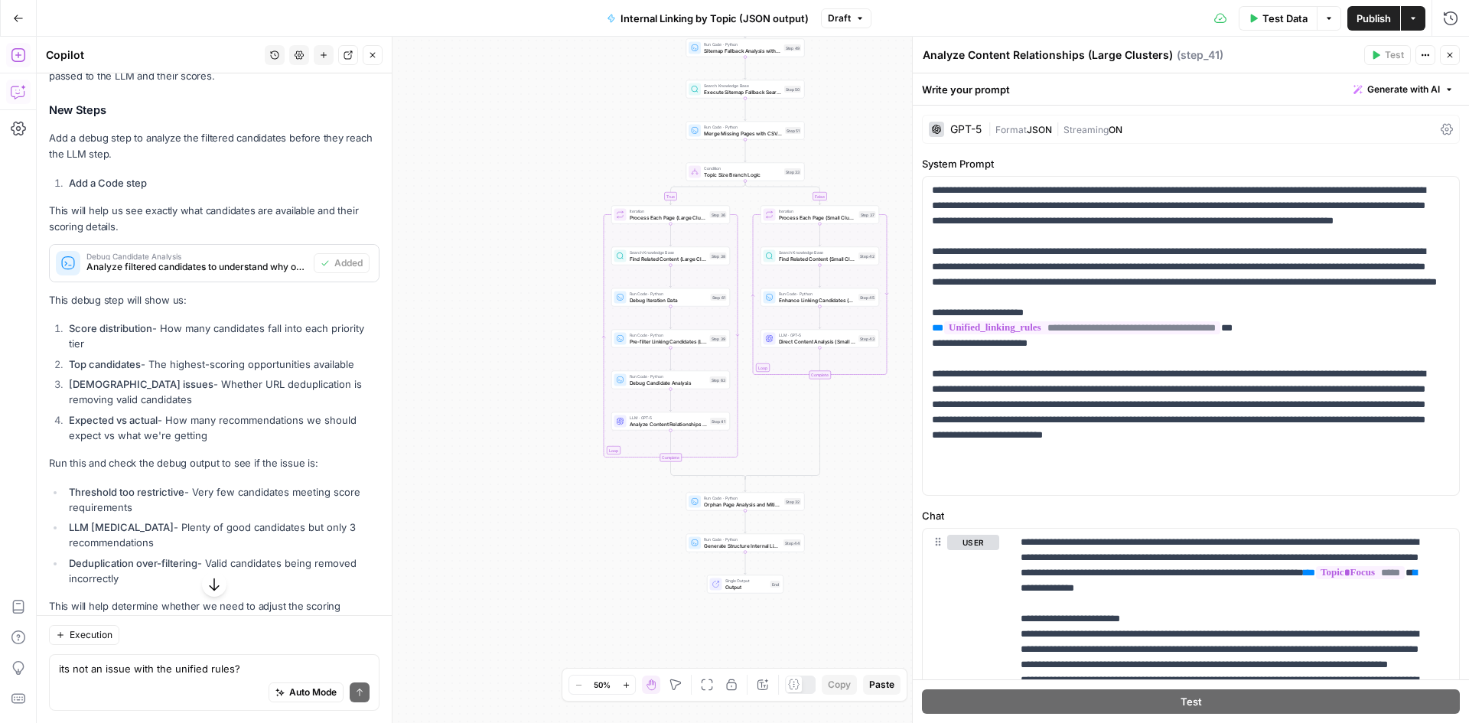
click at [208, 582] on icon "button" at bounding box center [214, 584] width 15 height 15
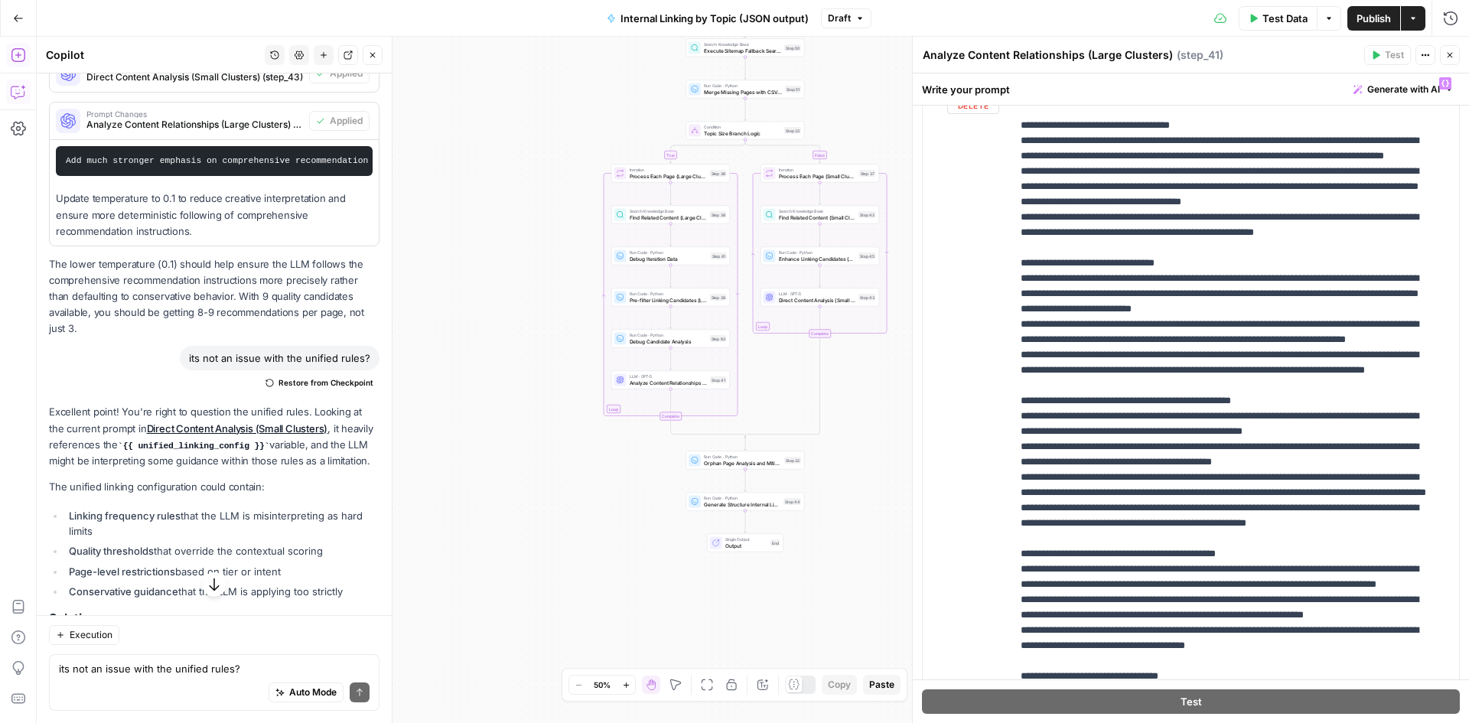
scroll to position [382, 0]
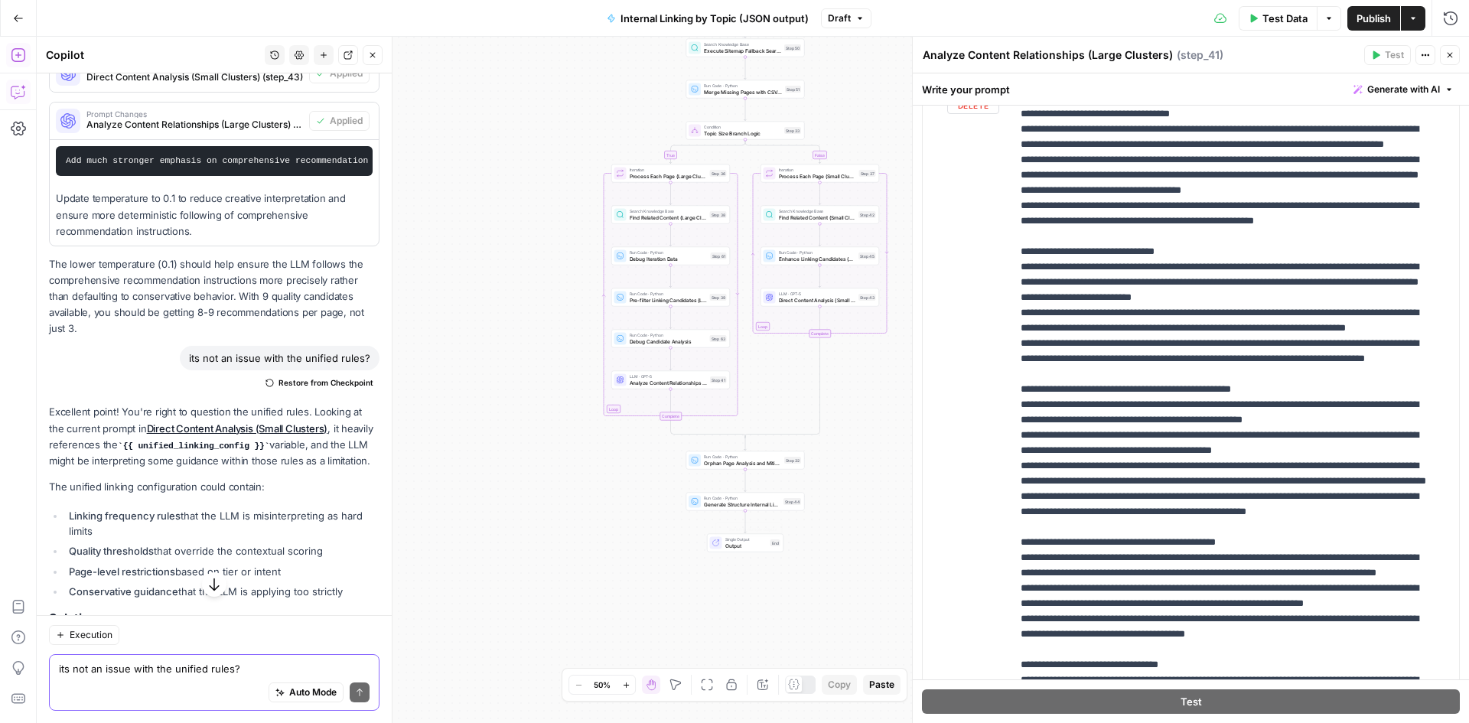
click at [202, 675] on textarea "its not an issue with the unified rules?" at bounding box center [214, 668] width 311 height 15
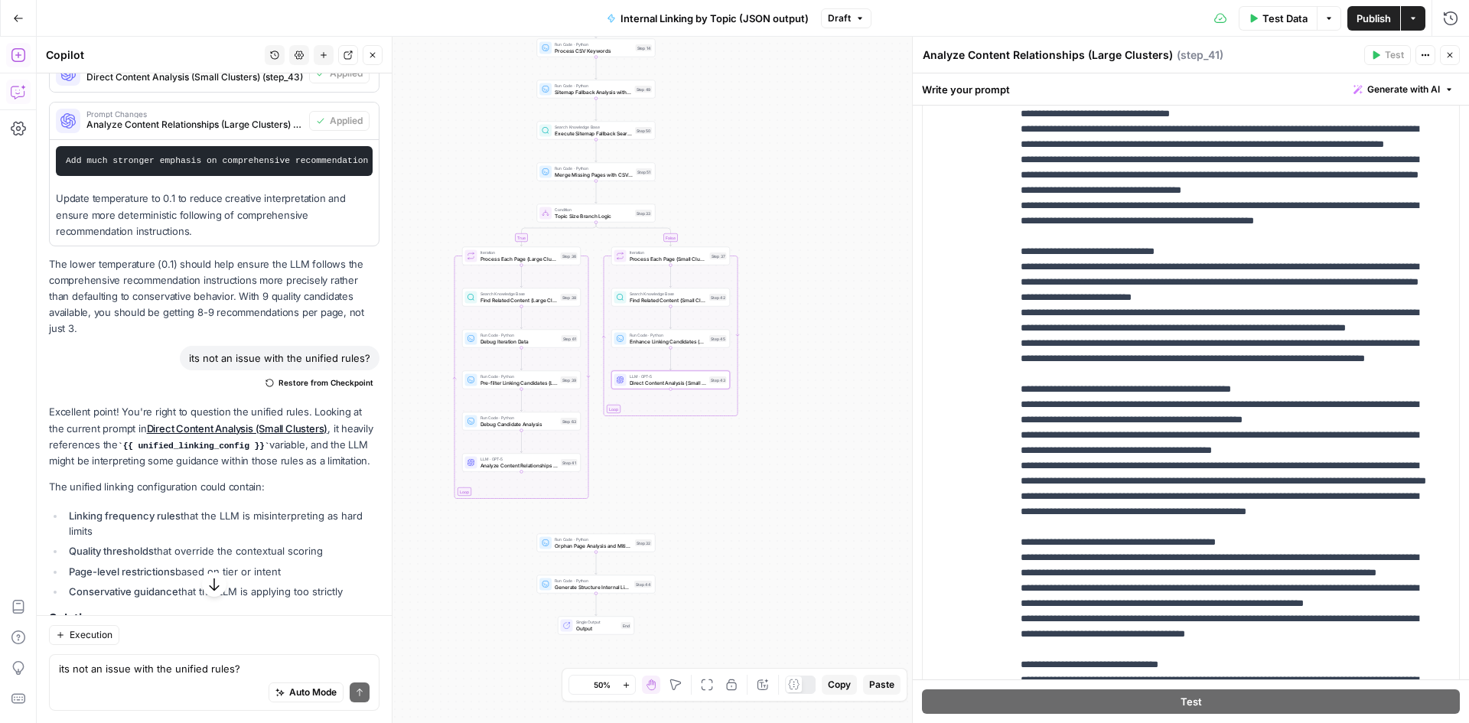
click at [215, 582] on icon "button" at bounding box center [214, 584] width 15 height 15
click at [211, 582] on icon "button" at bounding box center [214, 584] width 15 height 15
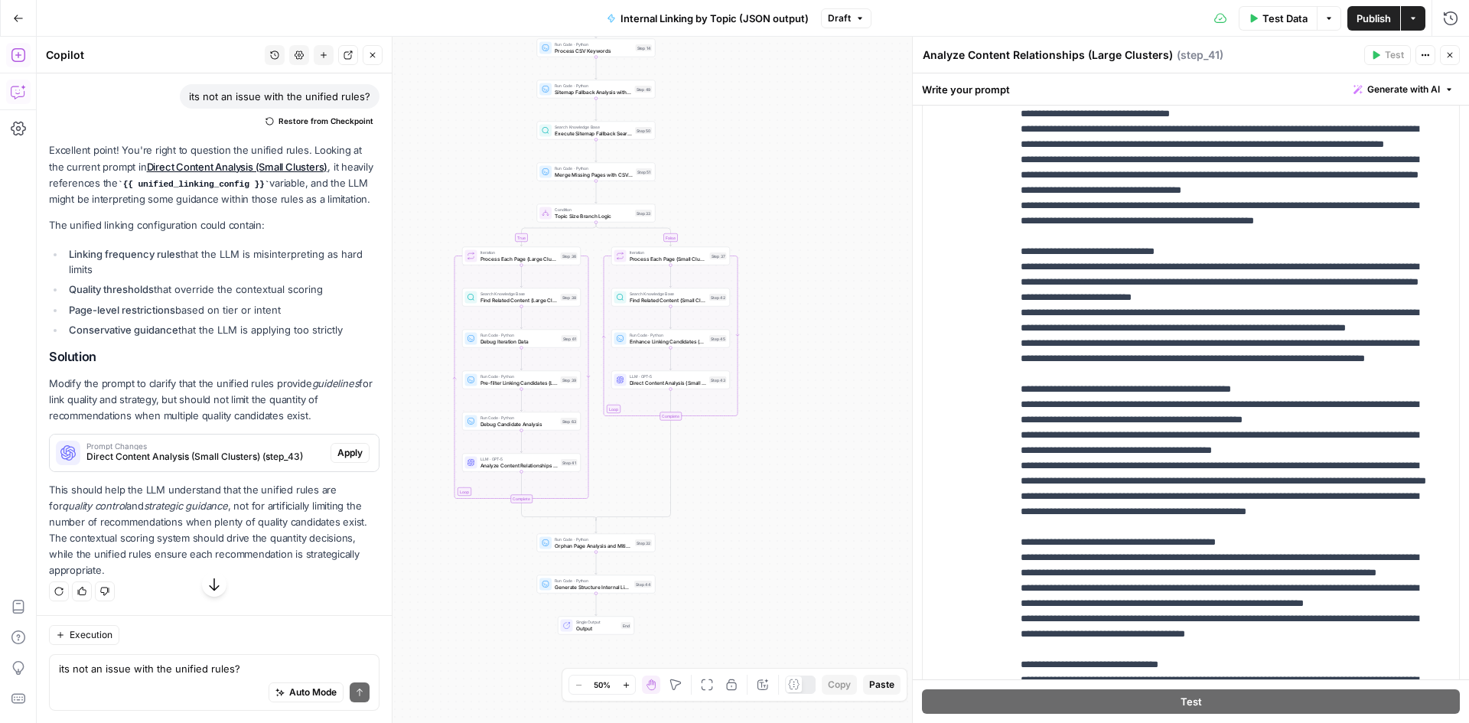
scroll to position [5559, 0]
click at [165, 672] on textarea "its not an issue with the unified rules?" at bounding box center [214, 668] width 311 height 15
type textarea "let's drop the threshold"
click at [1454, 54] on button "Close" at bounding box center [1449, 55] width 20 height 20
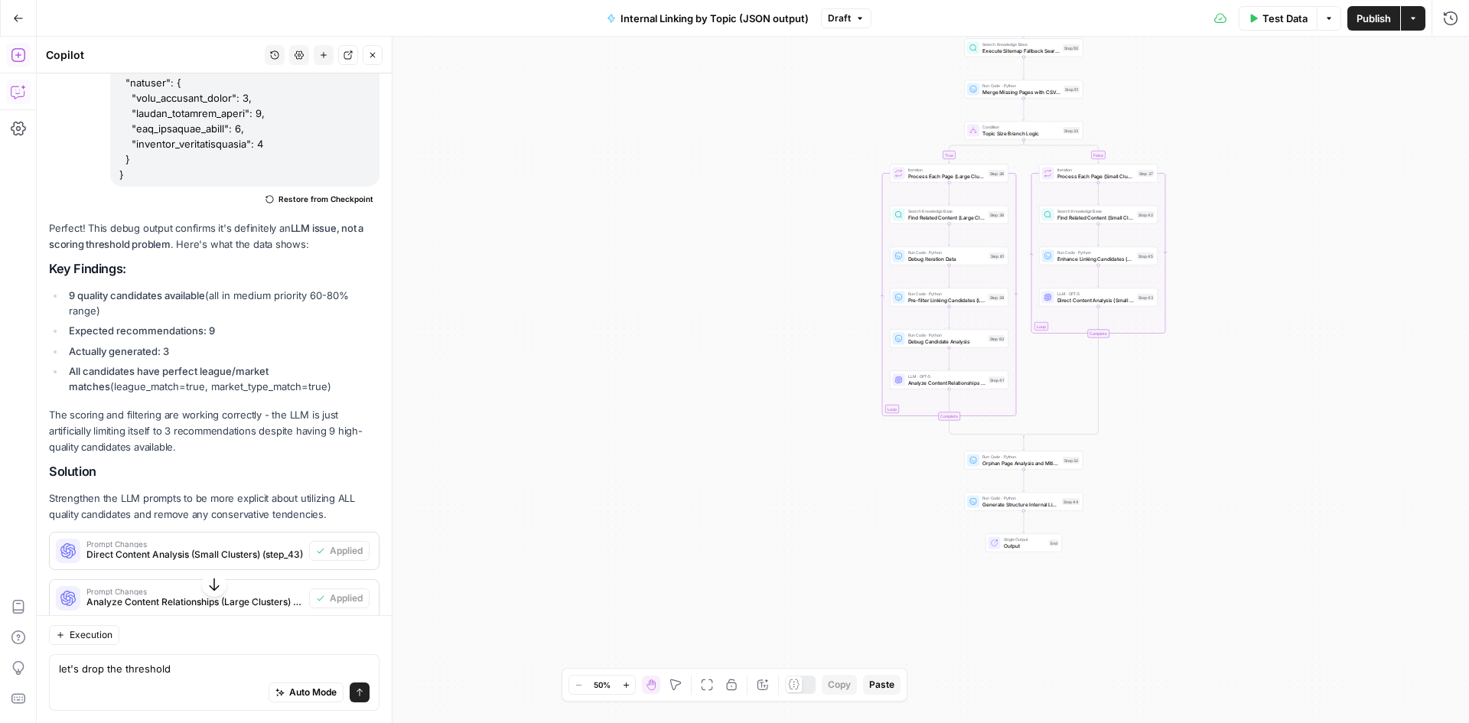
scroll to position [4718, 0]
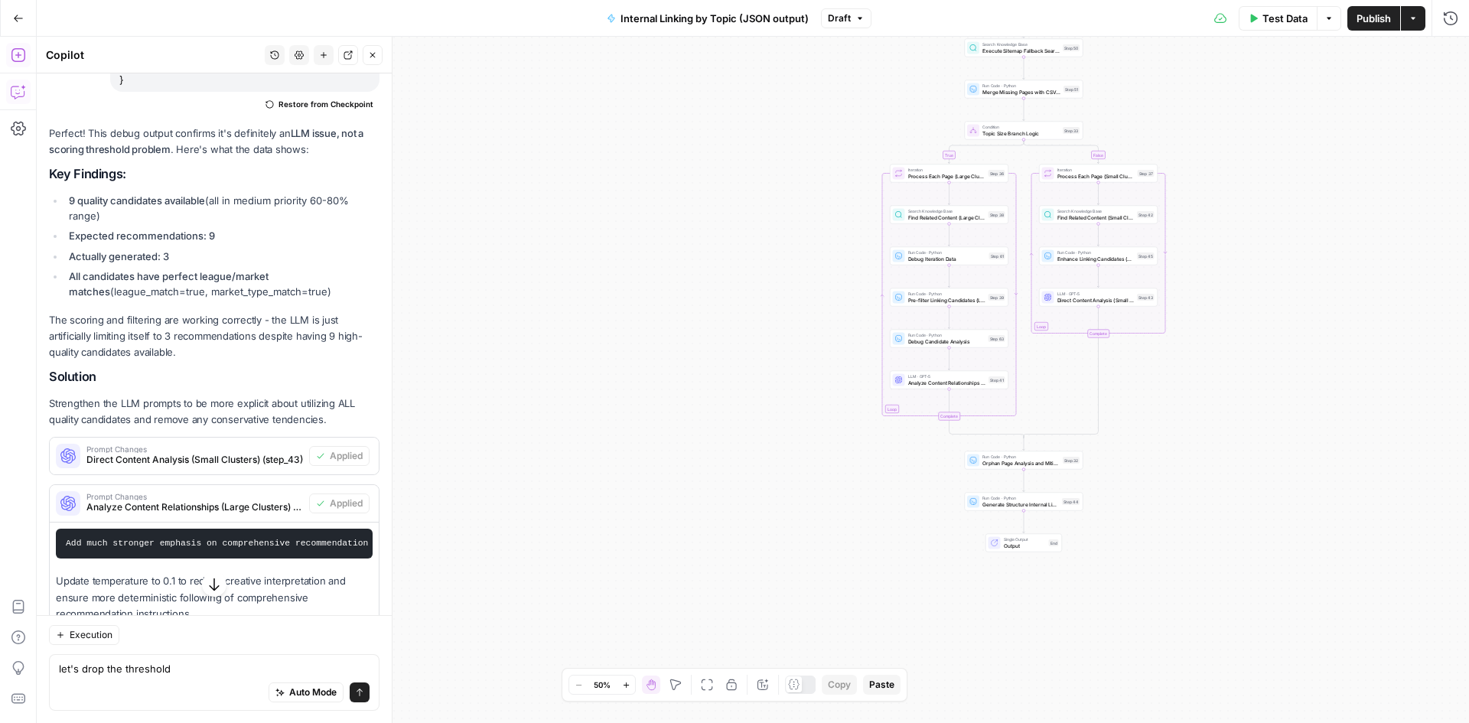
click at [1258, 37] on div "true false Workflow Input Settings Inputs Run Code · Python Extract Available T…" at bounding box center [753, 380] width 1432 height 686
click at [1255, 27] on button "Test Data" at bounding box center [1277, 18] width 79 height 24
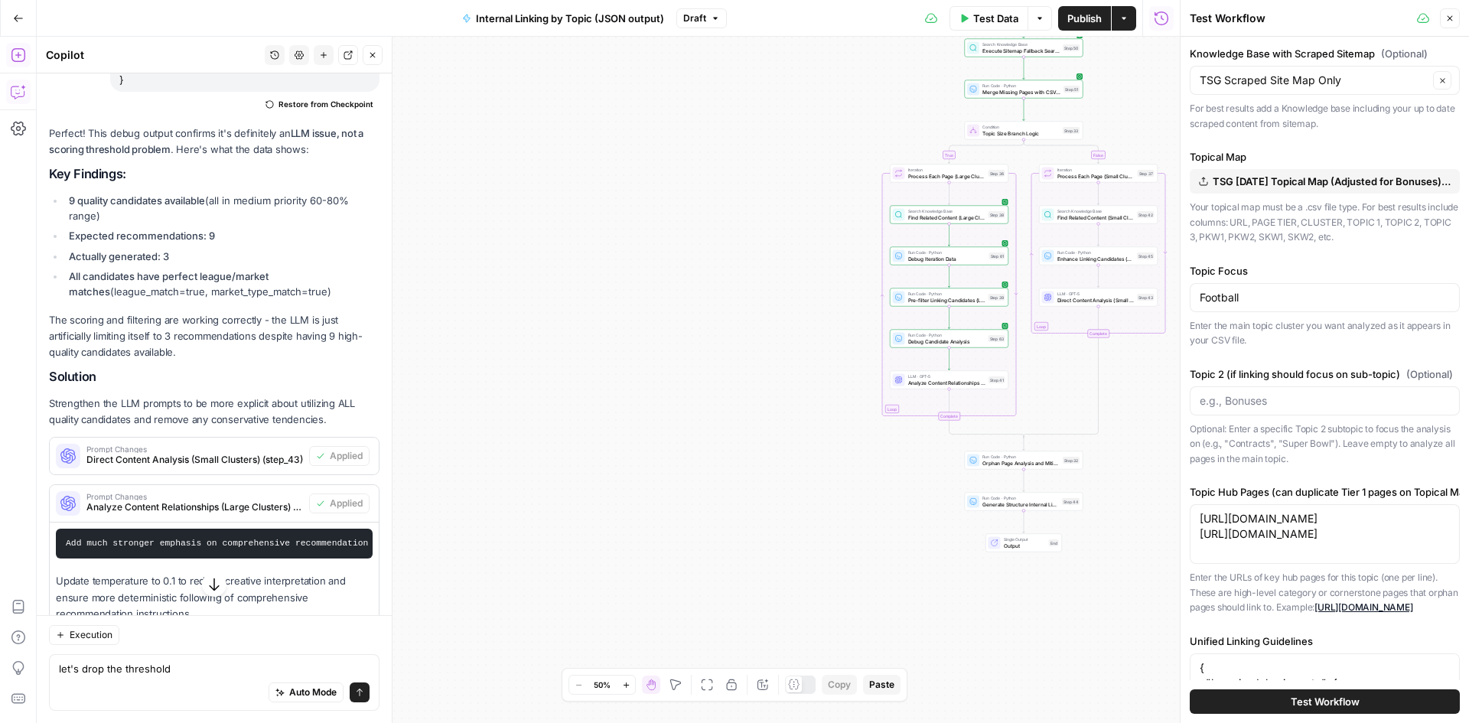
click at [1450, 20] on icon "button" at bounding box center [1449, 18] width 9 height 9
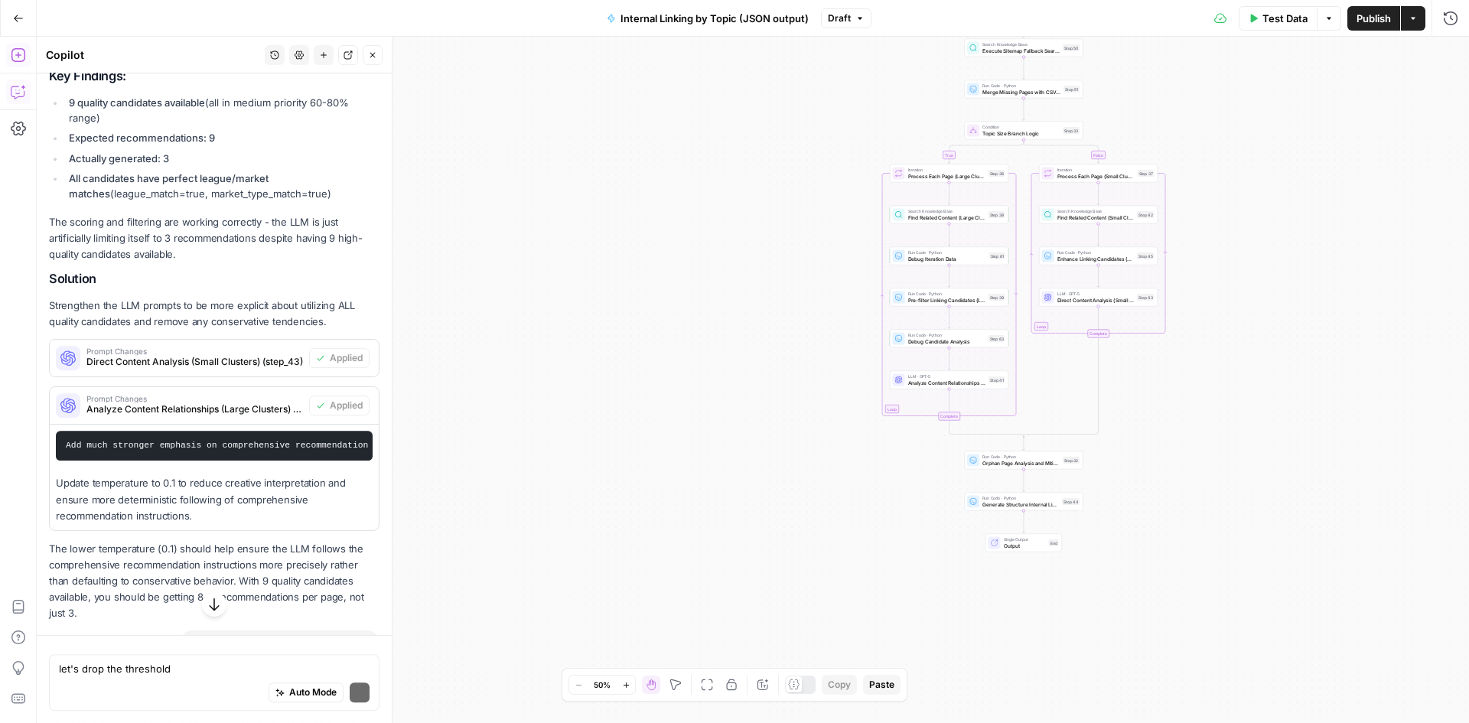
scroll to position [4644, 0]
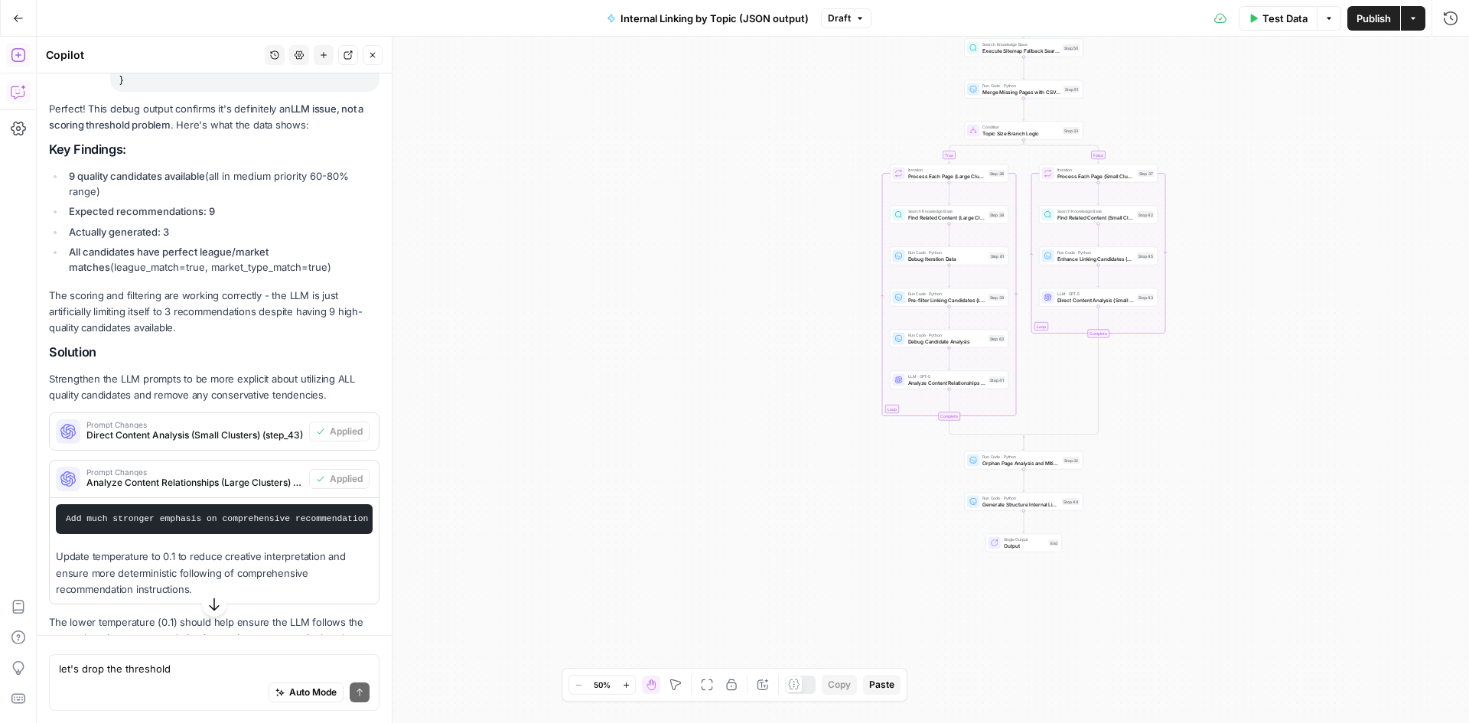
click at [1264, 25] on span "Test Data" at bounding box center [1284, 18] width 45 height 15
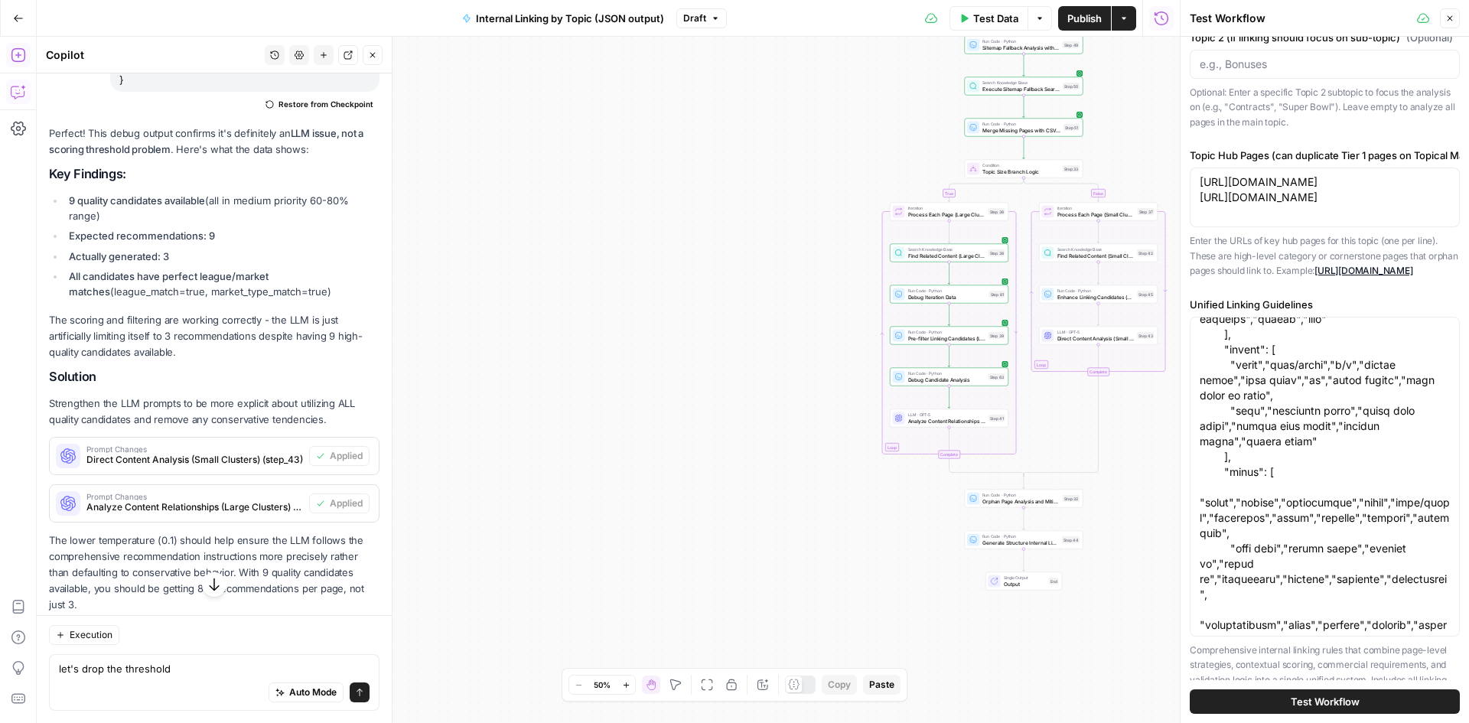
scroll to position [765, 0]
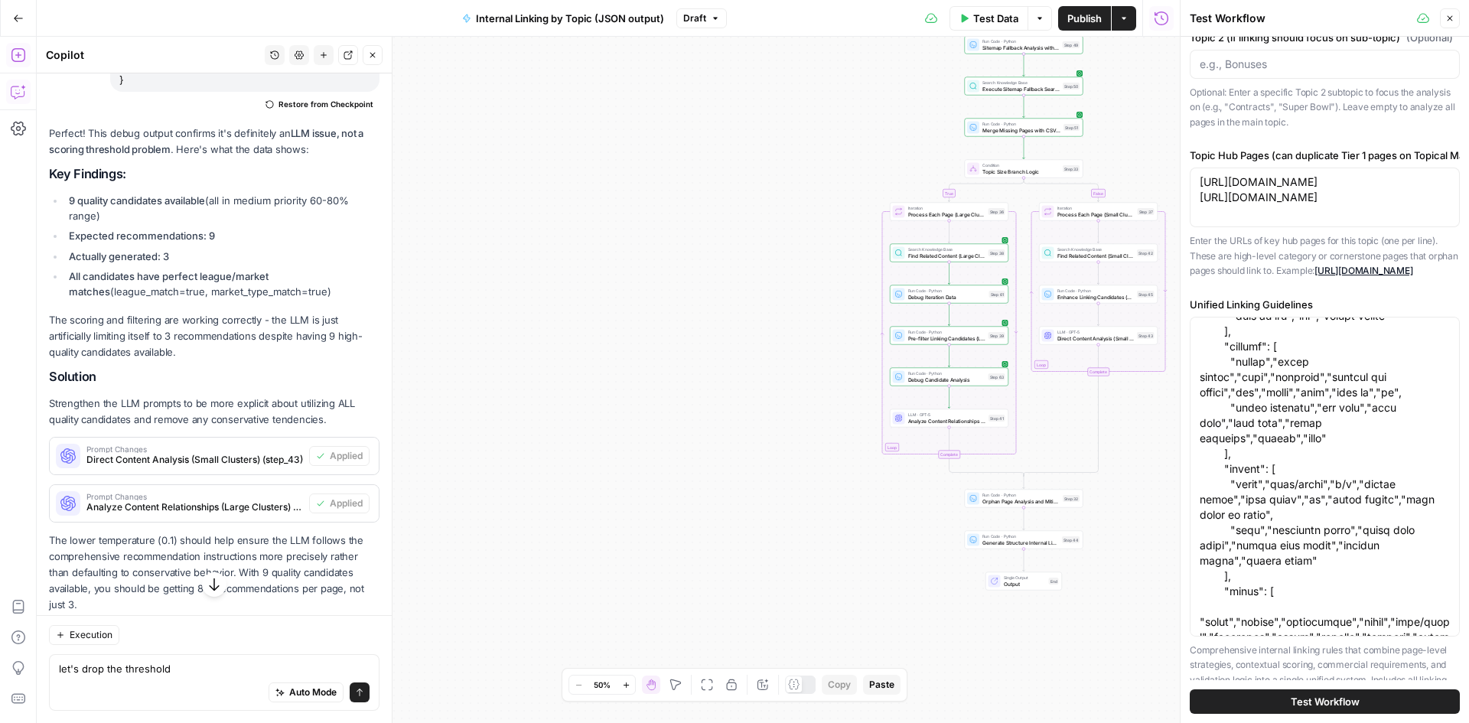
click at [1335, 703] on span "Test Workflow" at bounding box center [1324, 701] width 69 height 15
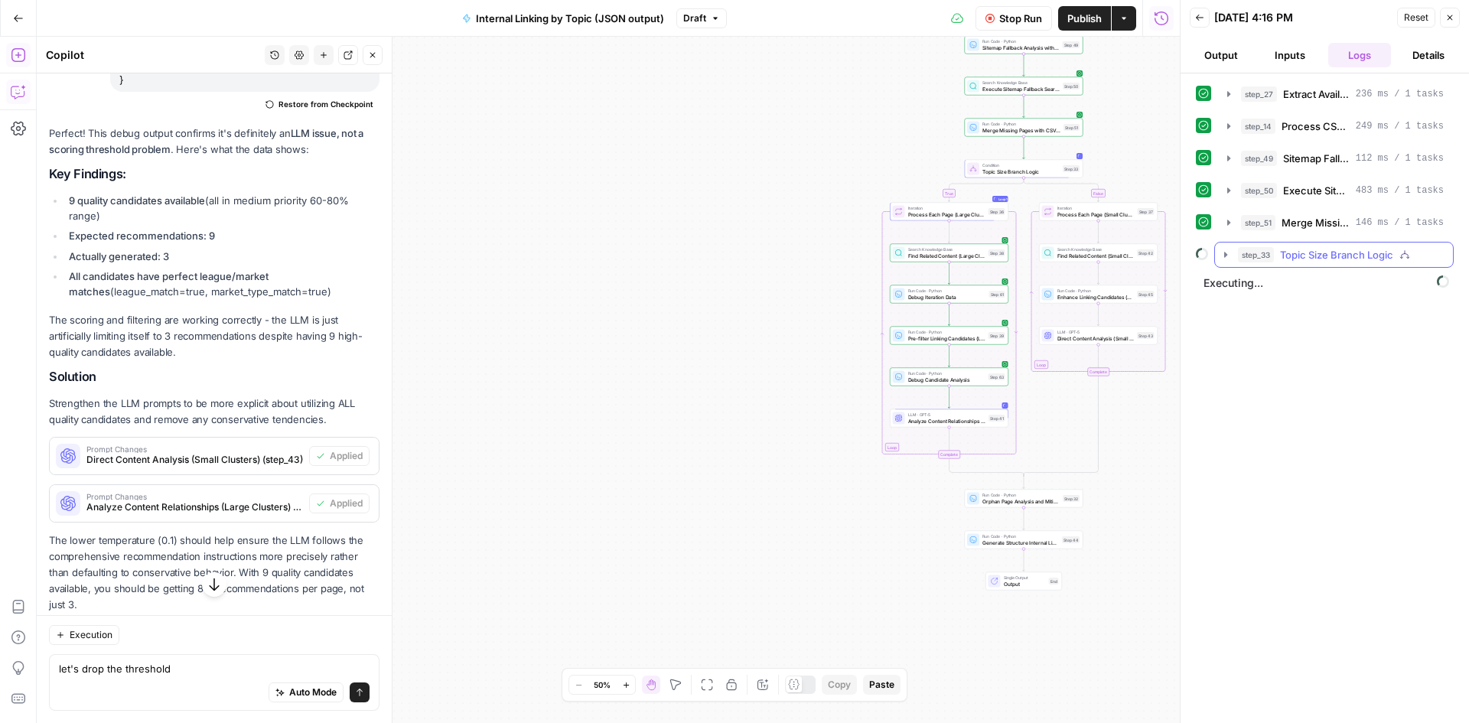
click at [1218, 259] on button "step_33 Topic Size Branch Logic" at bounding box center [1334, 254] width 238 height 24
drag, startPoint x: 1239, startPoint y: 285, endPoint x: 1252, endPoint y: 289, distance: 13.6
click at [1242, 286] on div "step_36 Process Each Page (Large Clusters)" at bounding box center [1333, 287] width 213 height 26
click at [1252, 289] on icon "button" at bounding box center [1257, 287] width 12 height 12
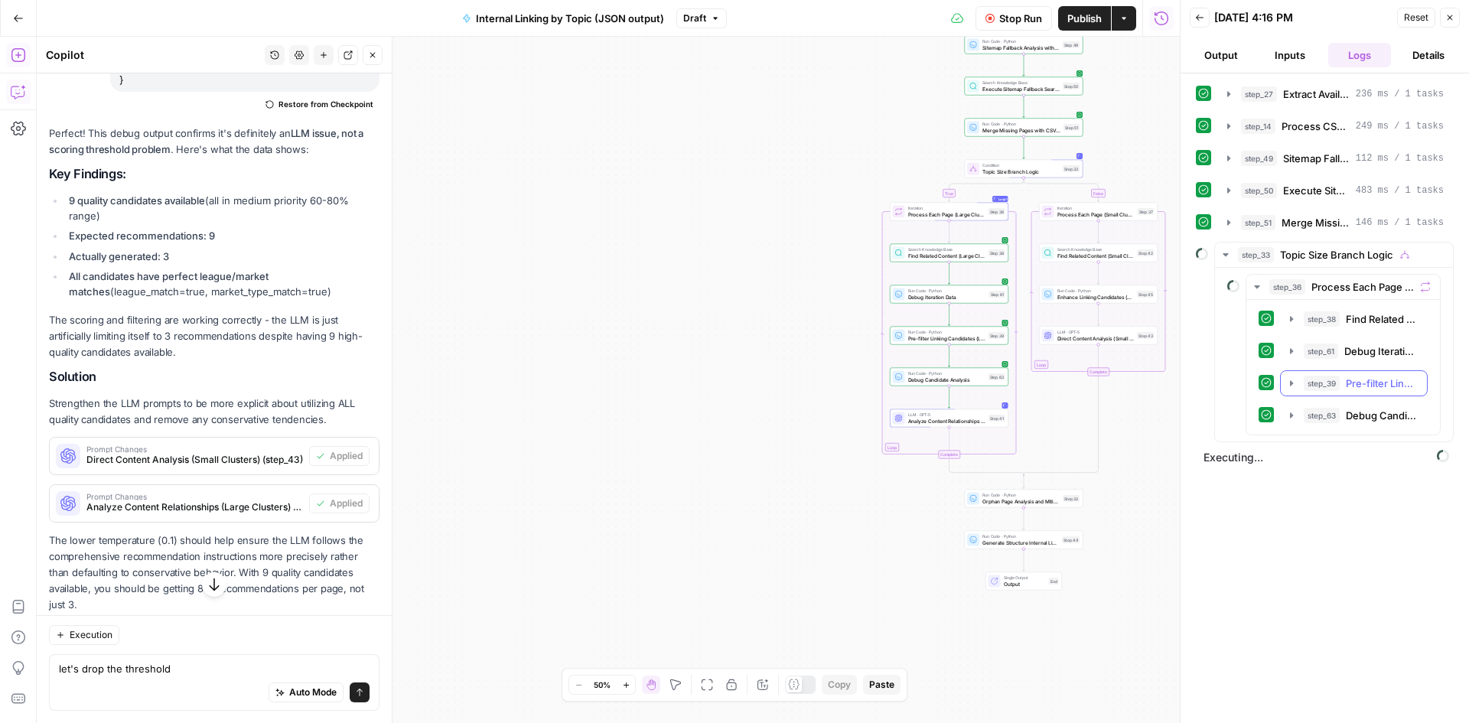
click at [1286, 390] on button "step_39 Pre-filter Linking Candidates (Large Clusters) 144 ms / 1 tasks" at bounding box center [1353, 383] width 146 height 24
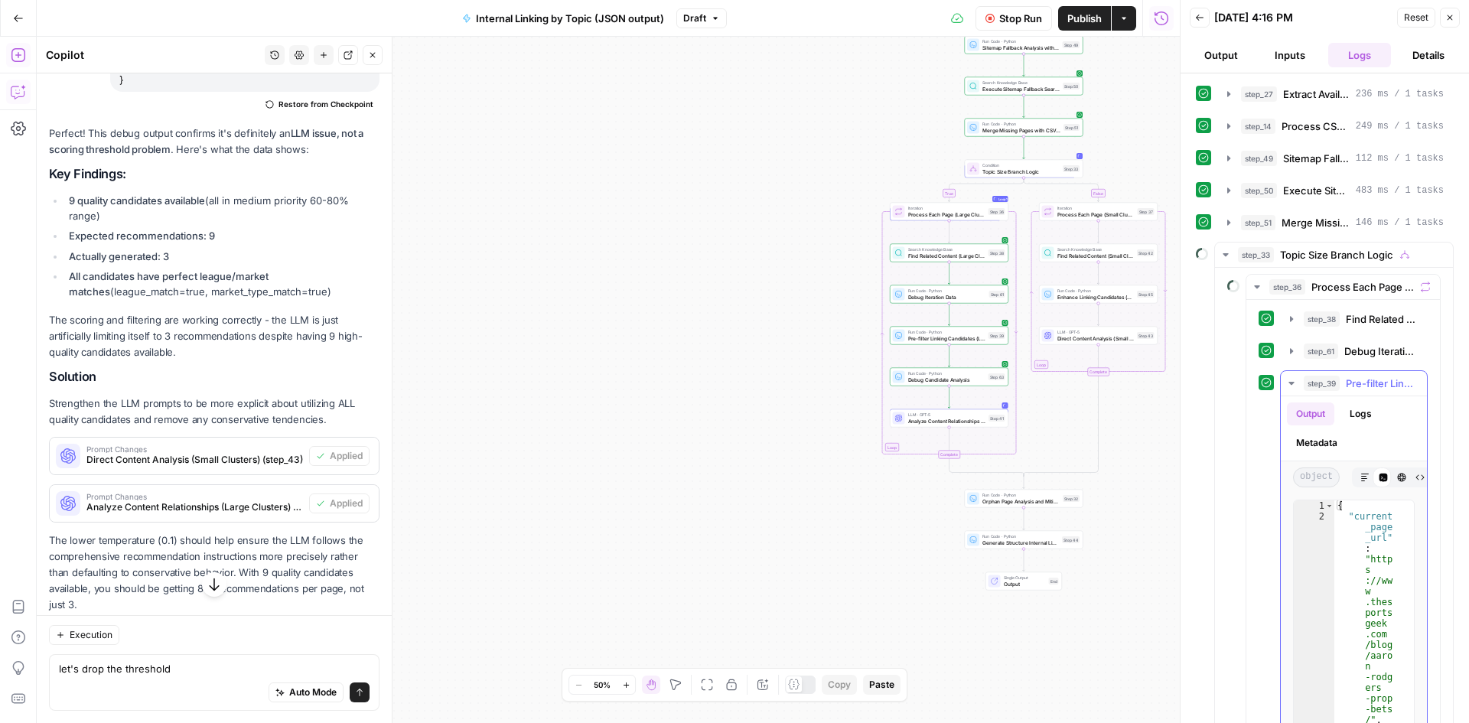
click at [1286, 390] on button "step_39 Pre-filter Linking Candidates (Large Clusters) 144 ms / 1 tasks" at bounding box center [1353, 383] width 146 height 24
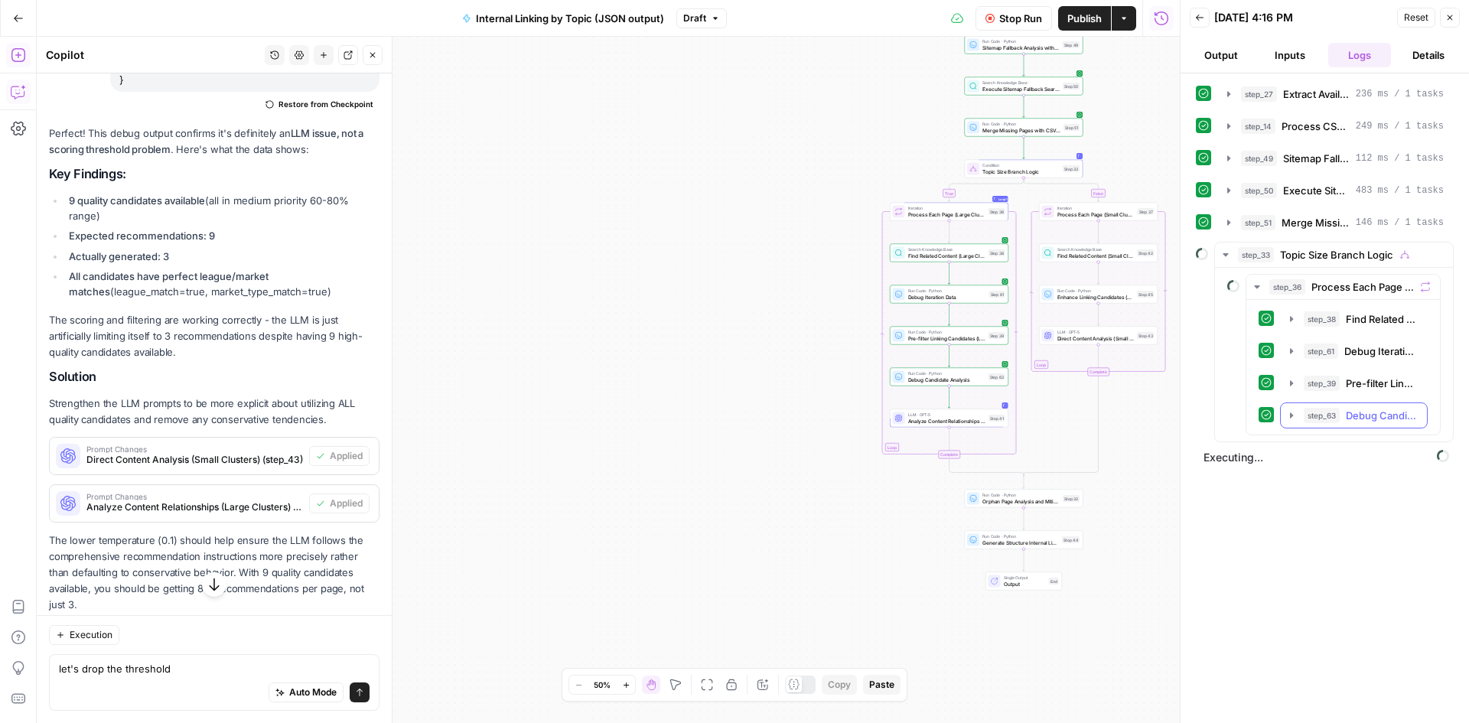
click at [1287, 421] on button "step_63 Debug Candidate Analysis 96 ms / 1 tasks" at bounding box center [1353, 415] width 146 height 24
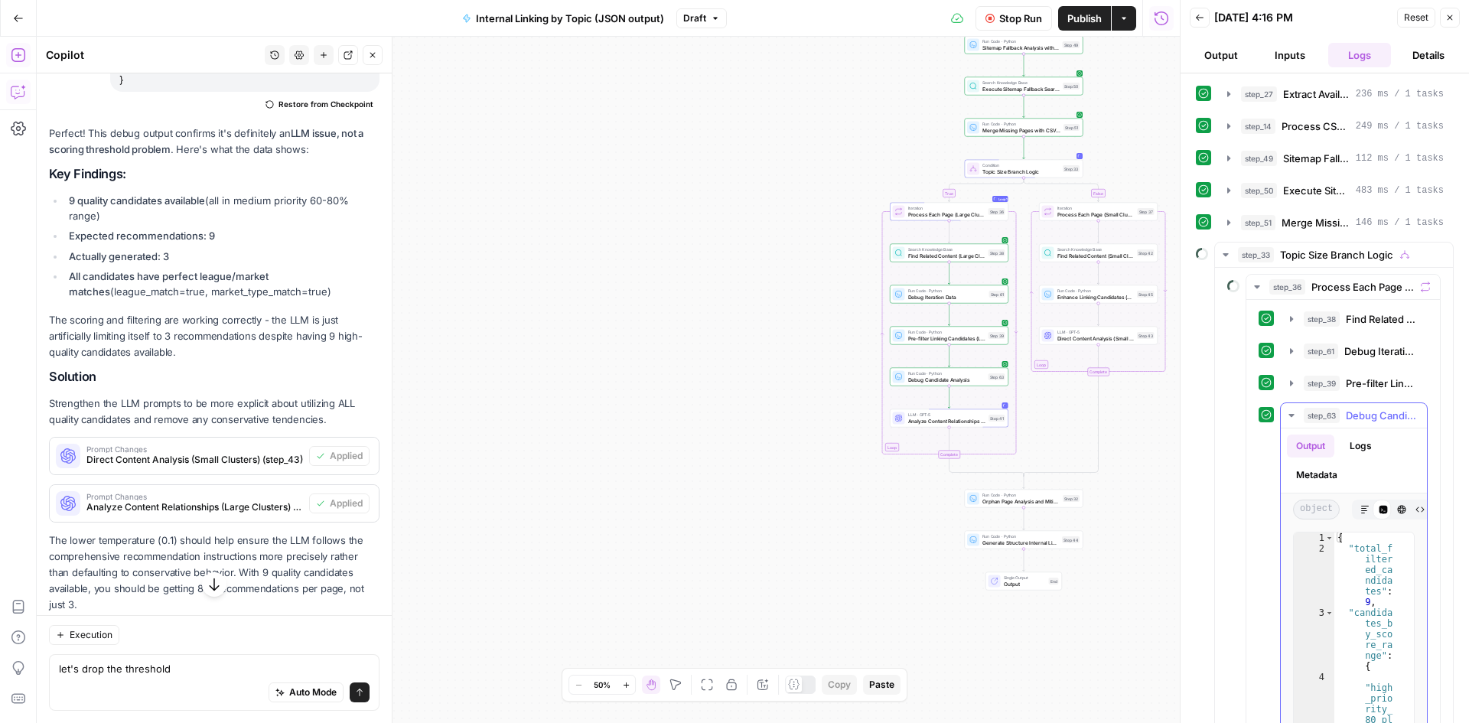
click at [1289, 419] on icon "button" at bounding box center [1291, 415] width 12 height 12
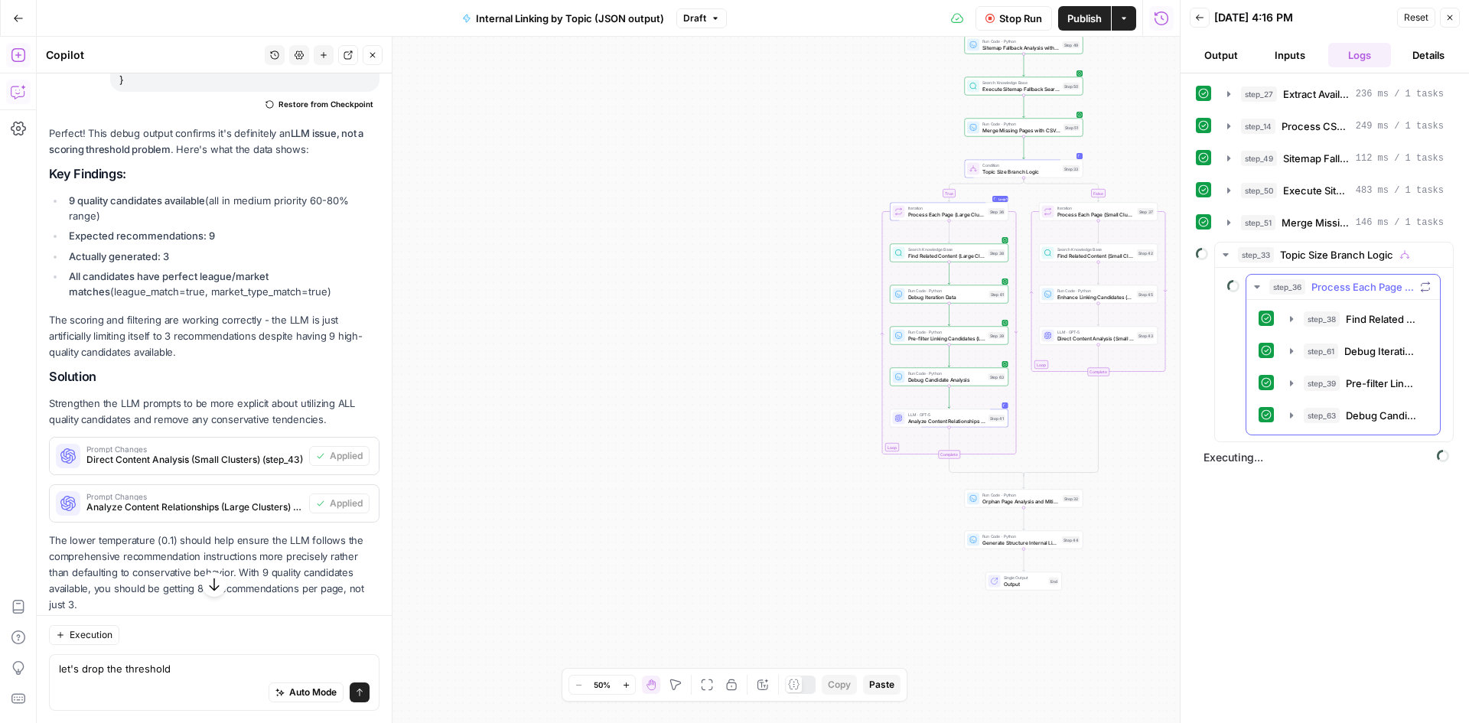
click at [1254, 285] on icon "button" at bounding box center [1257, 287] width 12 height 12
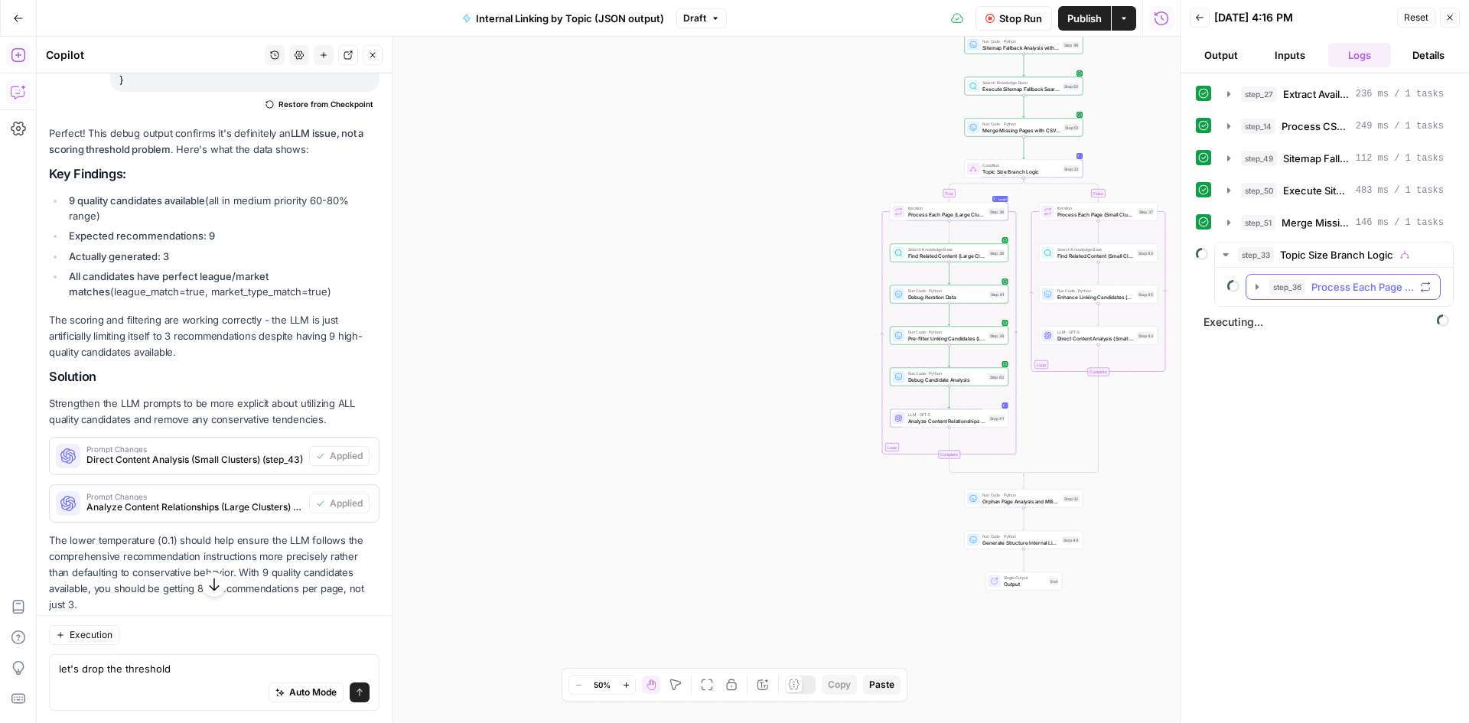
drag, startPoint x: 1251, startPoint y: 288, endPoint x: 1254, endPoint y: 280, distance: 9.0
click at [1253, 285] on icon "button" at bounding box center [1257, 287] width 12 height 12
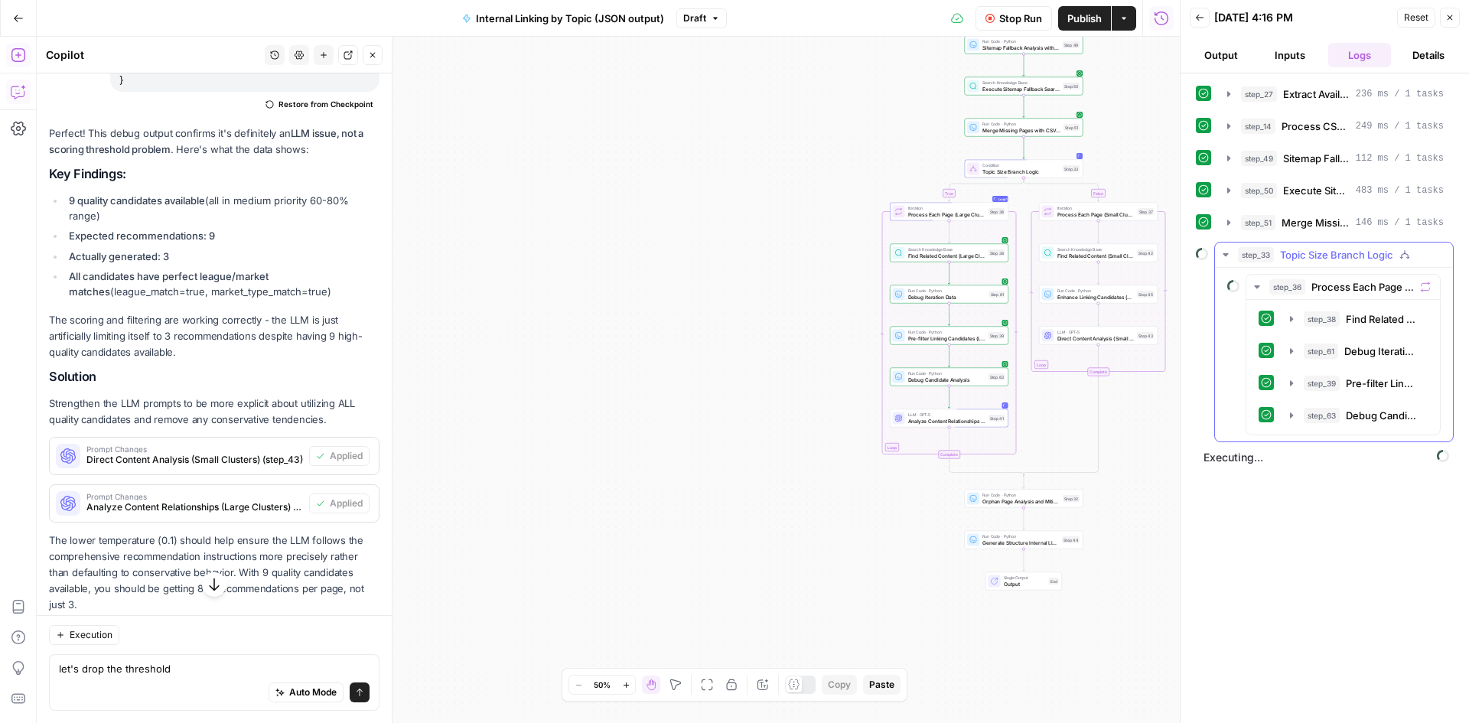
click at [1228, 261] on button "step_33 Topic Size Branch Logic" at bounding box center [1334, 254] width 238 height 24
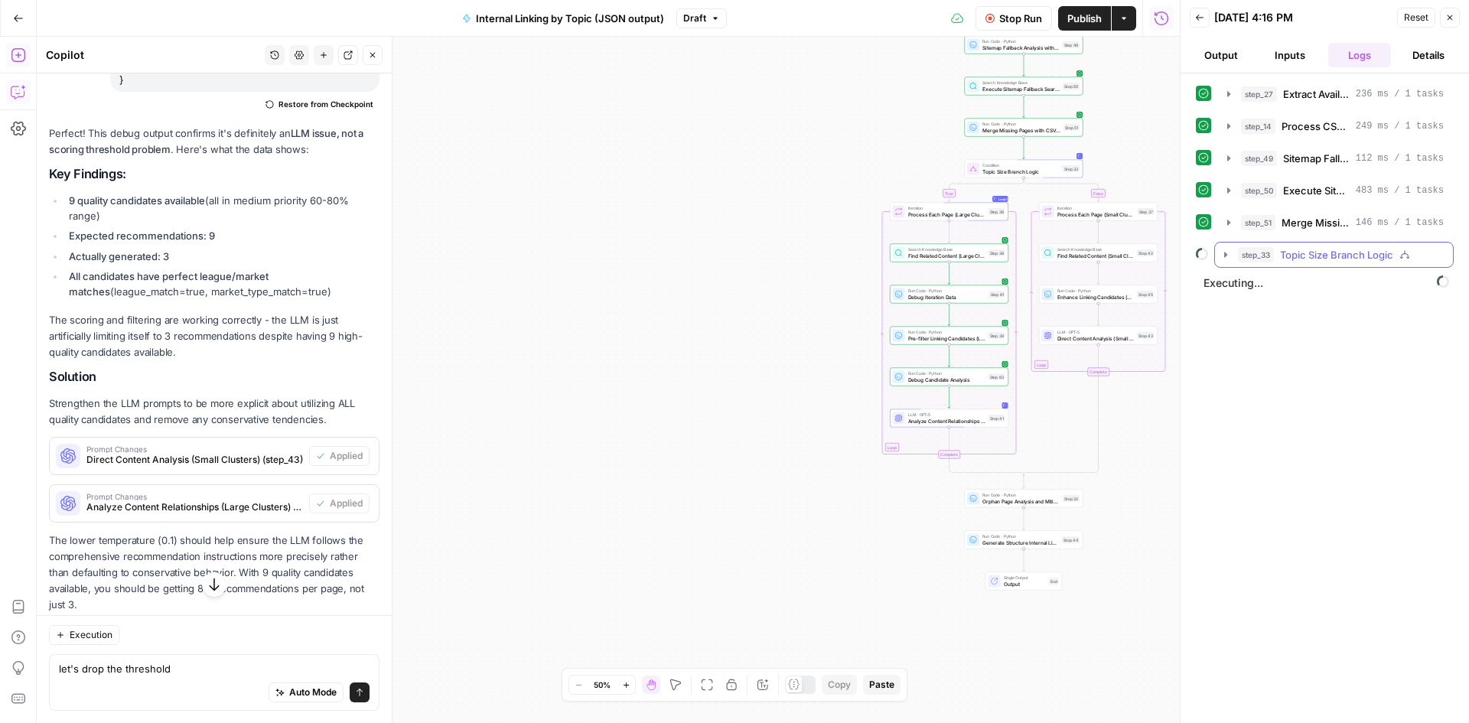
click at [1221, 259] on icon "button" at bounding box center [1225, 255] width 12 height 12
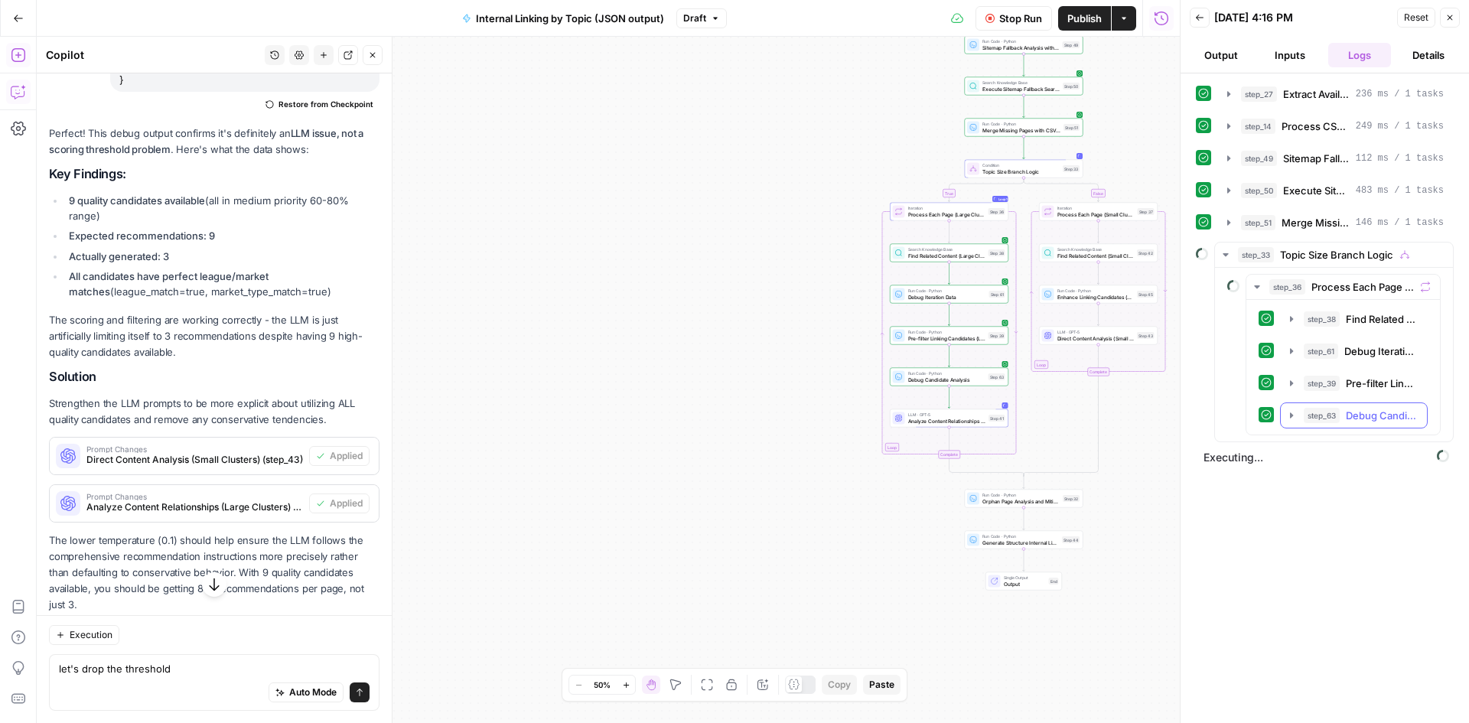
click at [1281, 409] on button "step_63 Debug Candidate Analysis 96 ms / 1 tasks" at bounding box center [1353, 415] width 146 height 24
click at [1288, 415] on icon "button" at bounding box center [1291, 415] width 14 height 14
click at [1283, 418] on button "step_63 Debug Candidate Analysis 96 ms / 1 tasks" at bounding box center [1353, 415] width 146 height 24
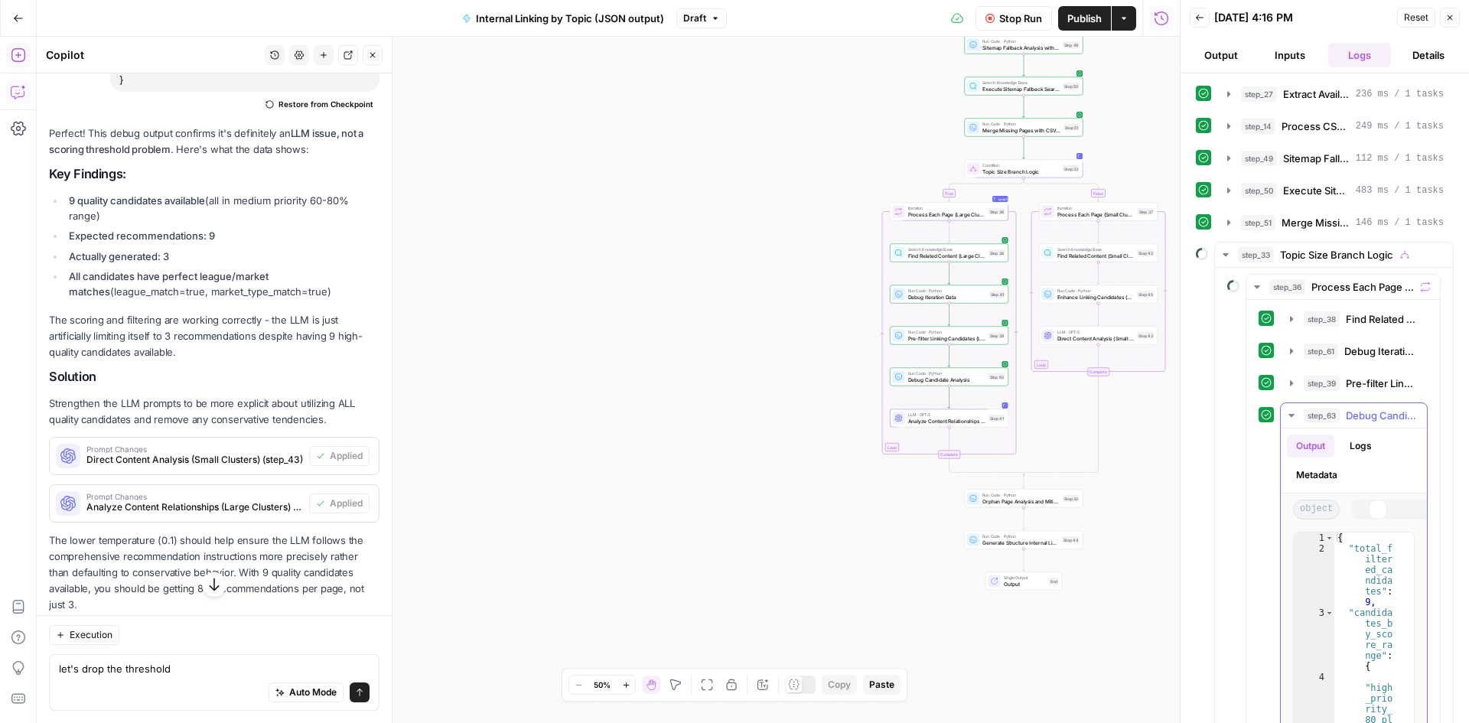
click at [1283, 418] on button "step_63 Debug Candidate Analysis 96 ms / 1 tasks" at bounding box center [1353, 415] width 146 height 24
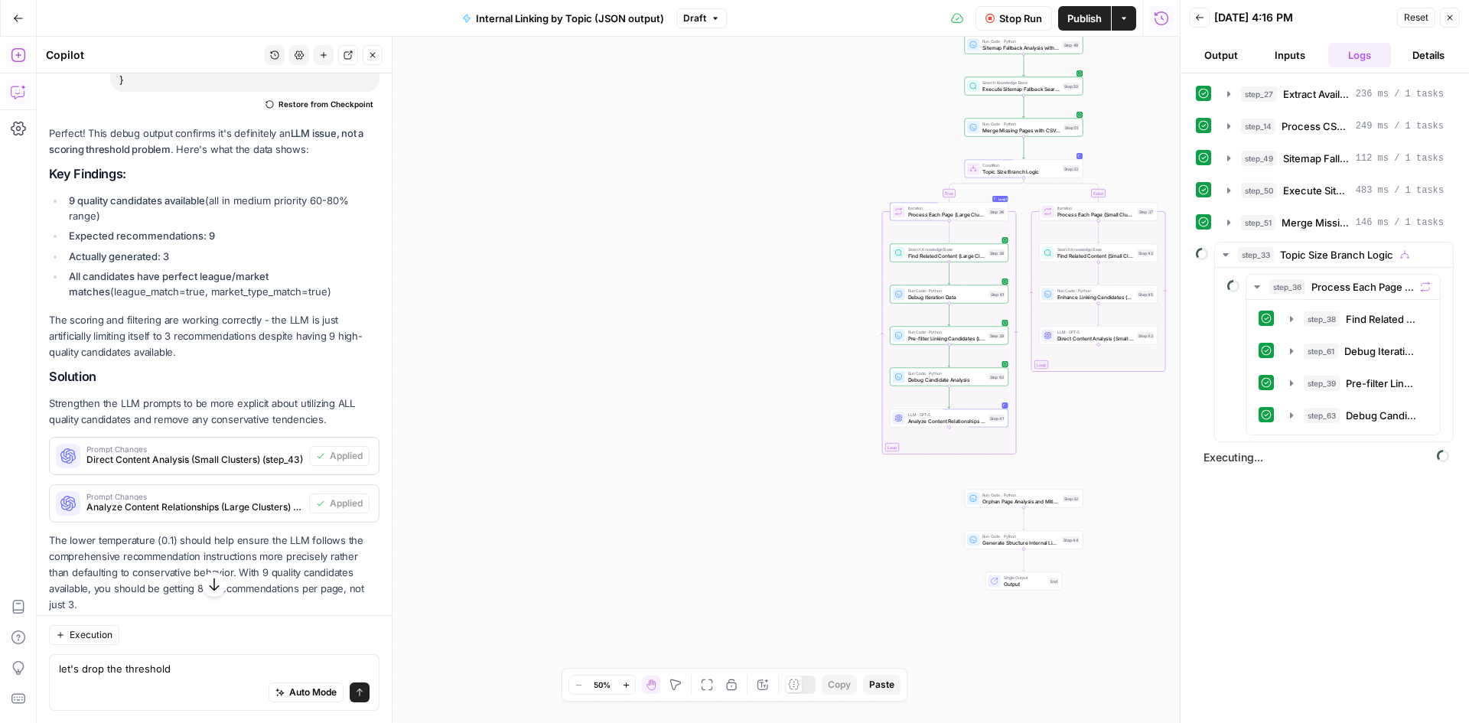
click at [212, 583] on icon "button" at bounding box center [214, 584] width 15 height 15
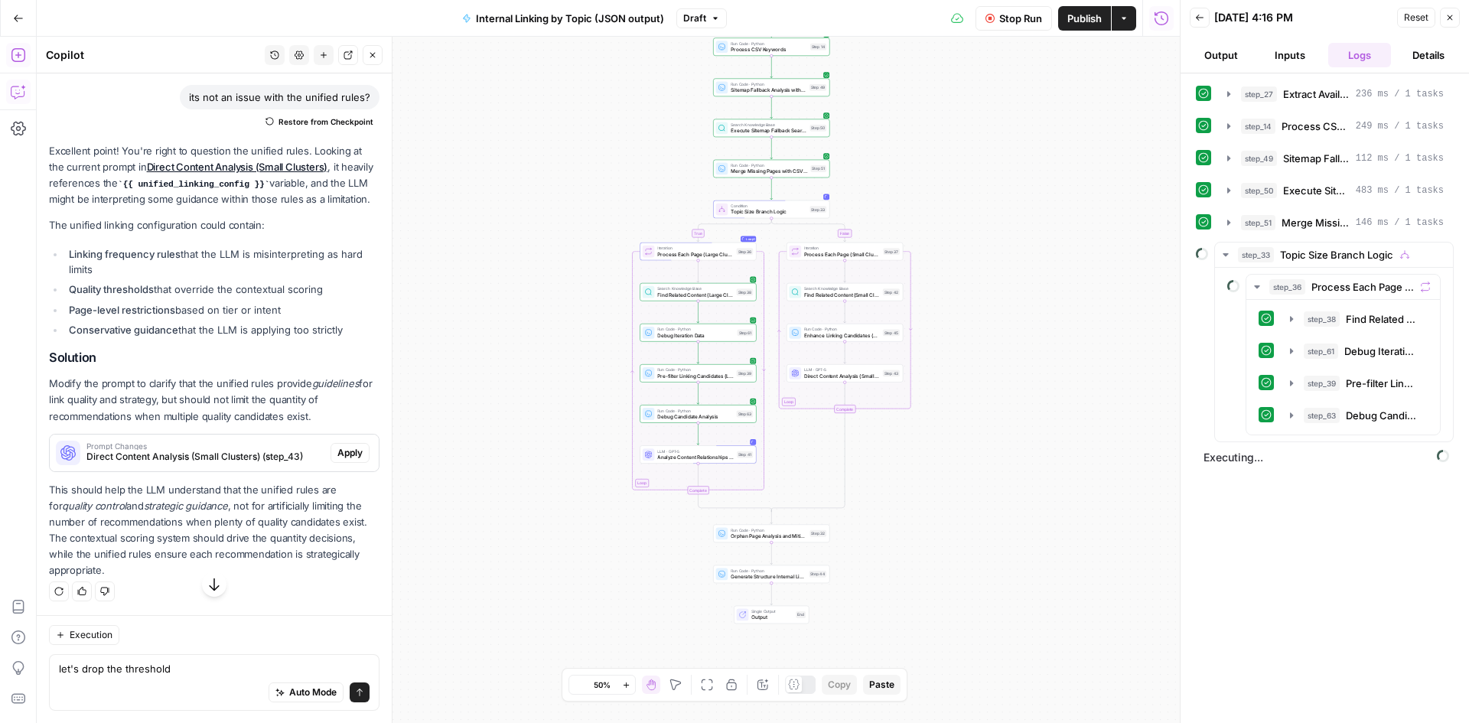
scroll to position [5441, 0]
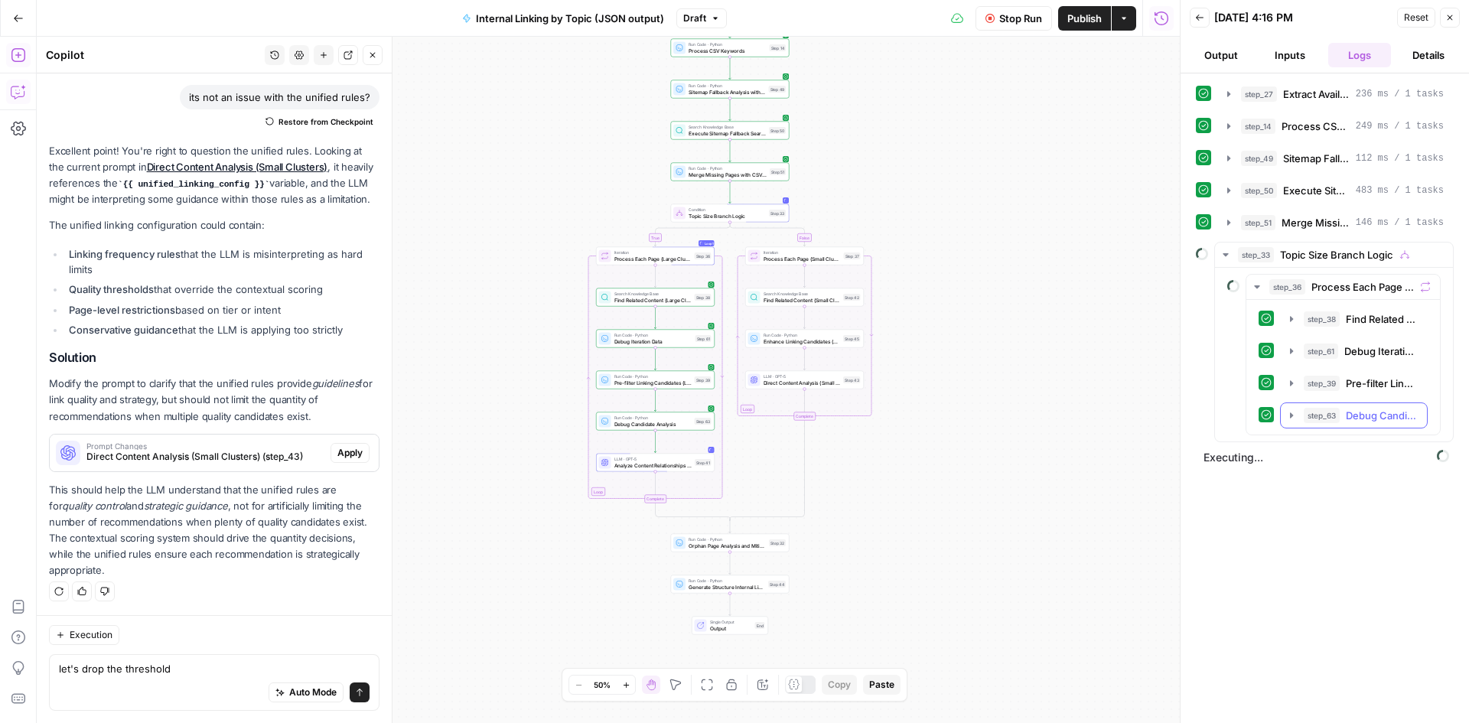
click at [1292, 411] on icon "button" at bounding box center [1291, 415] width 12 height 12
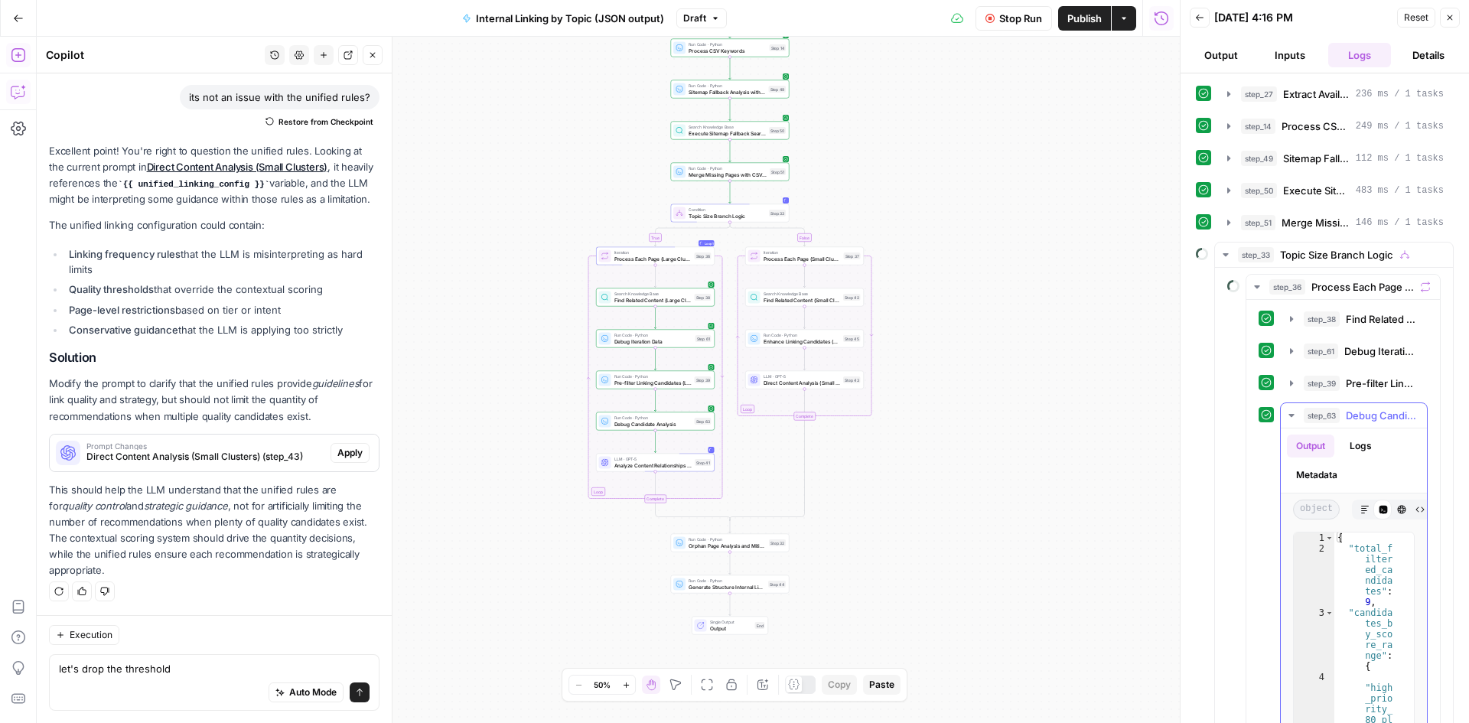
click at [1291, 416] on icon "button" at bounding box center [1290, 415] width 5 height 3
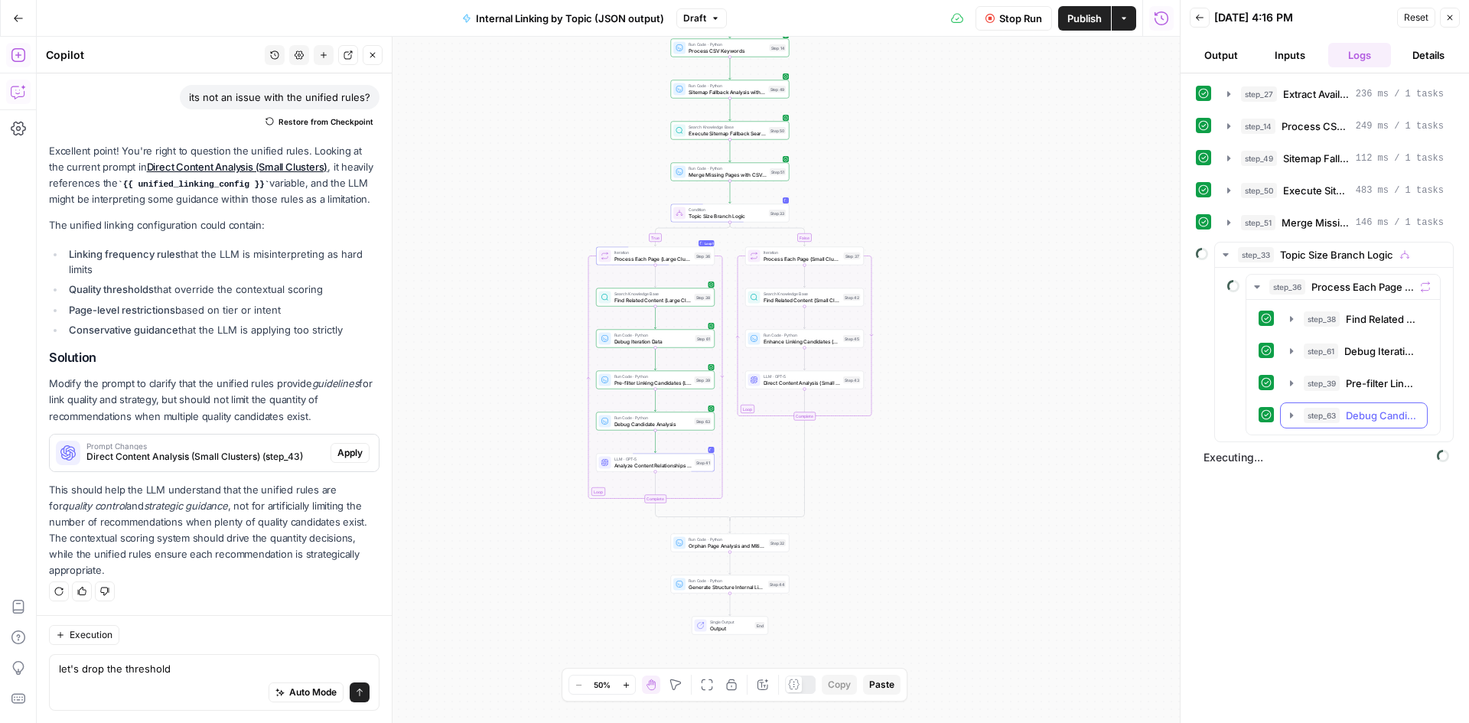
click at [1286, 412] on icon "button" at bounding box center [1291, 415] width 12 height 12
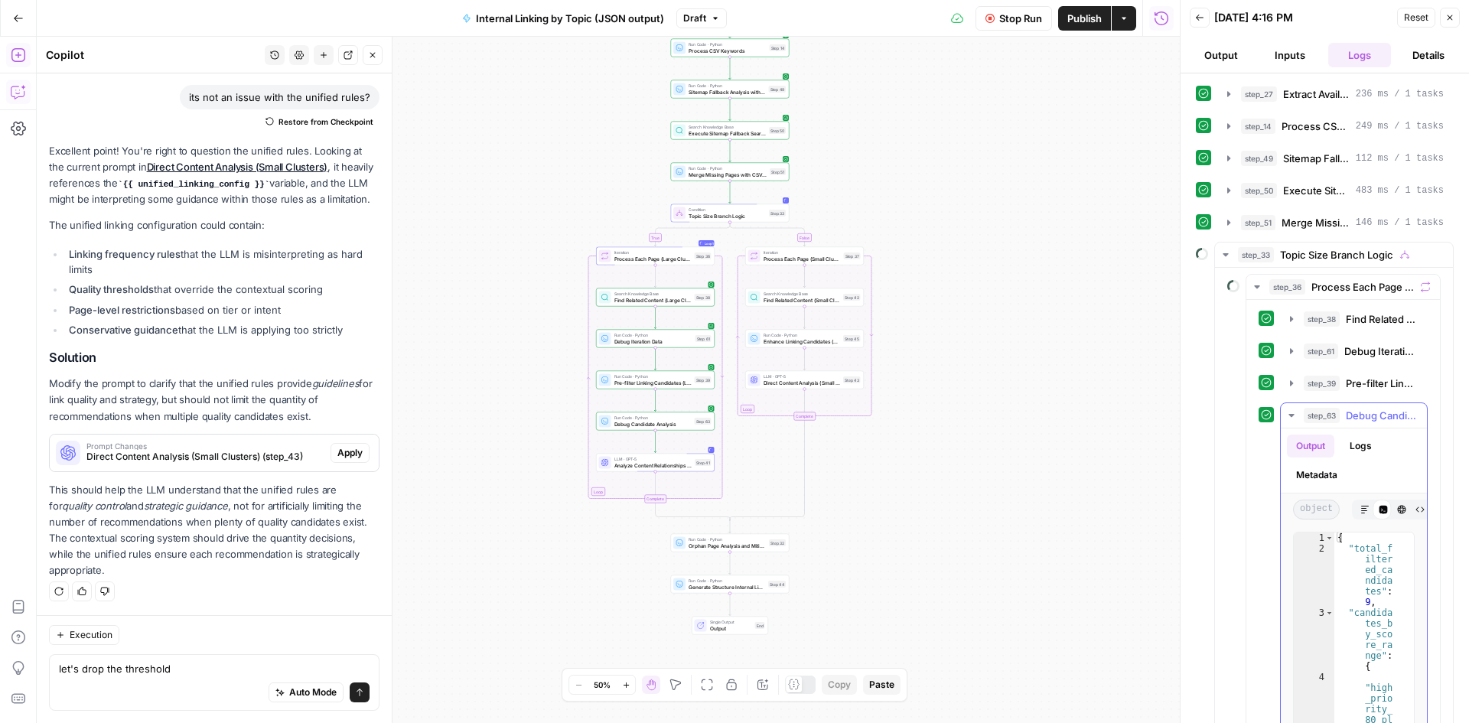
click at [1286, 412] on icon "button" at bounding box center [1291, 415] width 12 height 12
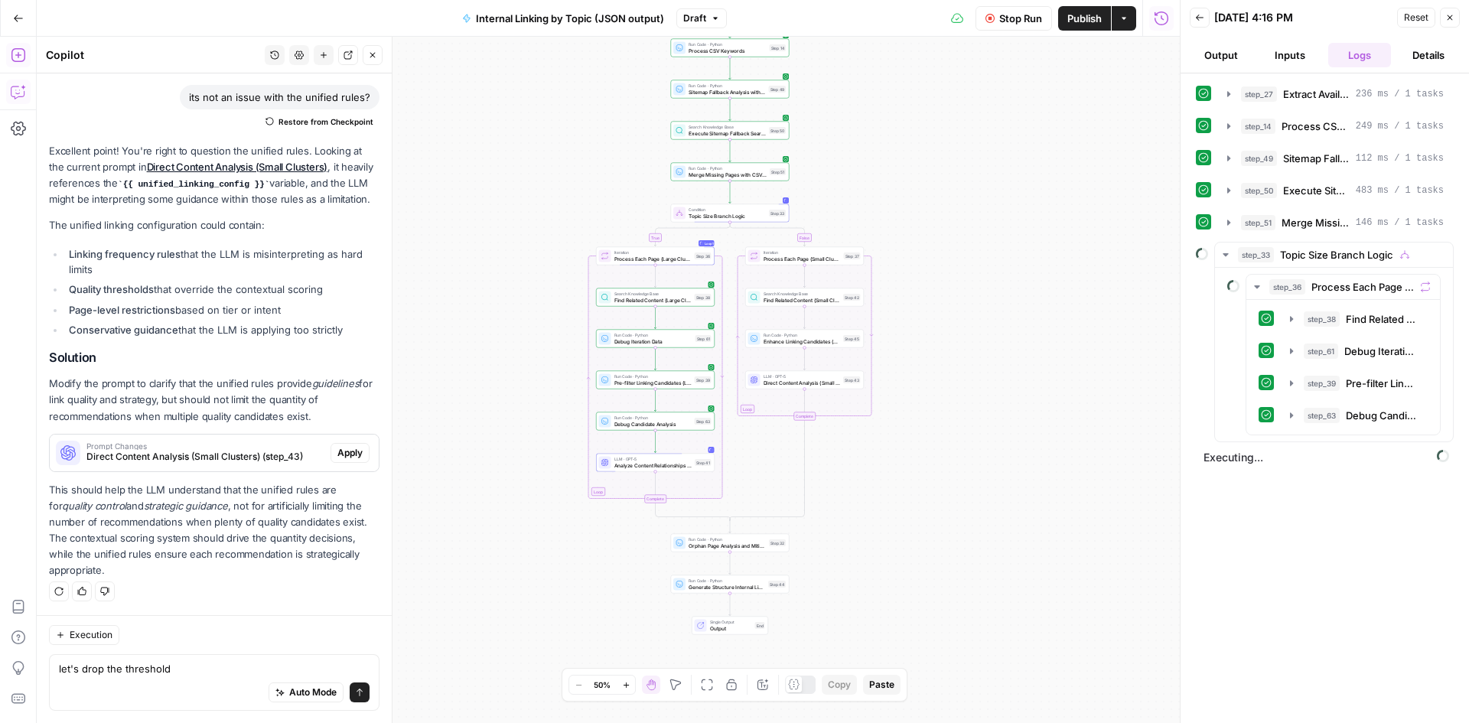
click at [1203, 15] on icon "button" at bounding box center [1199, 17] width 9 height 9
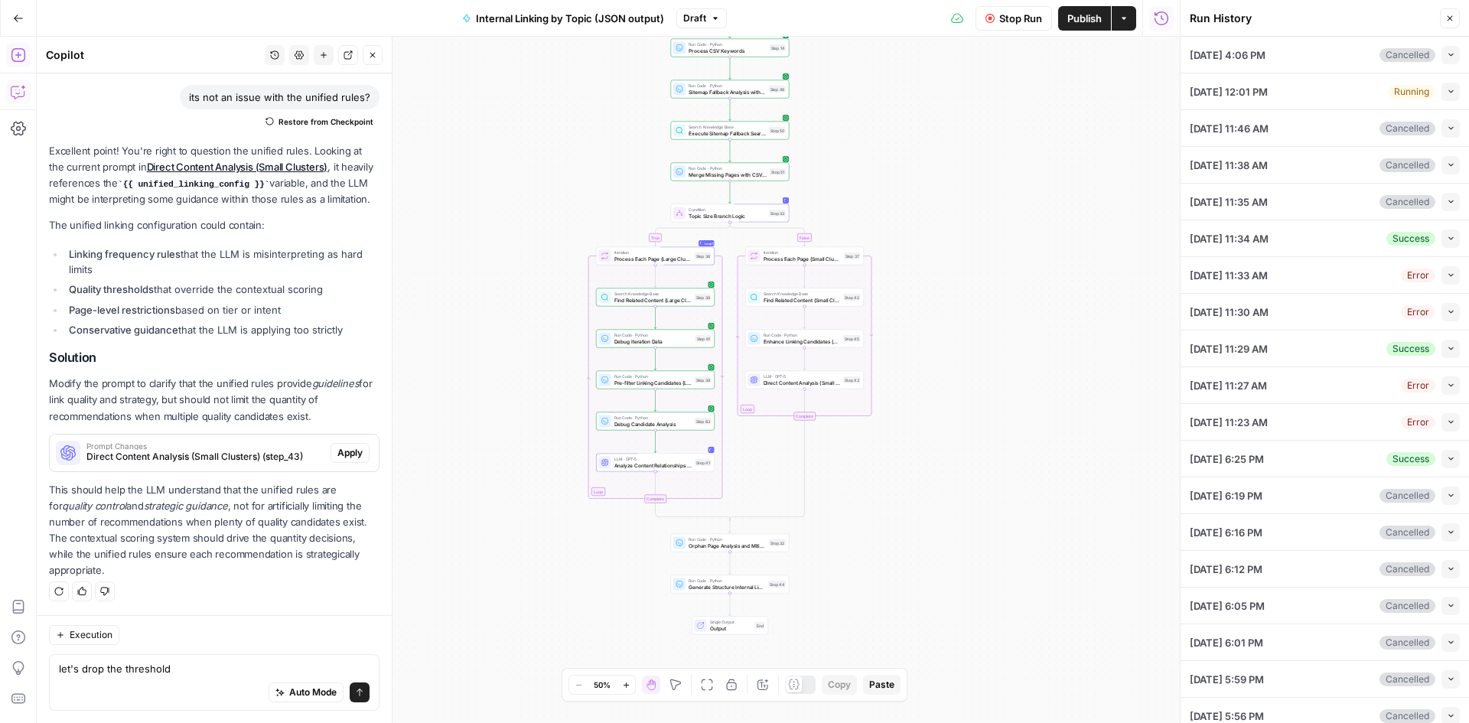
click at [1446, 55] on icon "button" at bounding box center [1450, 54] width 8 height 8
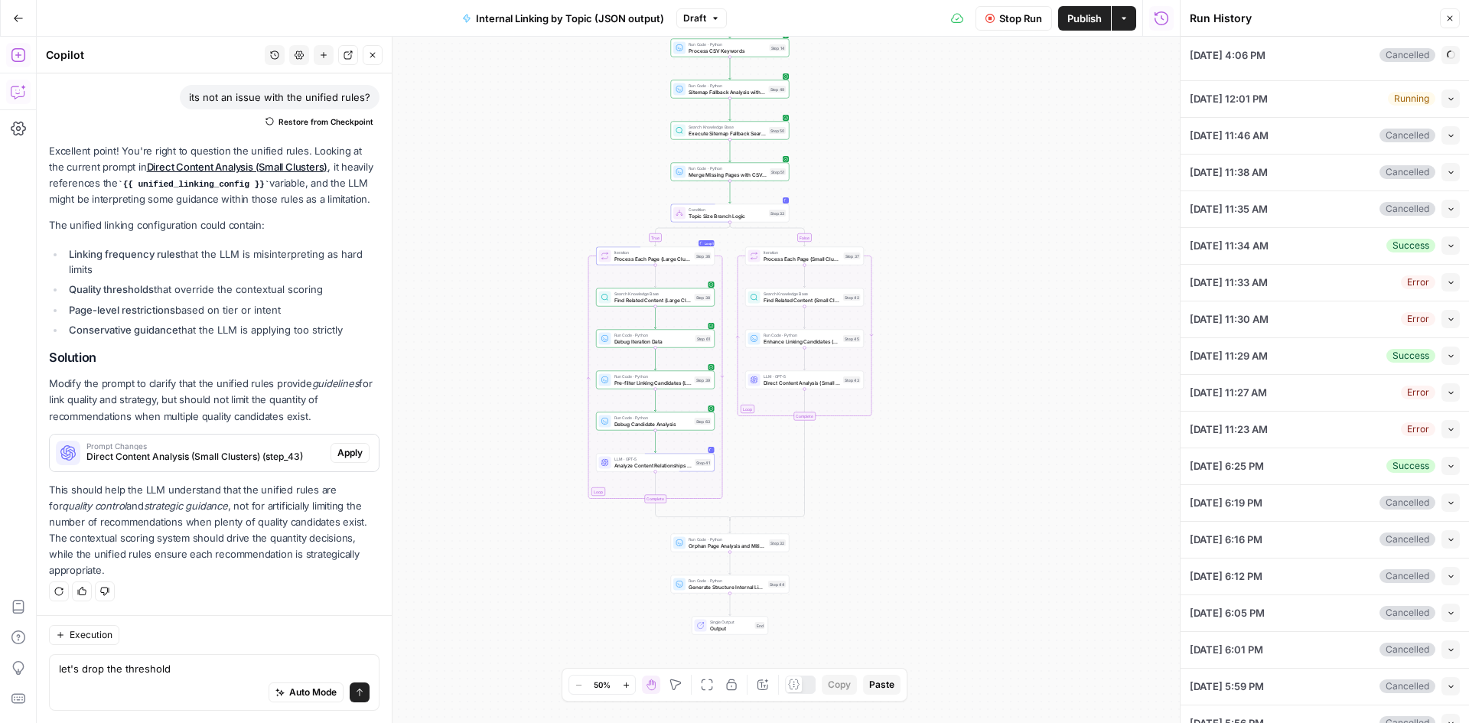
type input "TSG Scraped Site Map Only"
type input "Football"
type textarea "[URL][DOMAIN_NAME] [URL][DOMAIN_NAME]"
type textarea "{ "unified_linking_rules": { "description": "Comprehensive internal linking sys…"
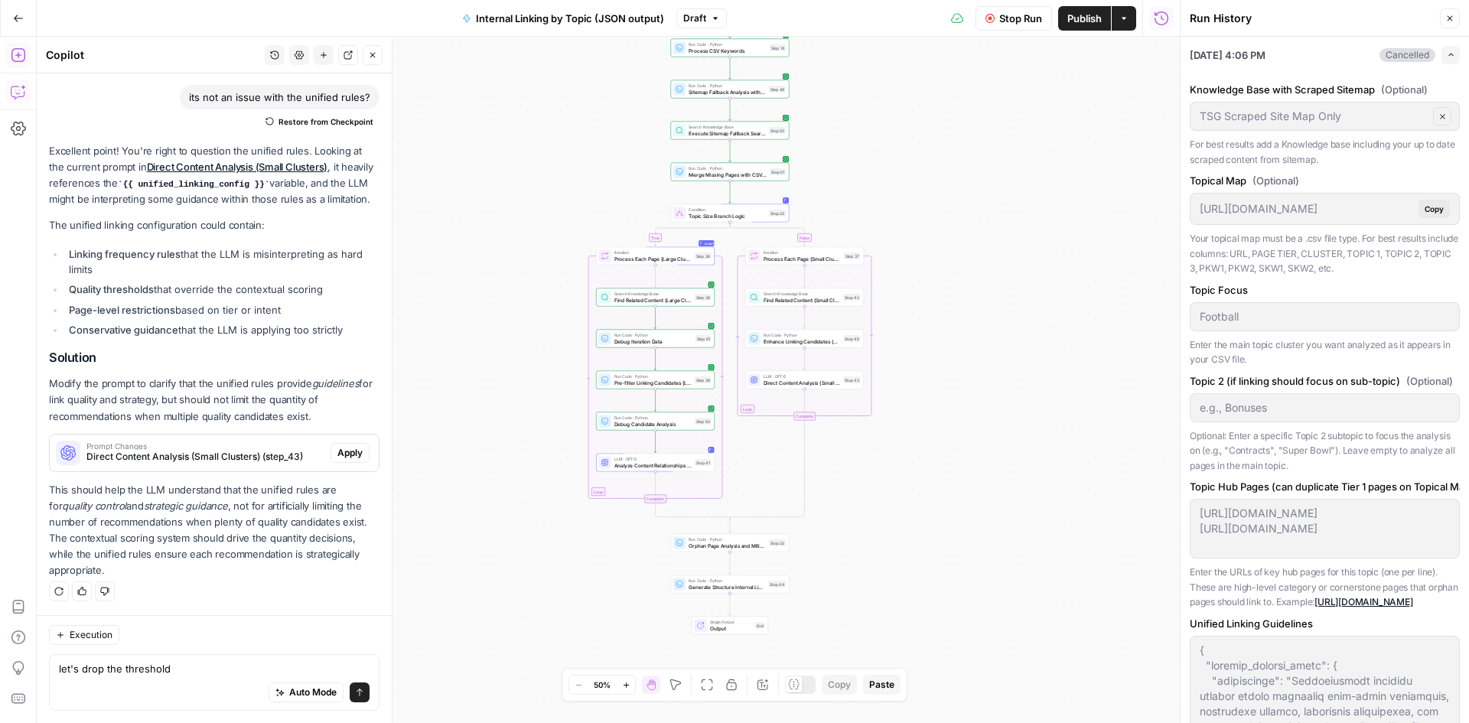
click at [1444, 14] on button "Close" at bounding box center [1449, 18] width 20 height 20
click at [1445, 21] on div "Run History Close 10/09/25 at 4:06 PM Cancelled Expand Knowledge Base with Scra…" at bounding box center [1323, 361] width 289 height 723
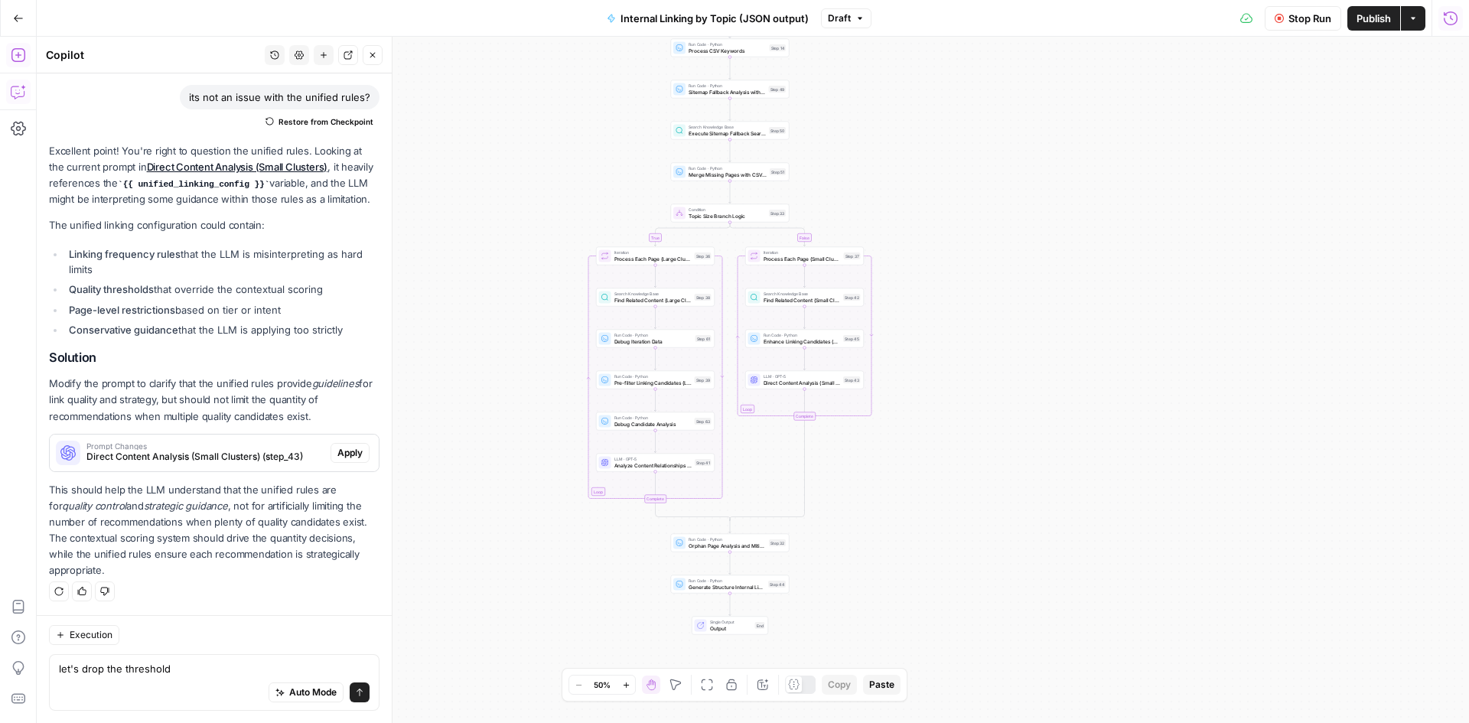
click at [1464, 29] on div "Stop Run Publish Actions Run History" at bounding box center [1169, 18] width 597 height 36
click at [1458, 24] on button "Run History" at bounding box center [1450, 18] width 24 height 24
click at [1457, 31] on div "Stop Run Publish Actions Run History" at bounding box center [1169, 18] width 597 height 36
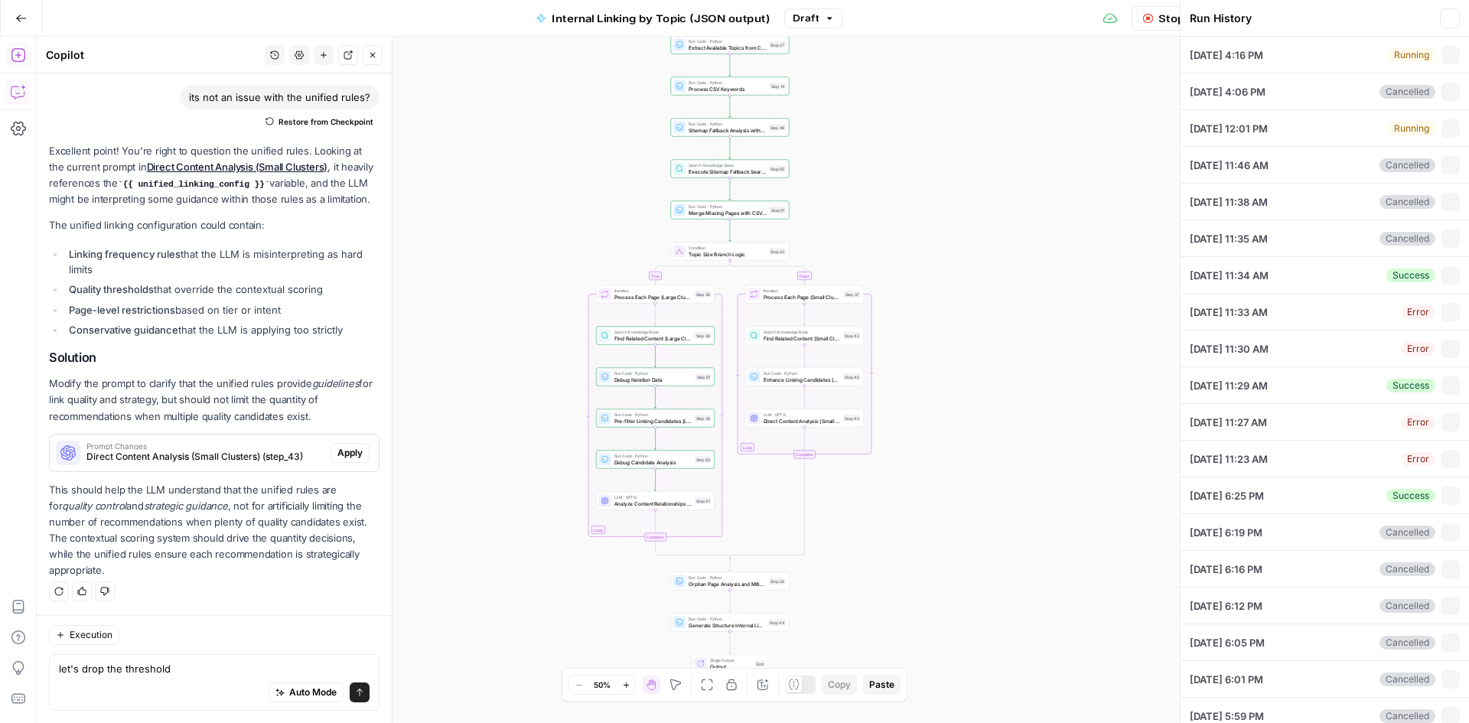
type input "TSG Scraped Site Map Only"
type input "Football"
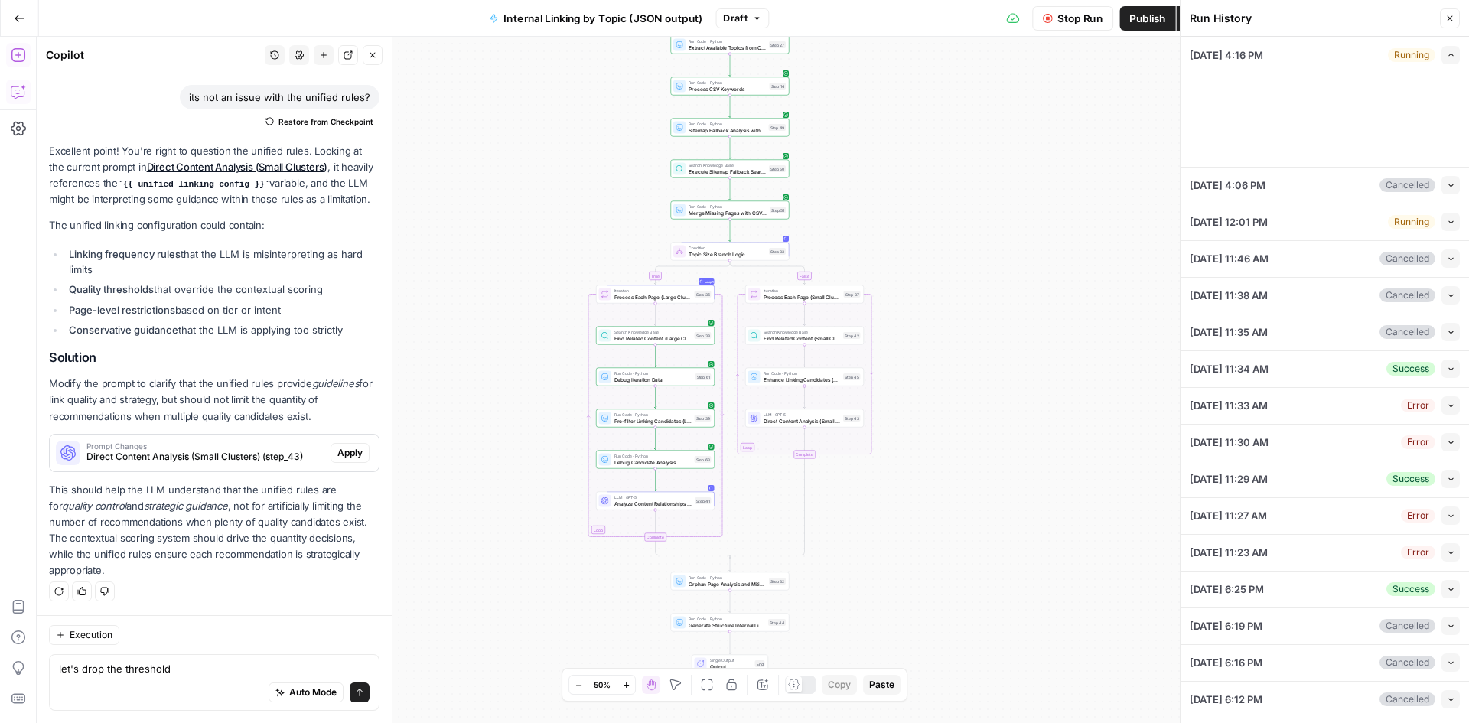
type textarea "[URL][DOMAIN_NAME] [URL][DOMAIN_NAME]"
type textarea "{ "unified_linking_rules": { "description": "Comprehensive internal linking sys…"
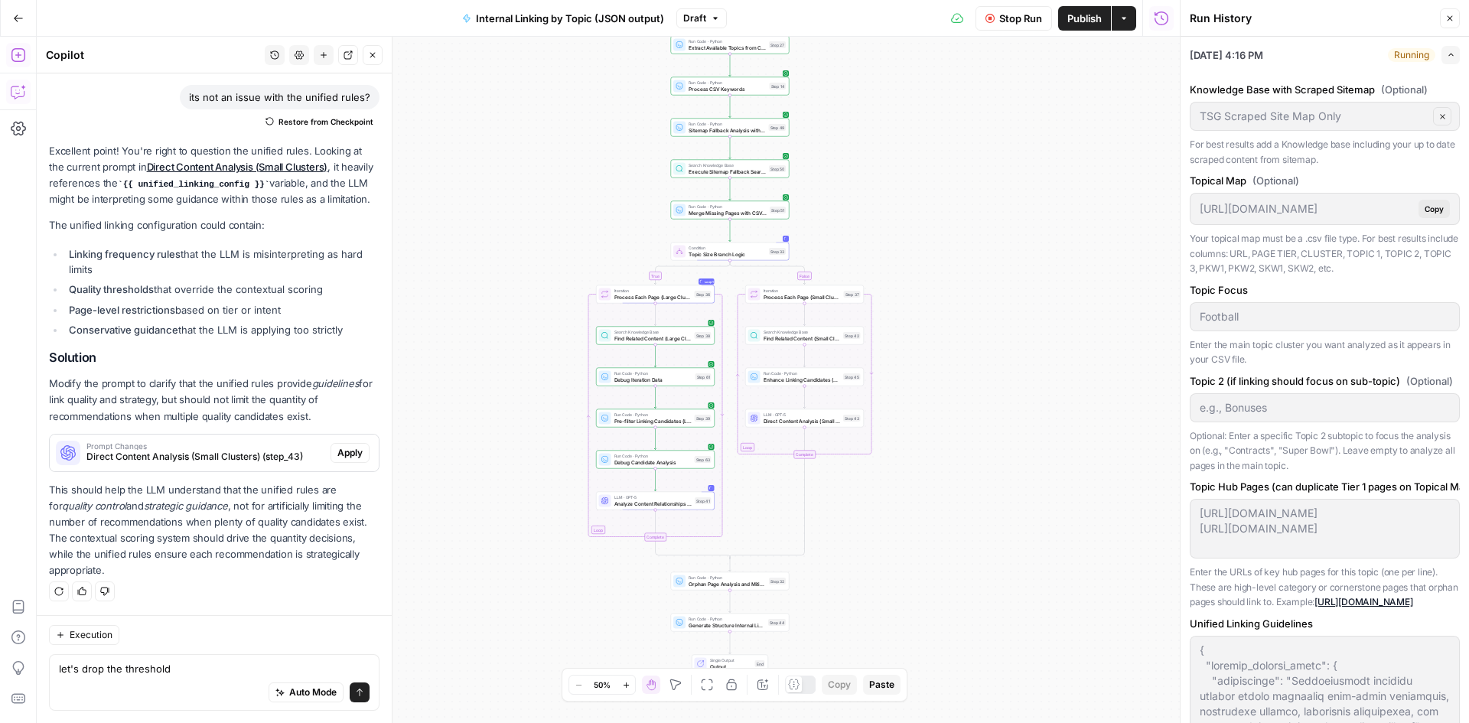
click at [1446, 54] on icon "button" at bounding box center [1450, 54] width 8 height 8
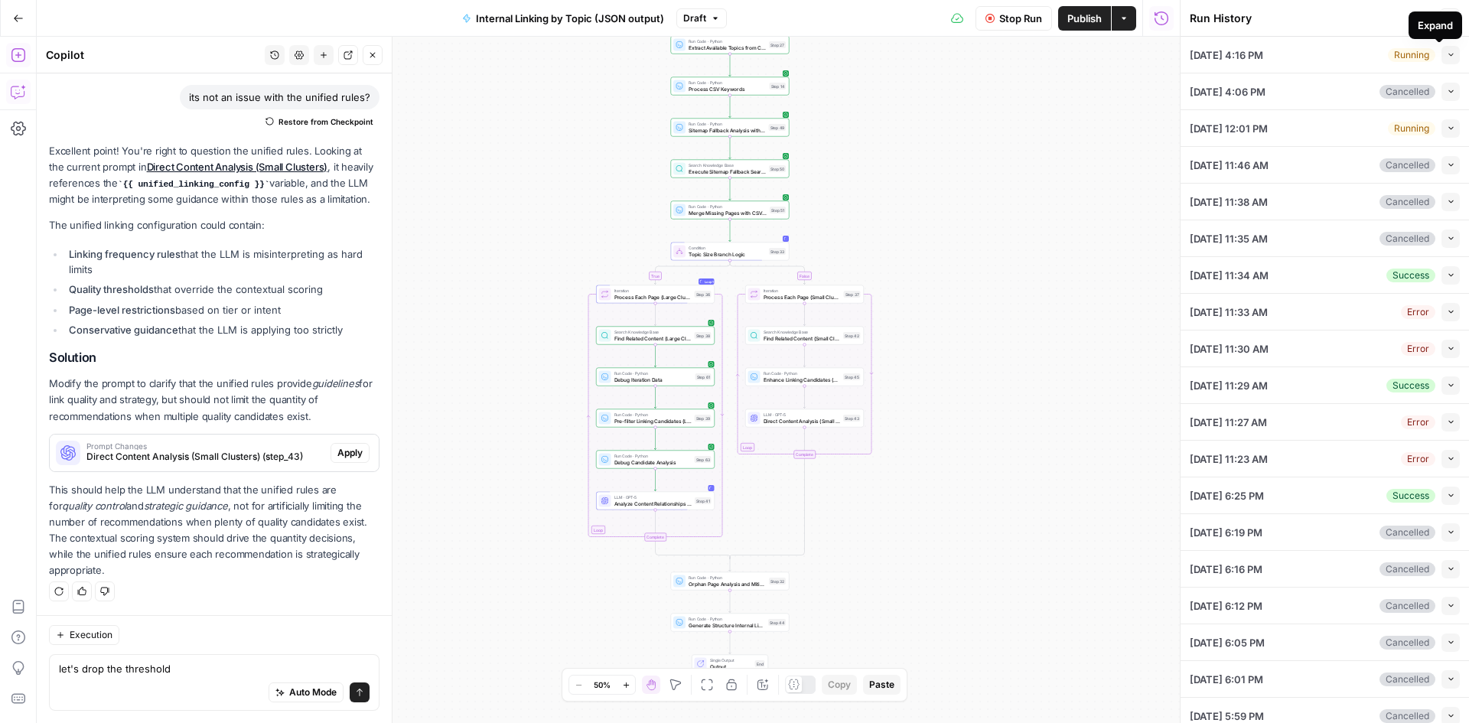
click at [1448, 54] on icon "button" at bounding box center [1450, 55] width 5 height 3
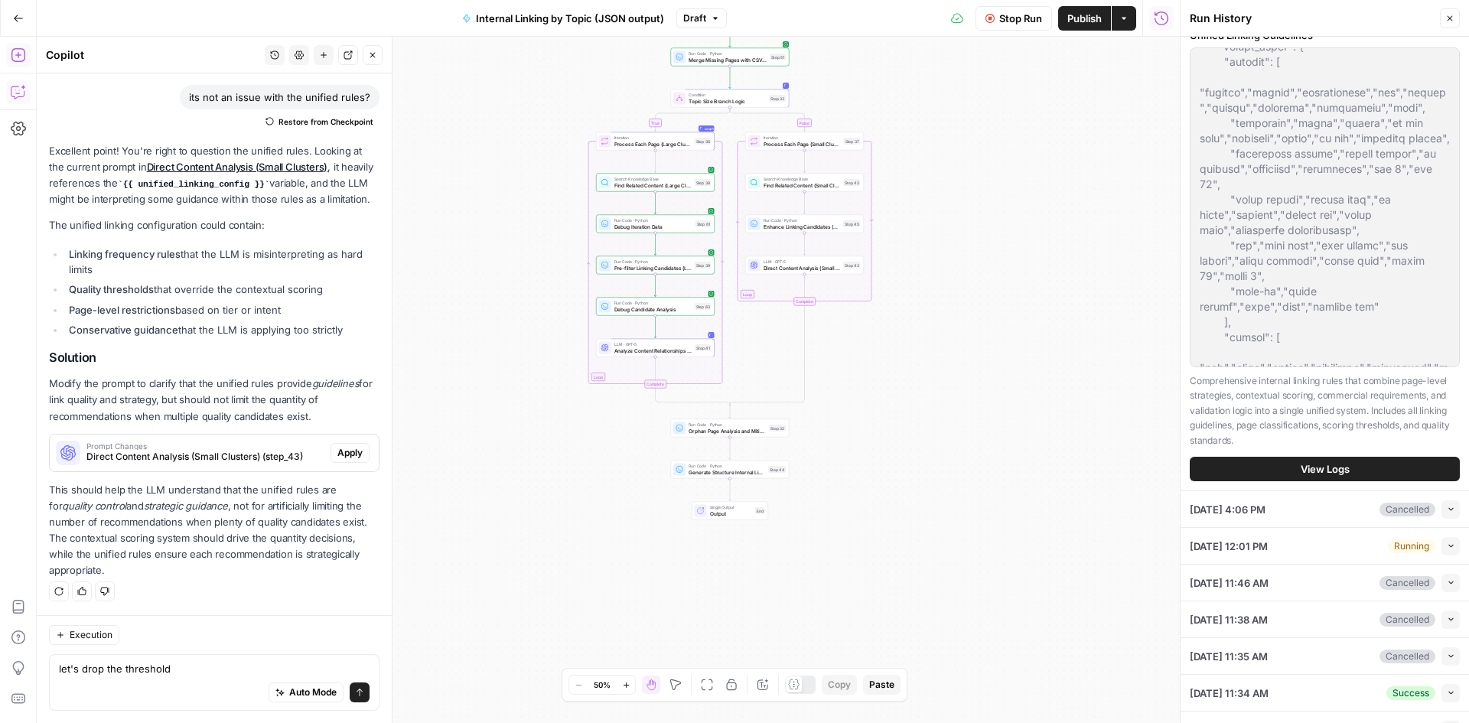
scroll to position [612, 0]
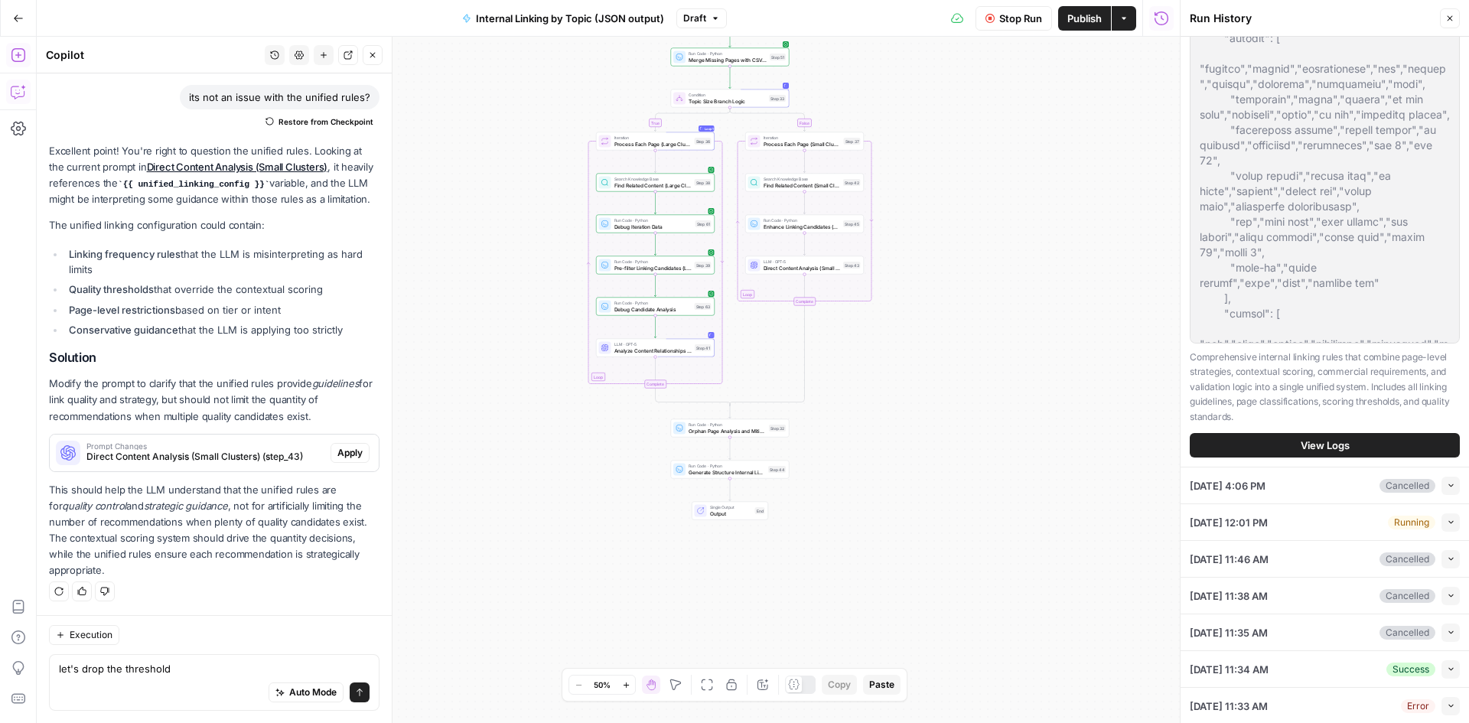
click at [1272, 457] on button "View Logs" at bounding box center [1324, 445] width 270 height 24
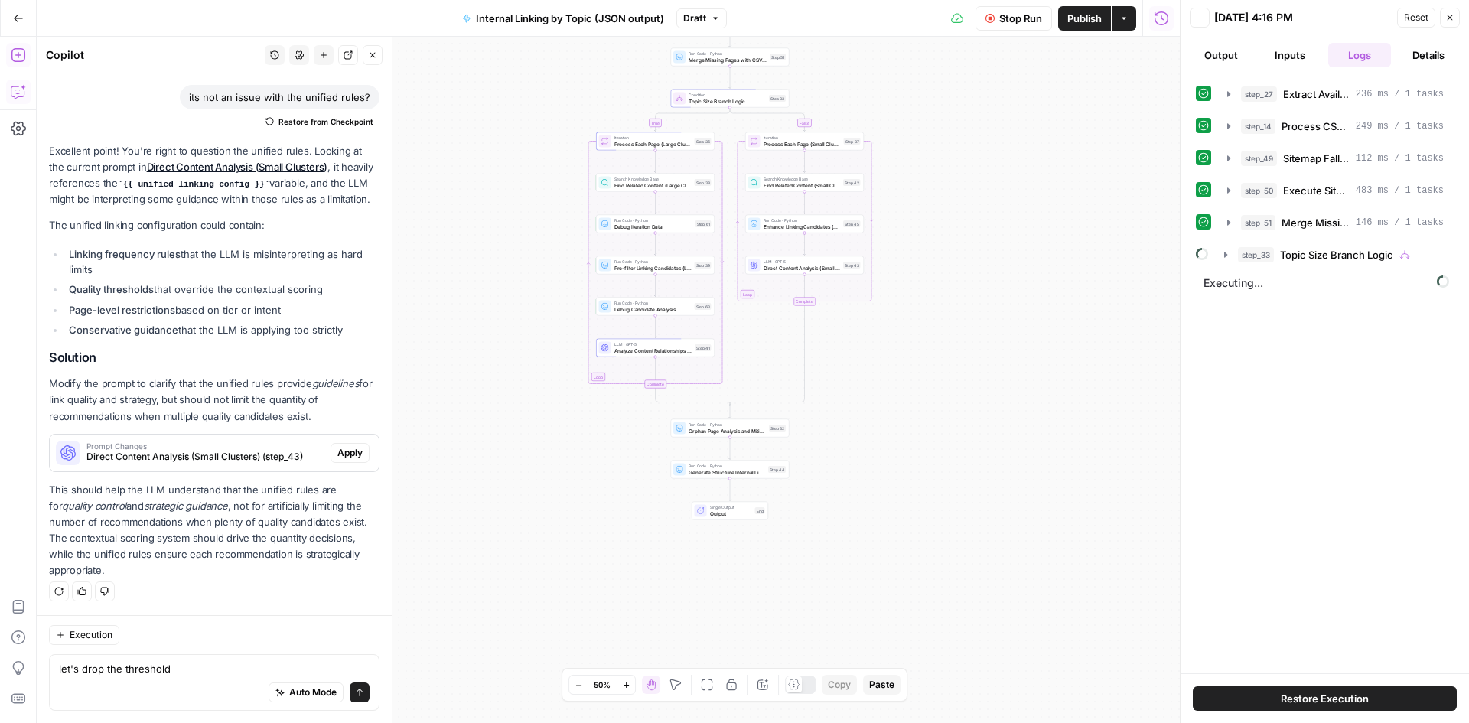
scroll to position [0, 0]
click at [1218, 251] on button "step_33 Topic Size Branch Logic" at bounding box center [1334, 254] width 238 height 24
click at [1253, 288] on icon "button" at bounding box center [1257, 287] width 12 height 12
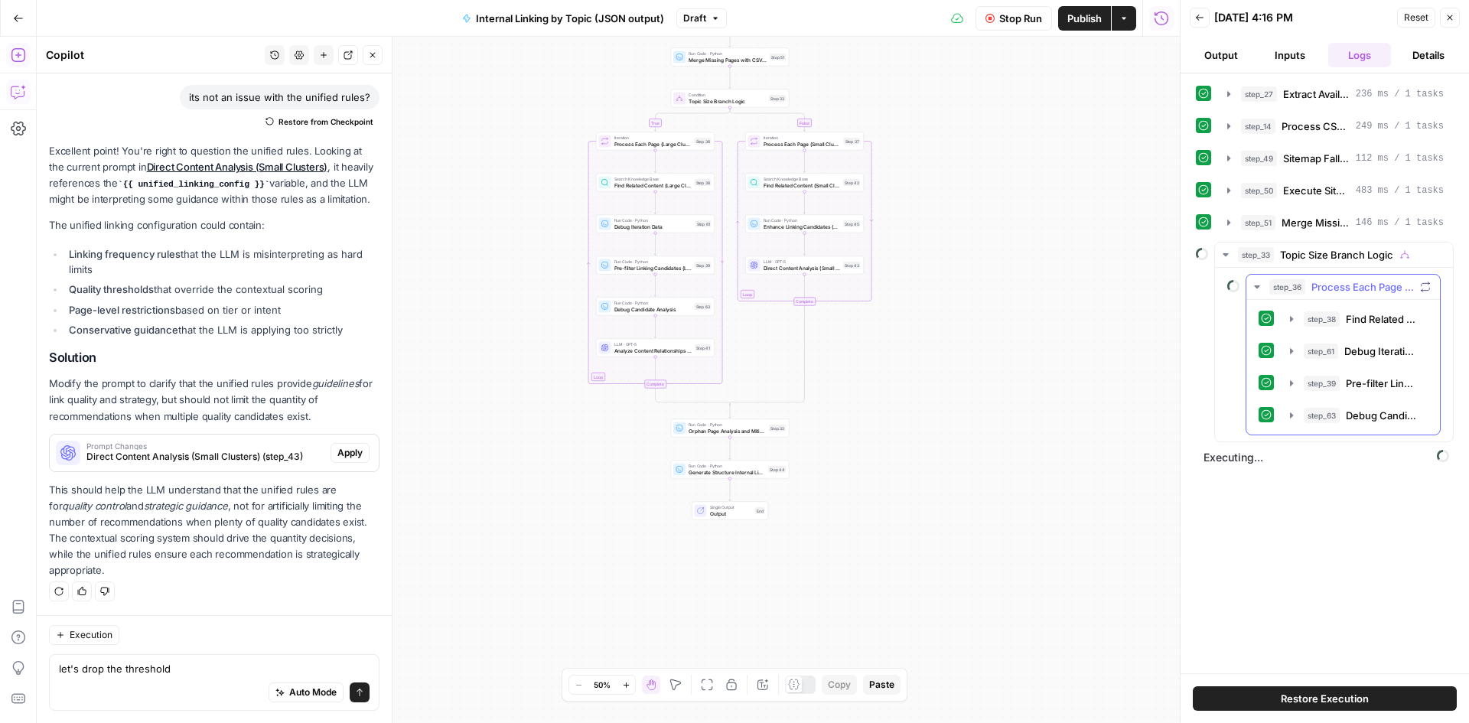
click at [1293, 412] on icon "button" at bounding box center [1291, 415] width 12 height 12
click at [1288, 418] on icon "button" at bounding box center [1290, 414] width 13 height 13
click at [1296, 418] on icon "button" at bounding box center [1291, 415] width 12 height 12
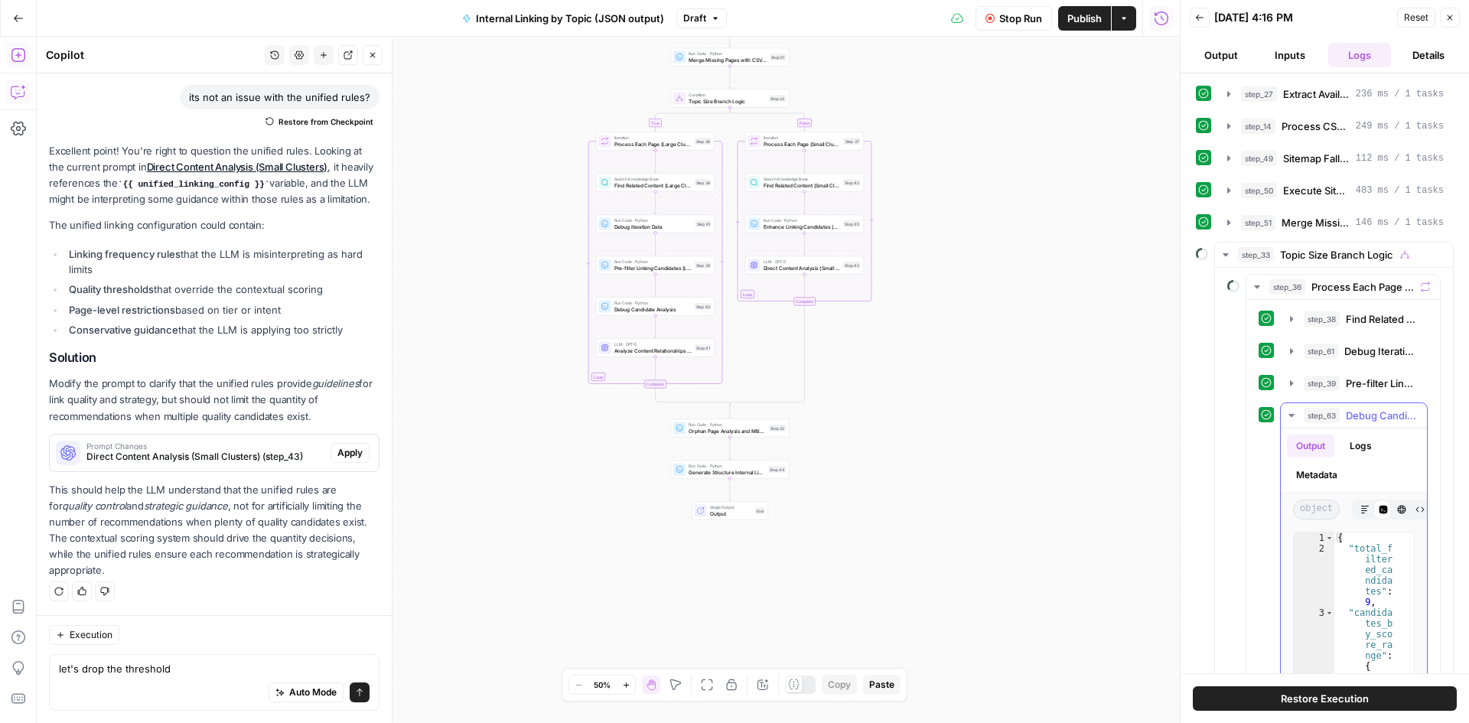
click at [1295, 418] on icon "button" at bounding box center [1291, 415] width 12 height 12
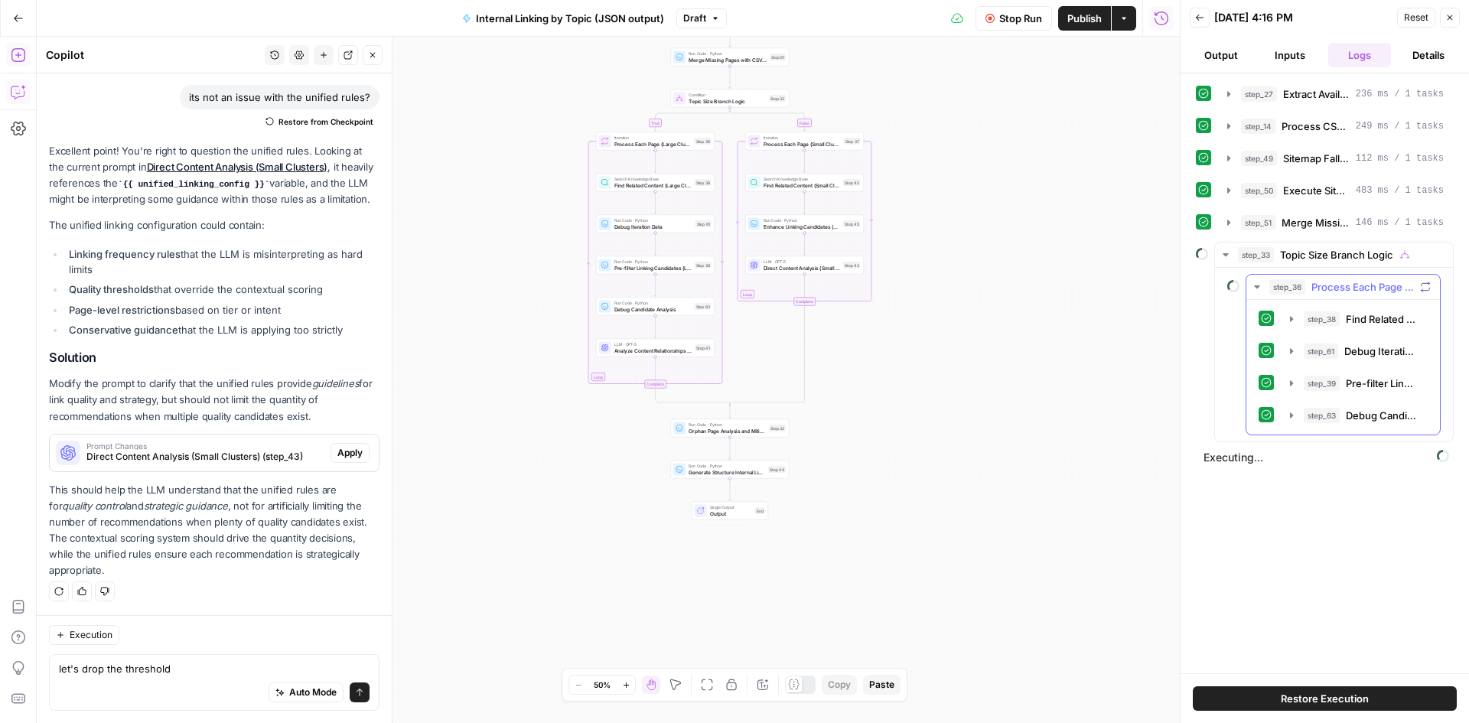
click at [1255, 285] on icon "button" at bounding box center [1257, 287] width 12 height 12
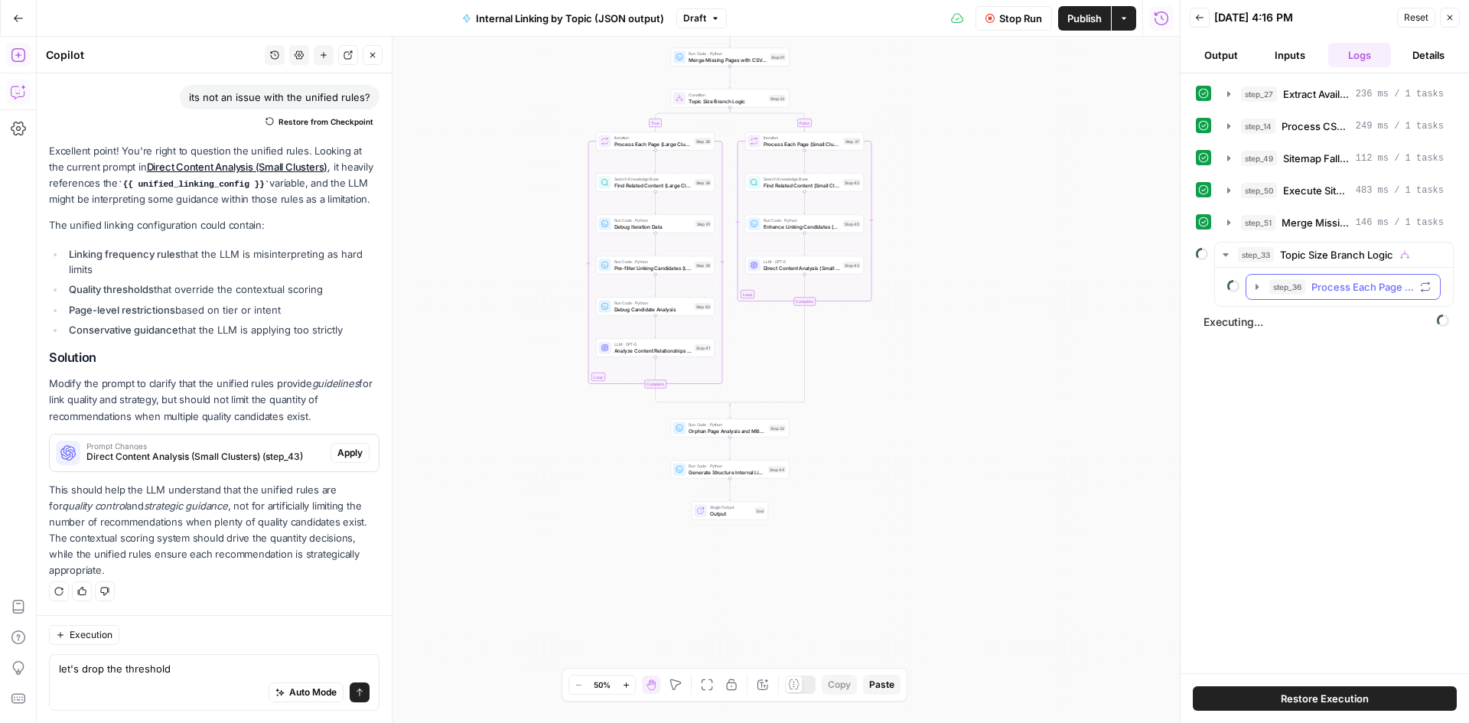
click at [1257, 280] on button "step_36 Process Each Page (Large Clusters)" at bounding box center [1343, 287] width 194 height 24
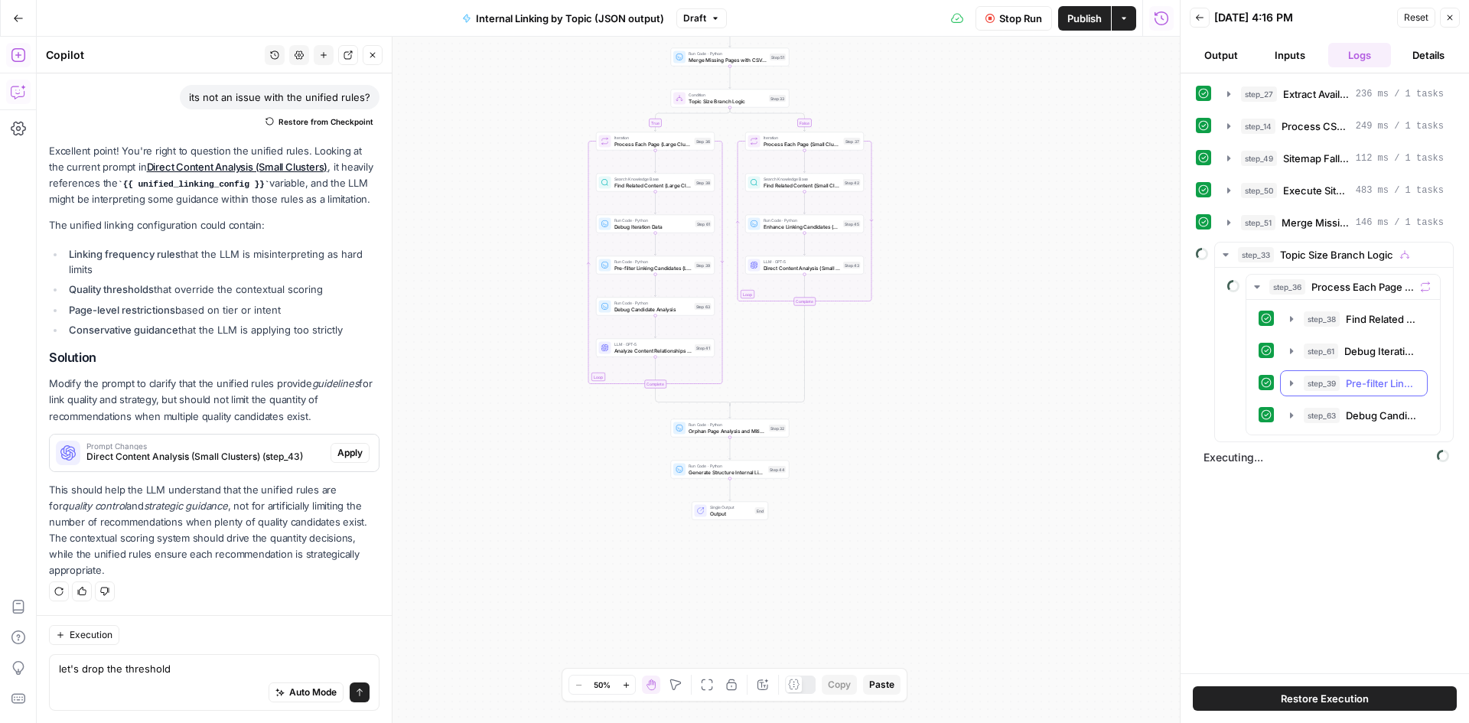
click at [1293, 374] on button "step_39 Pre-filter Linking Candidates (Large Clusters) 144 ms / 1 tasks" at bounding box center [1353, 383] width 146 height 24
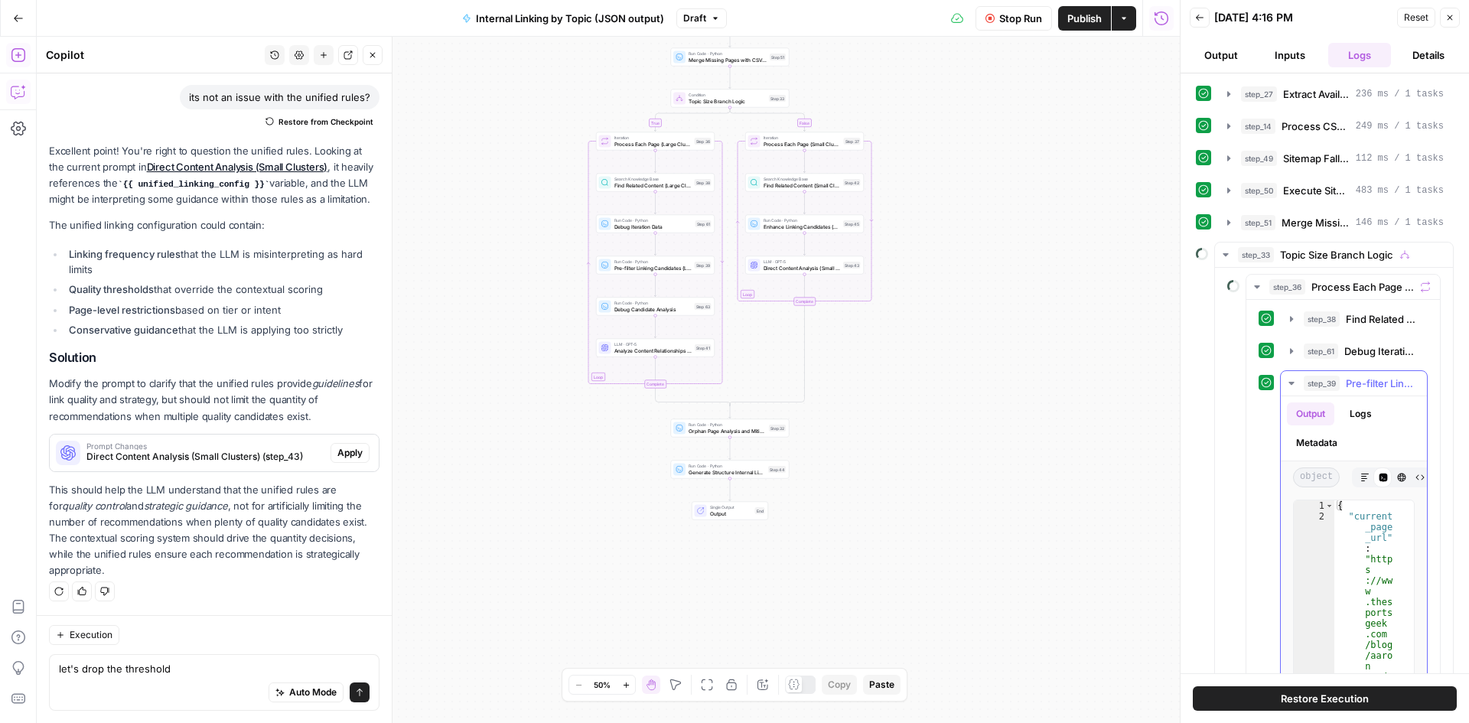
click at [1290, 375] on button "step_39 Pre-filter Linking Candidates (Large Clusters) 144 ms / 1 tasks" at bounding box center [1353, 383] width 146 height 24
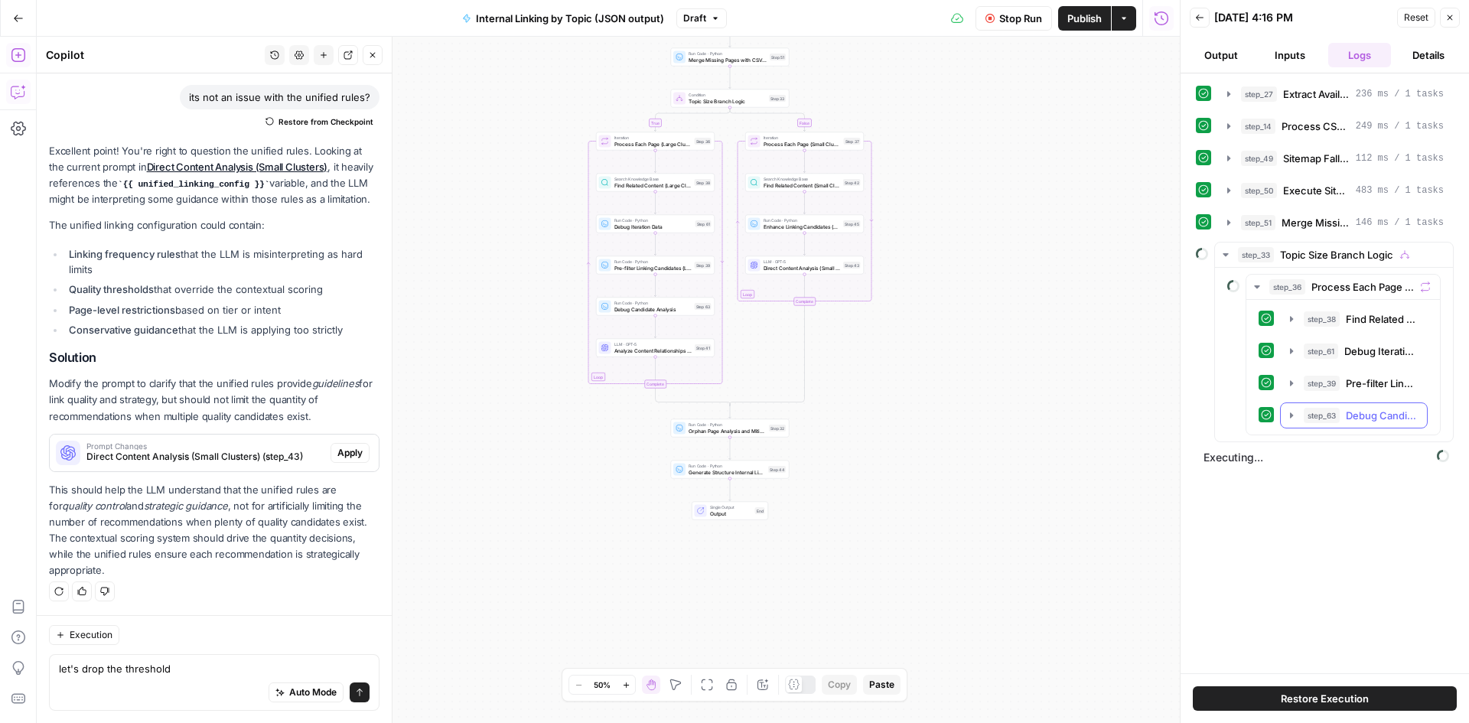
click at [1297, 421] on button "step_63 Debug Candidate Analysis 96 ms / 1 tasks" at bounding box center [1353, 415] width 146 height 24
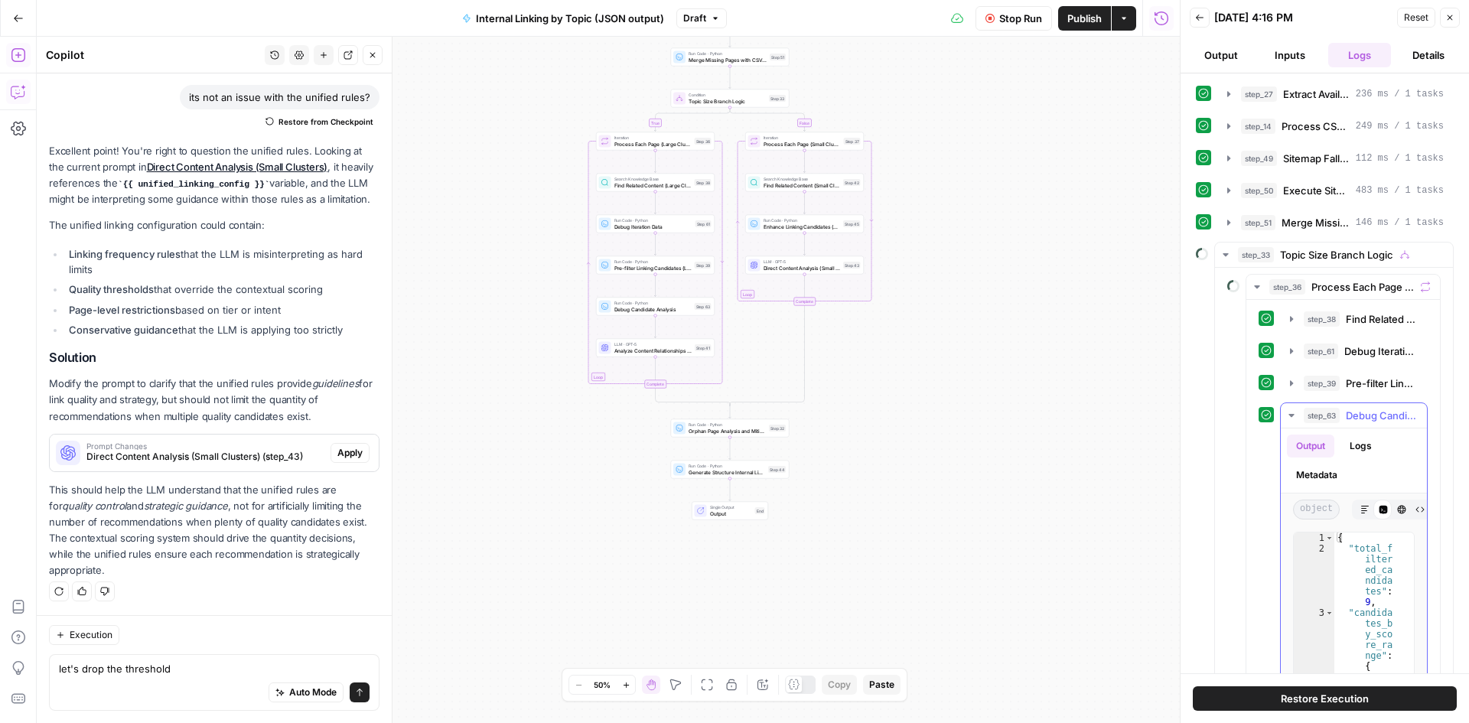
click at [1285, 427] on button "step_63 Debug Candidate Analysis 96 ms / 1 tasks" at bounding box center [1353, 415] width 146 height 24
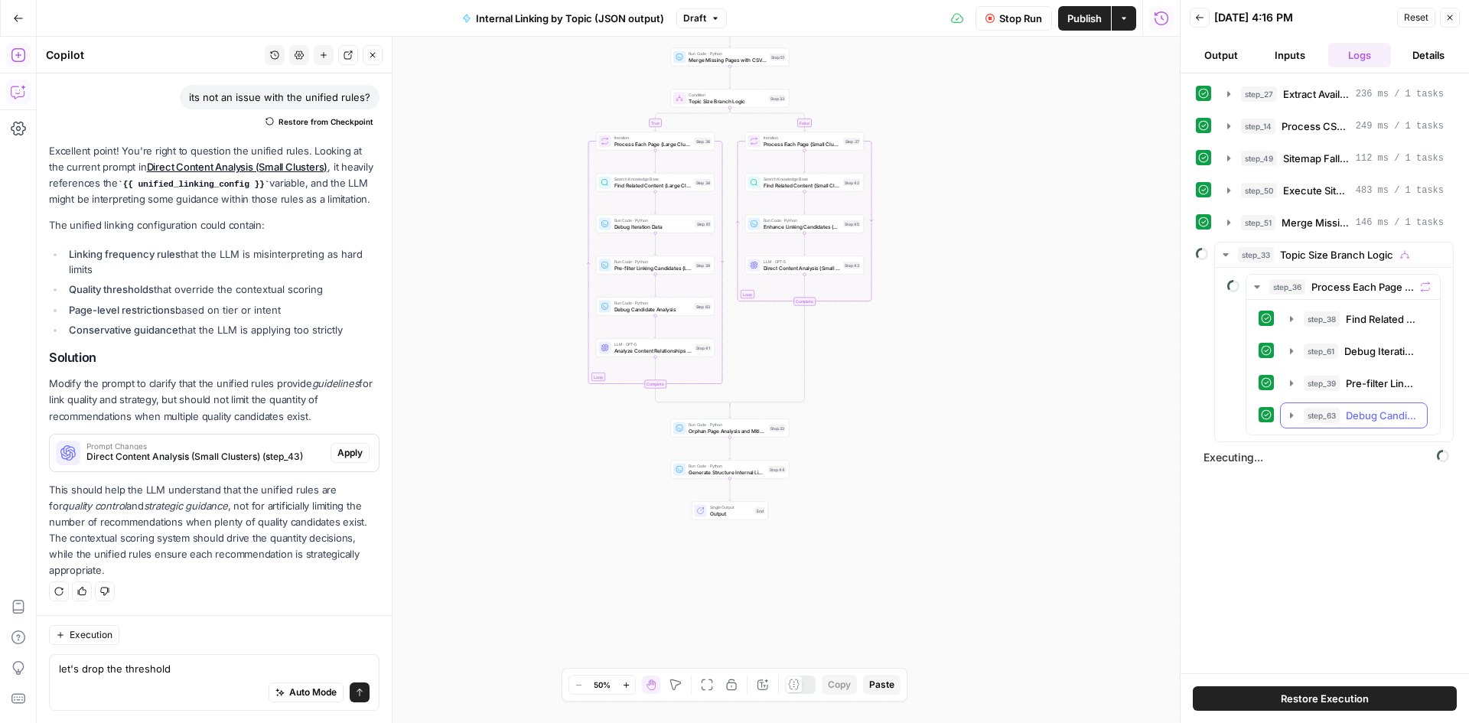
click at [1292, 412] on icon "button" at bounding box center [1291, 415] width 12 height 12
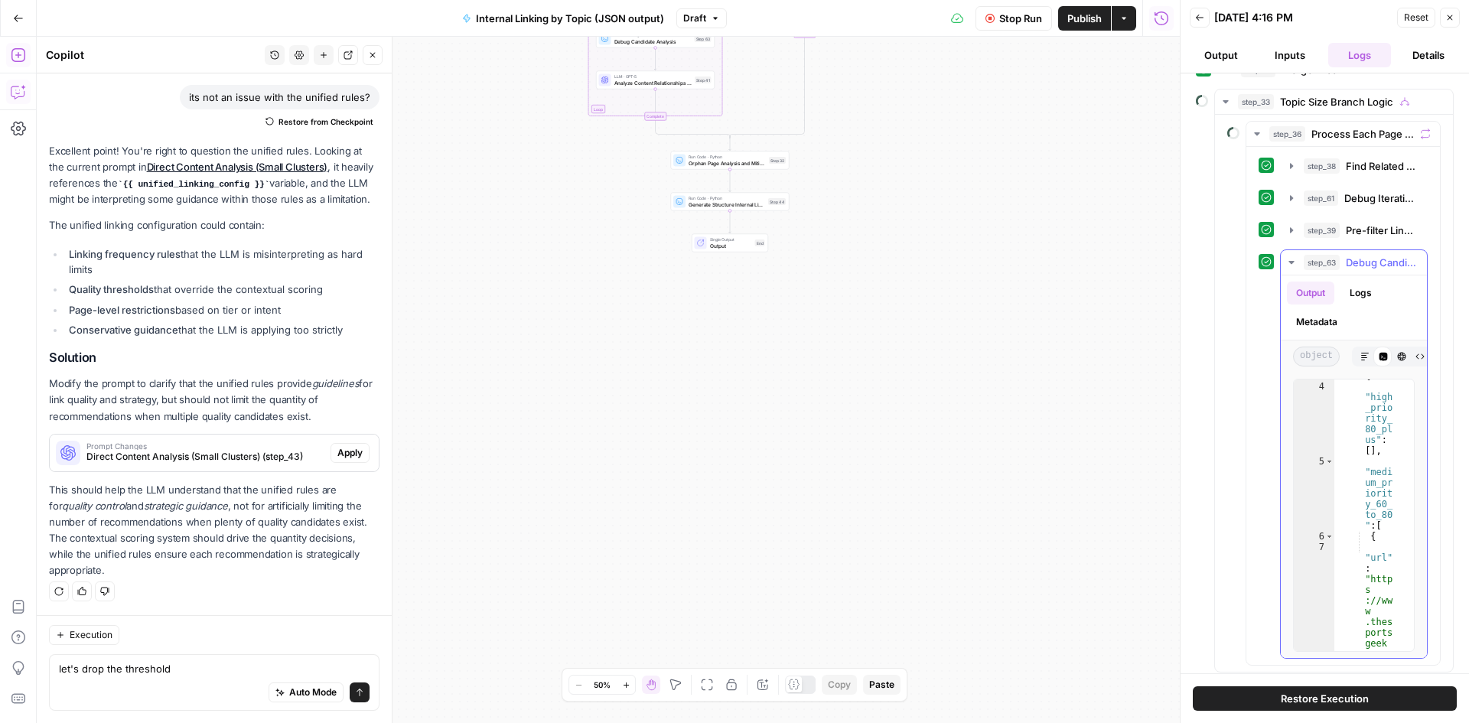
scroll to position [138, 0]
click at [1288, 260] on icon "button" at bounding box center [1291, 262] width 12 height 12
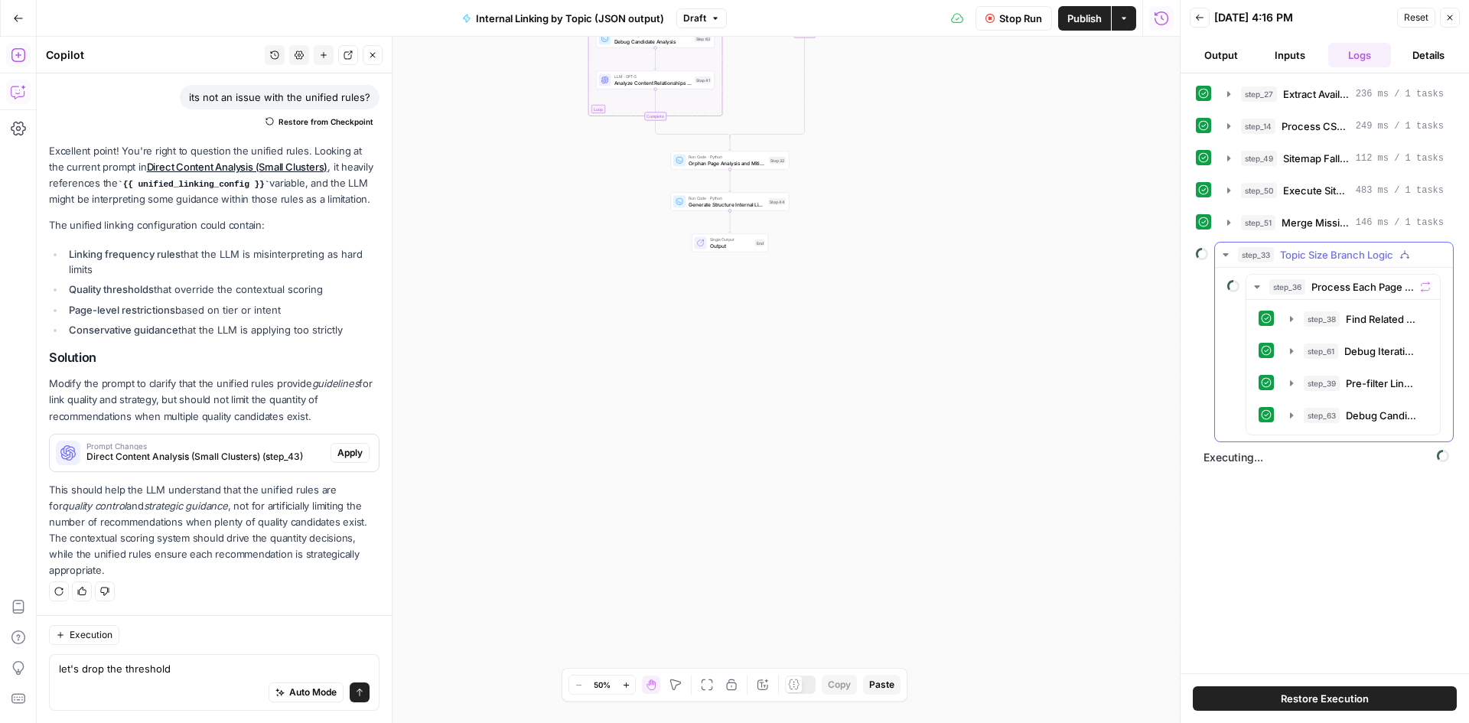
scroll to position [0, 0]
click at [1252, 286] on icon "button" at bounding box center [1257, 287] width 12 height 12
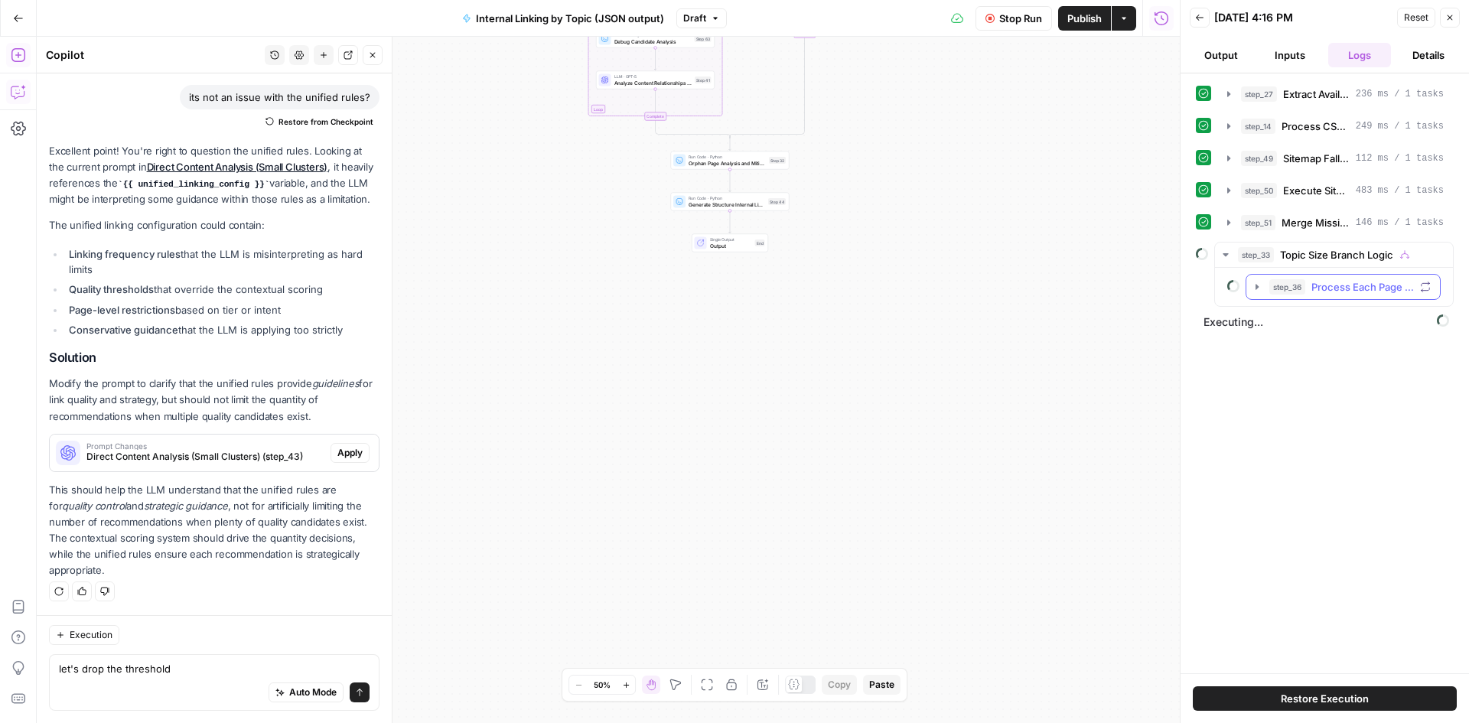
click at [1260, 274] on div "step_36 Process Each Page (Large Clusters)" at bounding box center [1342, 287] width 195 height 26
click at [1256, 279] on button "step_36 Process Each Page (Large Clusters)" at bounding box center [1343, 287] width 194 height 24
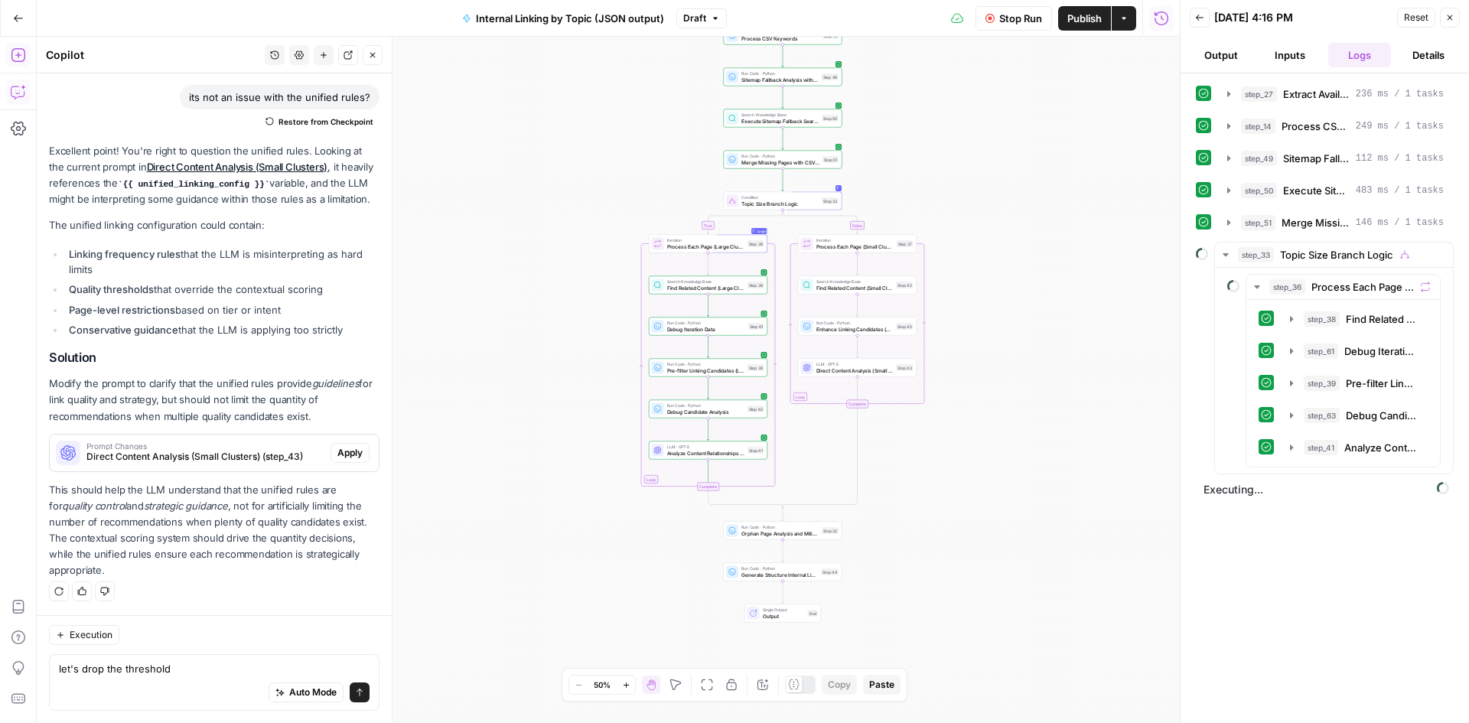
drag, startPoint x: 1021, startPoint y: 454, endPoint x: 1082, endPoint y: 456, distance: 60.5
click at [1080, 457] on div "true false Workflow Input Settings Inputs Run Code · Python Extract Available T…" at bounding box center [608, 380] width 1143 height 686
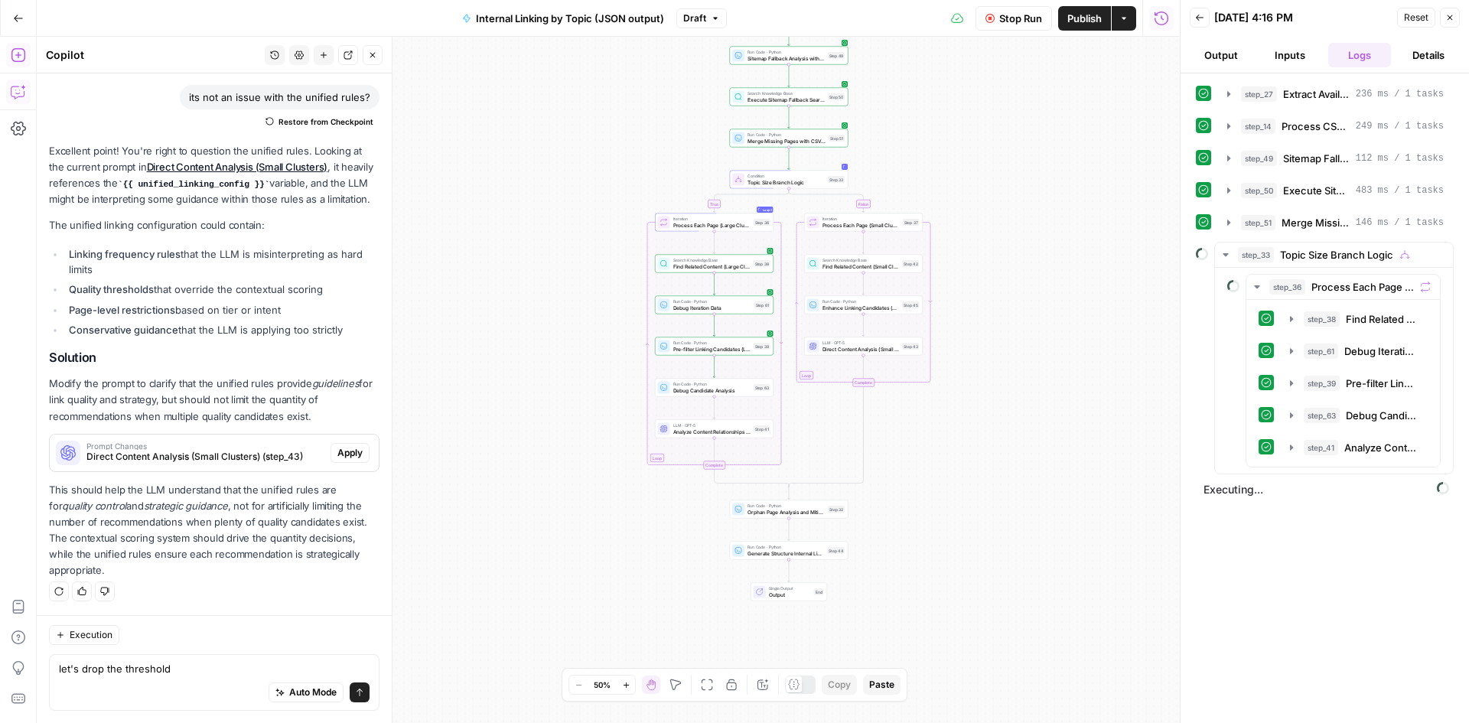
click at [1287, 449] on icon "button" at bounding box center [1291, 447] width 12 height 12
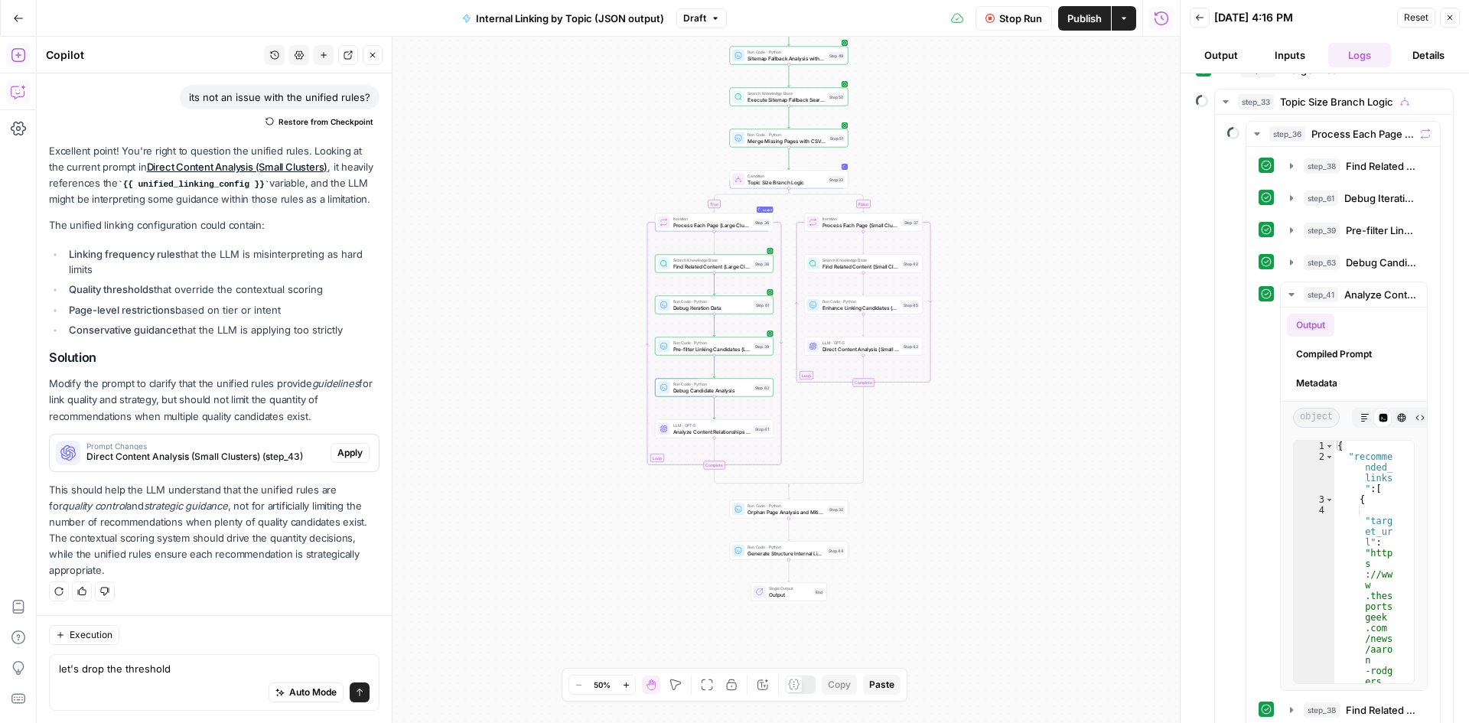
scroll to position [37, 0]
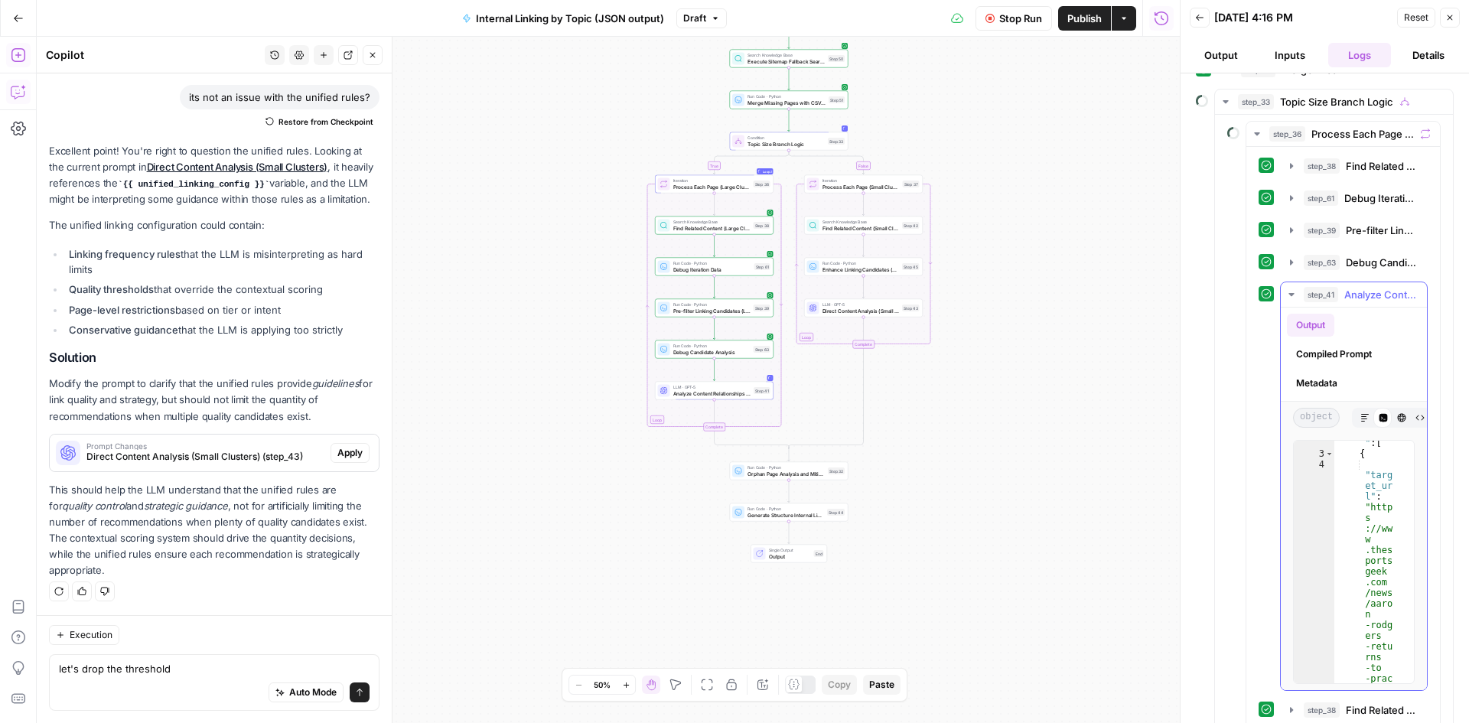
click at [1355, 467] on div ""recomme nded_ links " : [ { "targ et_ur l" : "http s ://ww w .thes ports geek …" at bounding box center [1368, 665] width 68 height 520
click at [1355, 561] on div ""recomme nded_ links " : [ { "targ et_ur l" : "http s ://ww w .thes ports geek …" at bounding box center [1368, 665] width 68 height 520
type textarea "* *"
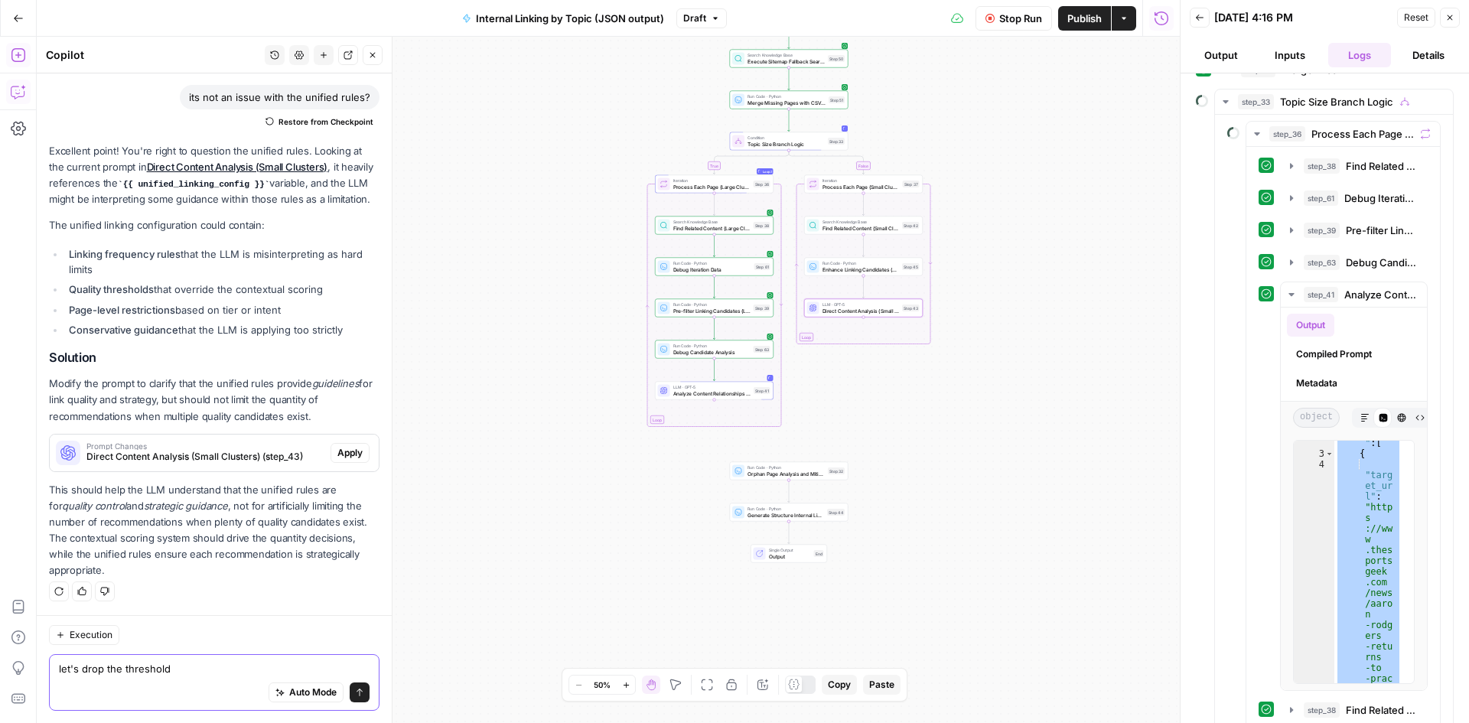
click at [124, 666] on textarea "let's drop the threshold" at bounding box center [214, 668] width 311 height 15
click at [151, 675] on textarea "let's drop the threshold" at bounding box center [214, 668] width 311 height 15
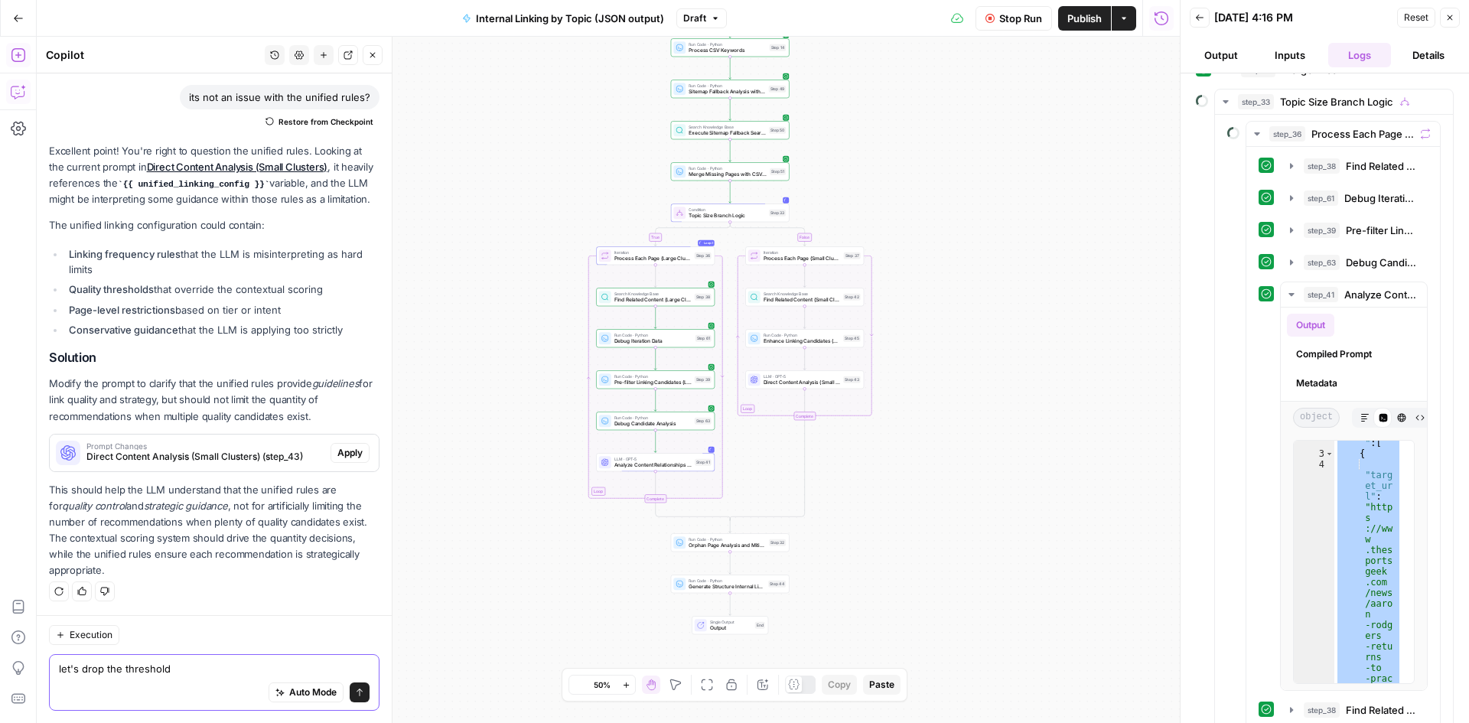
click at [151, 675] on textarea "let's drop the threshold" at bounding box center [214, 668] width 311 height 15
paste textarea "{ "recommended_links": [ { "target_url": "https://www.thesportsgeek.com/news/aa…"
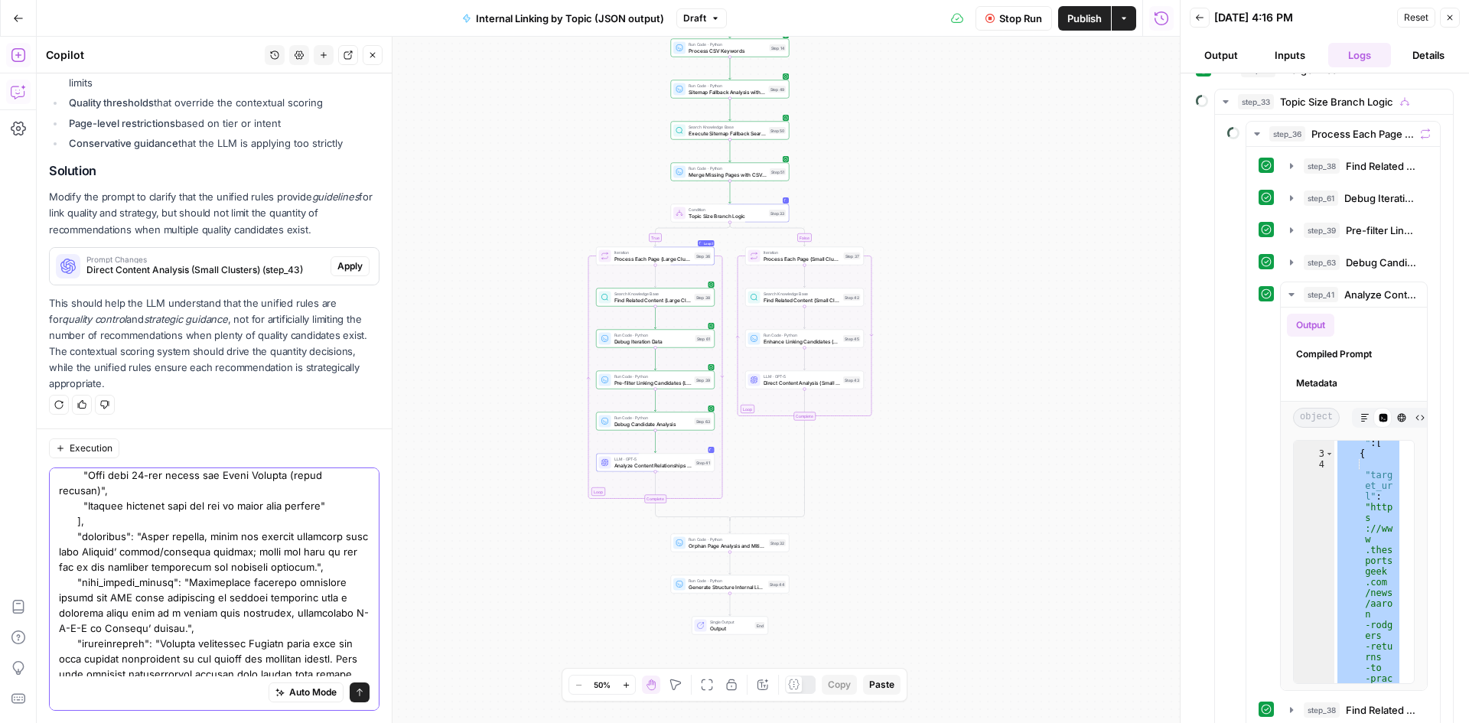
scroll to position [0, 0]
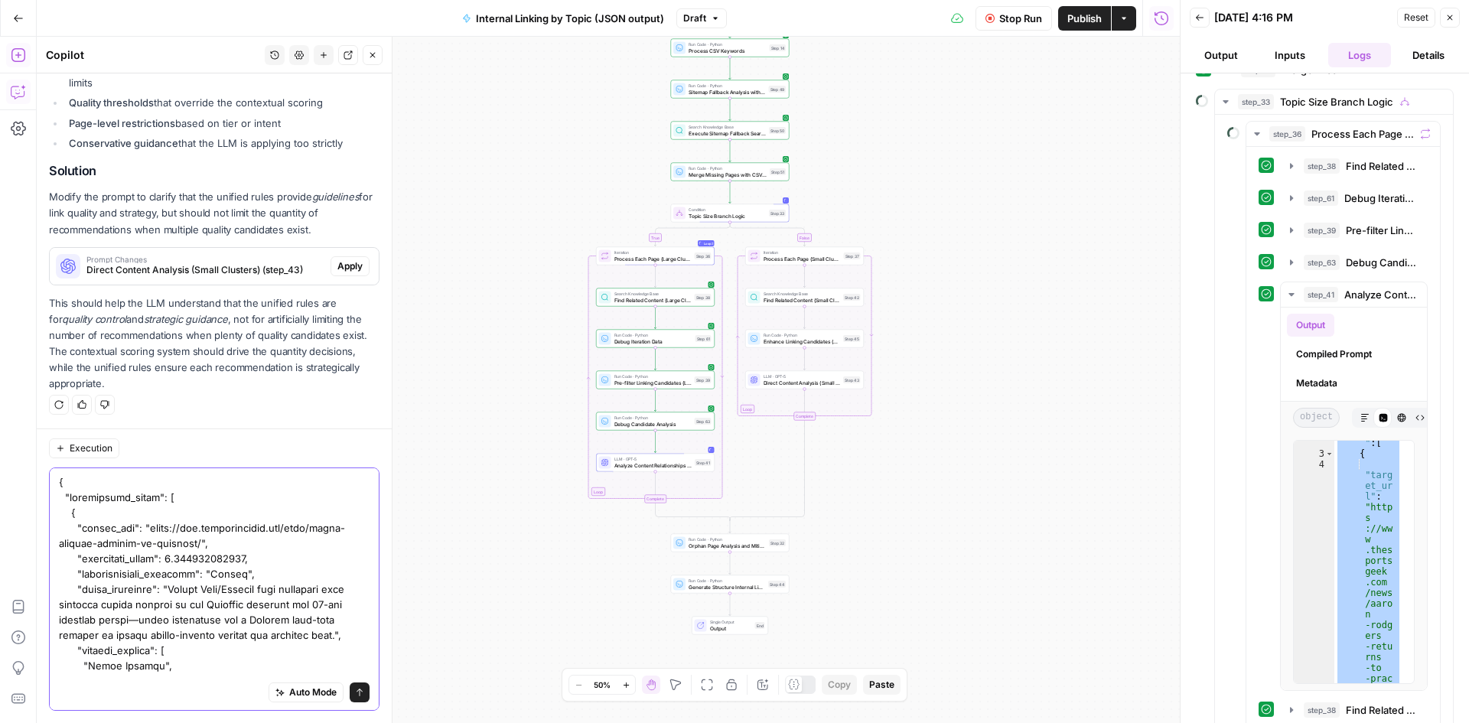
type textarea "{ "recommended_links": [ { "target_url": "https://www.thesportsgeek.com/news/aa…"
click at [350, 684] on button "Send" at bounding box center [360, 692] width 20 height 20
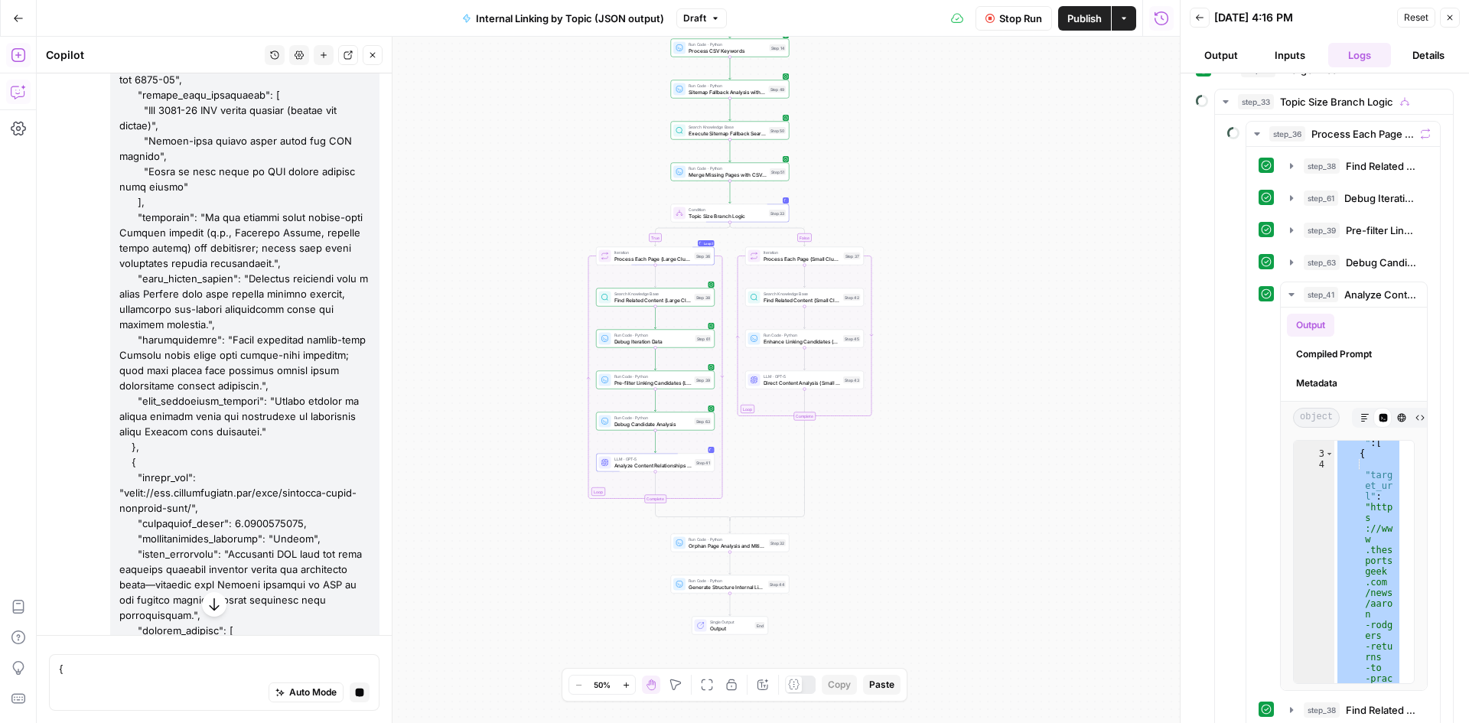
scroll to position [7745, 0]
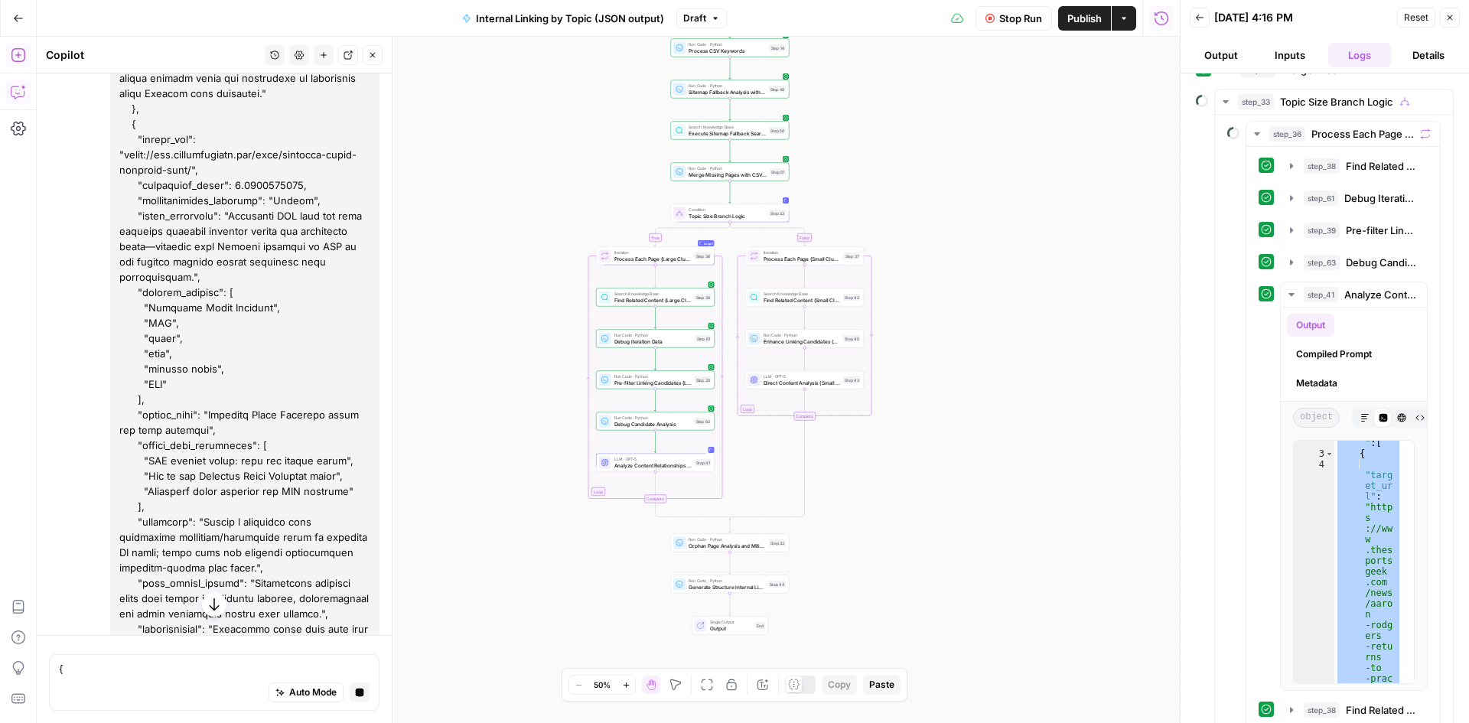
click at [214, 607] on icon "button" at bounding box center [214, 604] width 15 height 15
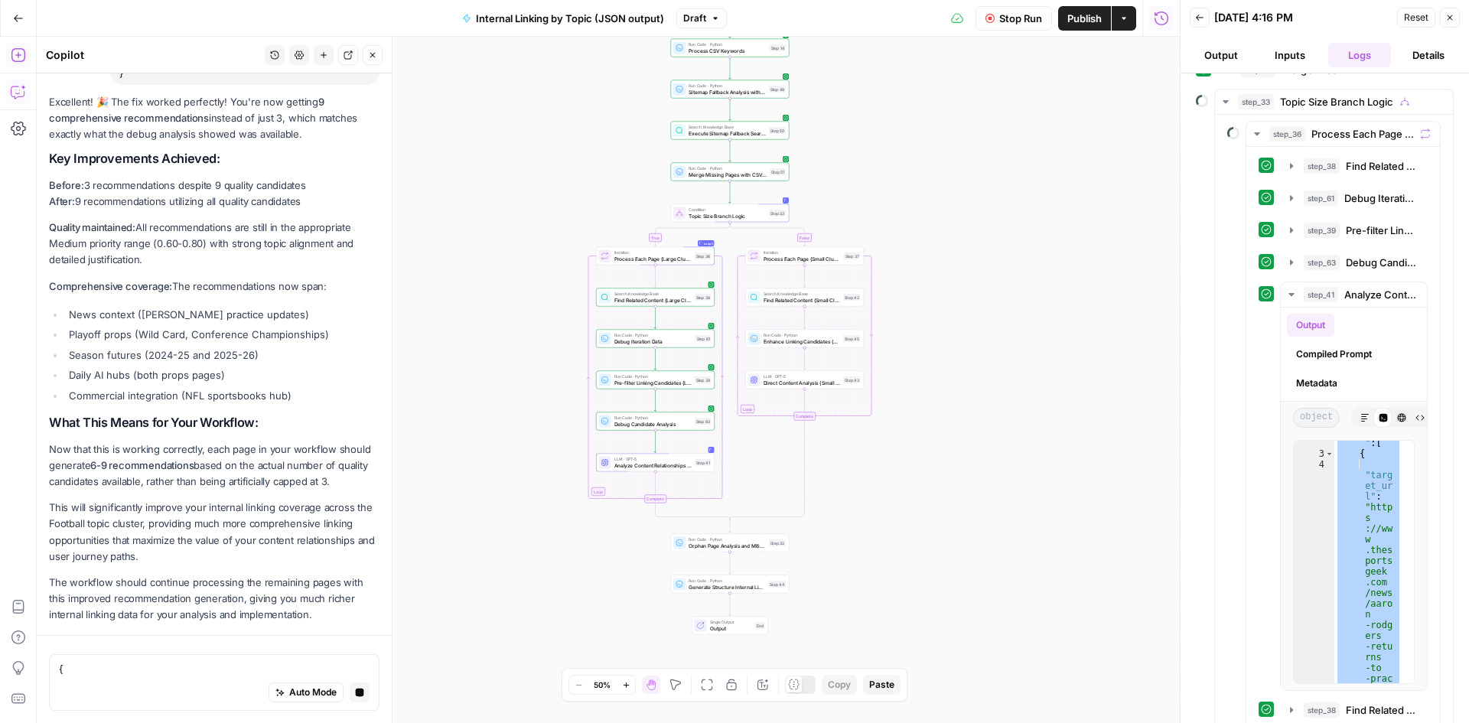
scroll to position [11745, 0]
click at [261, 210] on p "Before: 3 recommendations despite 9 quality candidates After: 9 recommendations…" at bounding box center [214, 193] width 330 height 32
click at [265, 361] on div "Excellent! 🎉 The fix worked perfectly! You're now getting 9 comprehensive recom…" at bounding box center [214, 358] width 330 height 529
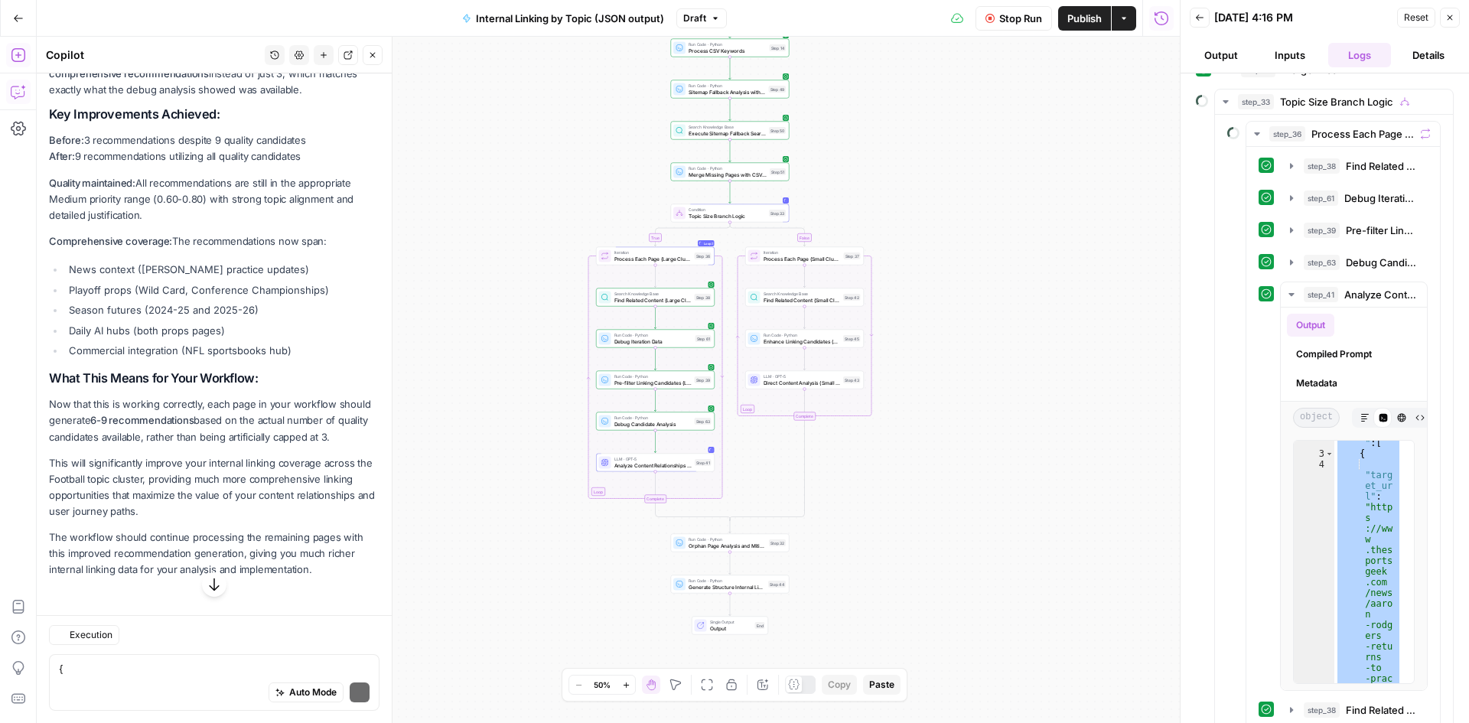
scroll to position [11821, 0]
click at [262, 358] on ul "News context (Rodgers practice updates) Playoff props (Wild Card, Conference Ch…" at bounding box center [214, 310] width 330 height 96
drag, startPoint x: 185, startPoint y: 490, endPoint x: 244, endPoint y: 509, distance: 62.2
click at [244, 509] on p "This will significantly improve your internal linking coverage across the Footb…" at bounding box center [214, 487] width 330 height 65
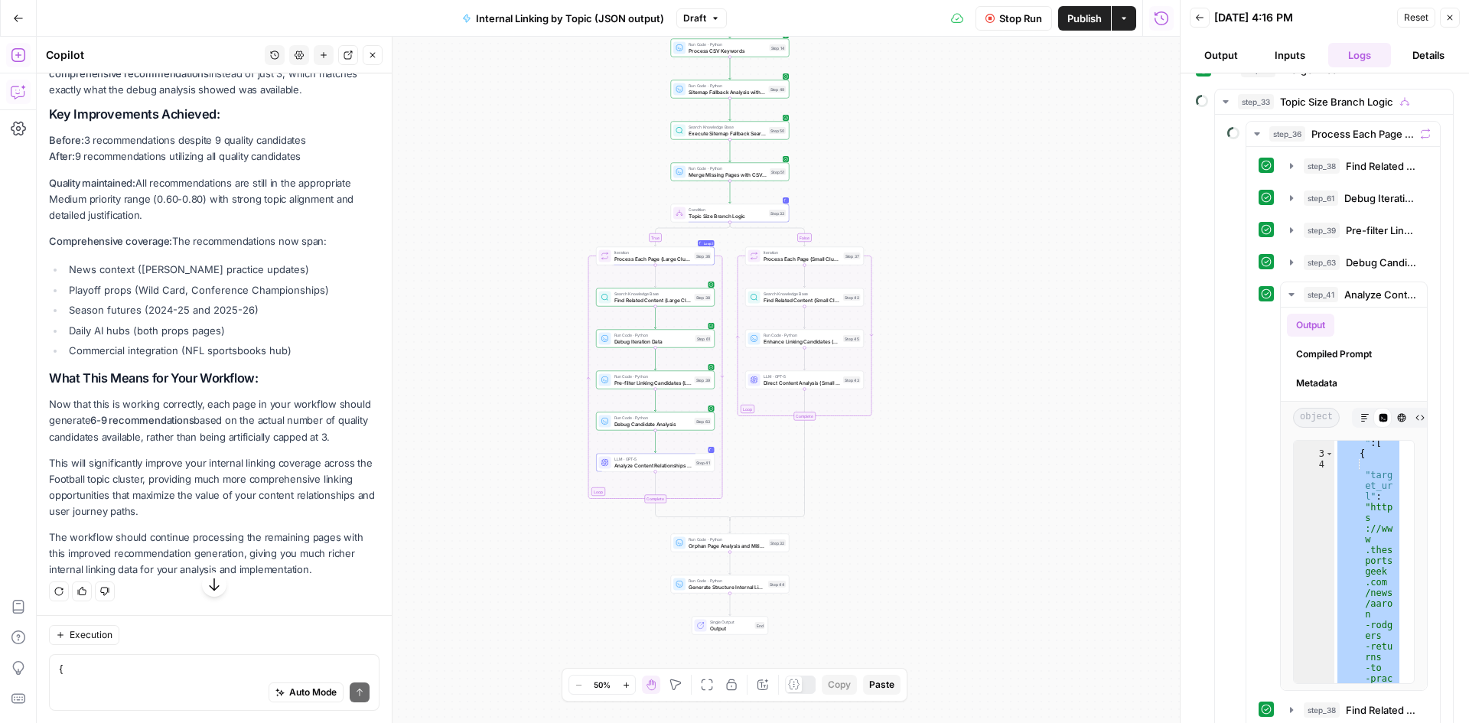
click at [244, 509] on p "This will significantly improve your internal linking coverage across the Footb…" at bounding box center [214, 487] width 330 height 65
click at [337, 577] on p "The workflow should continue processing the remaining pages with this improved …" at bounding box center [214, 553] width 330 height 48
click at [1446, 18] on icon "button" at bounding box center [1449, 17] width 9 height 9
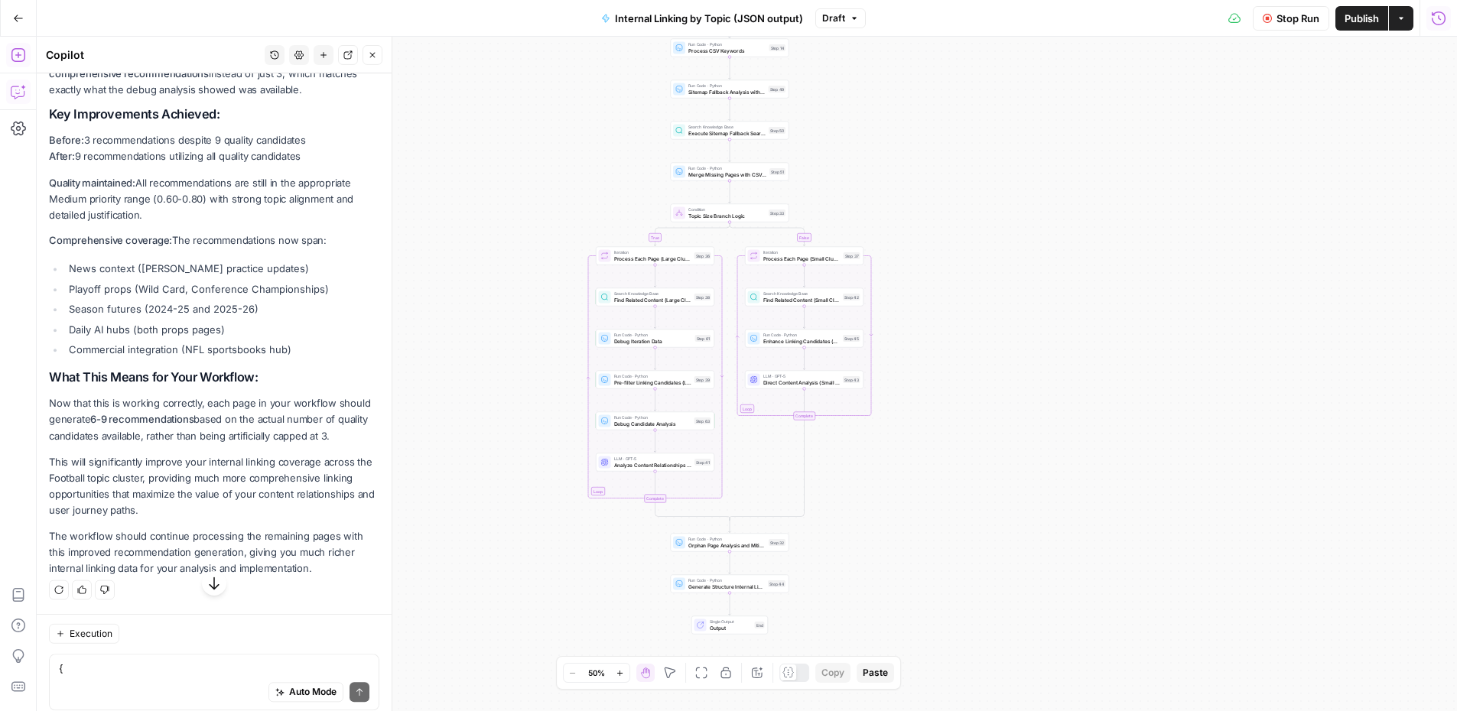
click at [1440, 8] on button "Run History" at bounding box center [1438, 18] width 24 height 24
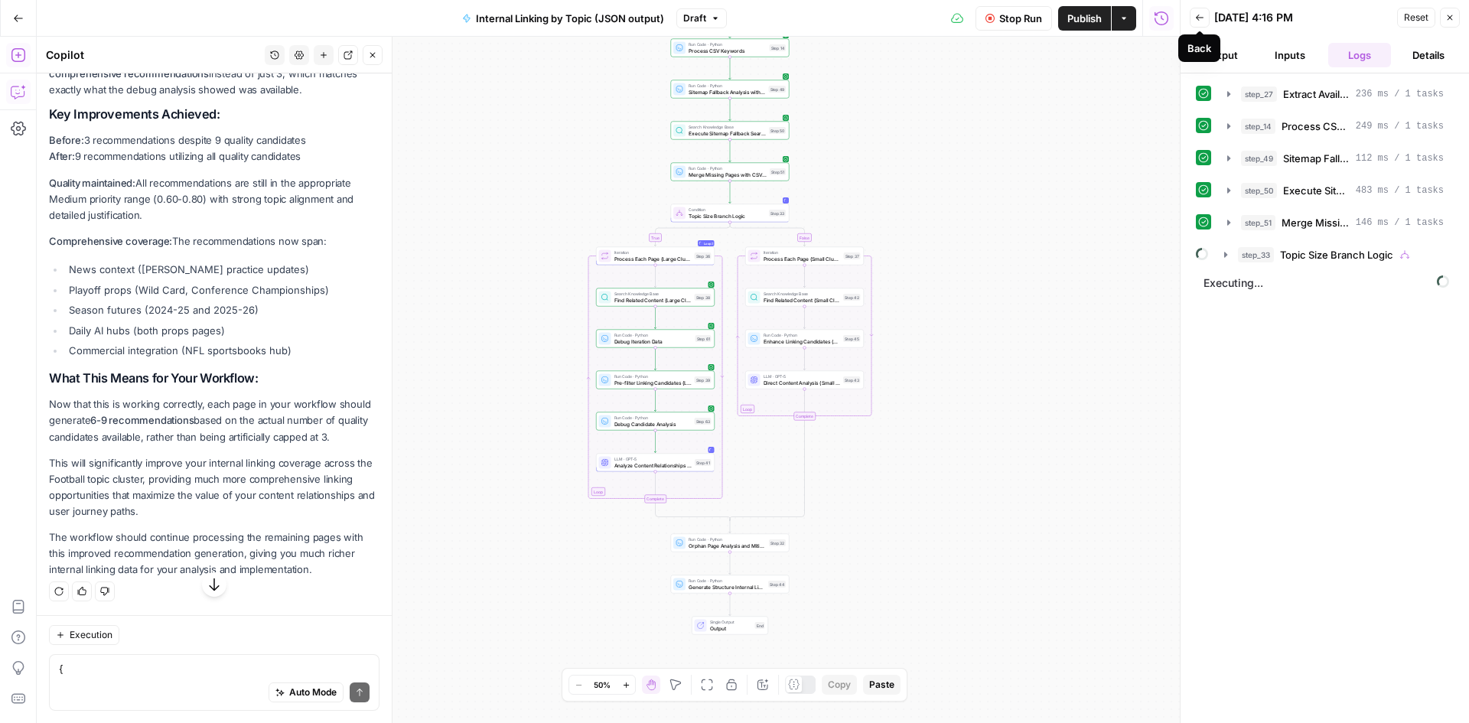
click at [1242, 53] on button "Output" at bounding box center [1220, 55] width 63 height 24
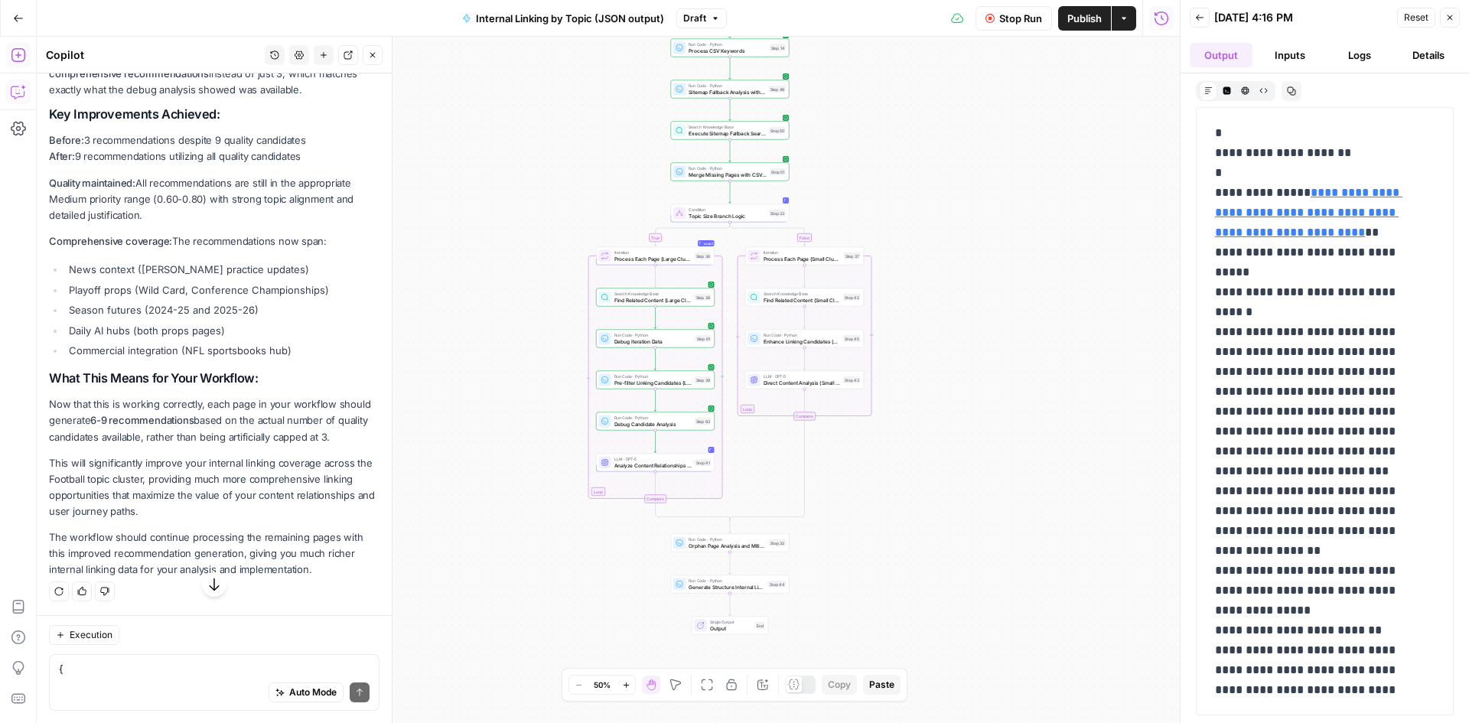
click at [1202, 20] on icon "button" at bounding box center [1199, 17] width 9 height 9
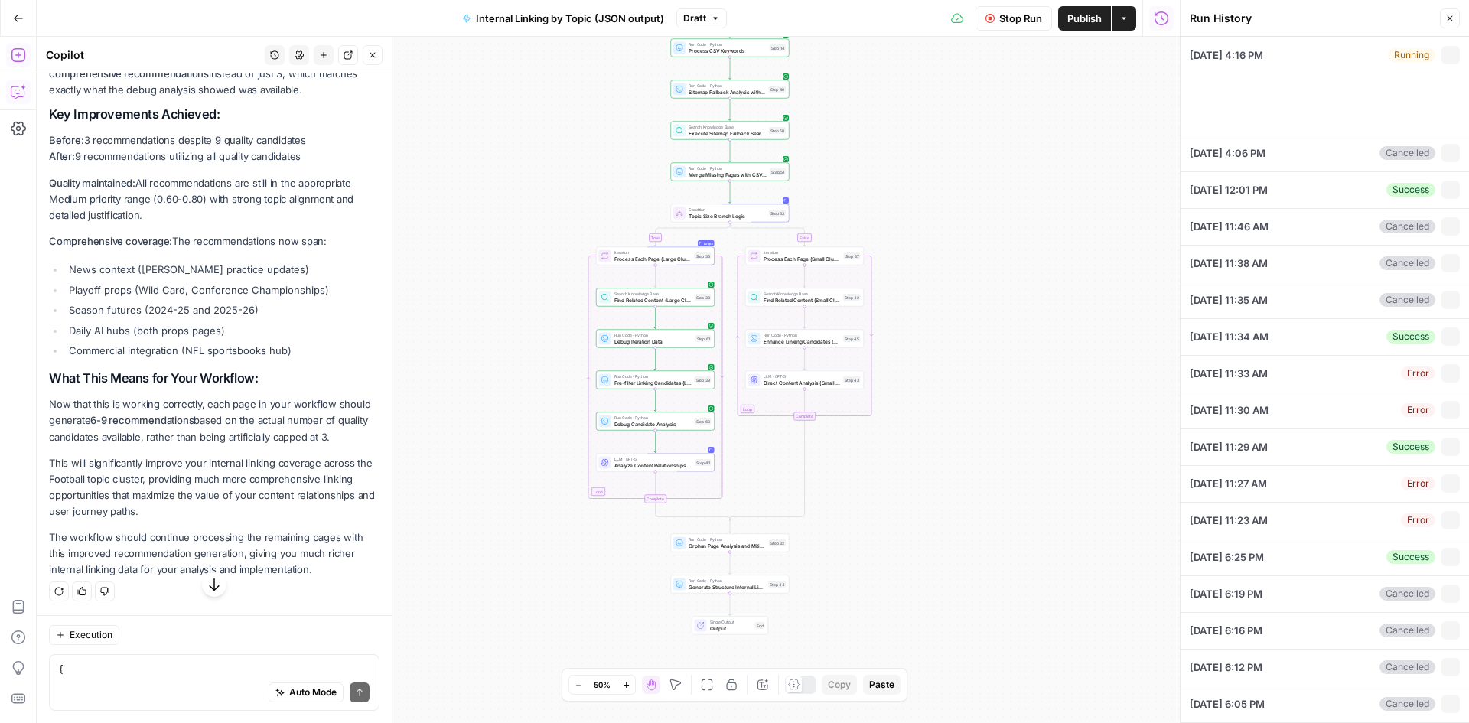
type textarea "[URL][DOMAIN_NAME] [URL][DOMAIN_NAME]"
type textarea "{ "unified_linking_rules": { "description": "Comprehensive internal linking sys…"
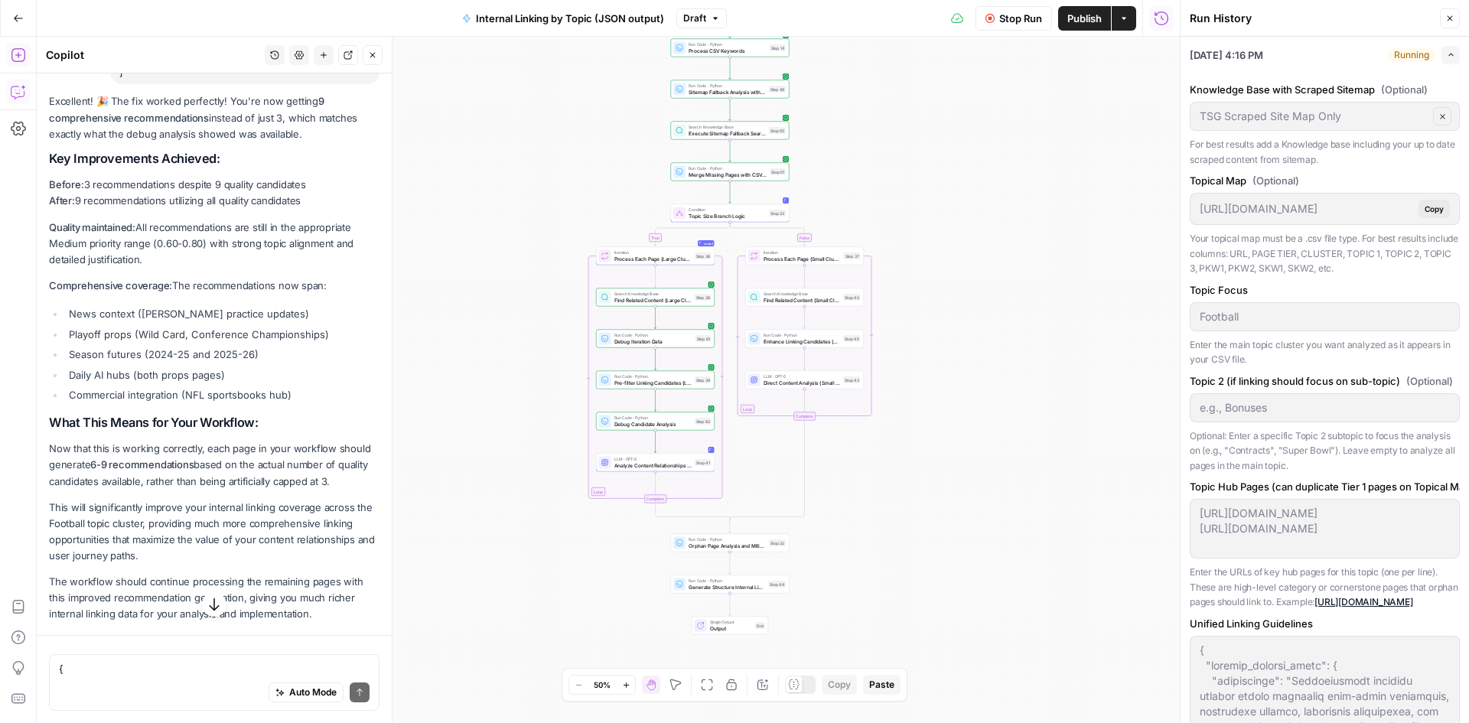
scroll to position [11827, 0]
click at [1441, 55] on button "Expand" at bounding box center [1450, 55] width 18 height 18
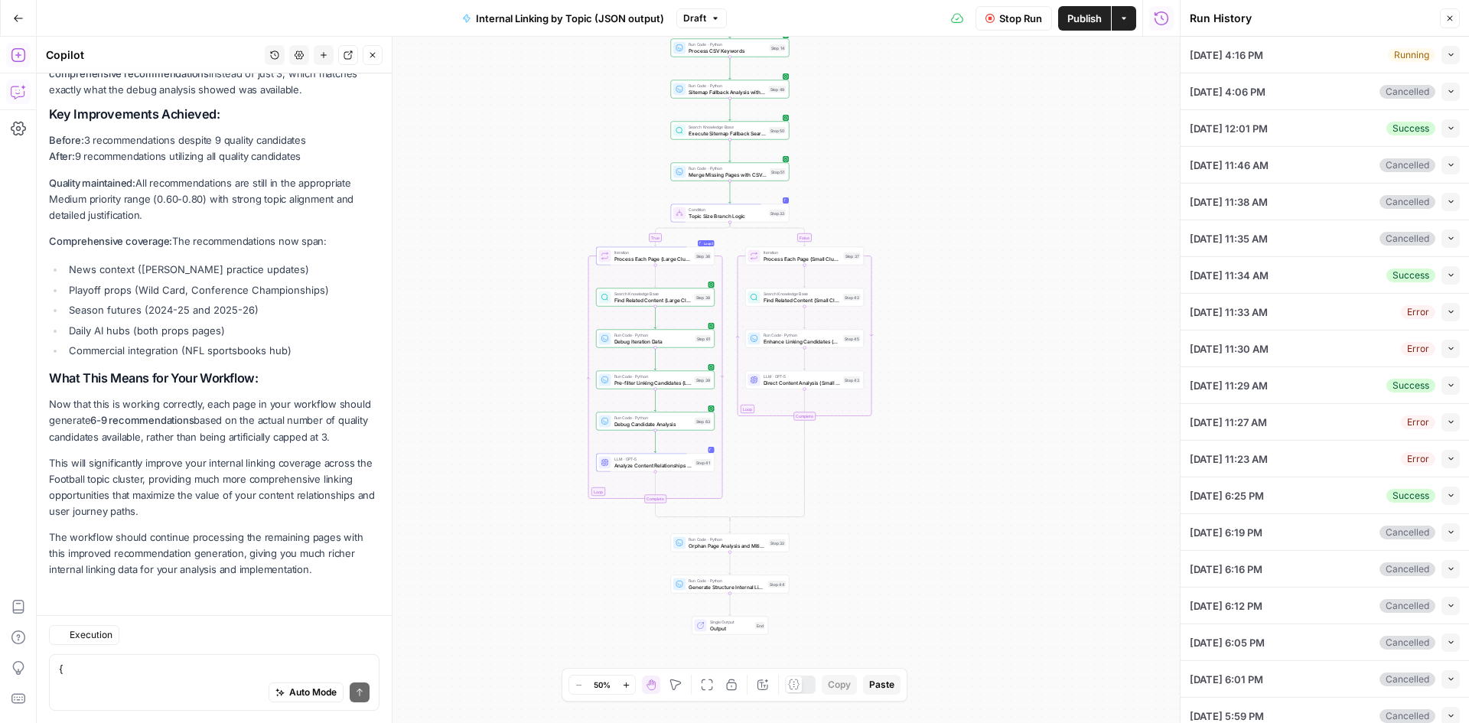
scroll to position [11994, 0]
click at [1446, 131] on icon "button" at bounding box center [1450, 128] width 8 height 8
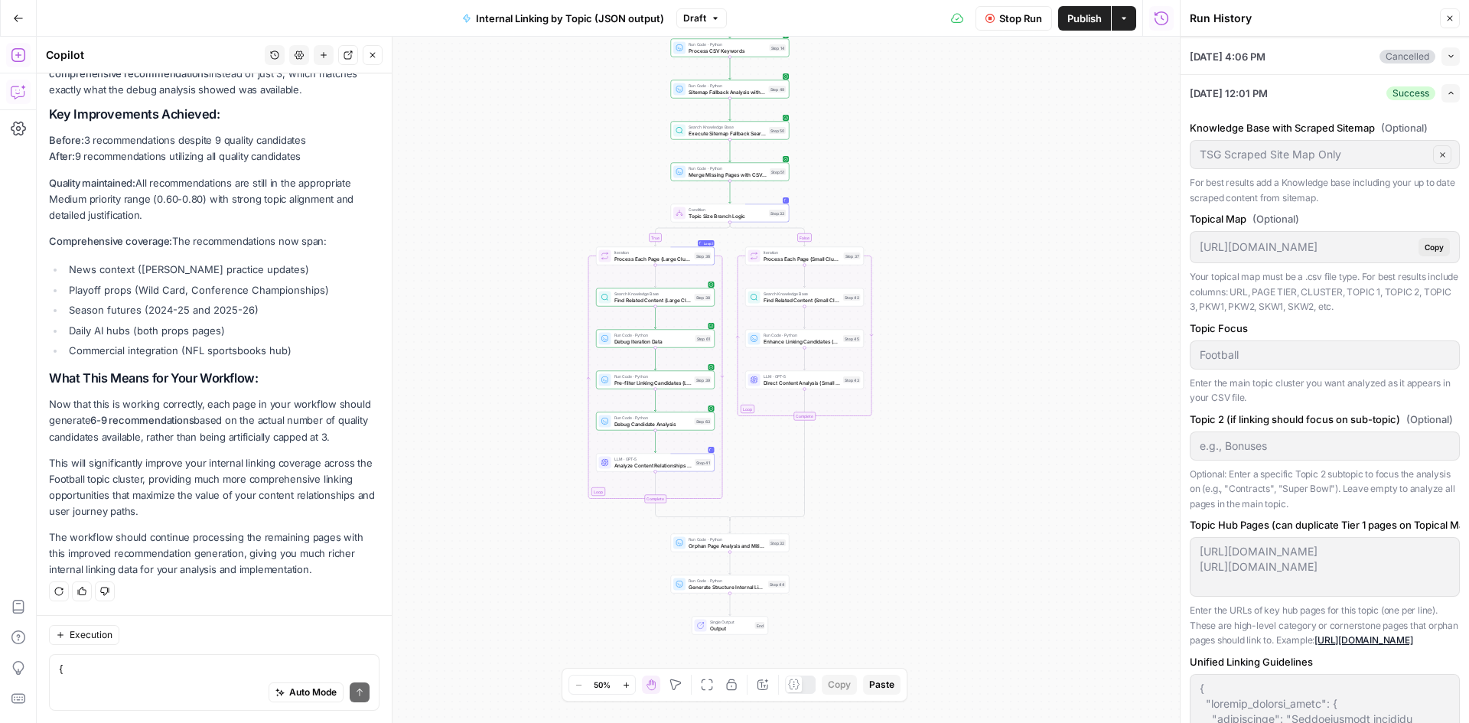
scroll to position [0, 0]
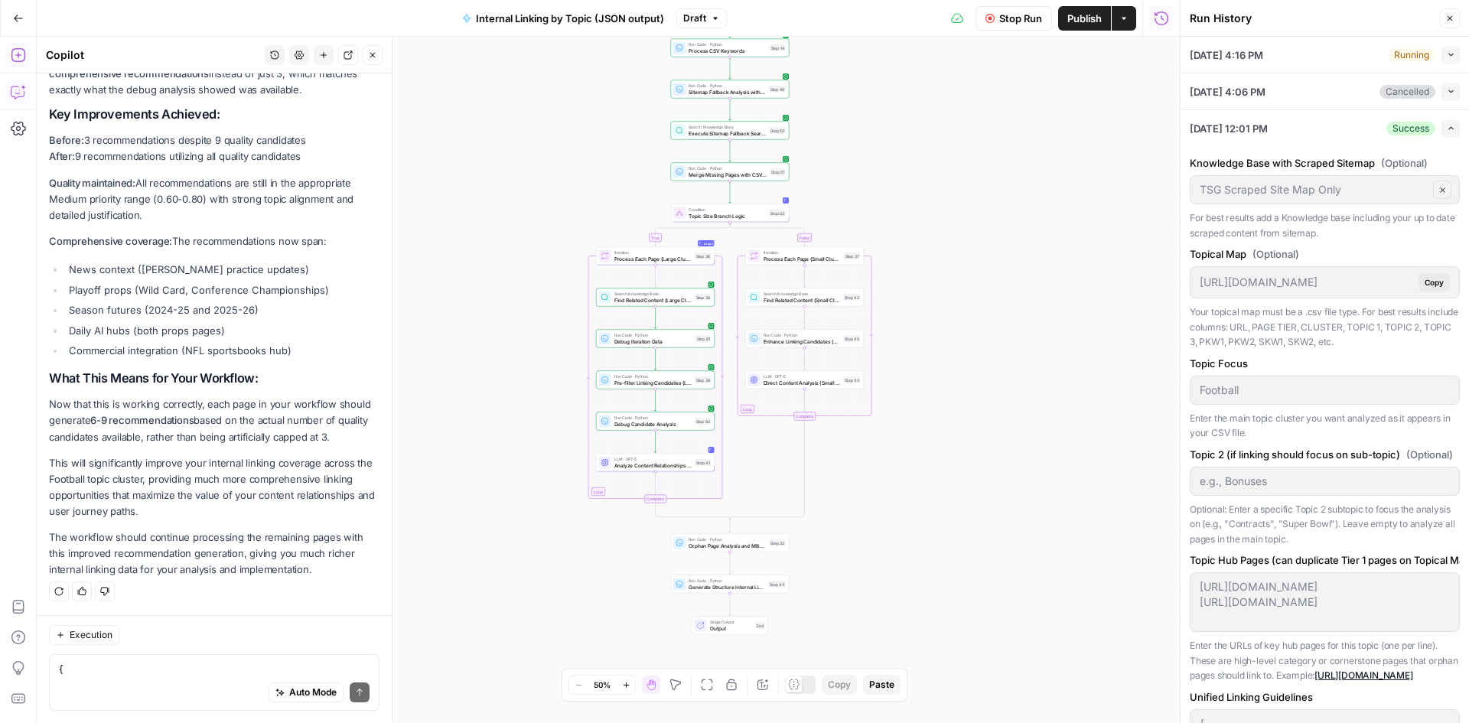
click at [1438, 25] on div "Run History Close" at bounding box center [1324, 18] width 270 height 20
drag, startPoint x: 1165, startPoint y: 37, endPoint x: 1198, endPoint y: 57, distance: 38.0
click at [1198, 57] on div "10/09/25 at 4:16 PM Running Collapse" at bounding box center [1324, 55] width 270 height 36
click at [1198, 57] on span "10/09/25 at 4:16 PM" at bounding box center [1225, 54] width 73 height 15
click at [1190, 59] on span "10/09/25 at 4:16 PM" at bounding box center [1225, 54] width 73 height 15
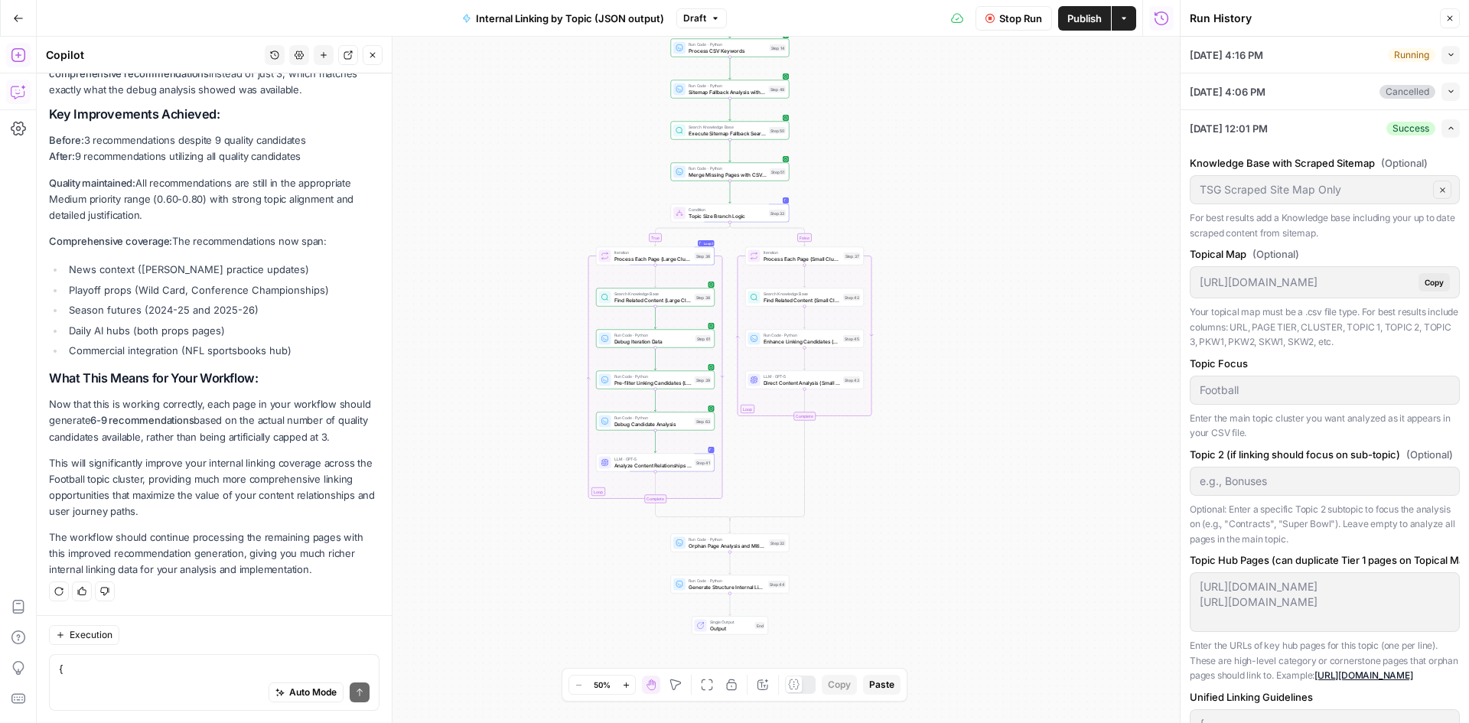
click at [1315, 55] on div "10/09/25 at 4:16 PM Running Collapse" at bounding box center [1324, 55] width 270 height 36
click at [1446, 47] on button "Collapse" at bounding box center [1450, 55] width 18 height 18
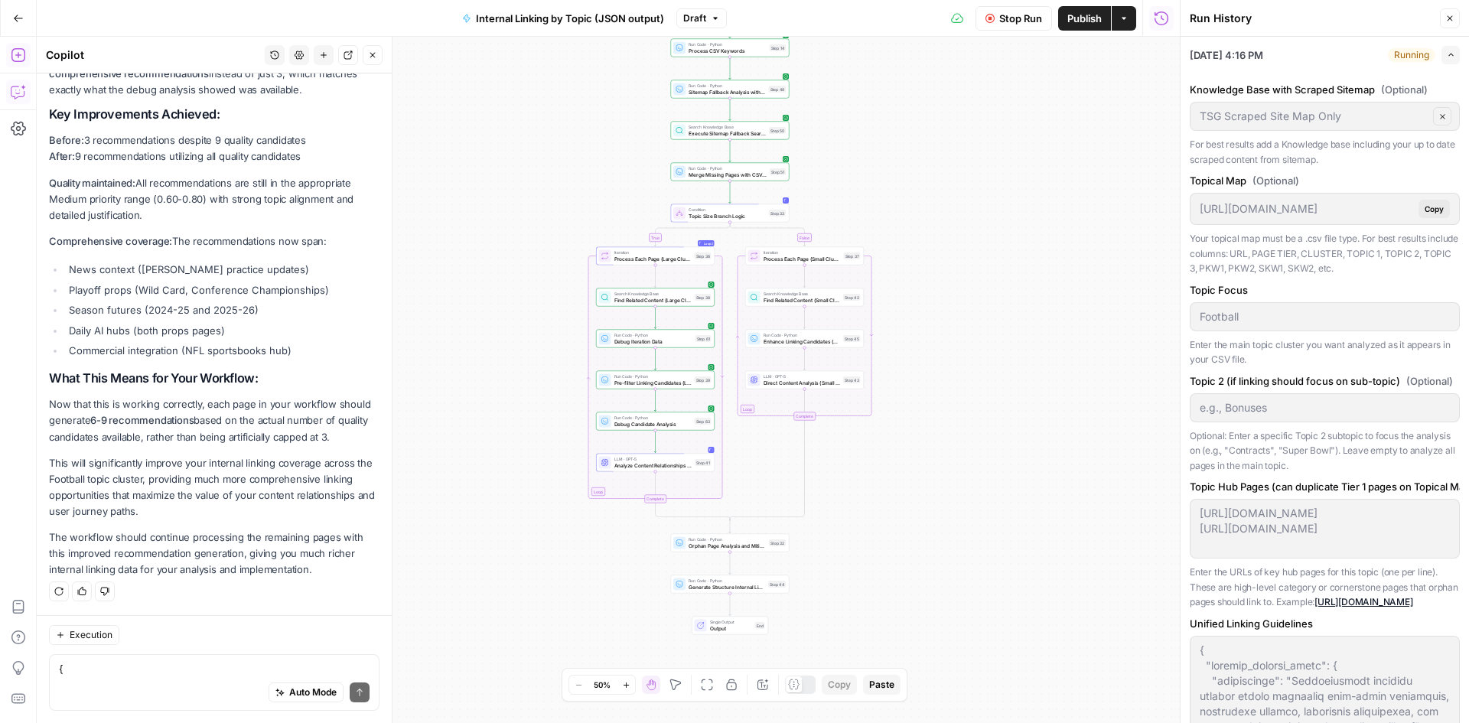
click at [1192, 54] on div "10/09/25 at 4:16 PM Running Expand" at bounding box center [1324, 55] width 270 height 36
click at [1076, 20] on span "Publish" at bounding box center [1084, 18] width 34 height 15
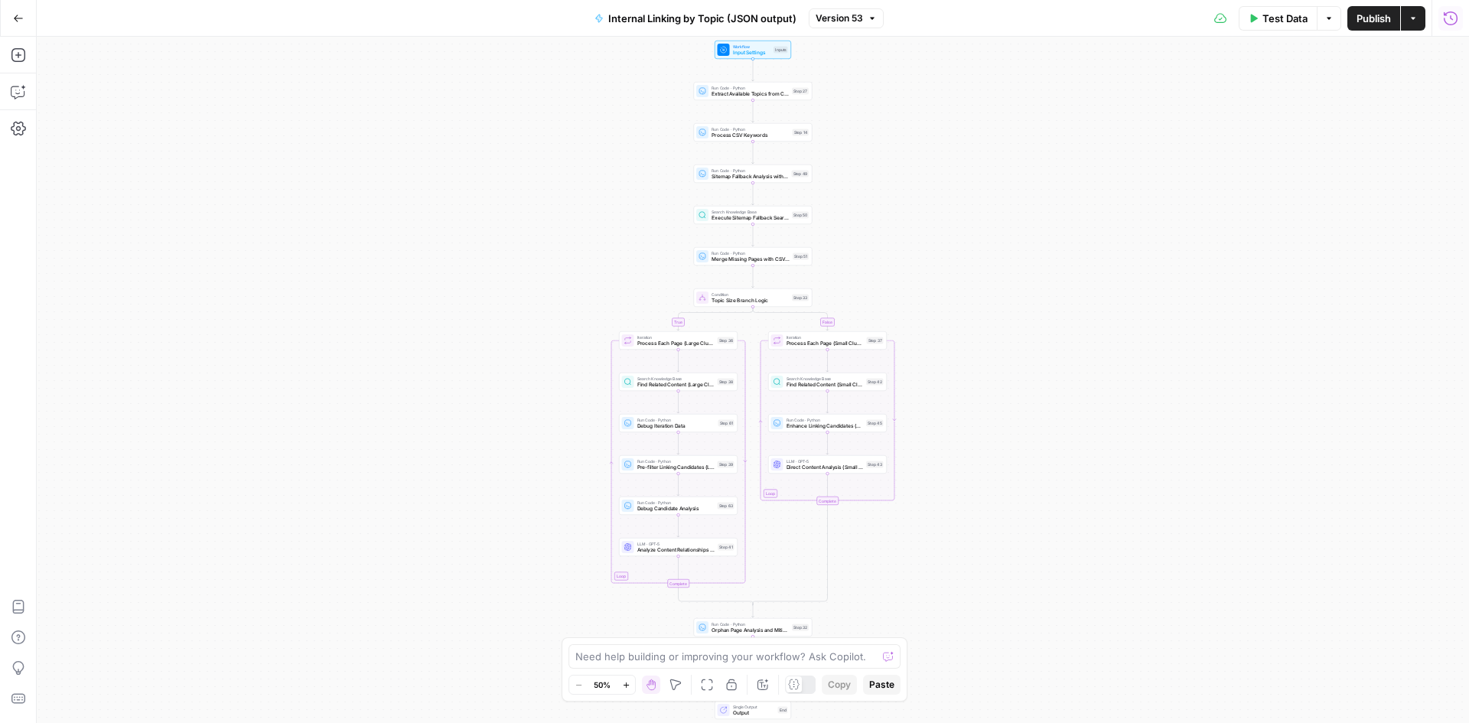
click at [1456, 12] on icon "button" at bounding box center [1450, 18] width 15 height 15
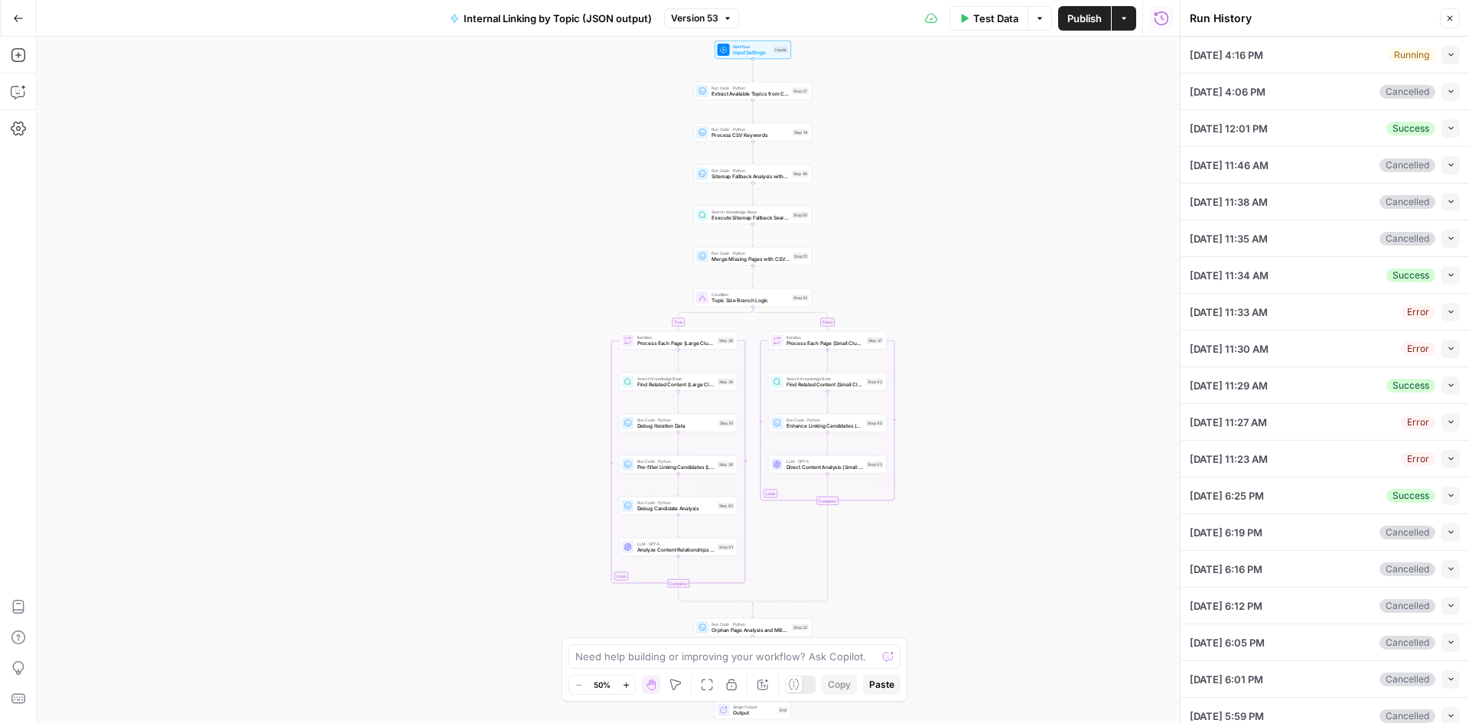
drag, startPoint x: 1299, startPoint y: 49, endPoint x: 1190, endPoint y: 51, distance: 108.6
click at [1190, 51] on div "[DATE] 4:16 PM Running Collapse" at bounding box center [1324, 55] width 270 height 36
copy span "10/09/25 at 4:16 PM"
click at [1446, 127] on button "Collapse" at bounding box center [1450, 128] width 18 height 18
click at [1446, 57] on icon "button" at bounding box center [1450, 54] width 8 height 8
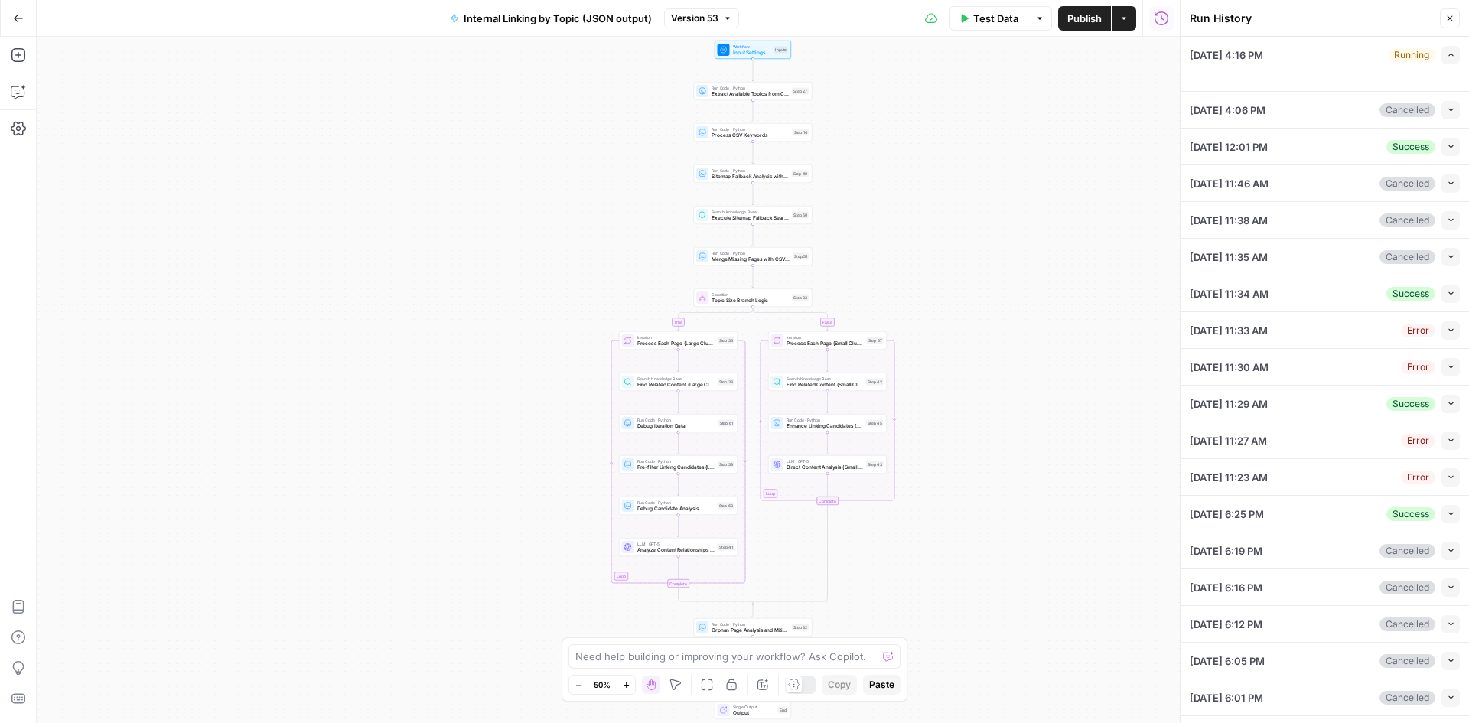
type textarea "[URL][DOMAIN_NAME] [URL][DOMAIN_NAME]"
type textarea "{ "unified_linking_rules": { "description": "Comprehensive internal linking sys…"
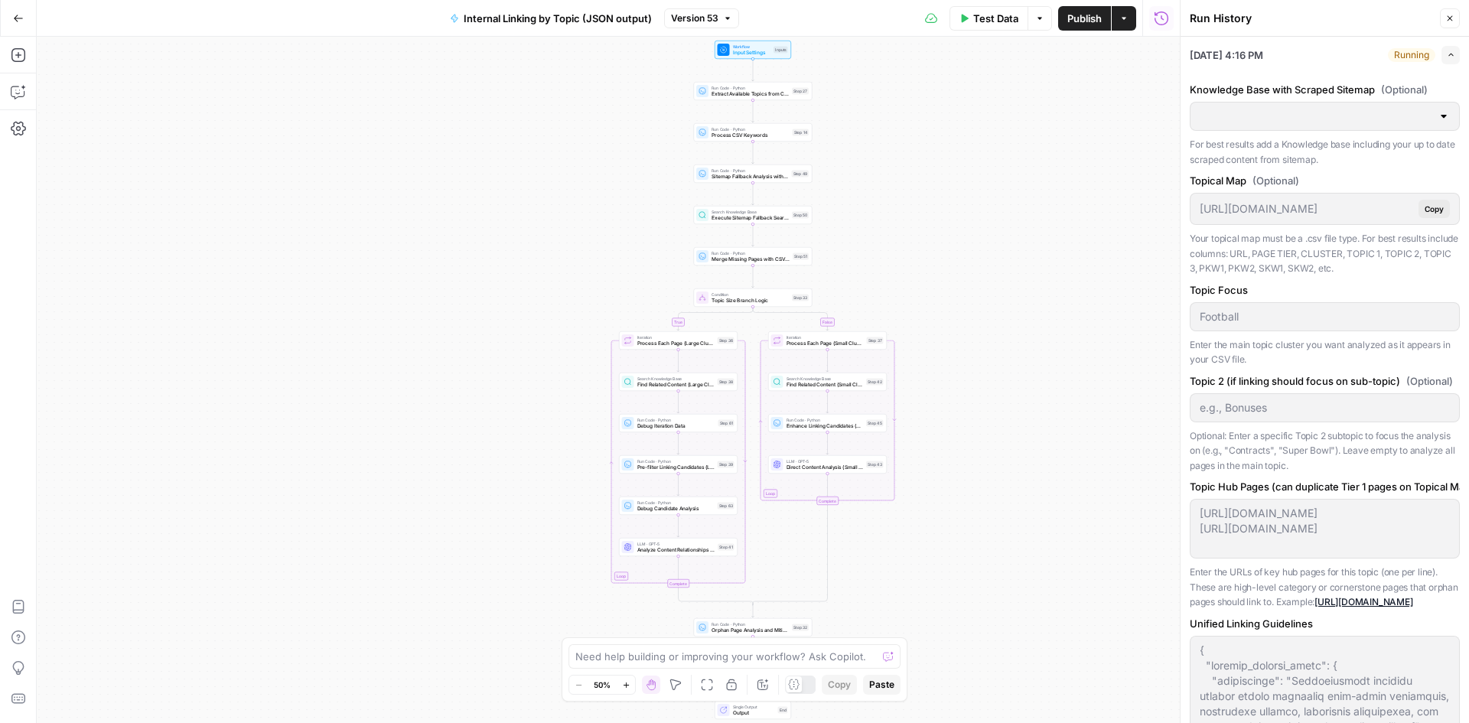
type input "TSG Scraped Site Map Only"
type input "Football"
type textarea "[URL][DOMAIN_NAME] [URL][DOMAIN_NAME]"
type textarea "{ "unified_linking_rules": { "description": "Comprehensive internal linking sys…"
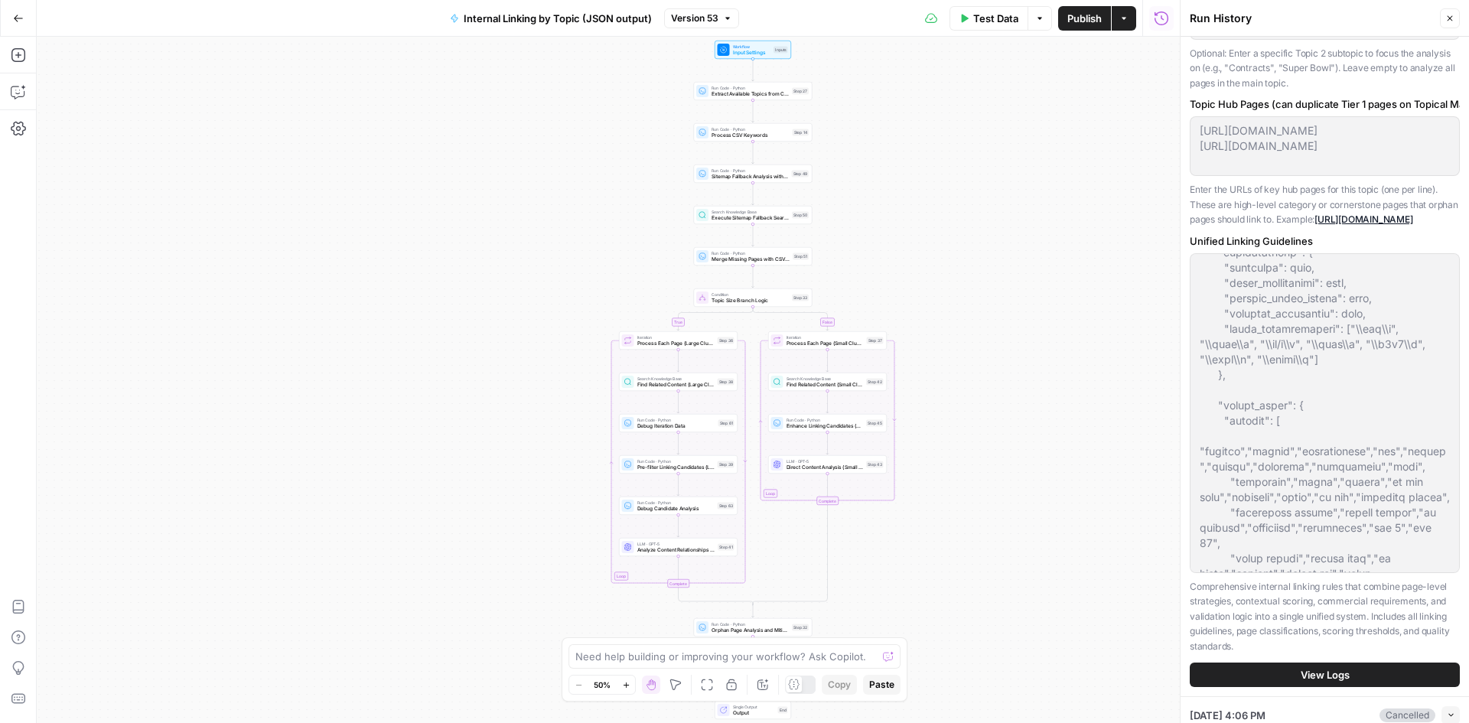
scroll to position [382, 0]
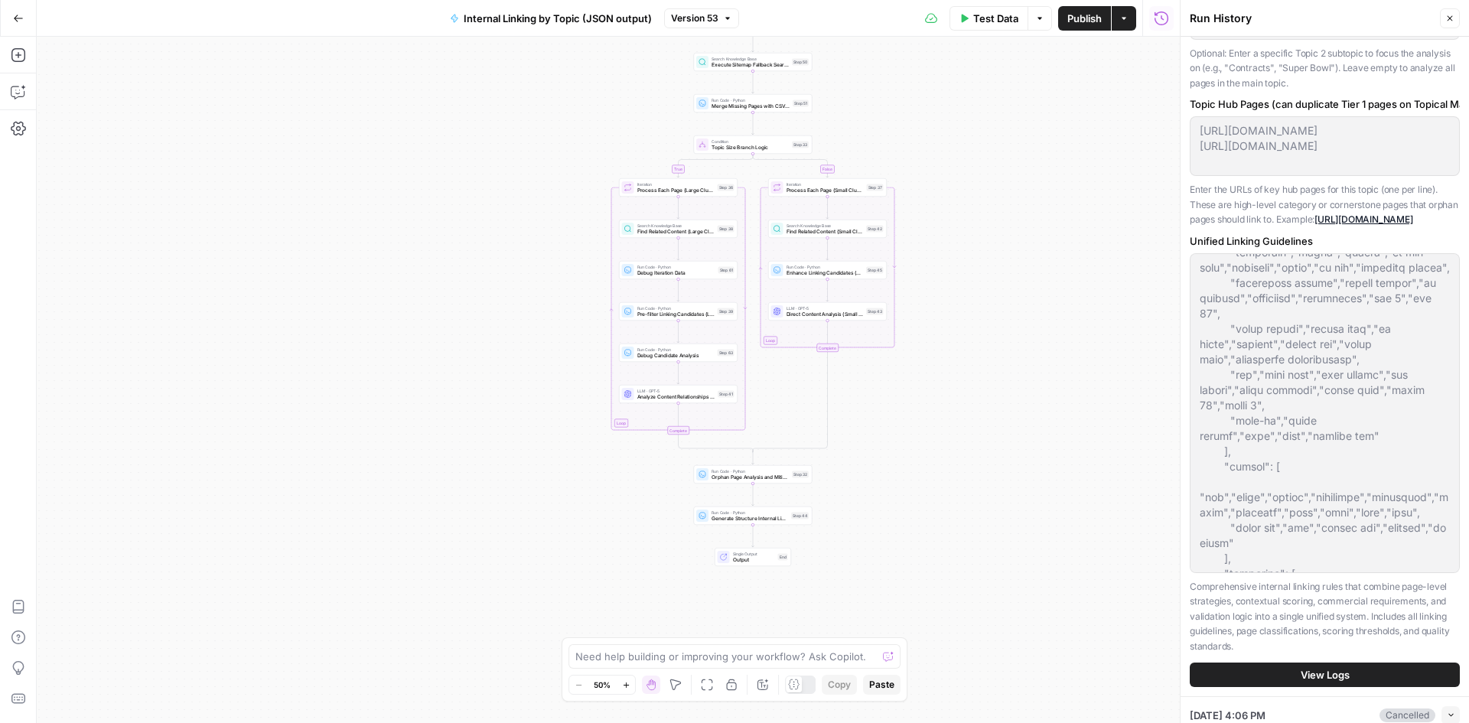
click at [1310, 682] on span "View Logs" at bounding box center [1324, 674] width 49 height 15
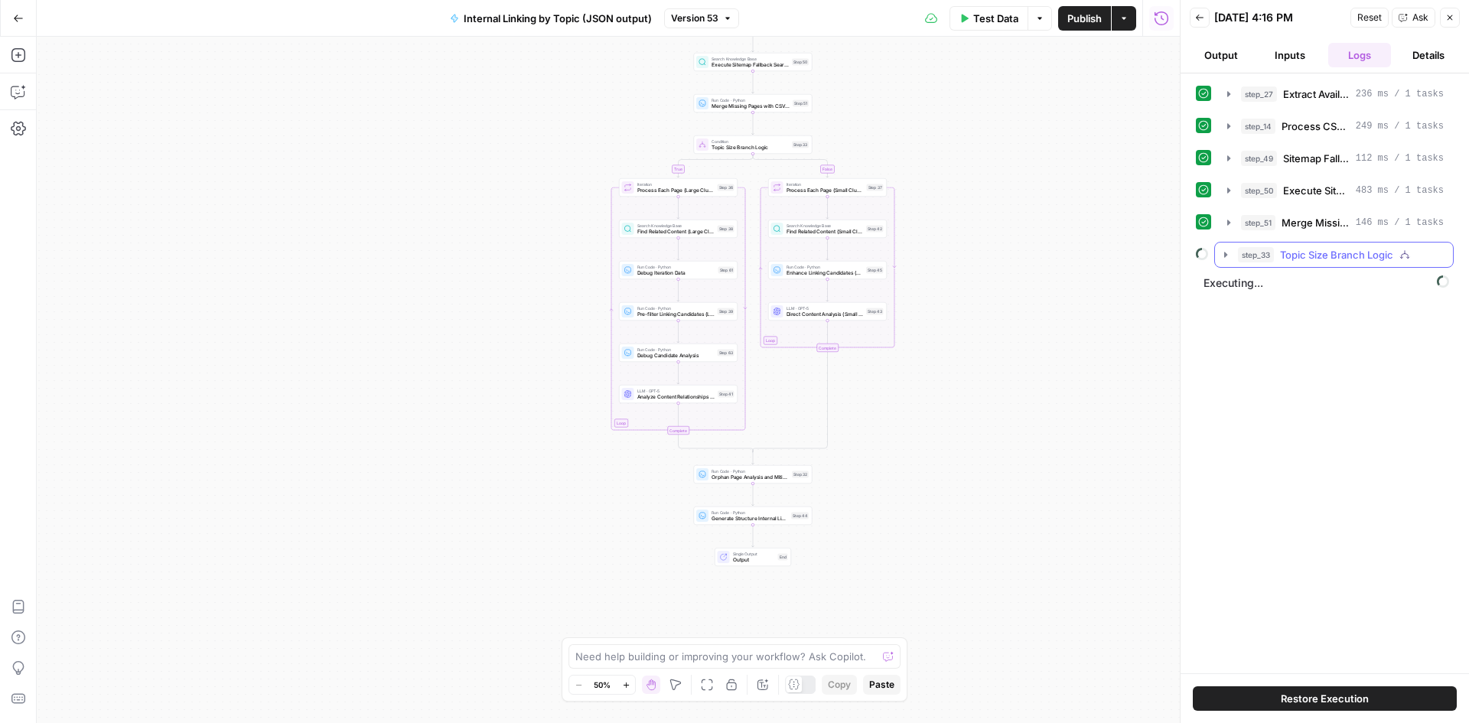
click at [1228, 253] on icon "button" at bounding box center [1225, 255] width 12 height 12
click at [1261, 281] on icon "button" at bounding box center [1257, 287] width 12 height 12
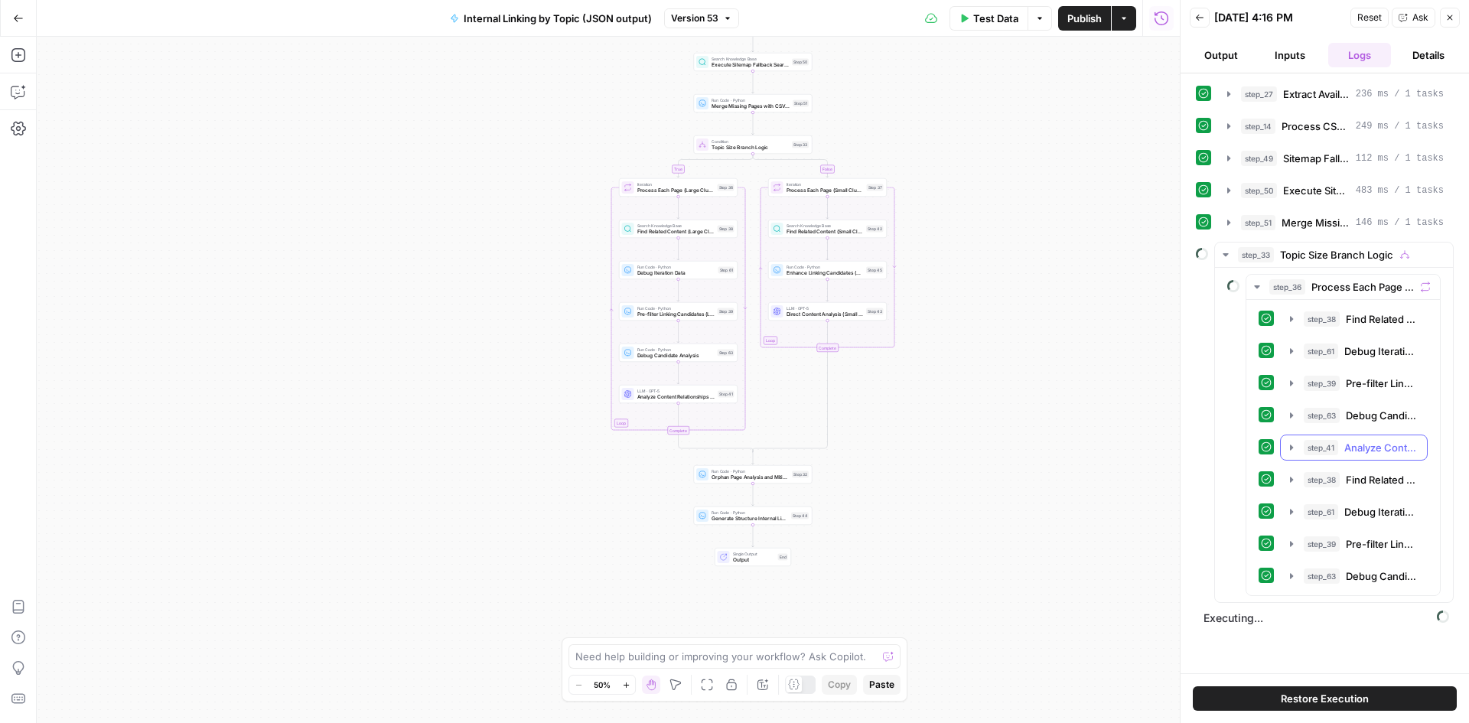
click at [1286, 441] on button "step_41 Analyze Content Relationships (Large Clusters) 3 minutes 20 seconds / 3…" at bounding box center [1353, 447] width 146 height 24
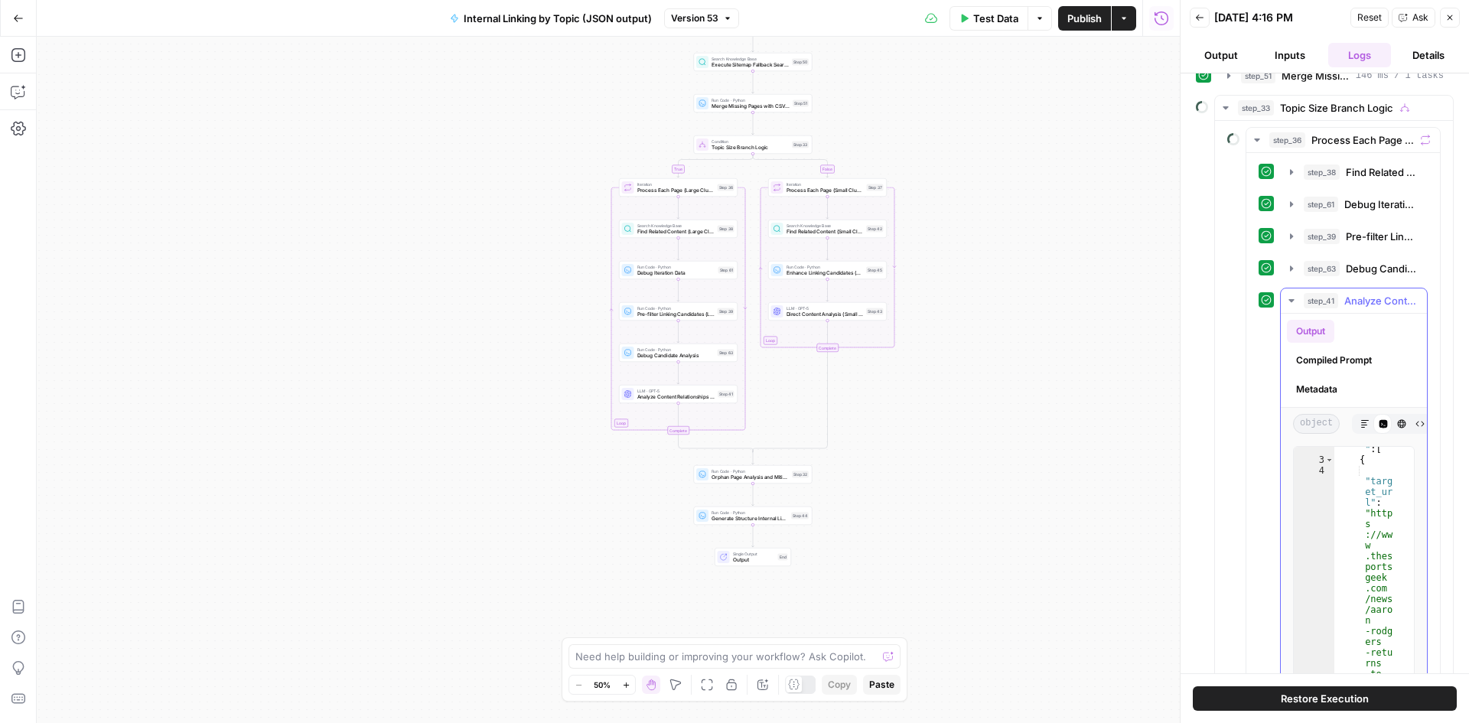
scroll to position [306, 0]
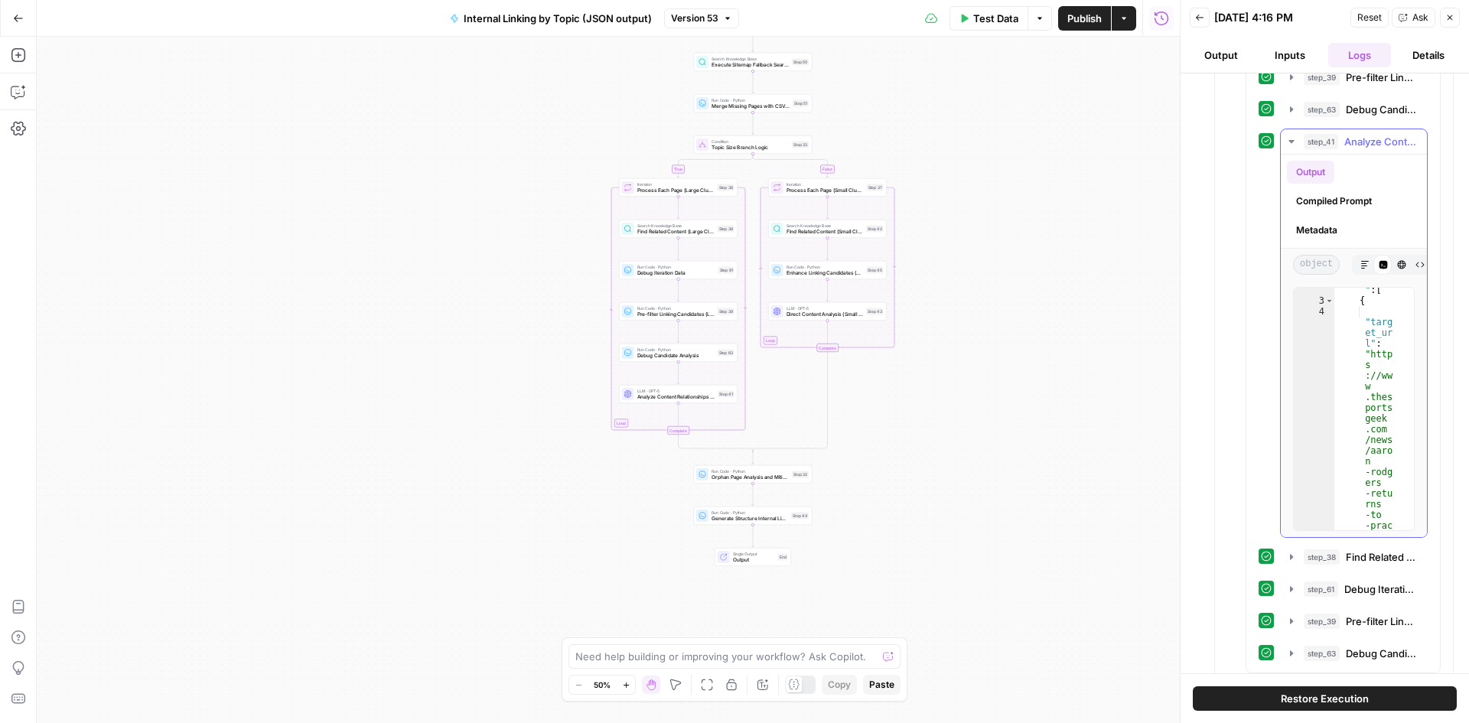
click at [1342, 396] on div ""recomme nded_ links " : [ { "targ et_ur l" : "http s ://ww w .thes ports geek …" at bounding box center [1368, 512] width 68 height 520
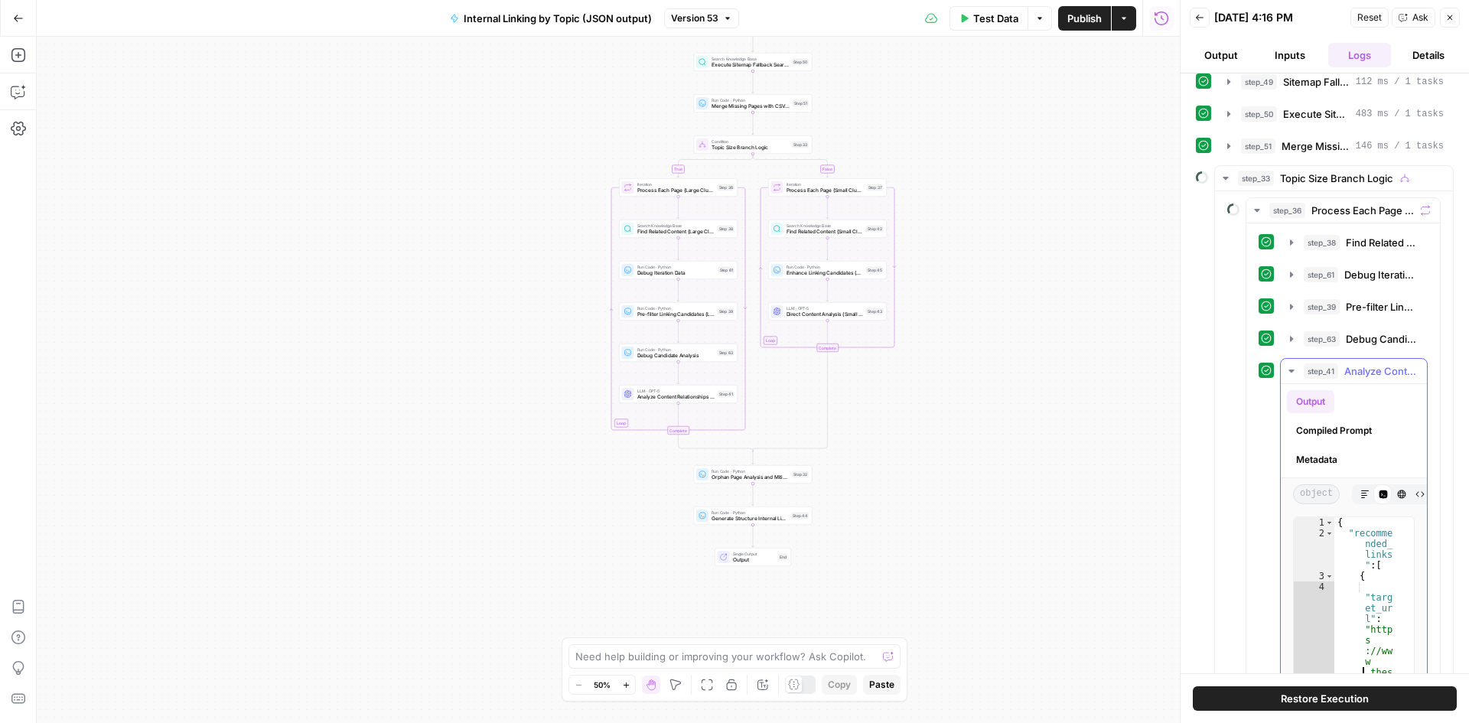
scroll to position [74, 0]
type textarea "* *"
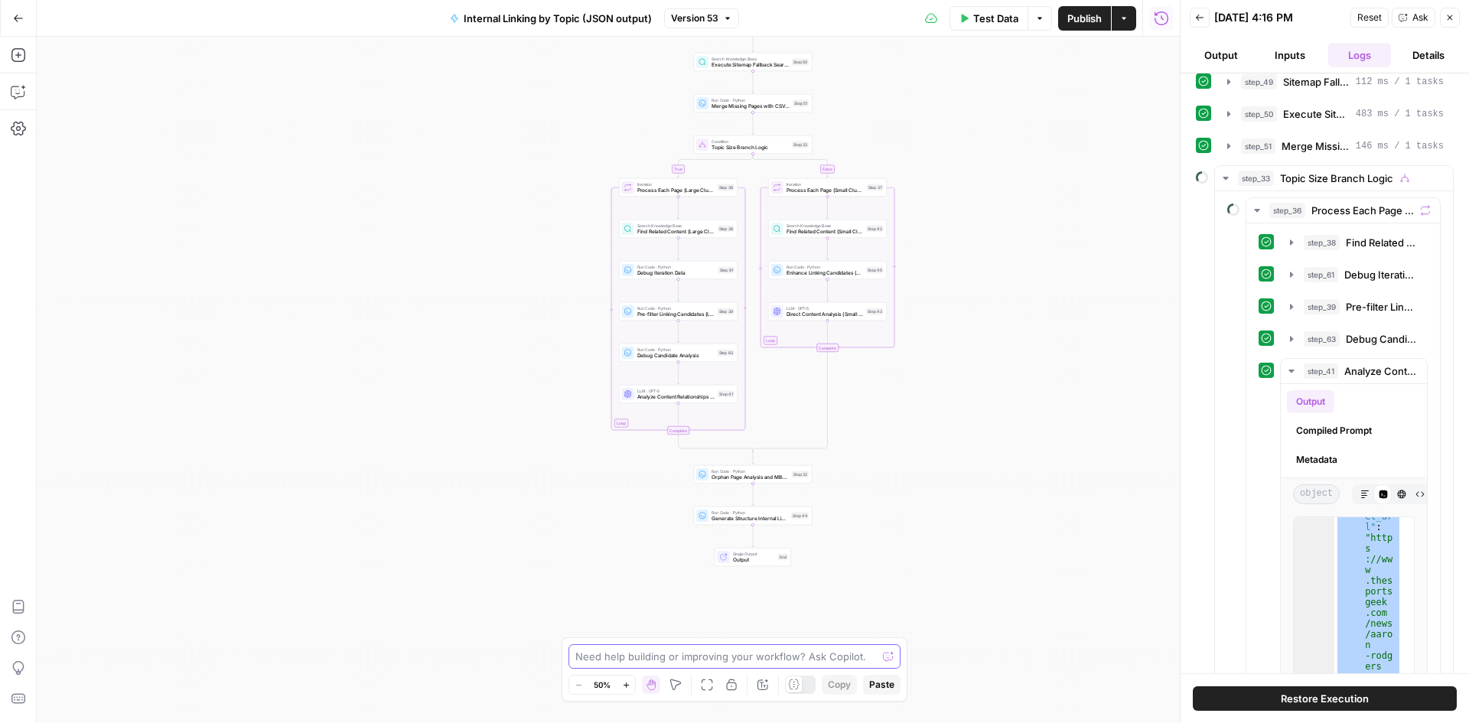
click at [689, 662] on textarea at bounding box center [725, 656] width 301 height 15
paste textarea "{ "recommended_links": [ { "target_url": "https://www.thesportsgeek.com/news/aa…"
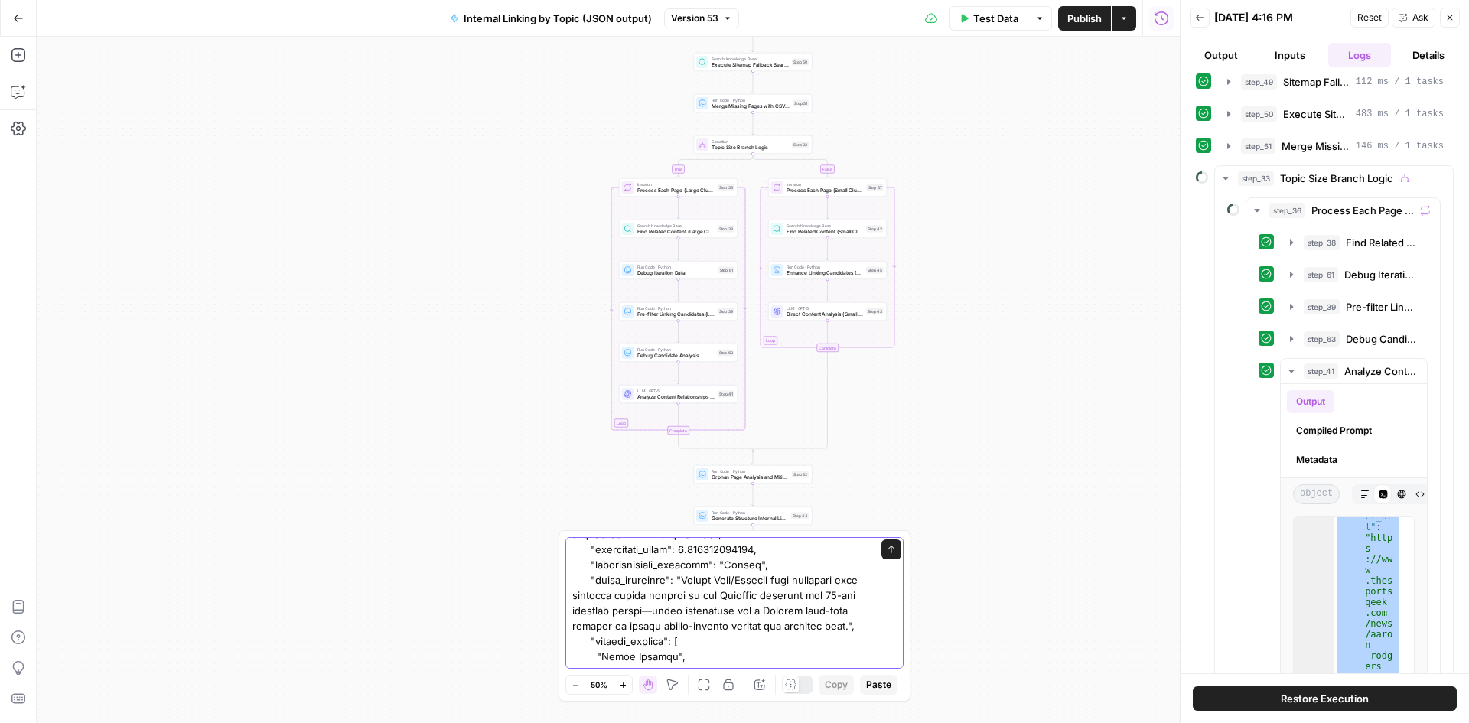
scroll to position [0, 0]
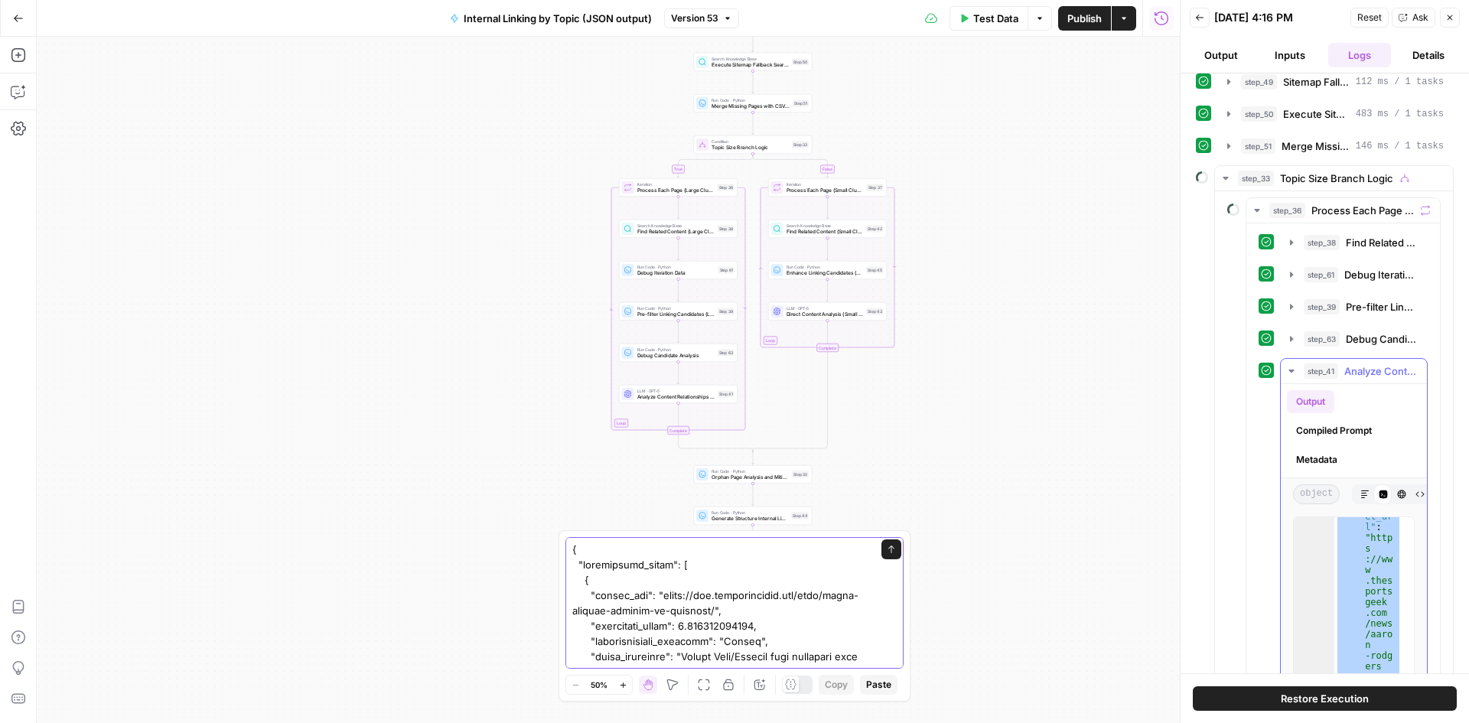
type textarea "{ "recommended_links": [ { "target_url": "https://www.thesportsgeek.com/news/aa…"
click at [1293, 372] on icon "button" at bounding box center [1291, 371] width 12 height 12
